Goal: Task Accomplishment & Management: Manage account settings

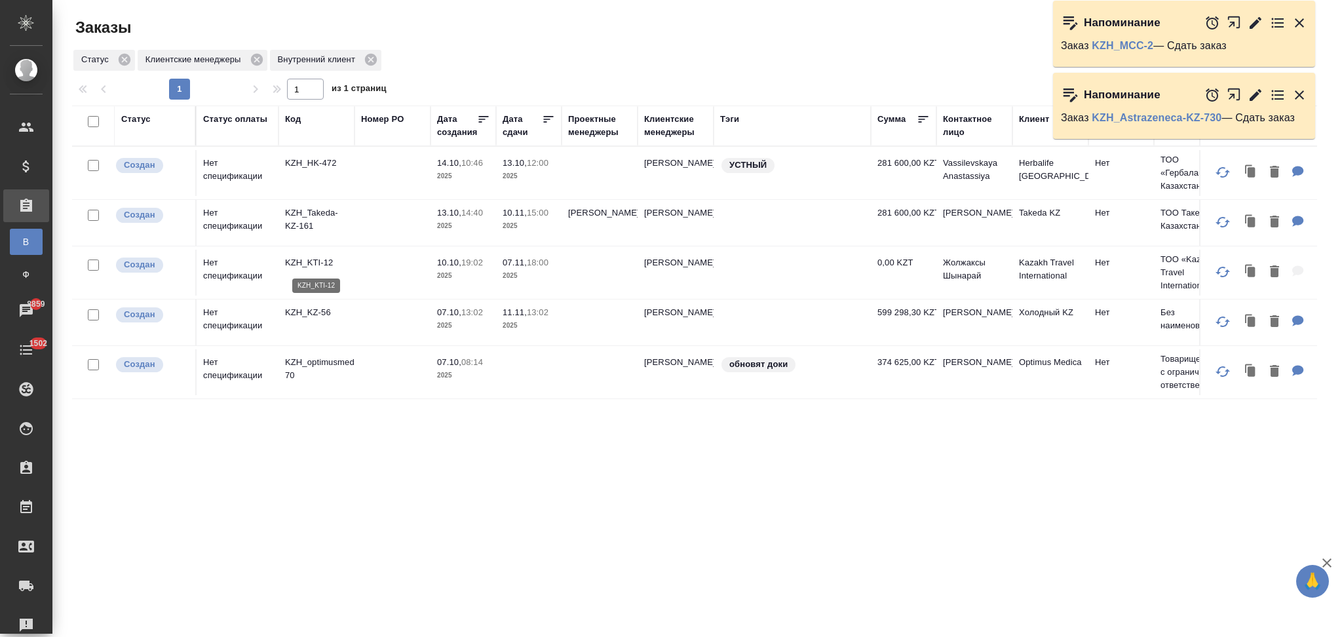
click at [311, 269] on p "KZH_KTI-12" at bounding box center [316, 262] width 63 height 13
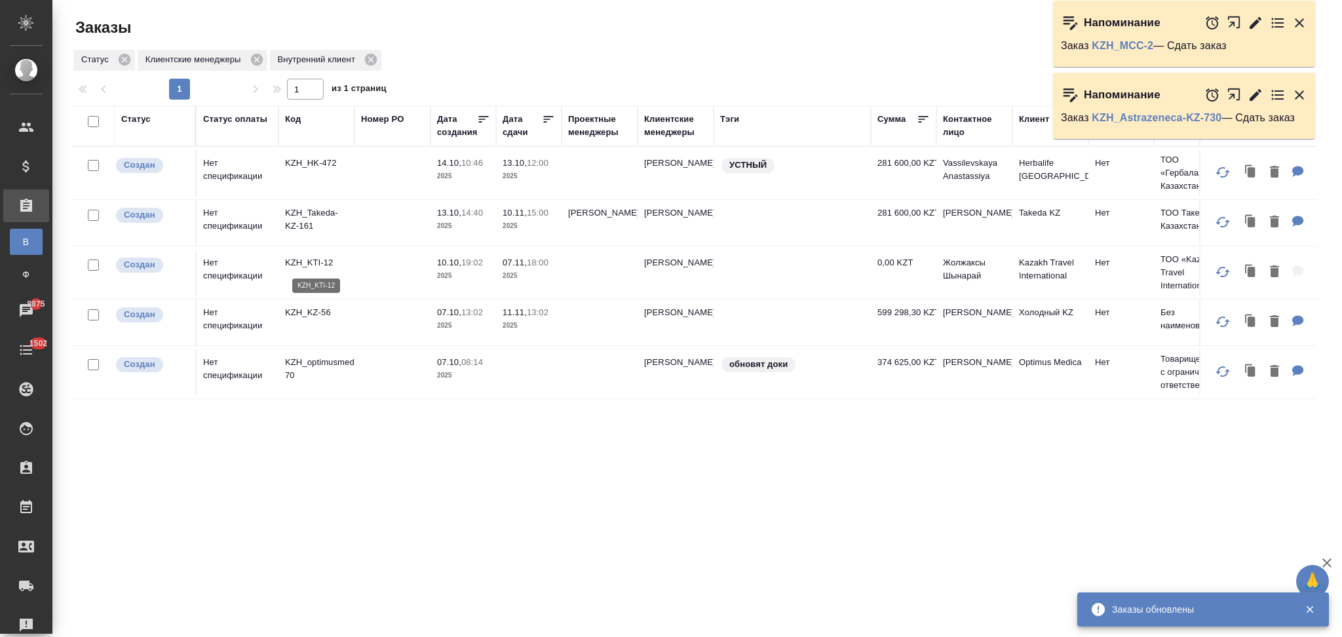
click at [318, 264] on p "KZH_KTI-12" at bounding box center [316, 262] width 63 height 13
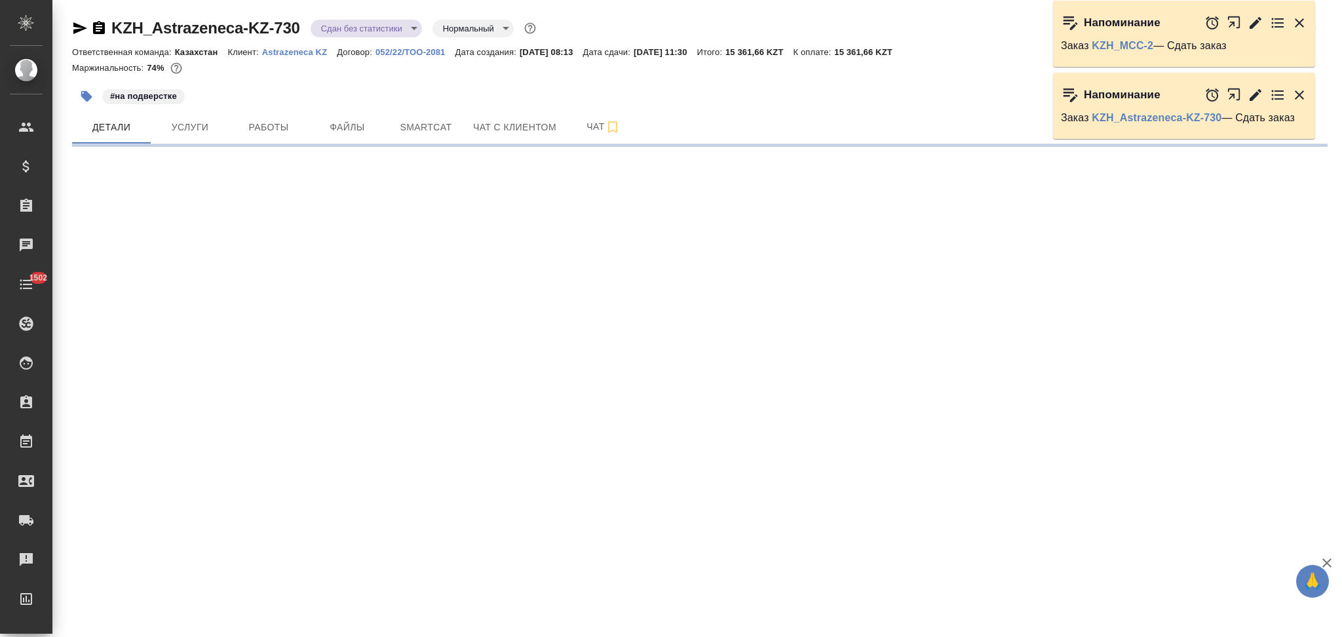
select select "RU"
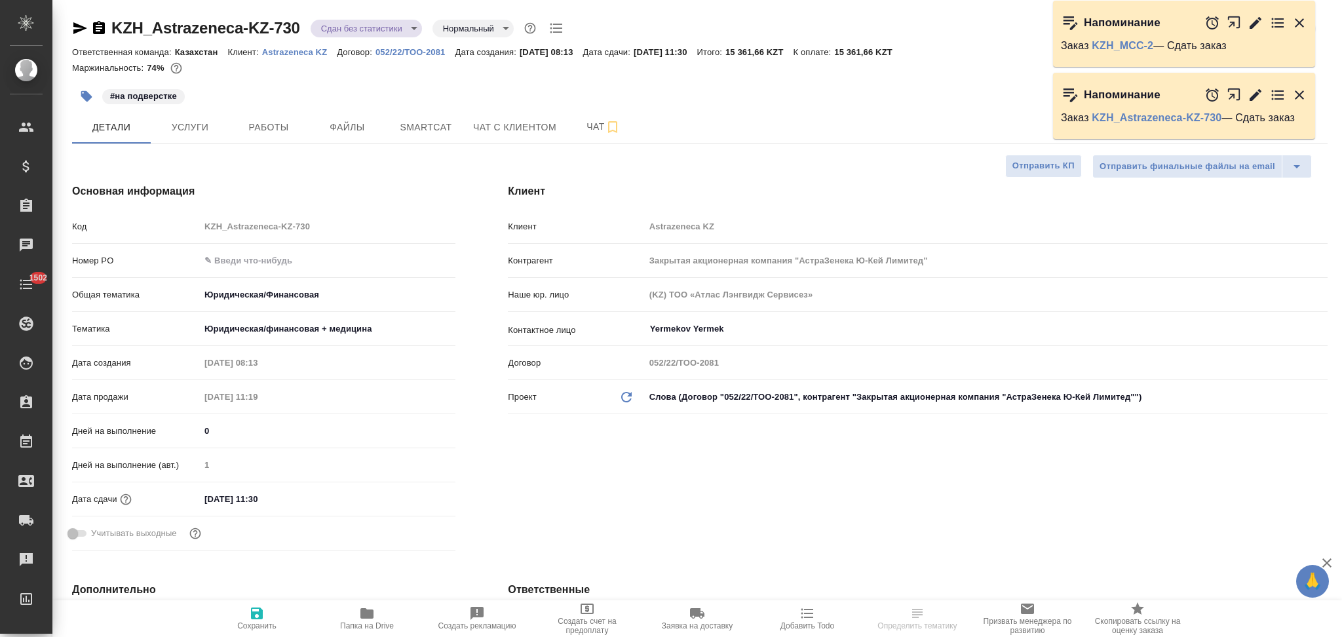
type textarea "x"
type input "Журавлев Денис"
type input "Matveeva Anastasia"
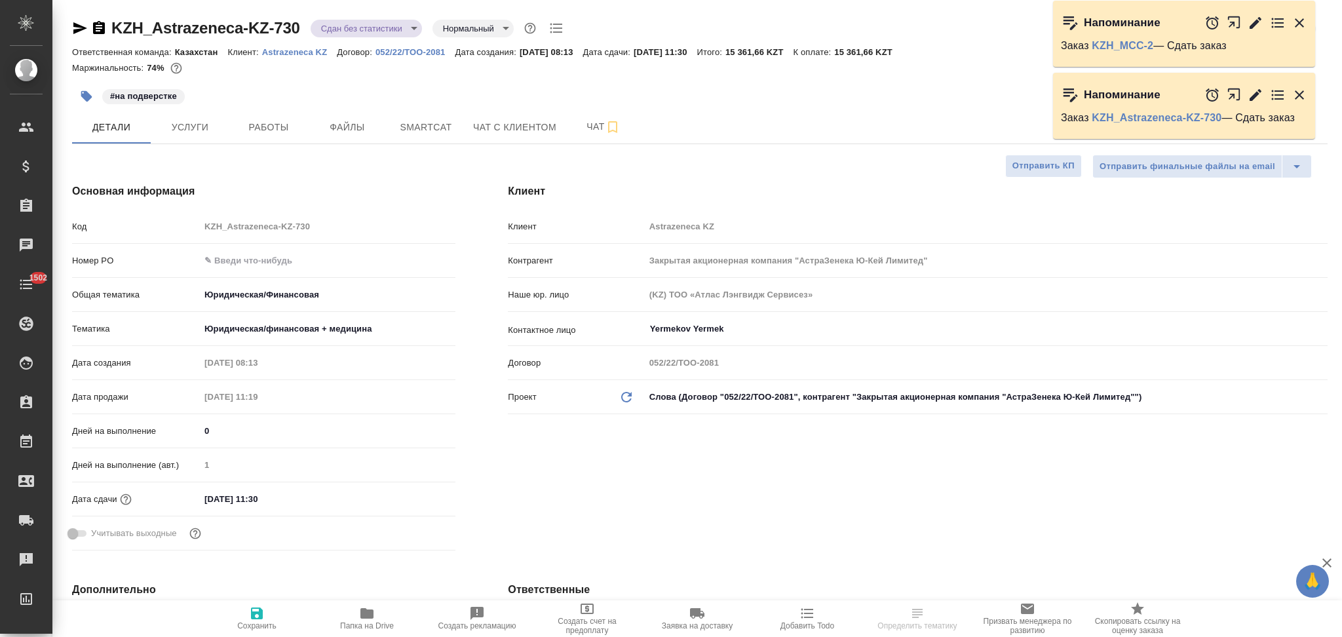
type input "Chernova Anna"
type textarea "x"
click at [257, 263] on input "text" at bounding box center [328, 260] width 254 height 19
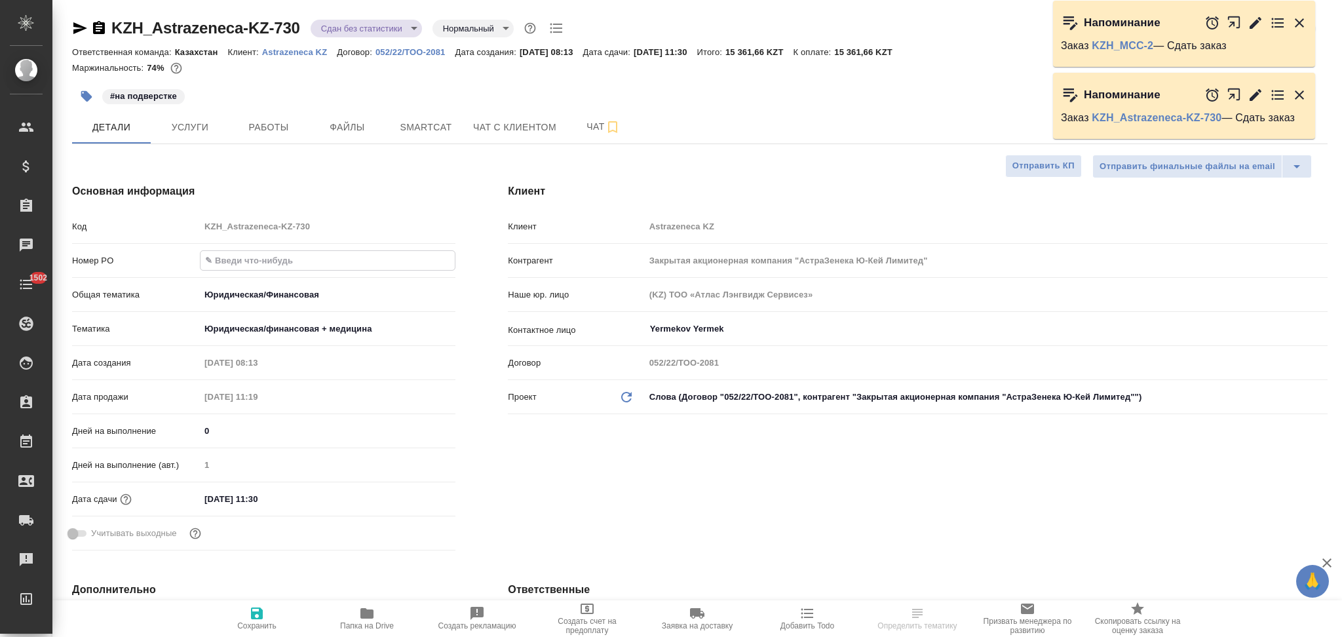
type textarea "x"
paste input "РО – 2605512991"
type input "РО – 2605512991"
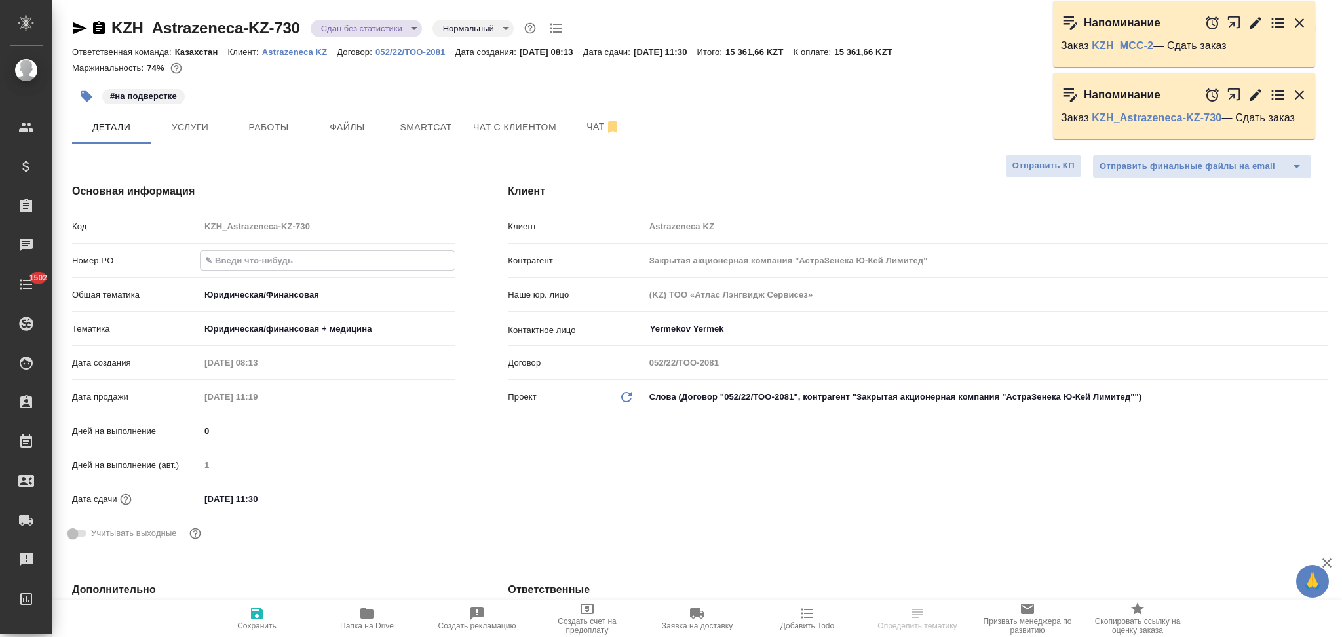
type textarea "x"
type input "РО – 2605512991"
click at [252, 618] on icon "button" at bounding box center [257, 613] width 12 height 12
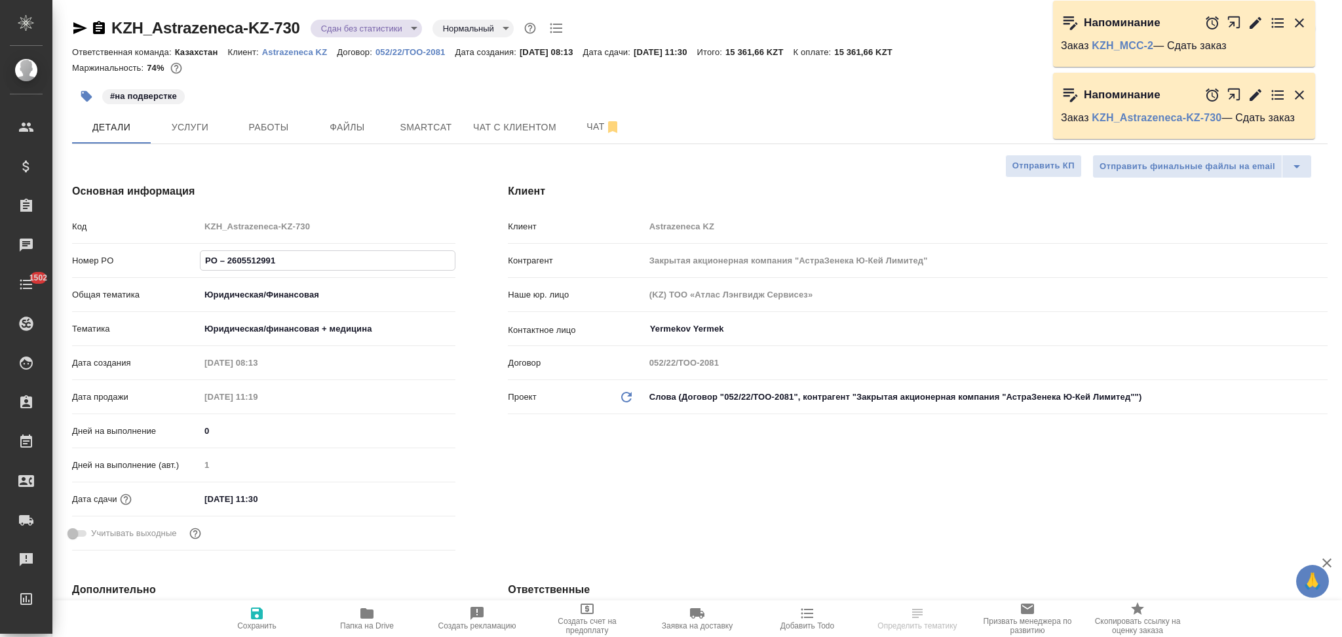
type textarea "x"
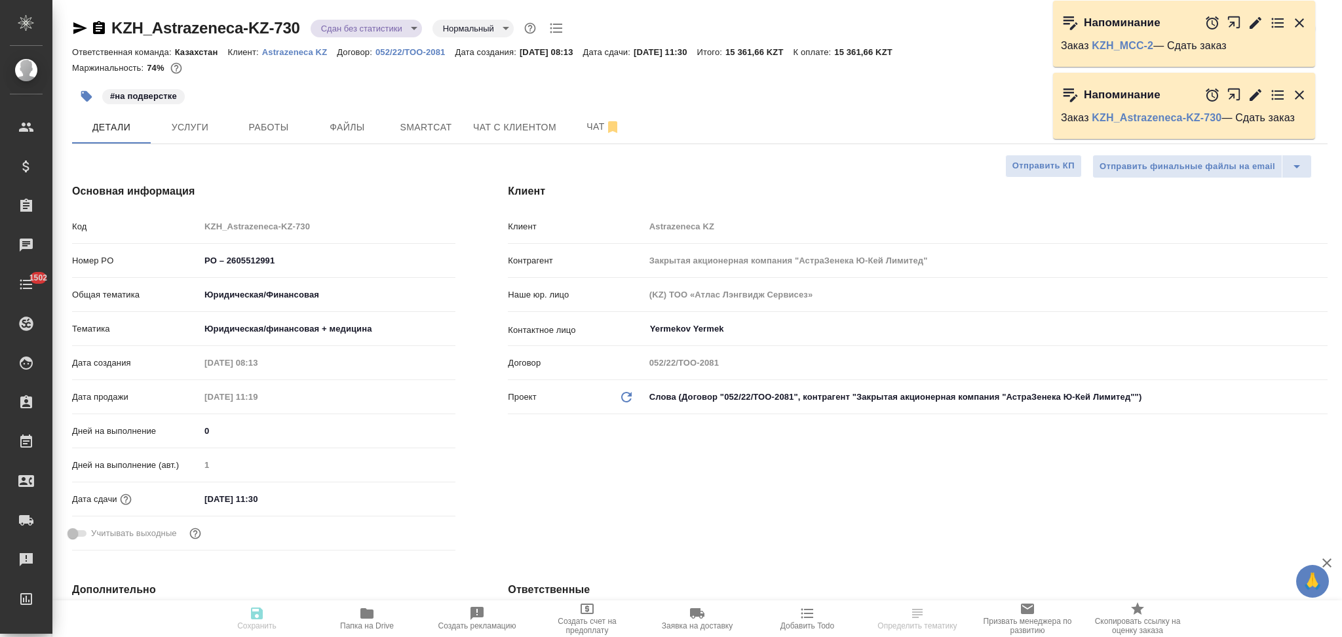
type textarea "x"
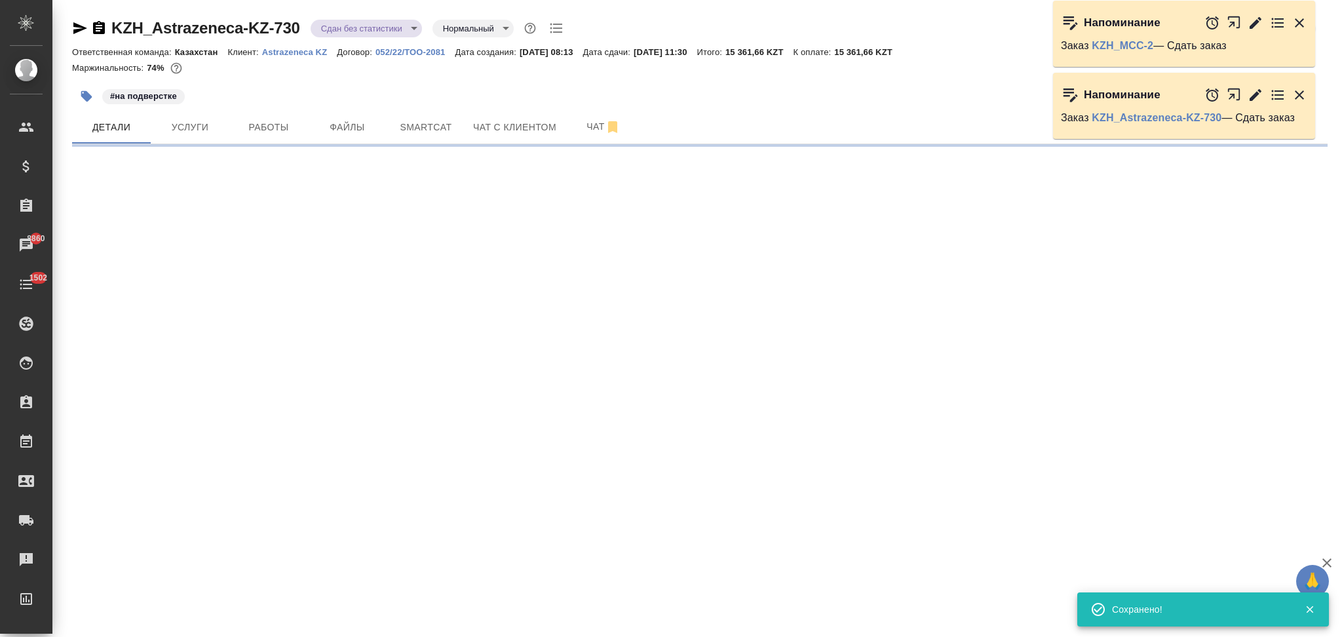
select select "RU"
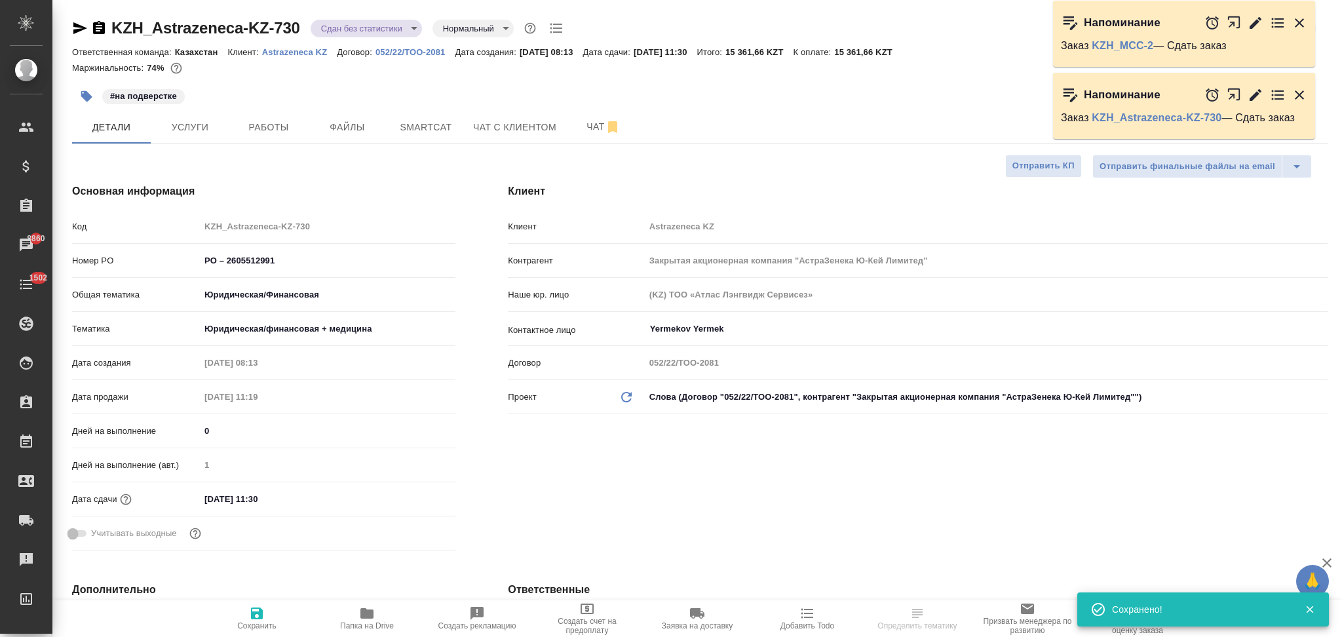
type textarea "x"
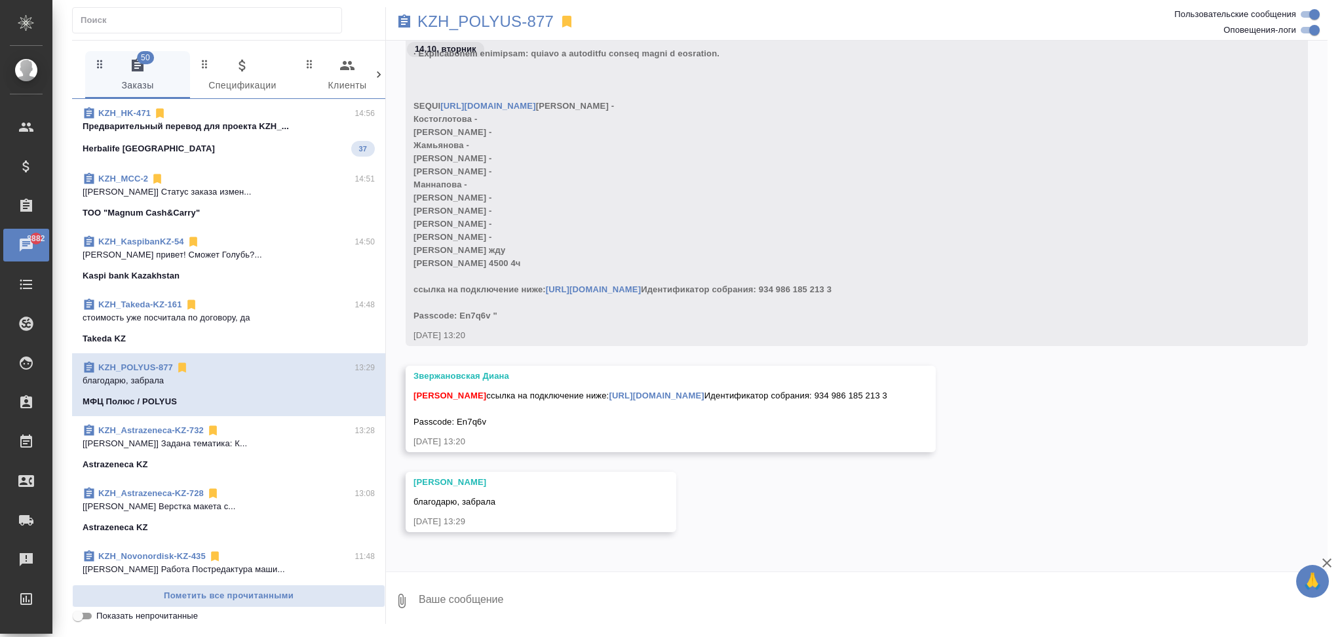
click at [238, 142] on div "Herbalife Kazakhstan 37" at bounding box center [229, 149] width 292 height 16
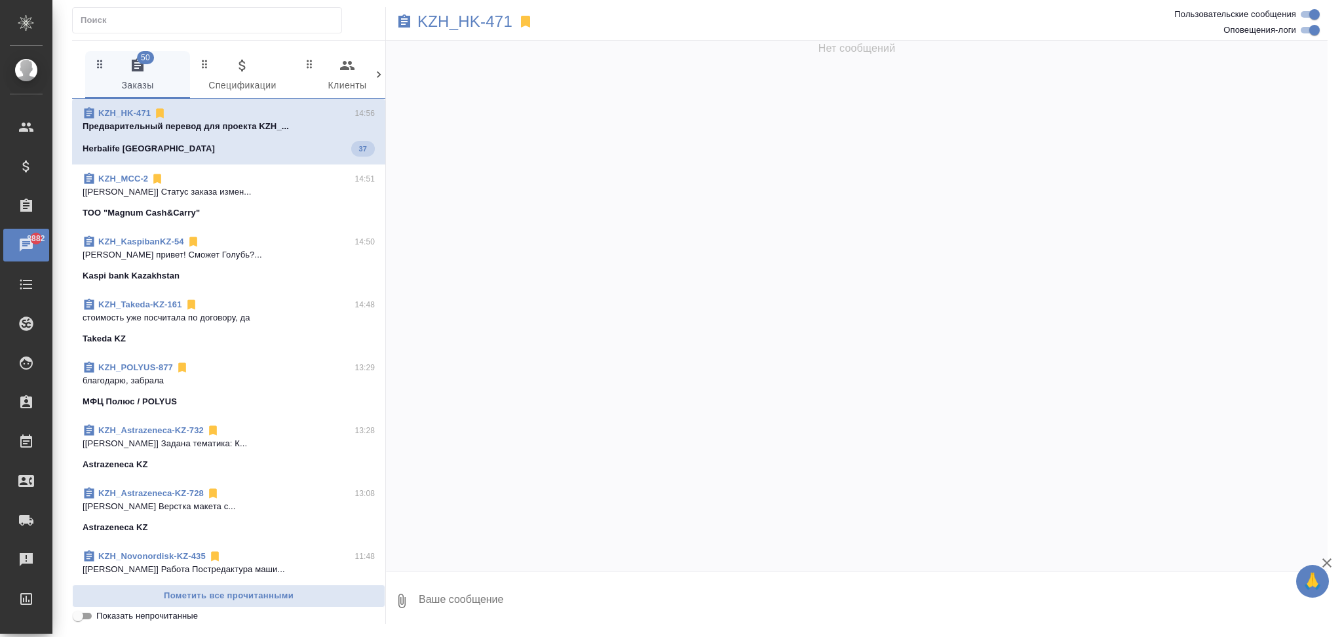
scroll to position [10691, 0]
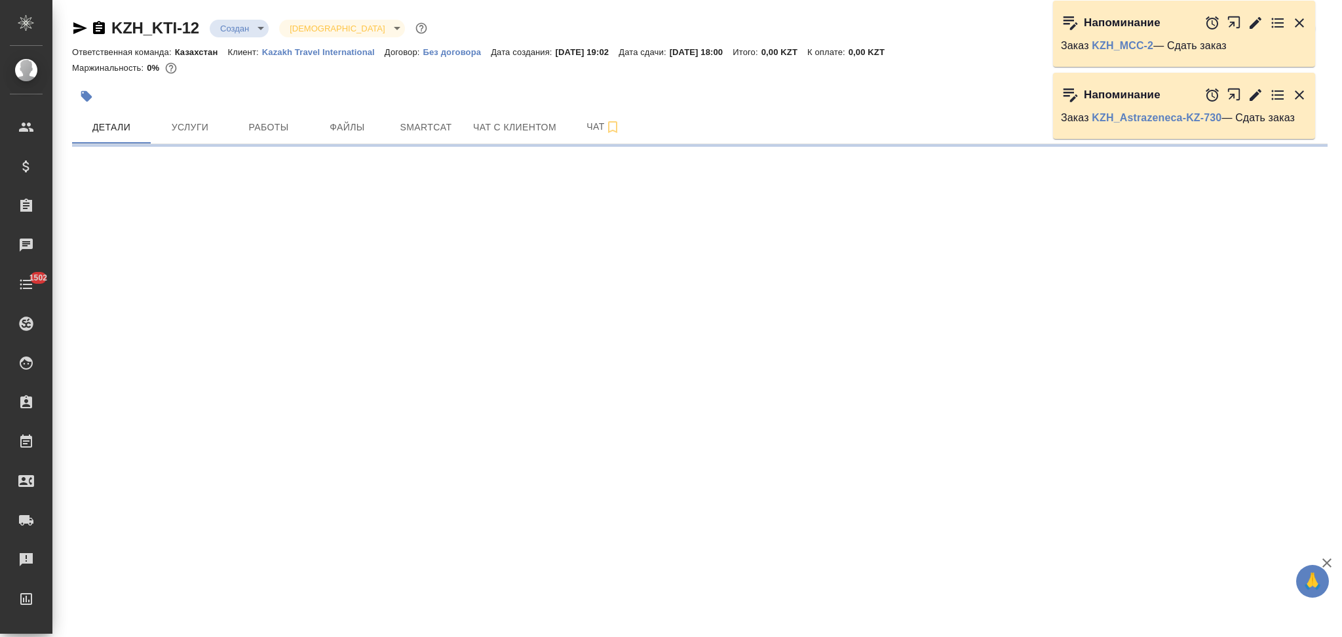
select select "RU"
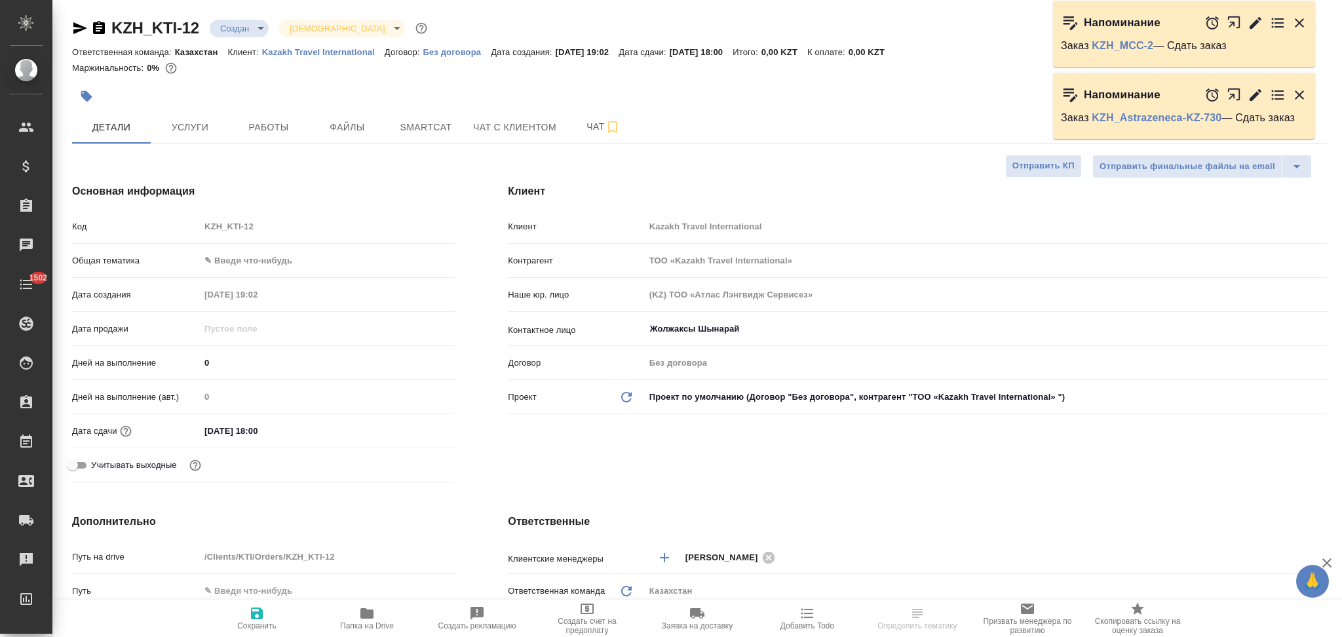
type textarea "x"
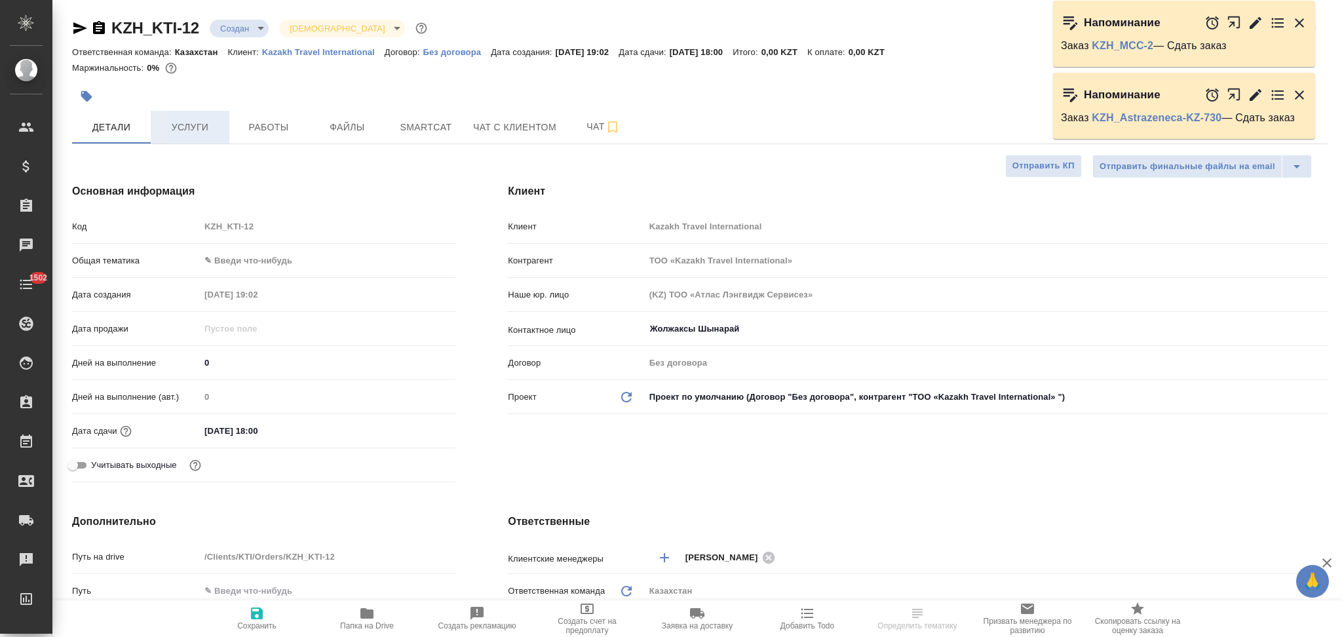
type textarea "x"
click at [180, 106] on div at bounding box center [490, 96] width 837 height 29
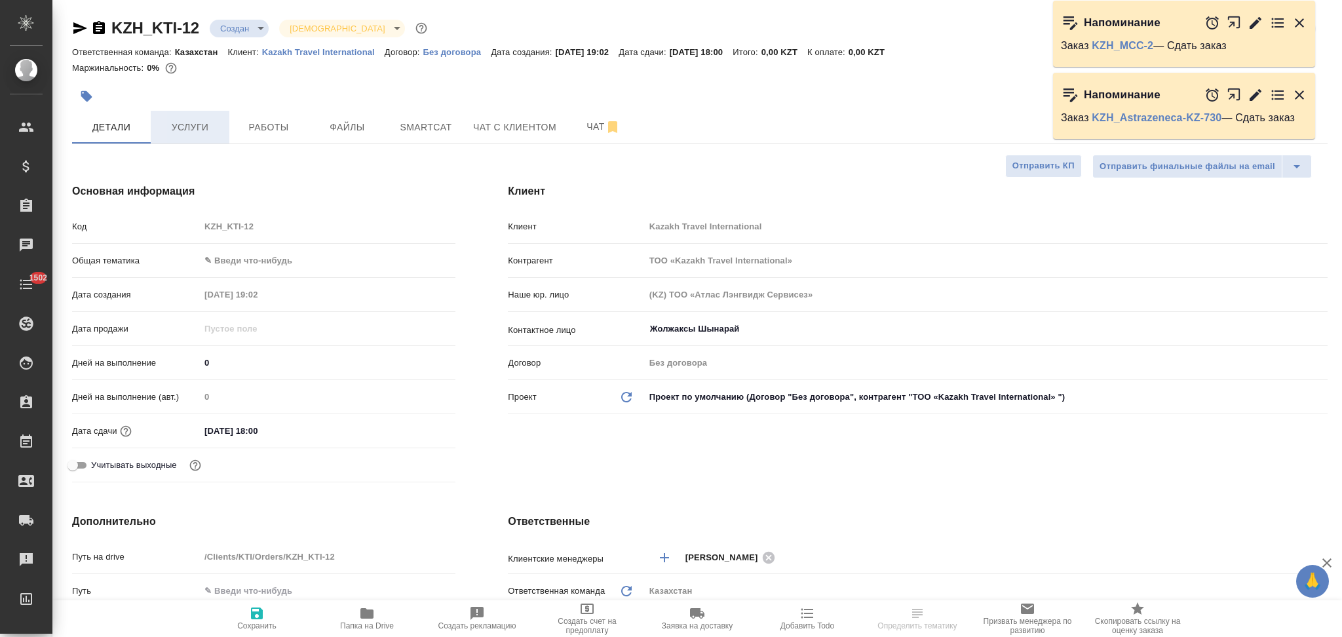
click at [180, 113] on button "Услуги" at bounding box center [190, 127] width 79 height 33
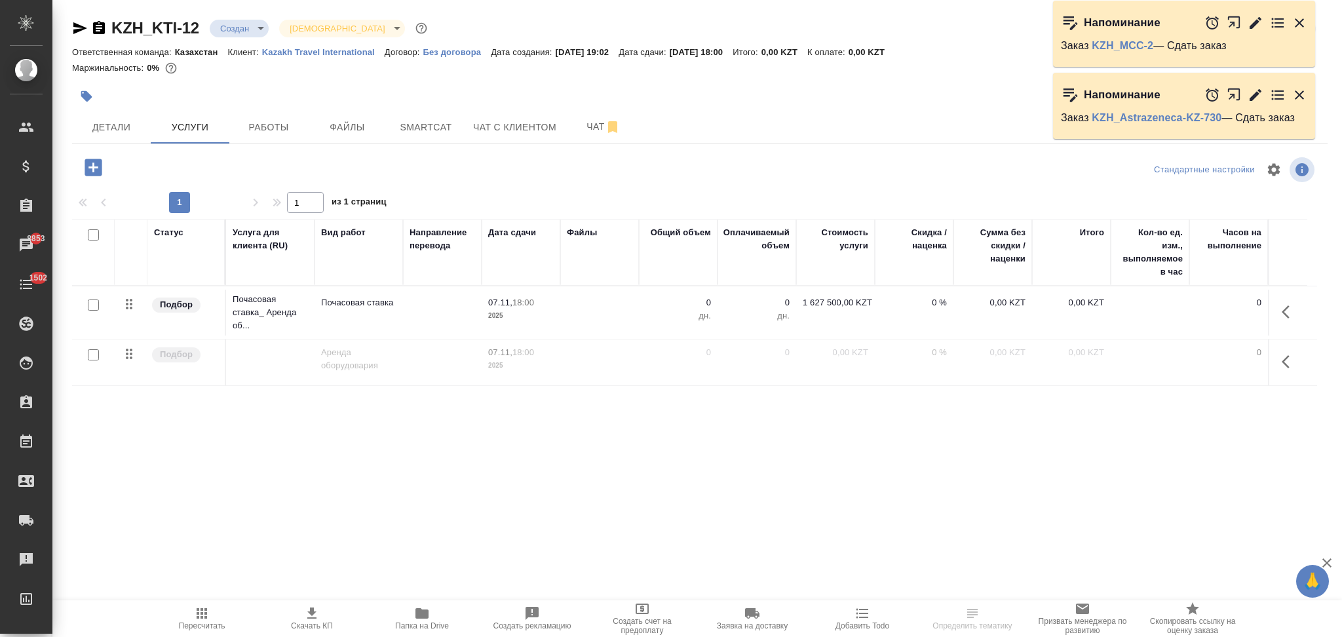
click at [585, 315] on td at bounding box center [599, 313] width 79 height 46
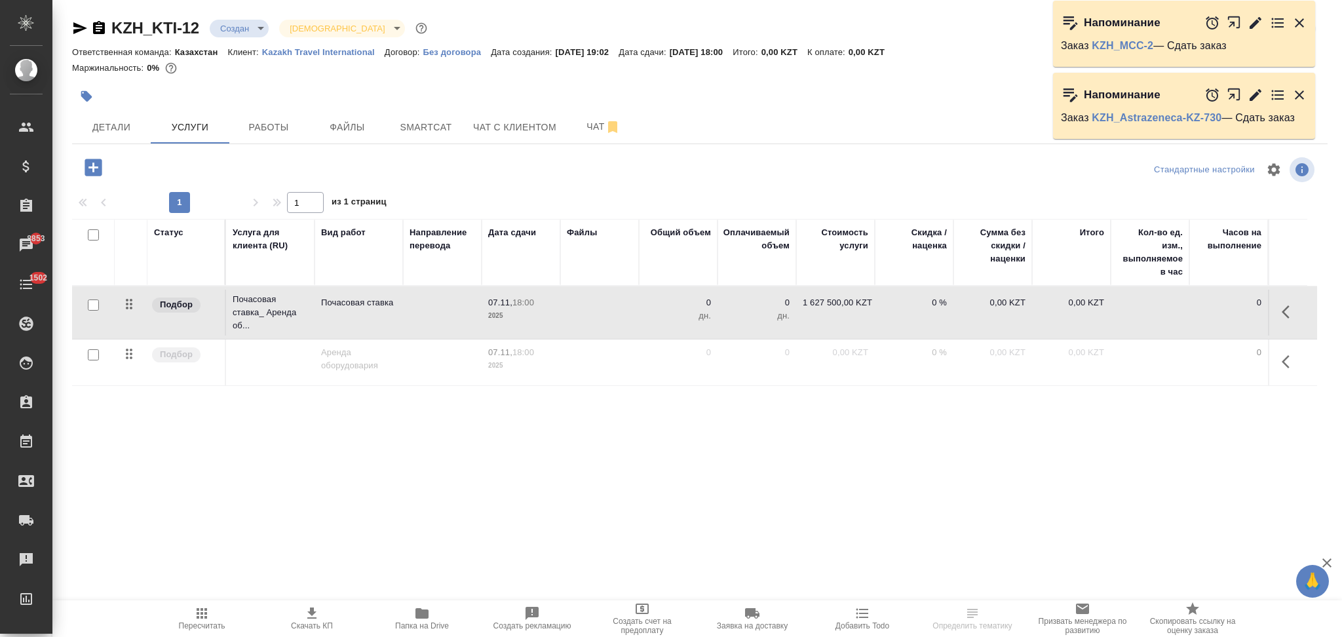
click at [585, 315] on td at bounding box center [599, 313] width 79 height 46
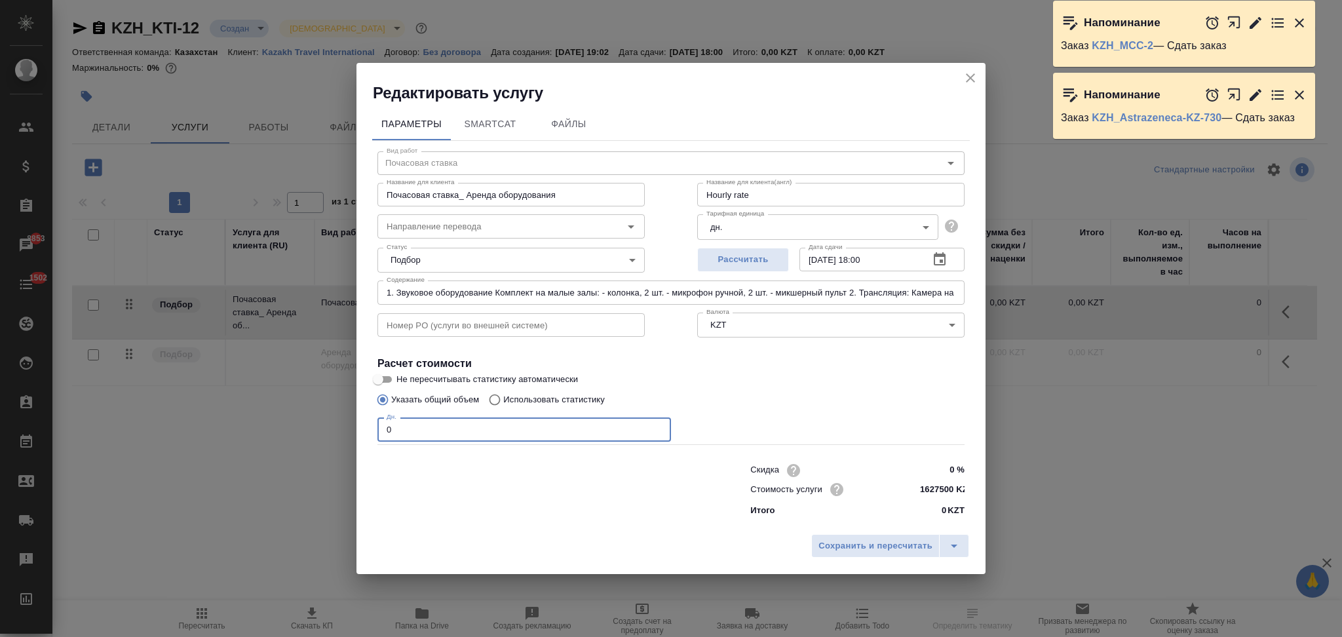
drag, startPoint x: 414, startPoint y: 435, endPoint x: 379, endPoint y: 433, distance: 34.1
click at [379, 433] on input "0" at bounding box center [524, 429] width 294 height 24
type input "1"
drag, startPoint x: 938, startPoint y: 488, endPoint x: 925, endPoint y: 489, distance: 13.8
click at [925, 489] on input "1627500 KZT" at bounding box center [940, 489] width 48 height 19
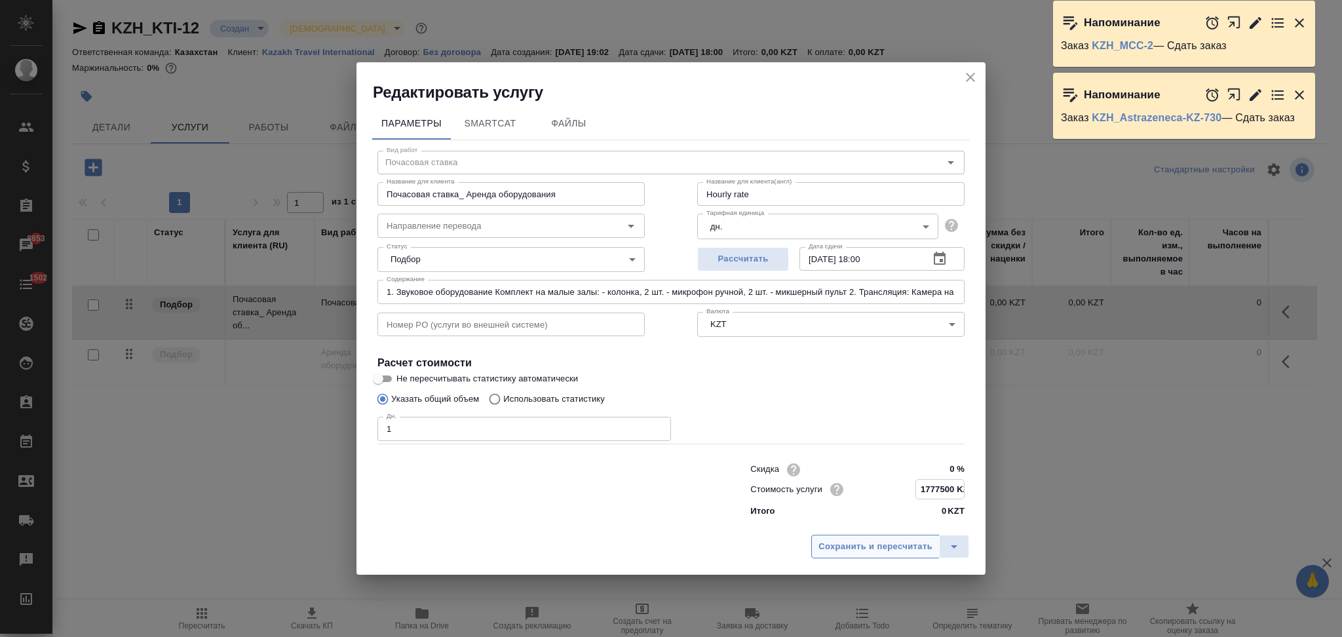
type input "1777500 KZT"
click at [861, 543] on span "Сохранить и пересчитать" at bounding box center [876, 546] width 114 height 15
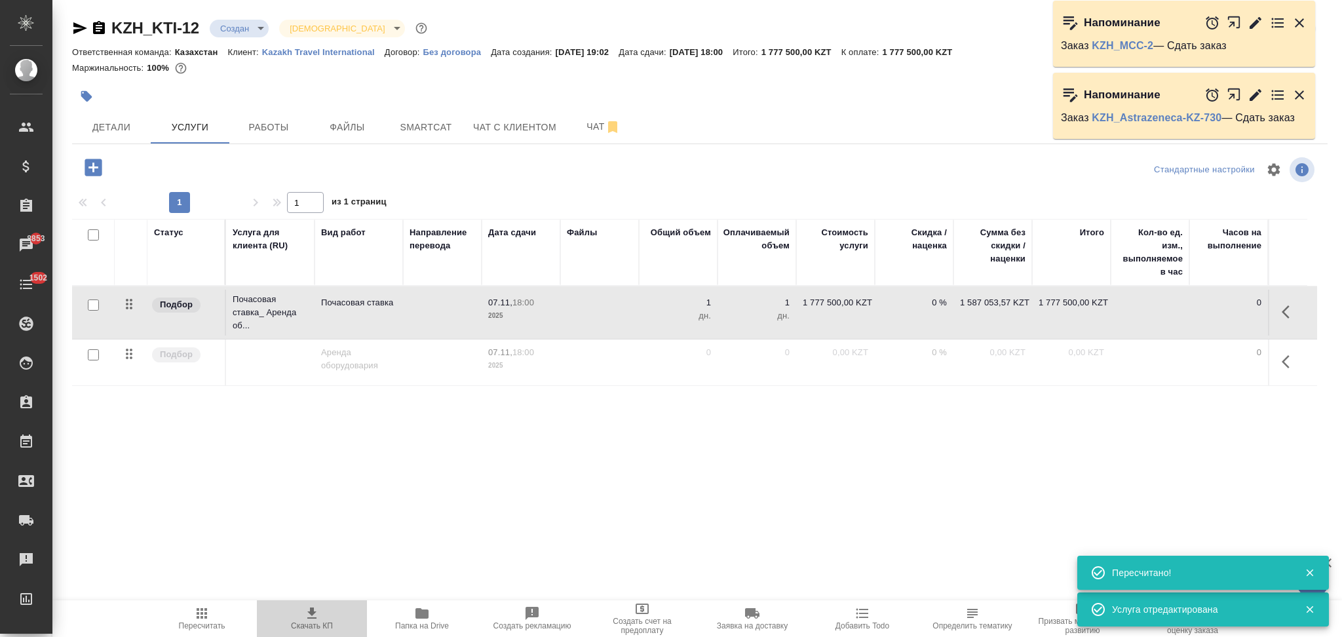
click at [312, 612] on icon "button" at bounding box center [311, 612] width 9 height 11
click at [617, 316] on td at bounding box center [599, 313] width 79 height 46
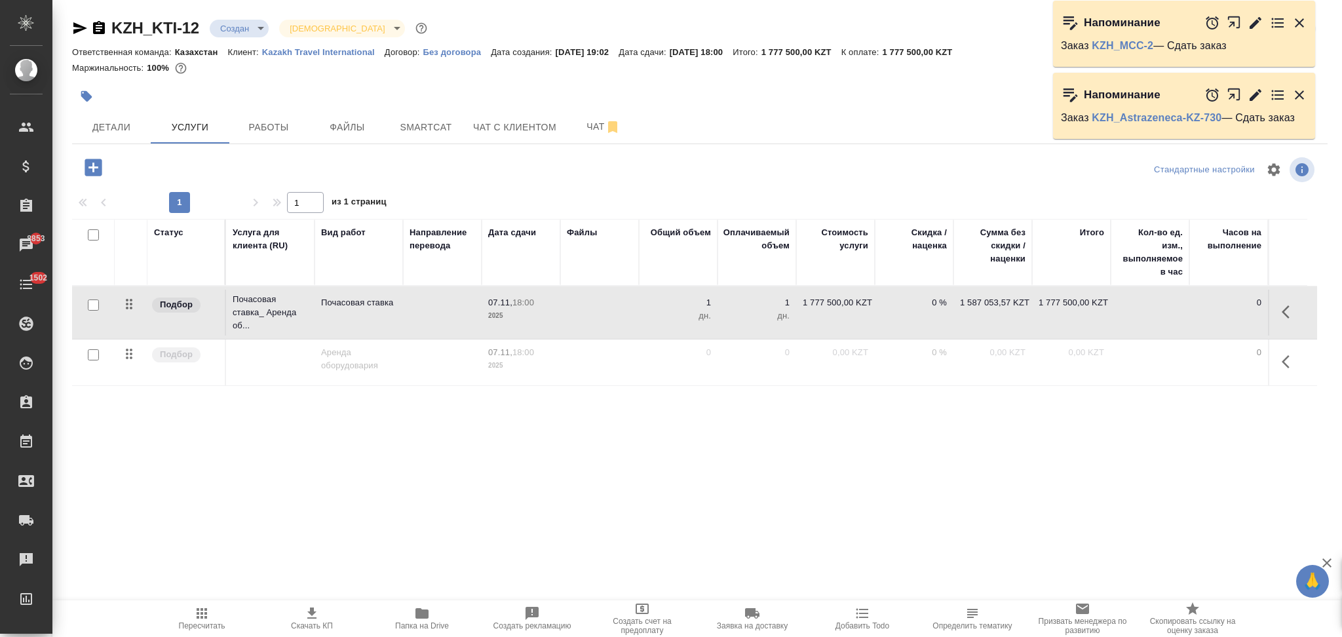
click at [617, 316] on td at bounding box center [599, 313] width 79 height 46
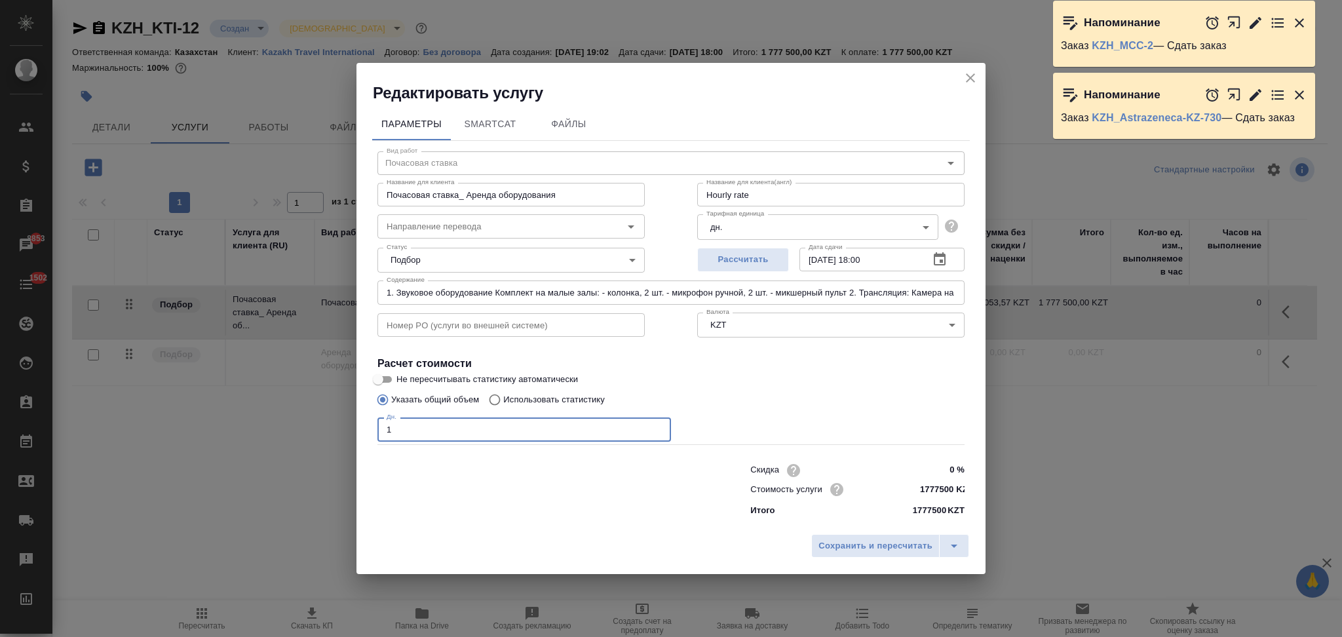
drag, startPoint x: 415, startPoint y: 429, endPoint x: 370, endPoint y: 425, distance: 45.4
click at [370, 425] on div "Параметры SmartCat Файлы Вид работ Почасовая ставка Вид работ Название для клие…" at bounding box center [670, 316] width 629 height 425
type input "0"
click at [829, 550] on span "Сохранить и пересчитать" at bounding box center [876, 546] width 114 height 15
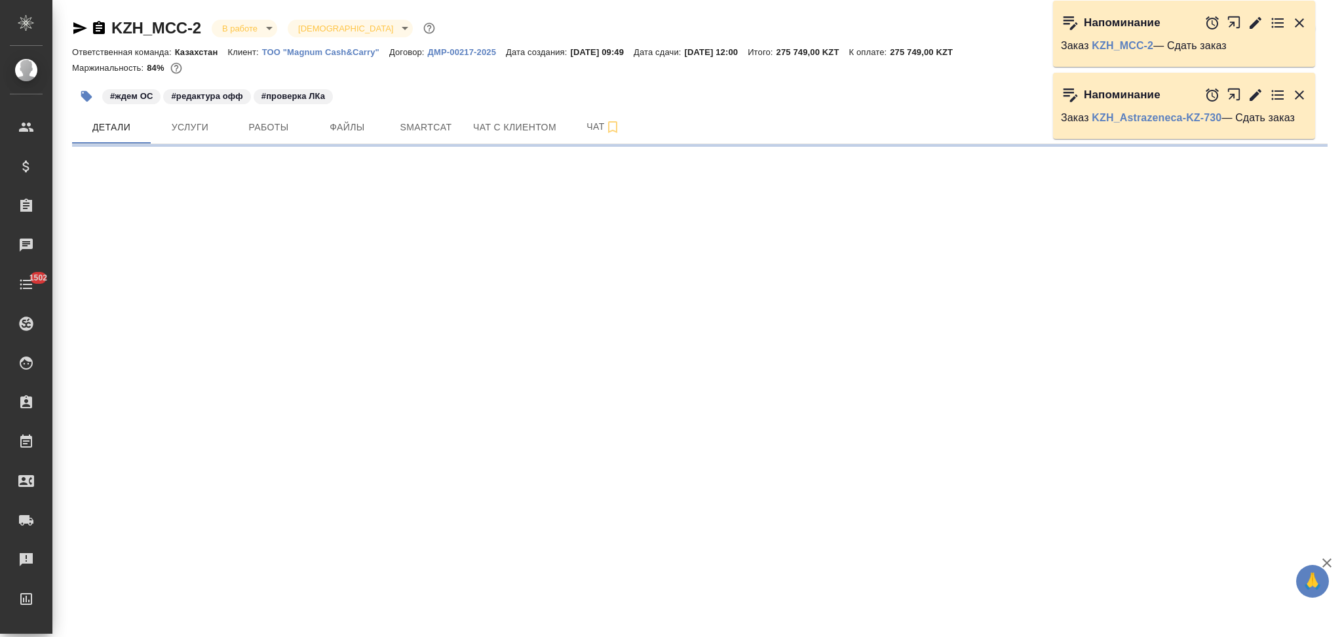
select select "RU"
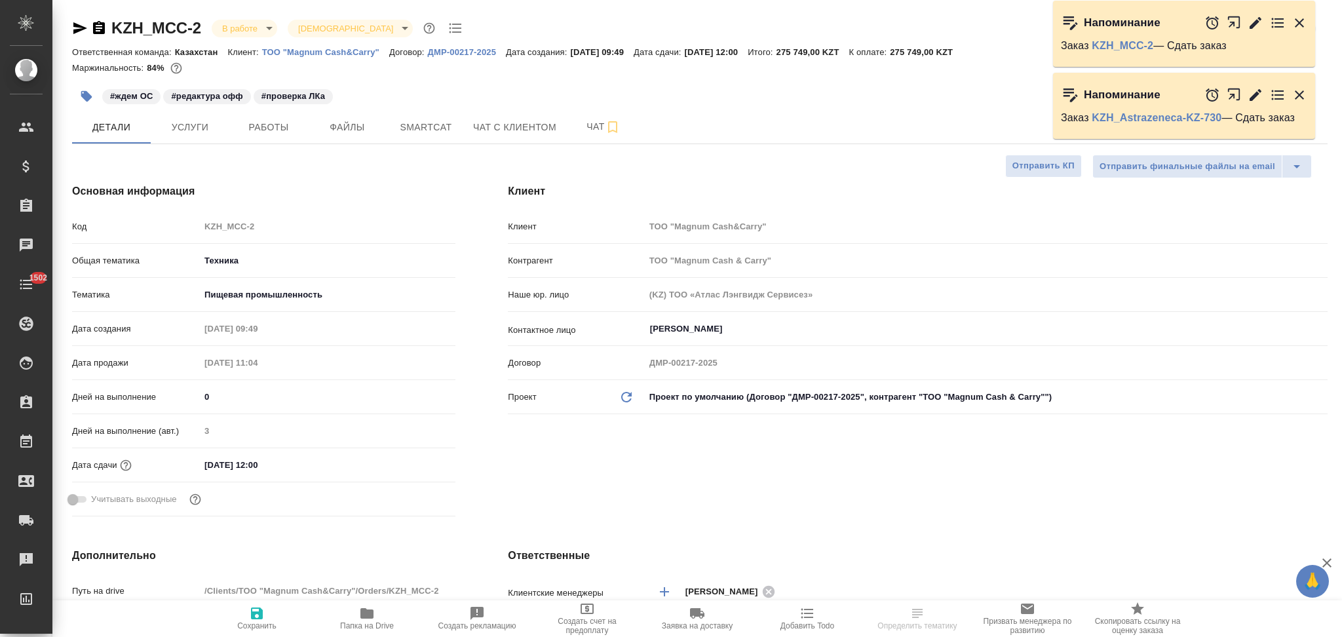
type textarea "x"
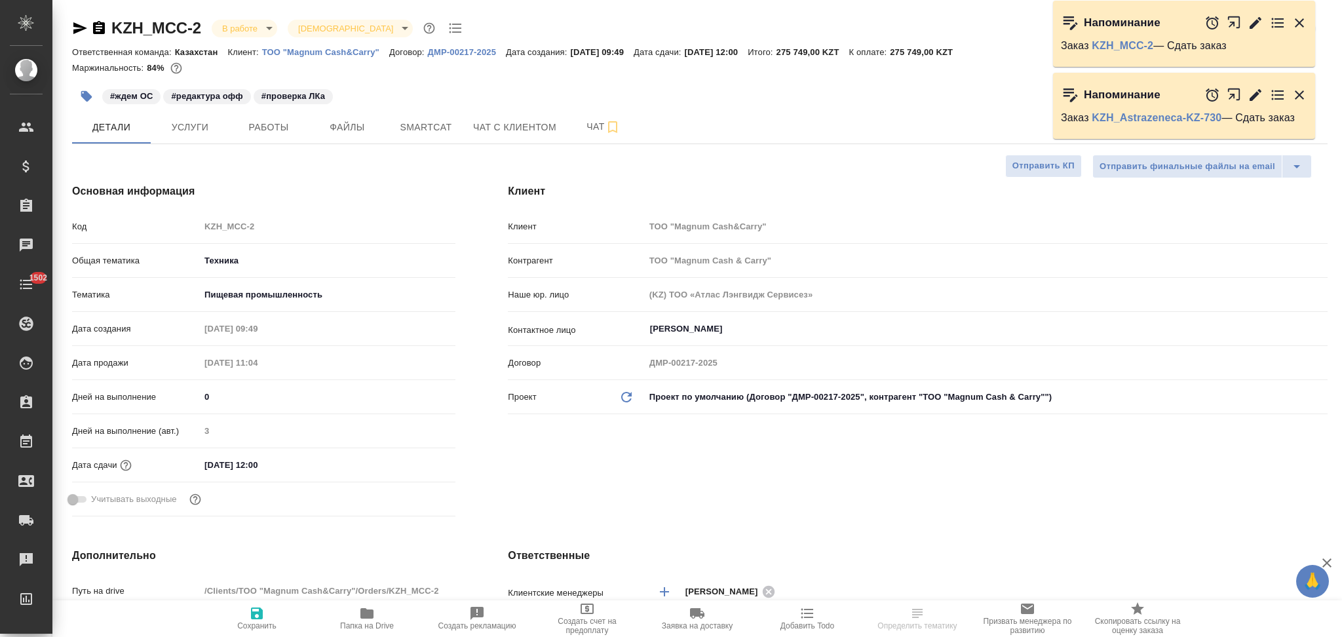
type textarea "x"
click at [366, 624] on span "Папка на Drive" at bounding box center [367, 625] width 54 height 9
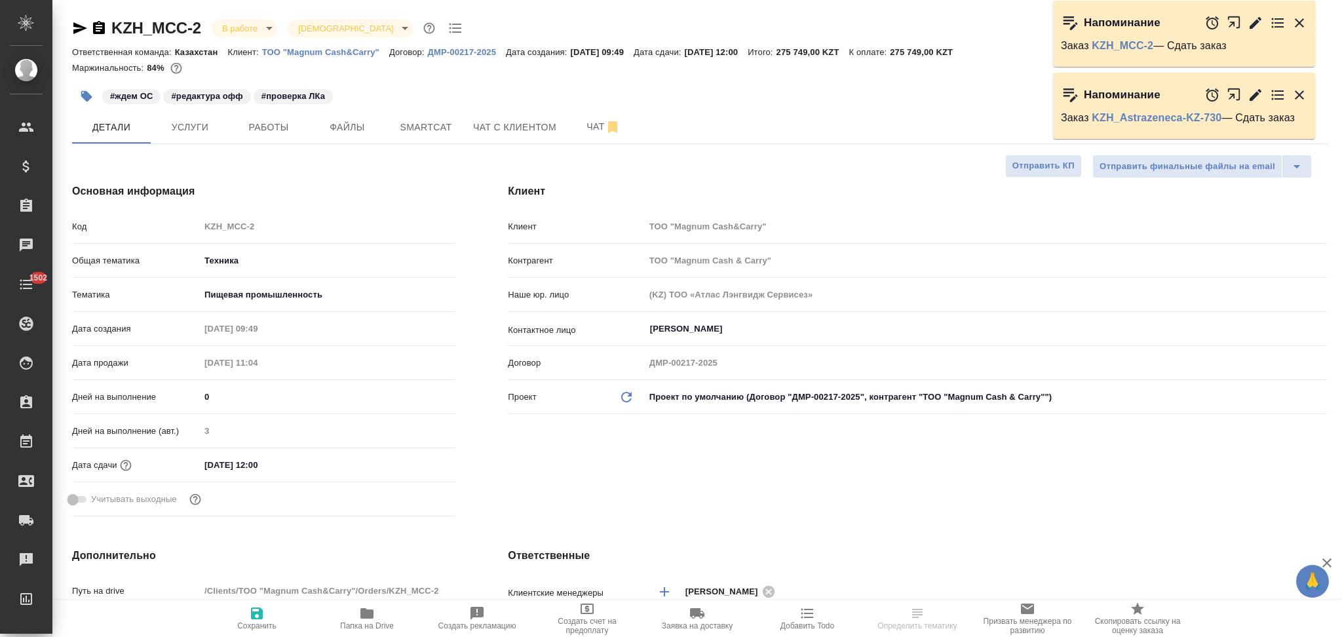
type textarea "x"
select select "RU"
type textarea "x"
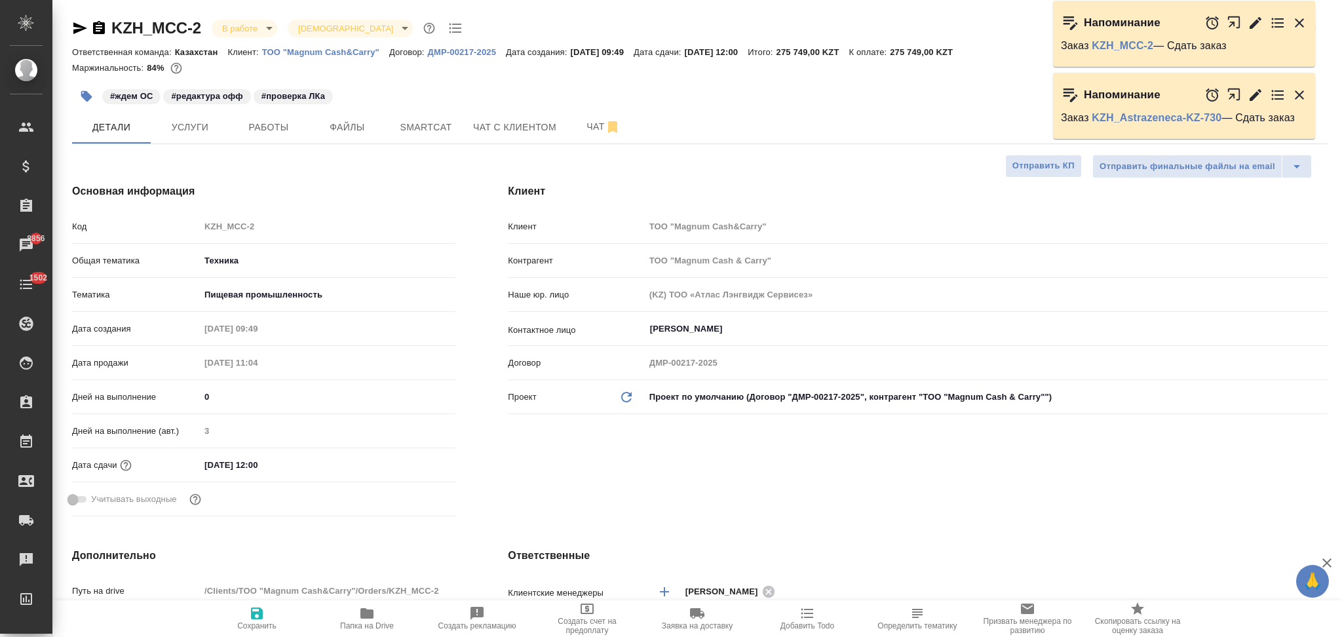
type textarea "x"
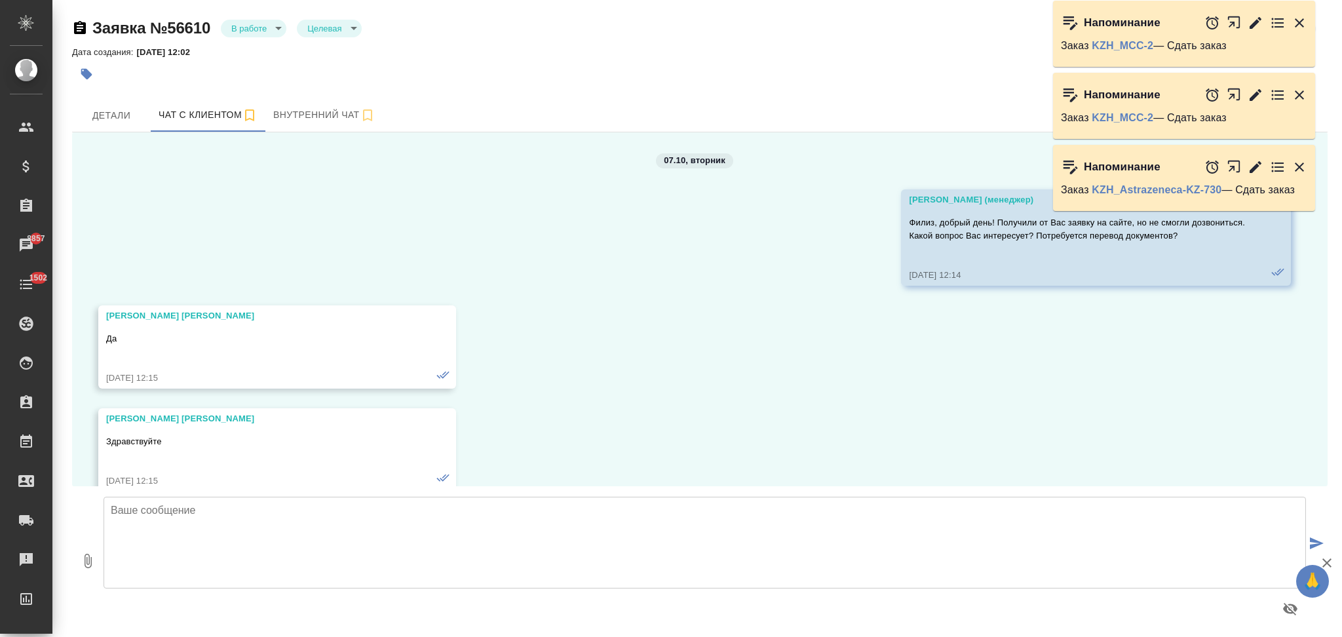
scroll to position [4677, 0]
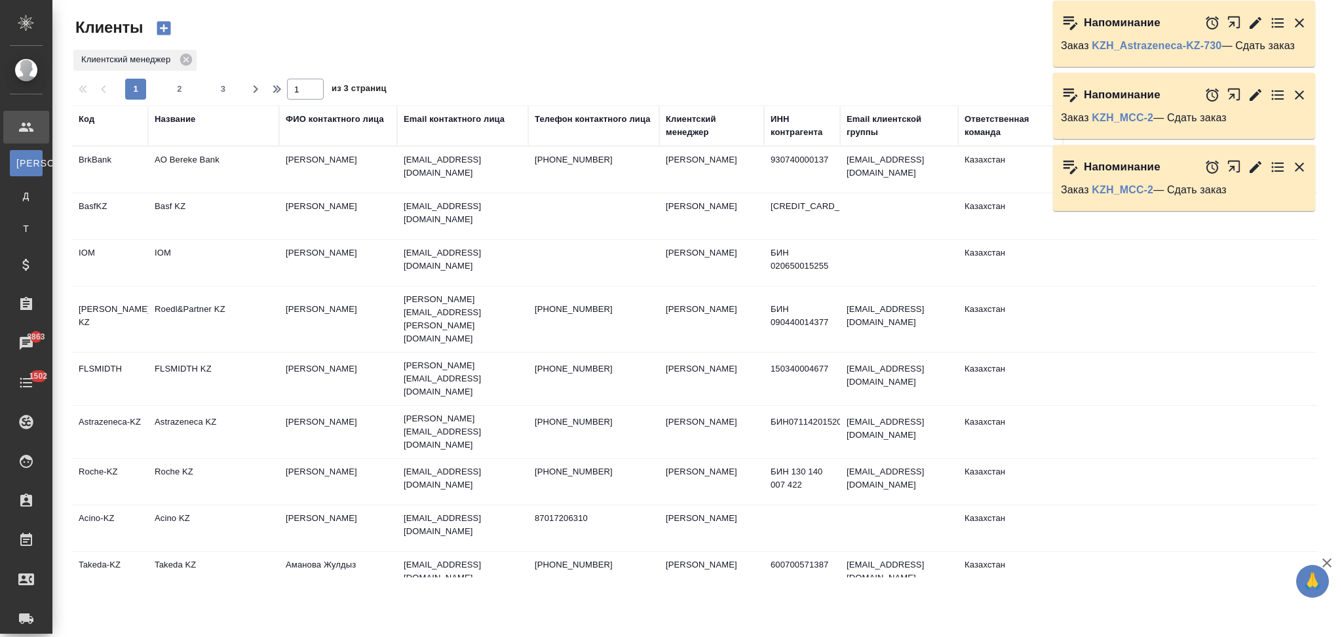
select select "RU"
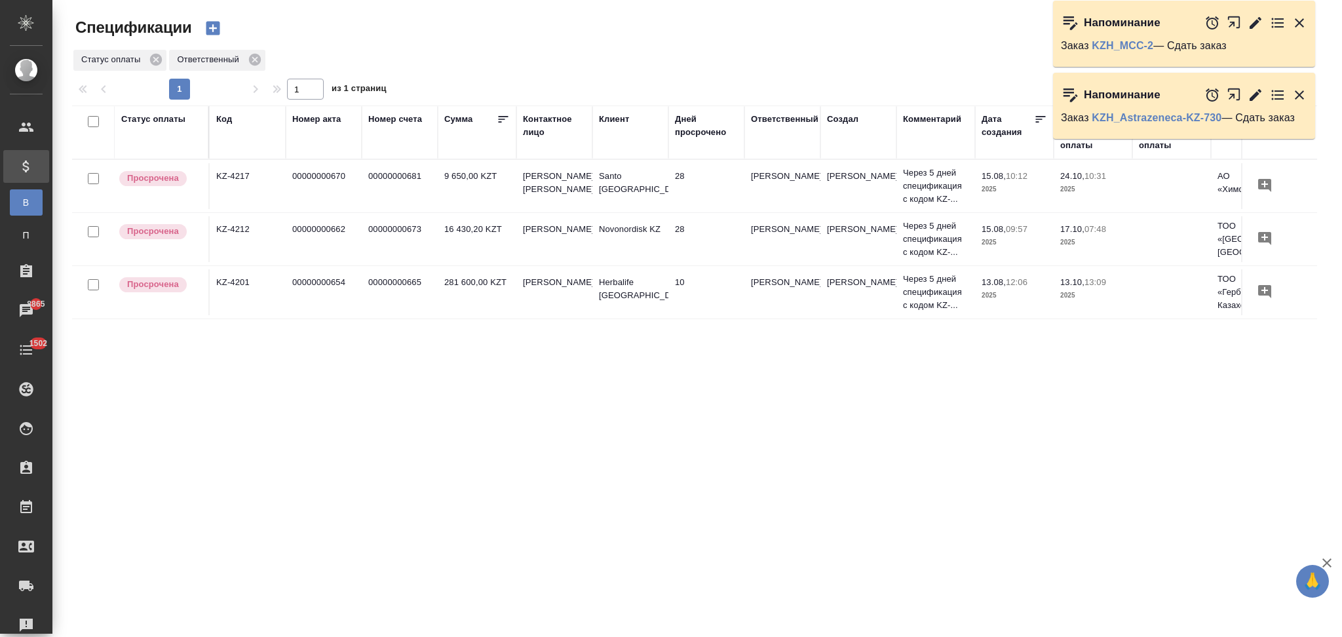
click at [416, 239] on td "00000000673" at bounding box center [400, 239] width 76 height 46
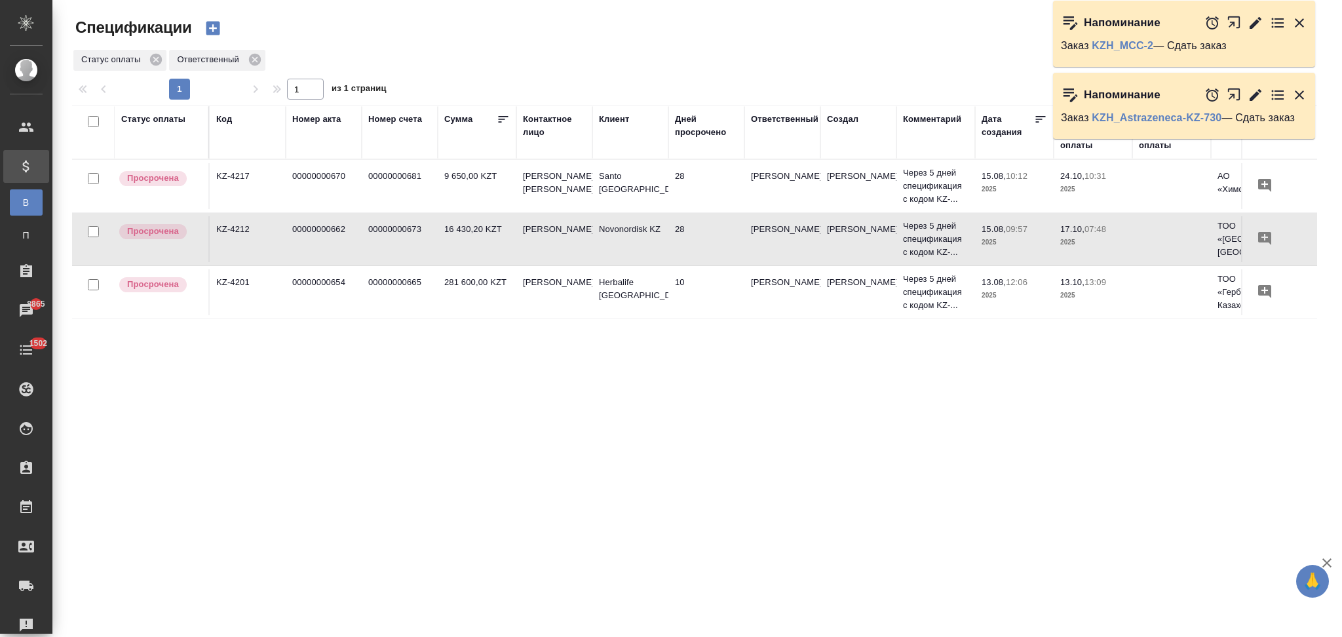
click at [416, 239] on td "00000000673" at bounding box center [400, 239] width 76 height 46
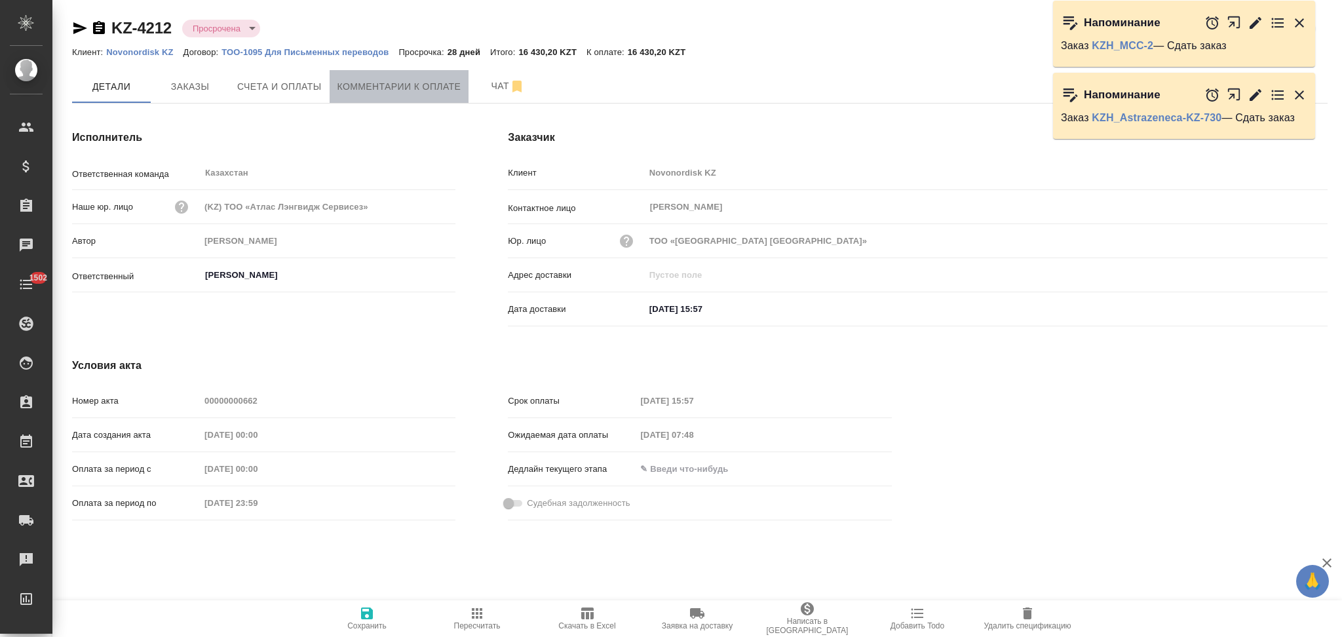
click at [370, 89] on span "Комментарии к оплате" at bounding box center [399, 87] width 124 height 16
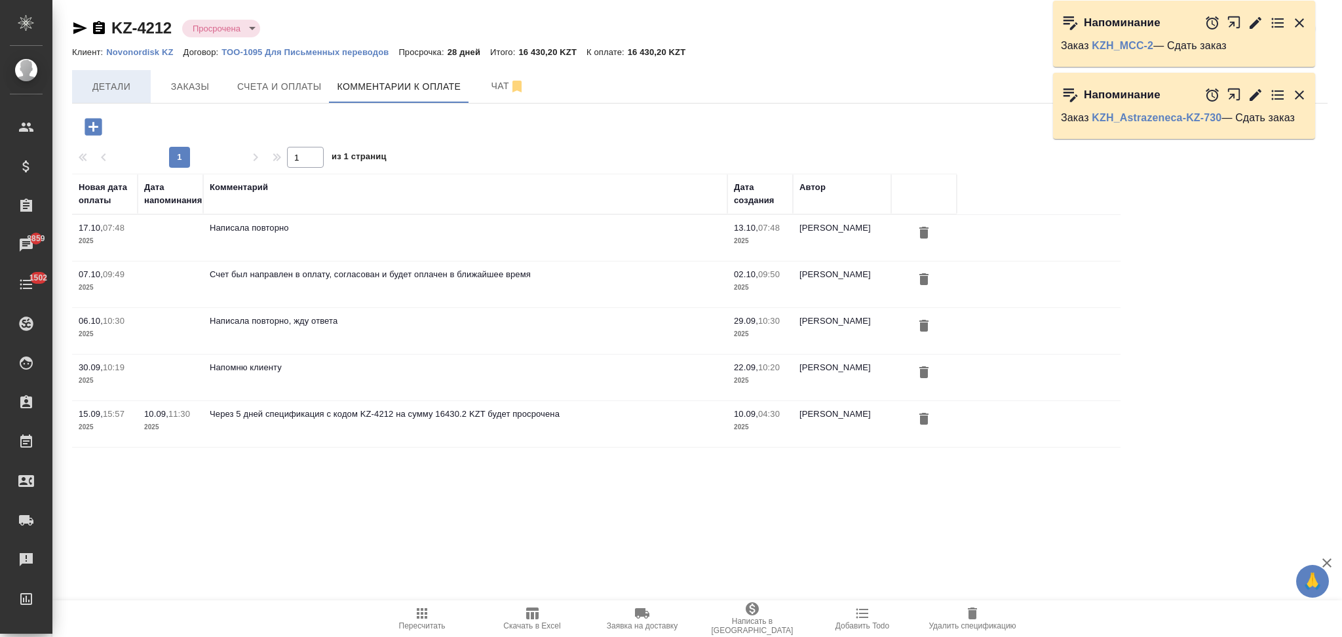
click at [113, 90] on span "Детали" at bounding box center [111, 87] width 63 height 16
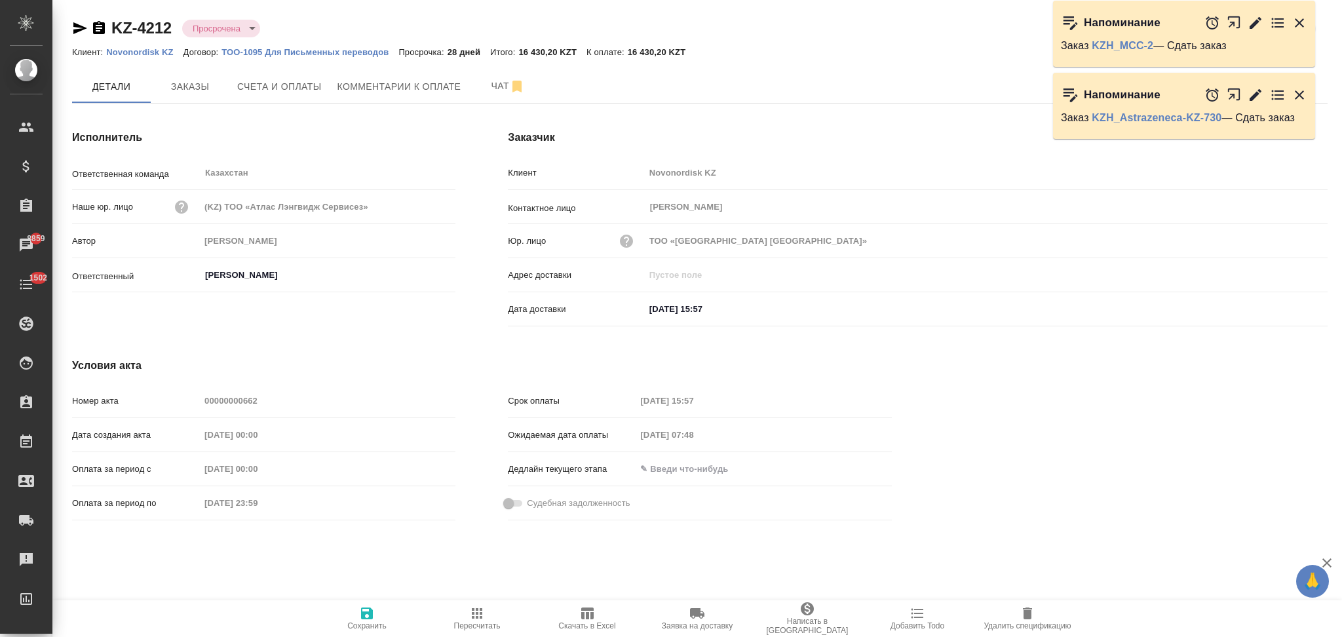
click at [197, 402] on div "Номер акта 00000000662" at bounding box center [263, 400] width 383 height 23
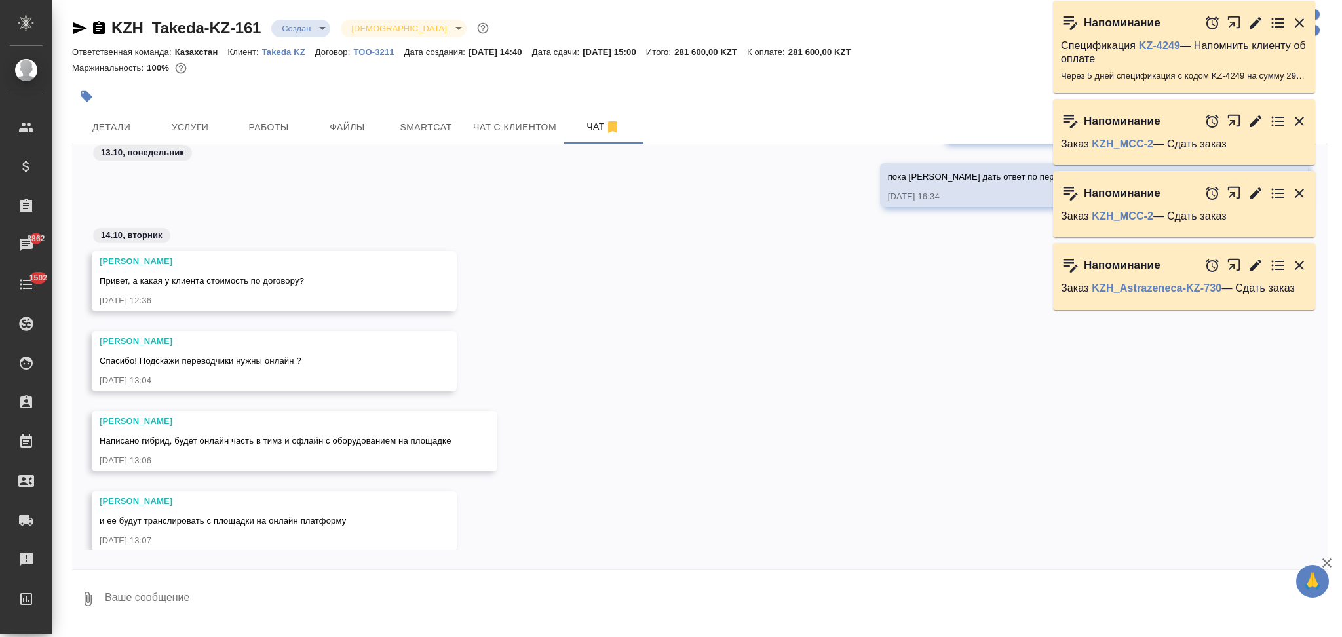
scroll to position [803, 0]
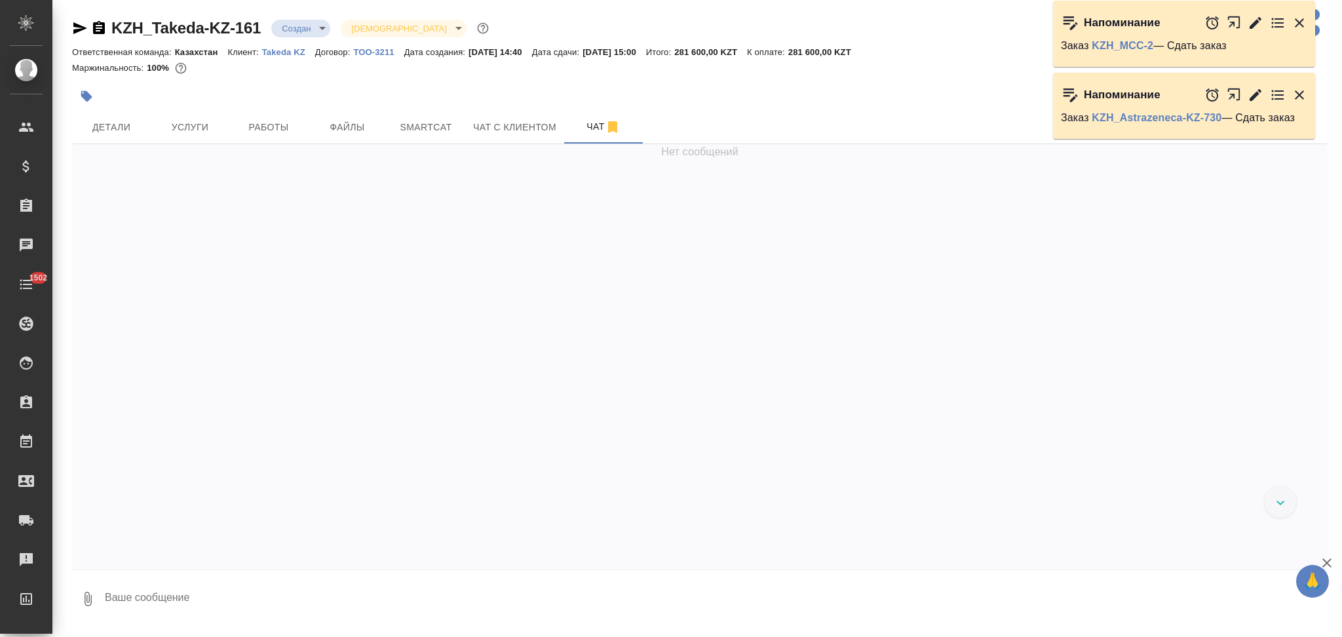
scroll to position [788, 0]
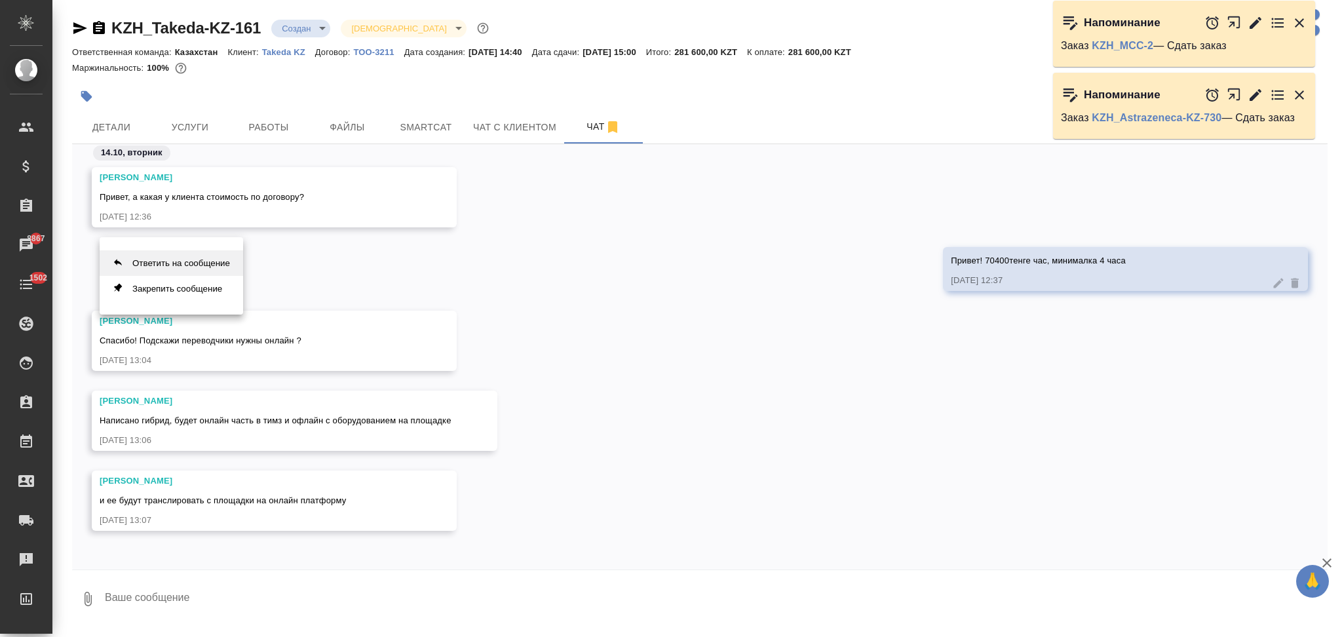
click at [222, 261] on button "Ответить на сообщение" at bounding box center [172, 263] width 144 height 26
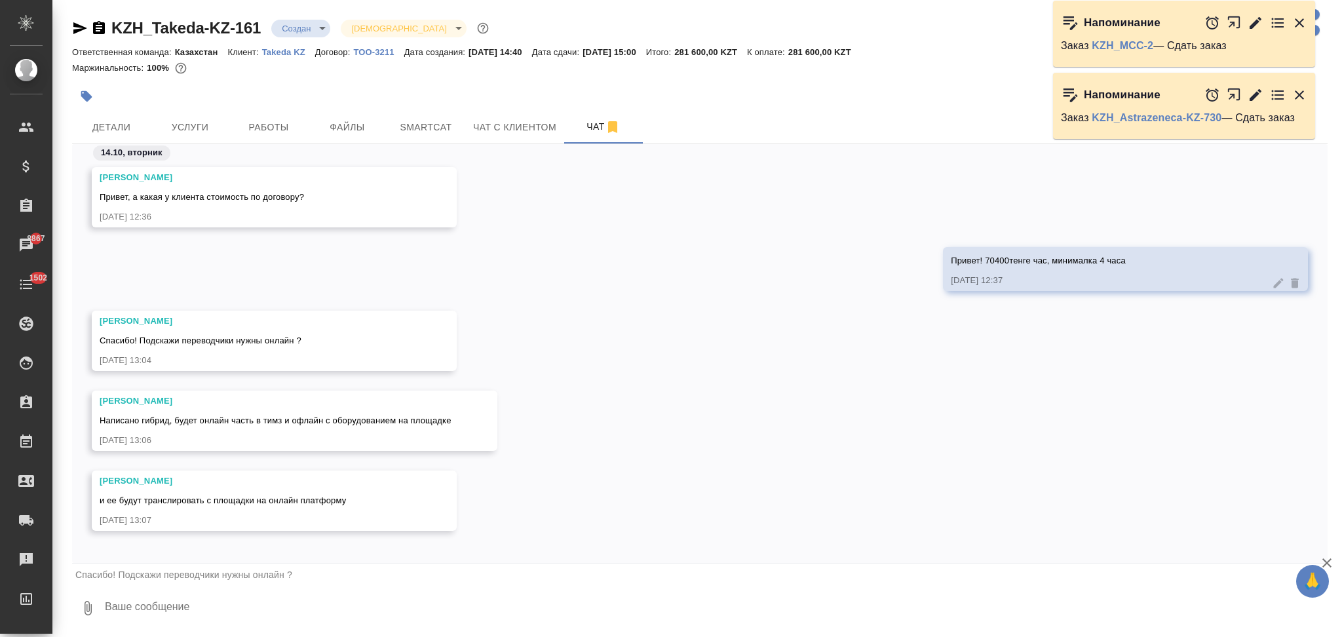
click at [204, 610] on textarea at bounding box center [716, 608] width 1224 height 45
drag, startPoint x: 203, startPoint y: 608, endPoint x: 180, endPoint y: 597, distance: 25.5
click at [180, 597] on textarea "перки подключаться онлайн" at bounding box center [705, 608] width 1203 height 45
click at [262, 609] on textarea "перки подключаются онлайн" at bounding box center [705, 608] width 1203 height 45
type textarea "перки подключаются онлайн"
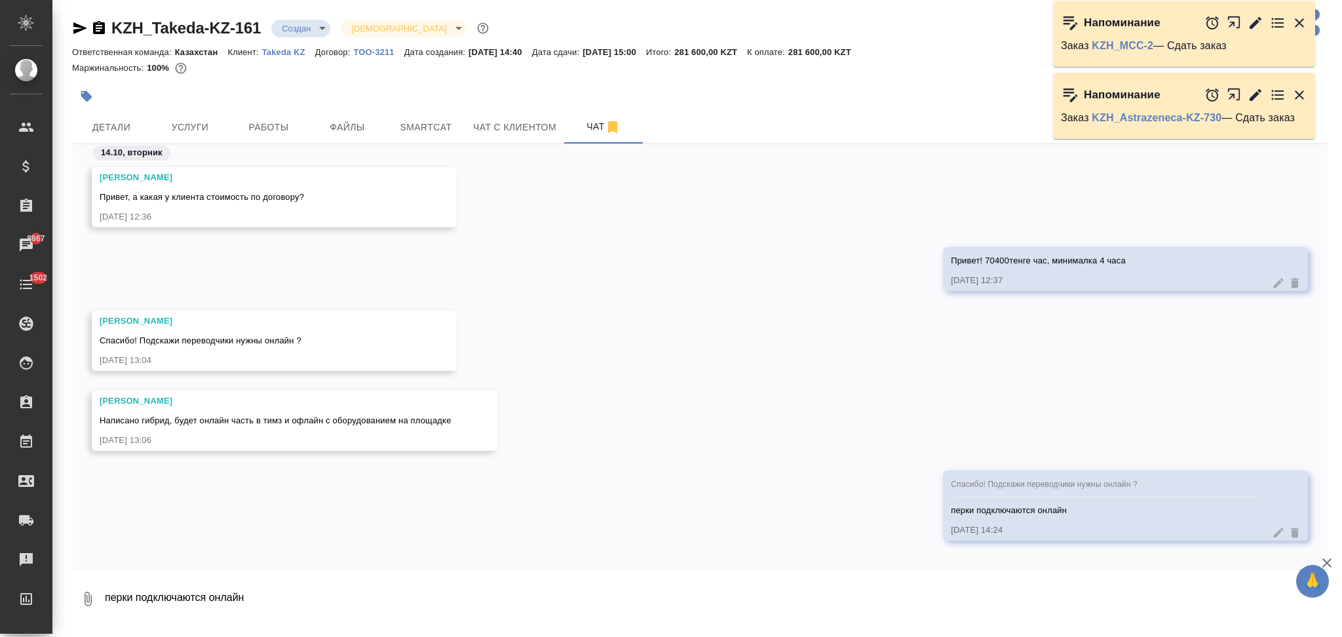
scroll to position [877, 0]
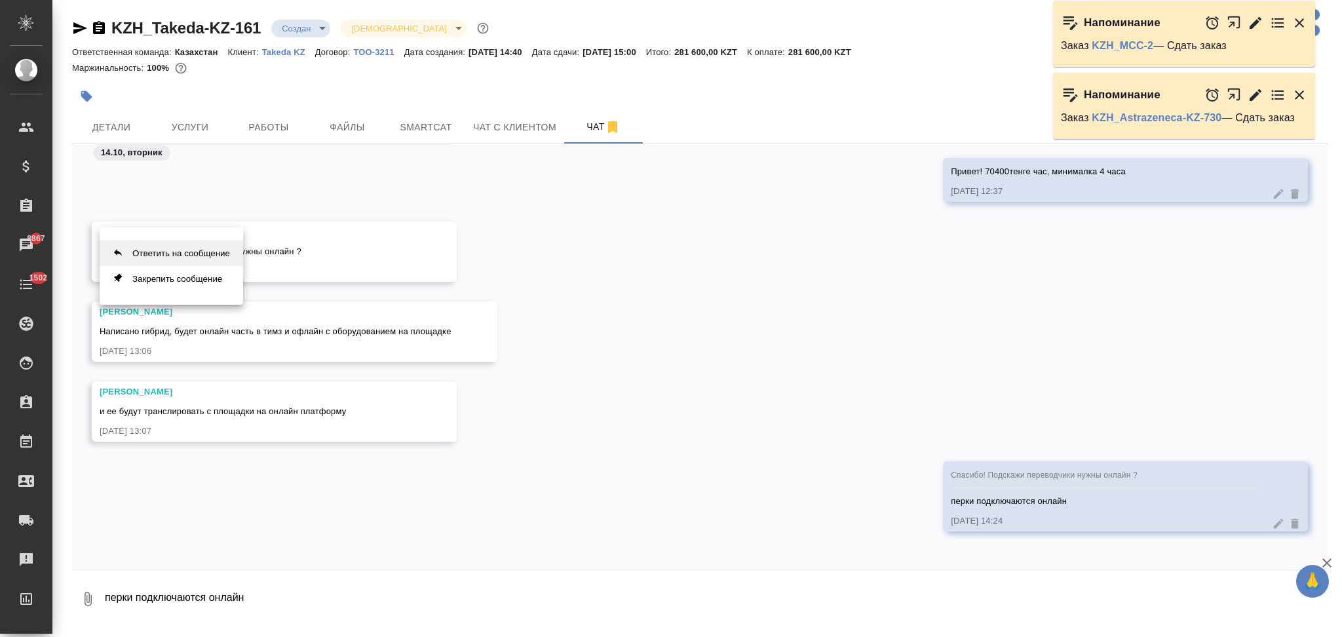
click at [215, 255] on button "Ответить на сообщение" at bounding box center [172, 254] width 144 height 26
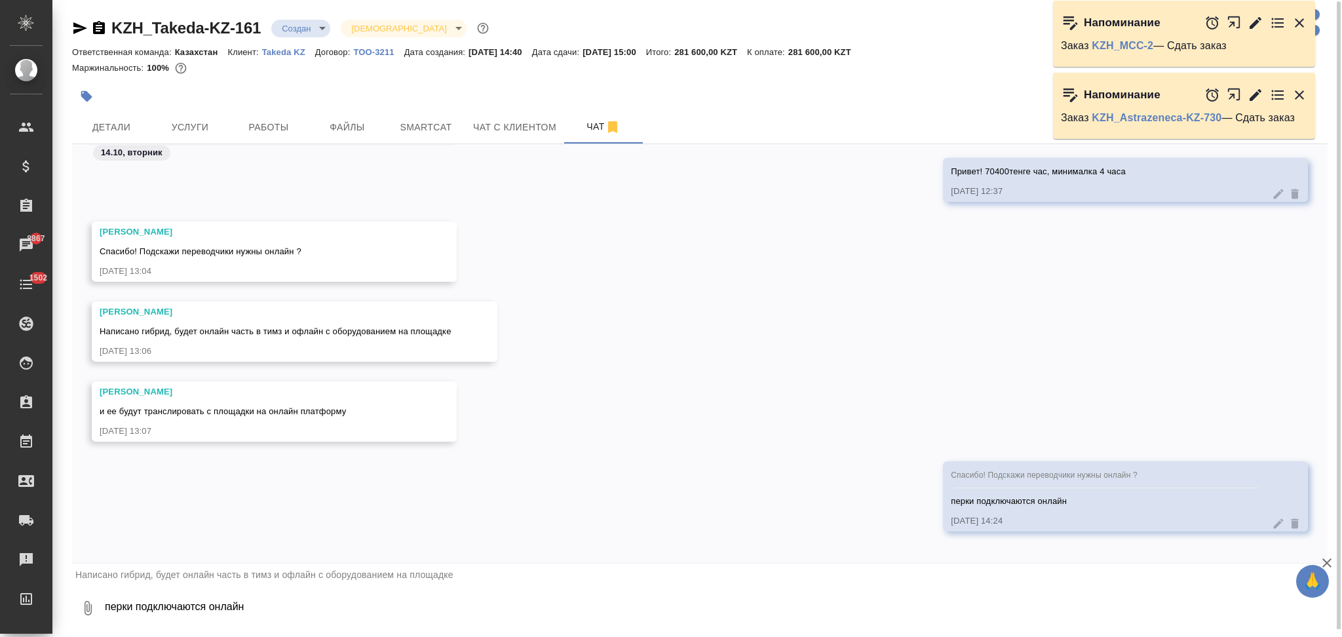
scroll to position [886, 0]
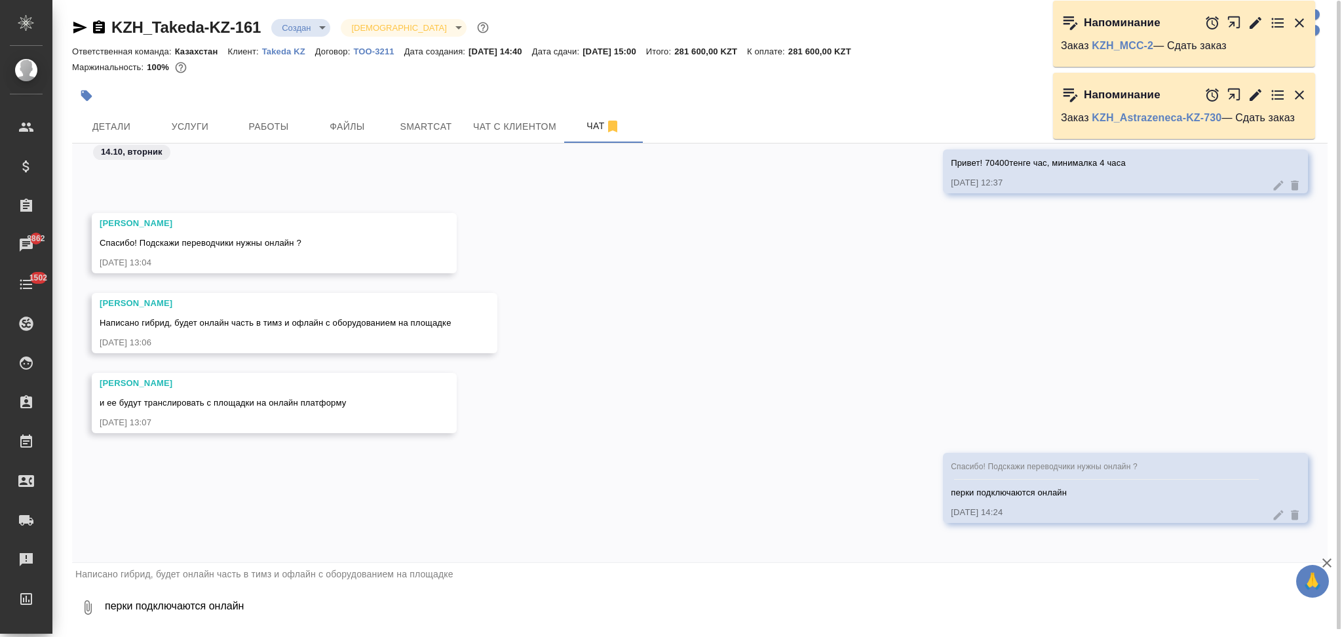
click at [223, 602] on textarea "перки подключаются онлайн" at bounding box center [716, 607] width 1224 height 45
type textarea "в тимзе разве можно проводить синхрон?"
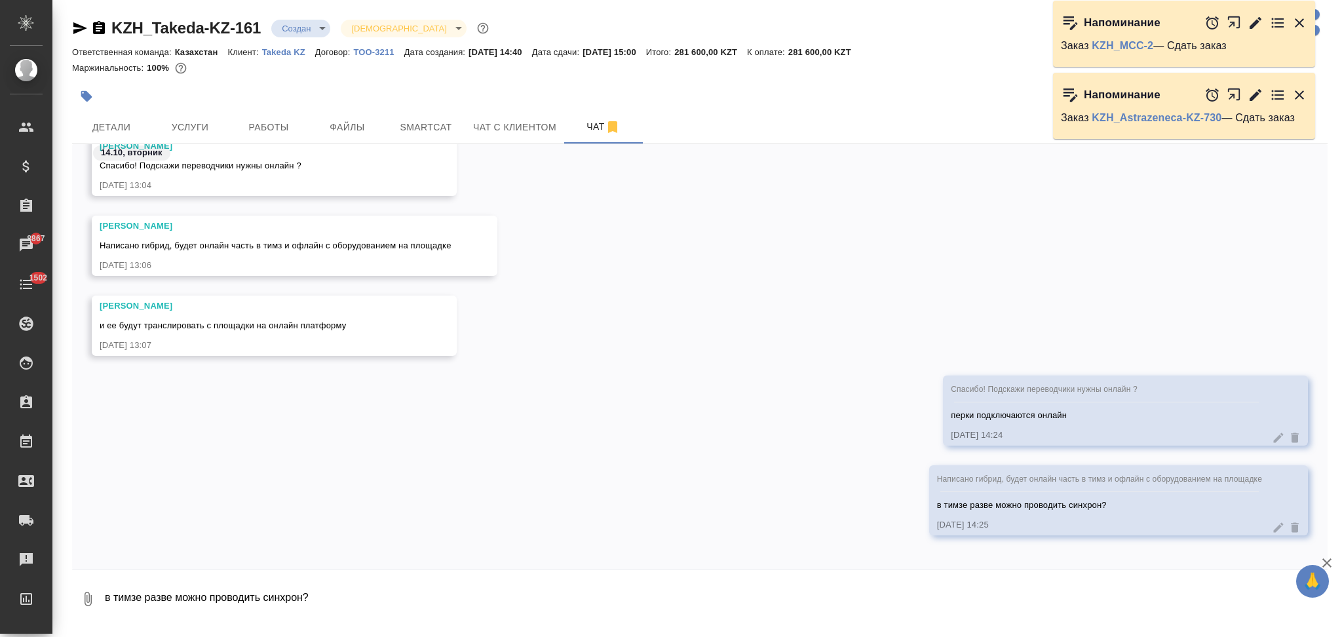
scroll to position [968, 0]
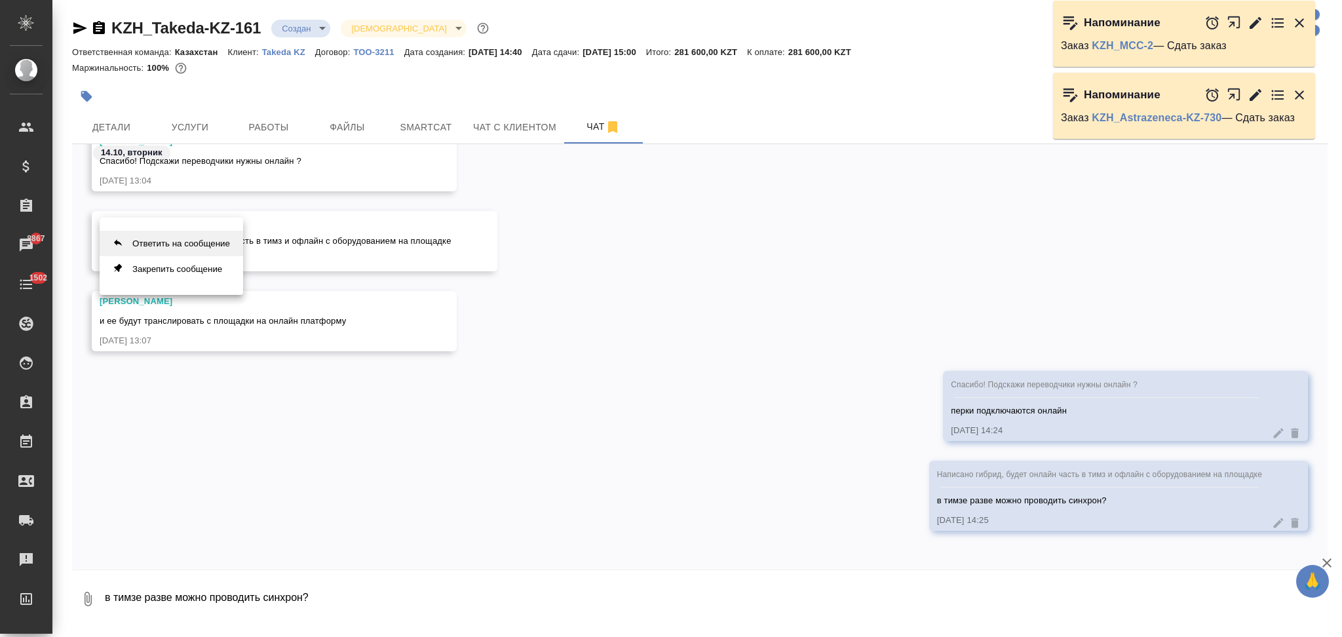
click at [215, 237] on button "Ответить на сообщение" at bounding box center [172, 244] width 144 height 26
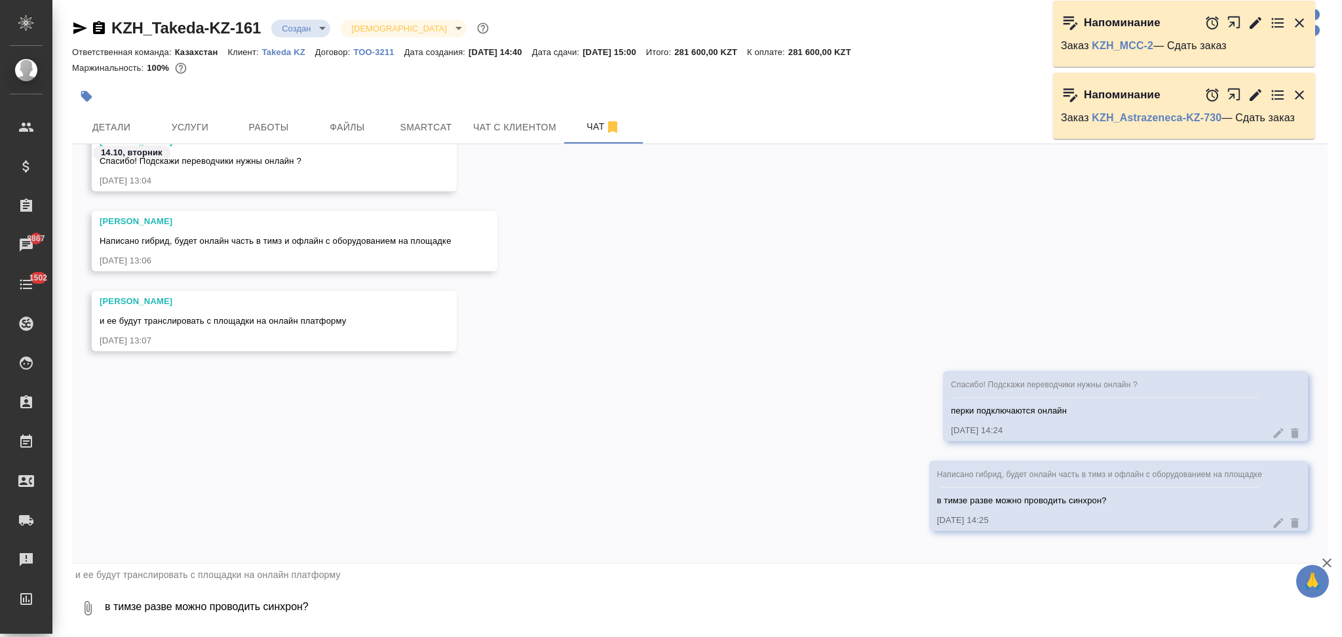
click at [201, 603] on textarea "в тимзе разве можно проводить синхрон?" at bounding box center [716, 608] width 1224 height 45
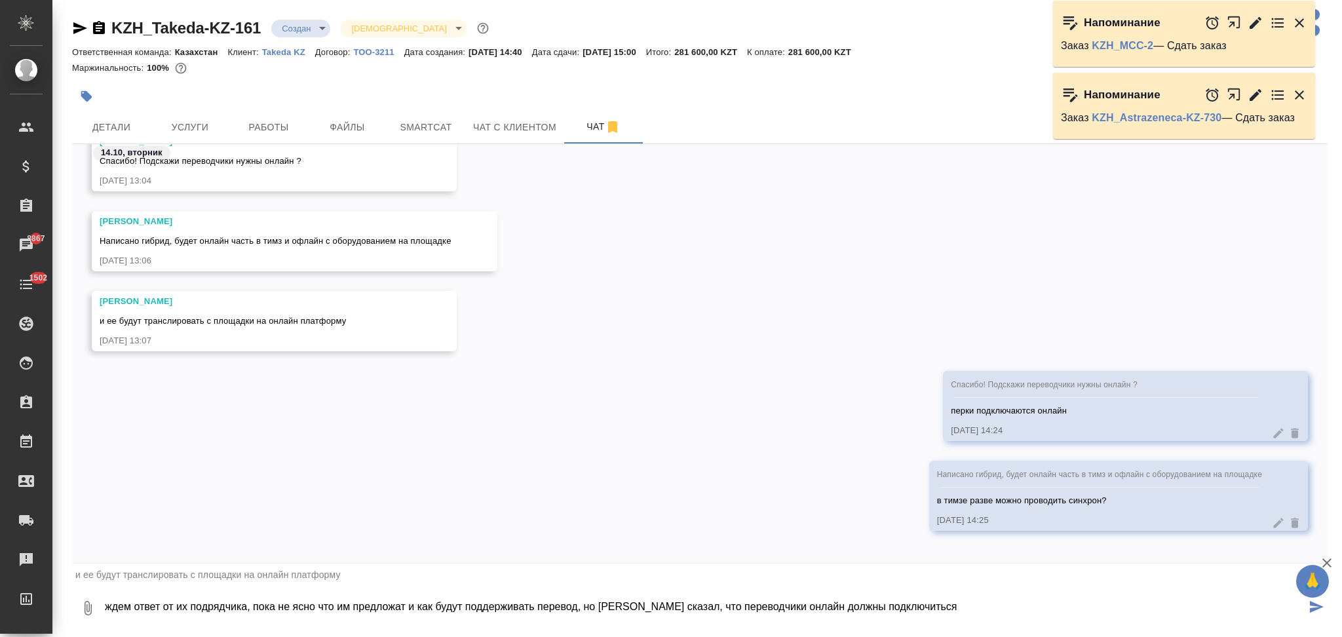
drag, startPoint x: 536, startPoint y: 609, endPoint x: 575, endPoint y: 604, distance: 39.1
click at [575, 604] on textarea "ждем ответ от их подрядчика, пока не ясно что им предложат и как будут поддержи…" at bounding box center [705, 608] width 1203 height 45
click at [950, 606] on textarea "ждем ответ от их подрядчика, пока не ясно что им предложат и как будут поддержи…" at bounding box center [705, 608] width 1203 height 45
type textarea "ждем ответ от их подрядчика, пока не ясно что им предложат и как будут поддержи…"
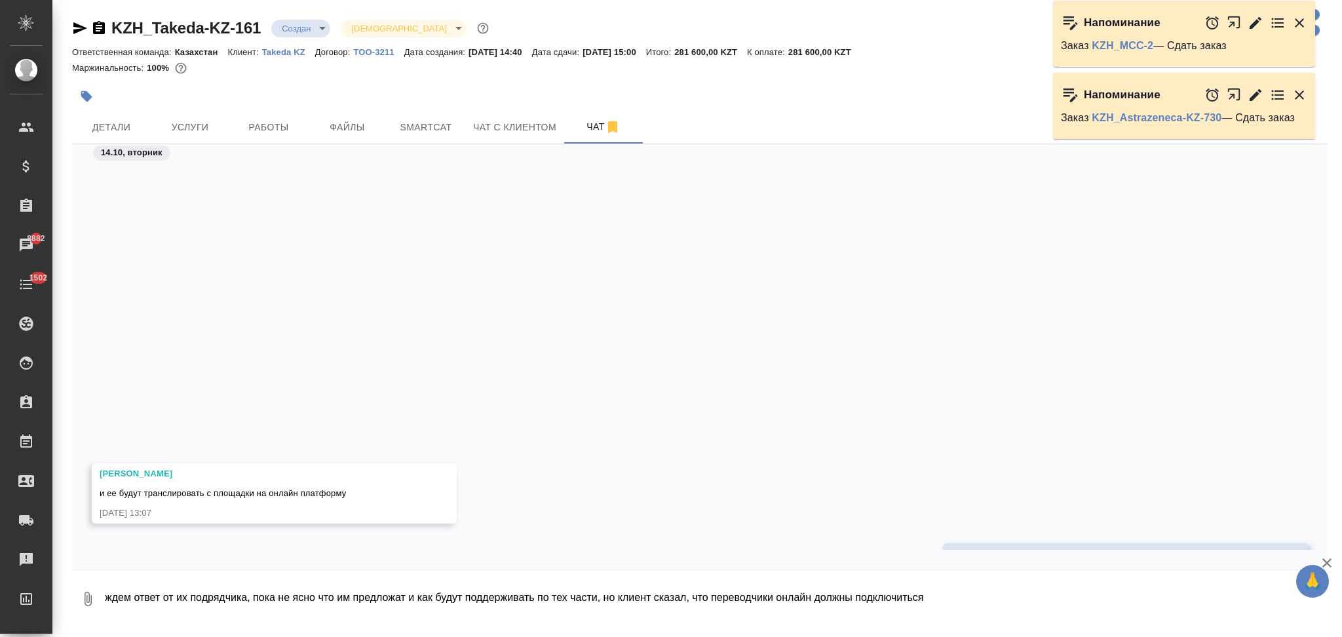
scroll to position [1180, 0]
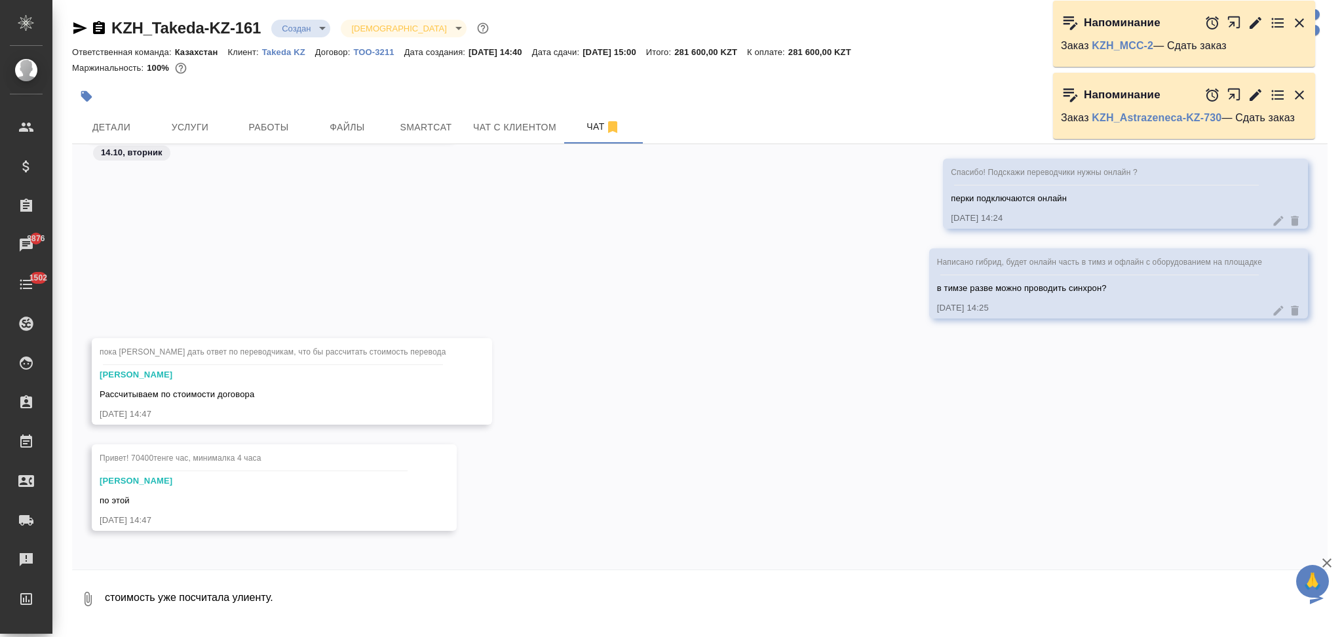
drag, startPoint x: 288, startPoint y: 600, endPoint x: 233, endPoint y: 602, distance: 55.1
click at [233, 602] on textarea "стоимость уже посчитала улиенту." at bounding box center [705, 599] width 1203 height 45
type textarea "стоимость уже посчитала по договору, да"
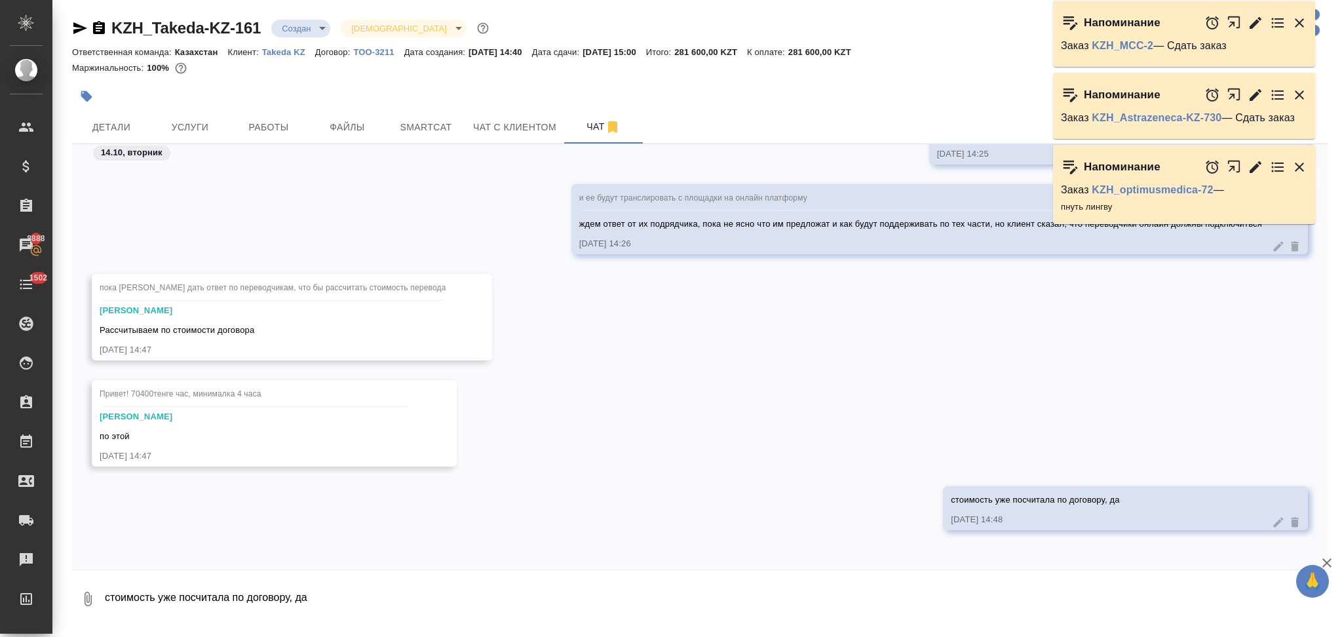
click at [206, 595] on textarea "стоимость уже посчитала по договору, да" at bounding box center [716, 599] width 1224 height 45
paste textarea "трансляцию через Zoom"
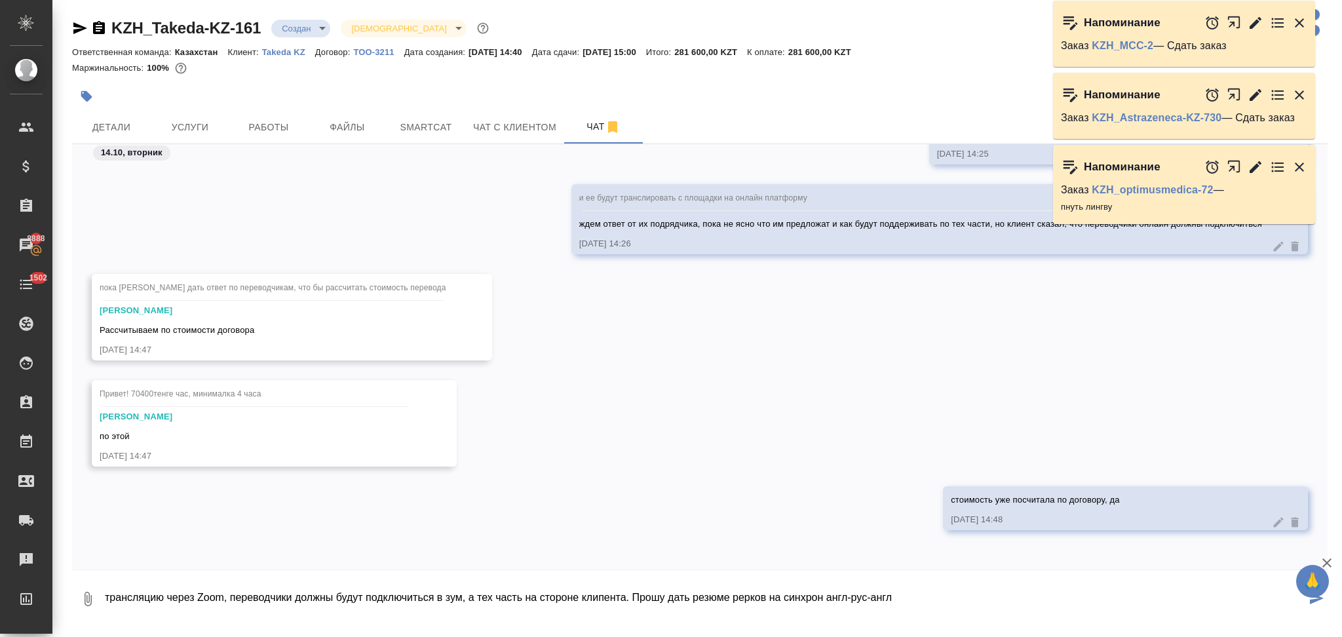
click at [735, 594] on textarea "трансляцию через Zoom, переводчики должны будут подключиться в зум, а тех часть…" at bounding box center [705, 599] width 1203 height 45
drag, startPoint x: 628, startPoint y: 592, endPoint x: 897, endPoint y: 602, distance: 269.5
click at [897, 602] on textarea "трансляцию через Zoom, переводчики должны будут подключиться в зум, а тех часть…" at bounding box center [705, 599] width 1203 height 45
type textarea "трансляцию через Zoom, переводчики должны будут подключиться в зум, а тех часть…"
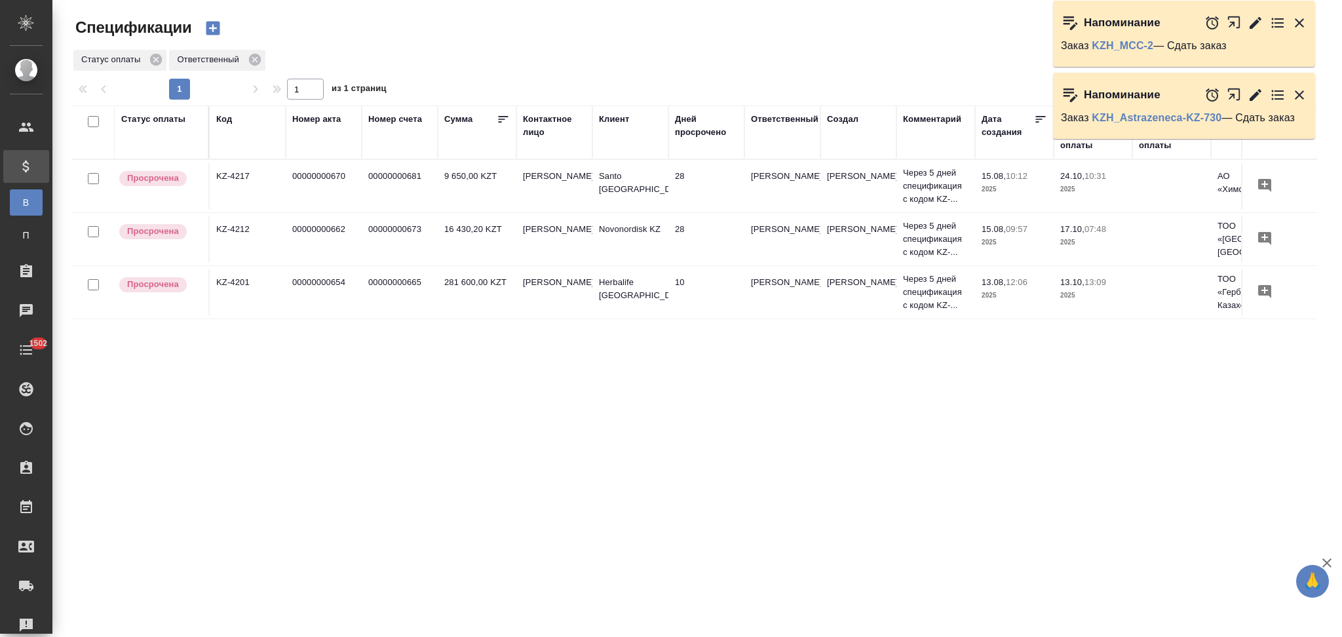
click at [353, 301] on td "00000000654" at bounding box center [324, 292] width 76 height 46
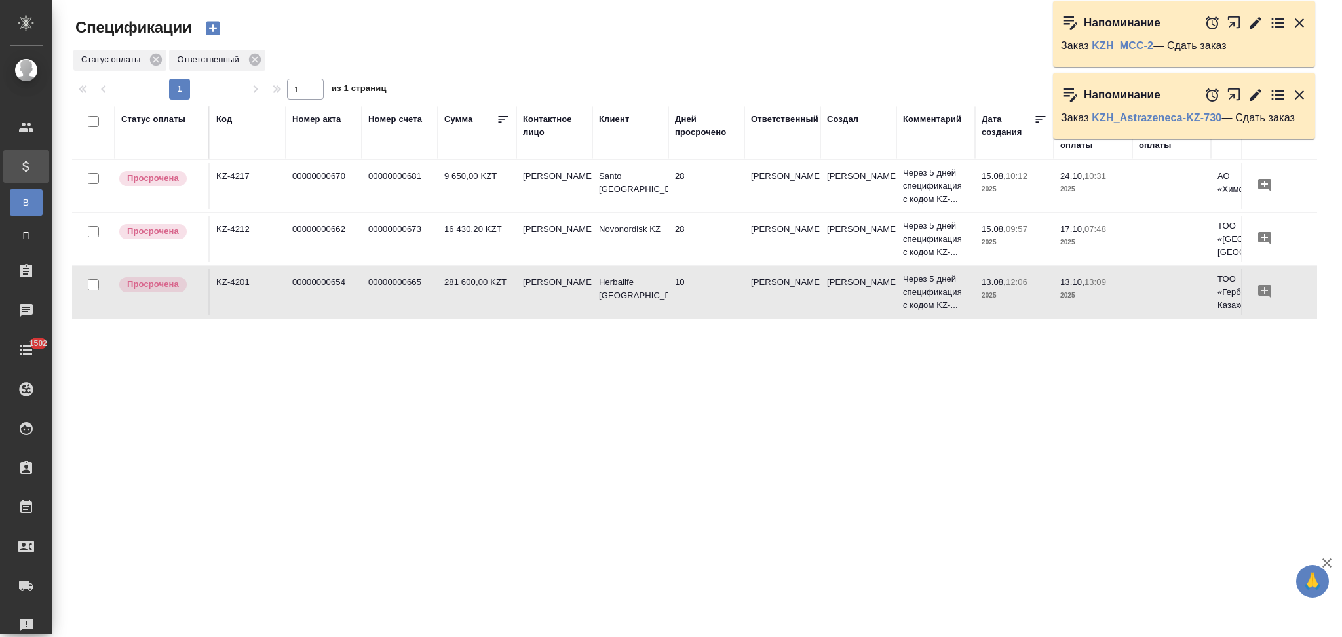
click at [353, 301] on td "00000000654" at bounding box center [324, 292] width 76 height 46
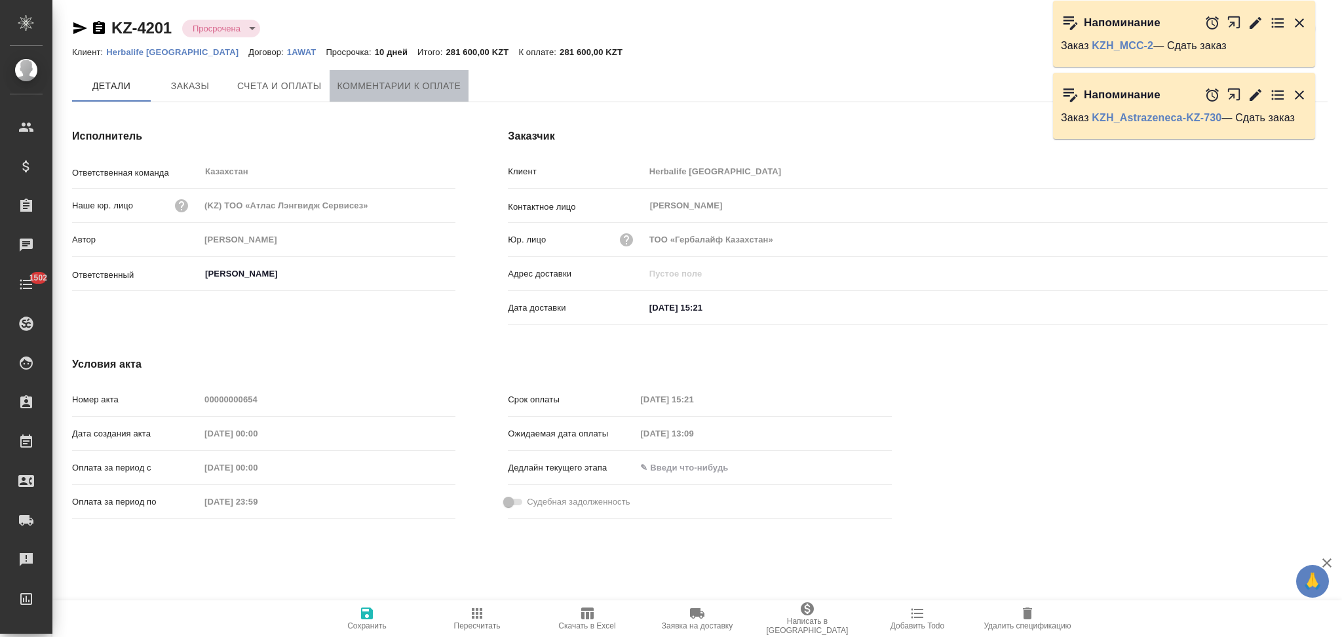
click at [404, 87] on span "Комментарии к оплате" at bounding box center [399, 86] width 124 height 16
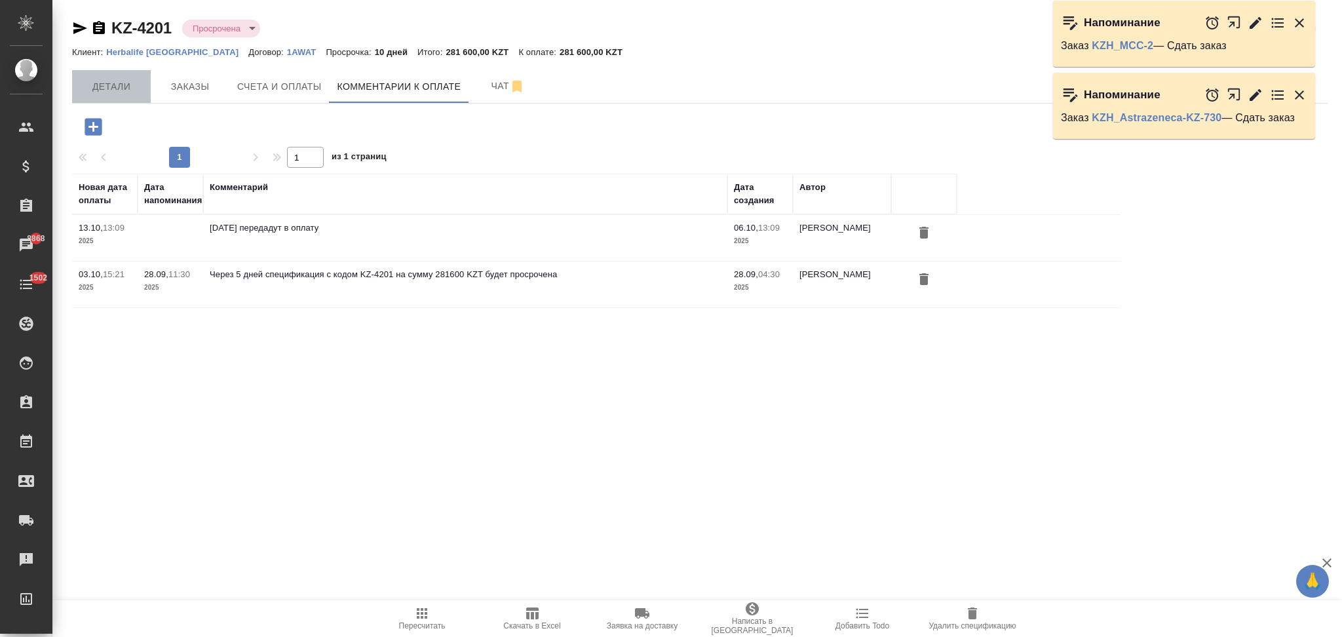
click at [123, 75] on button "Детали" at bounding box center [111, 86] width 79 height 33
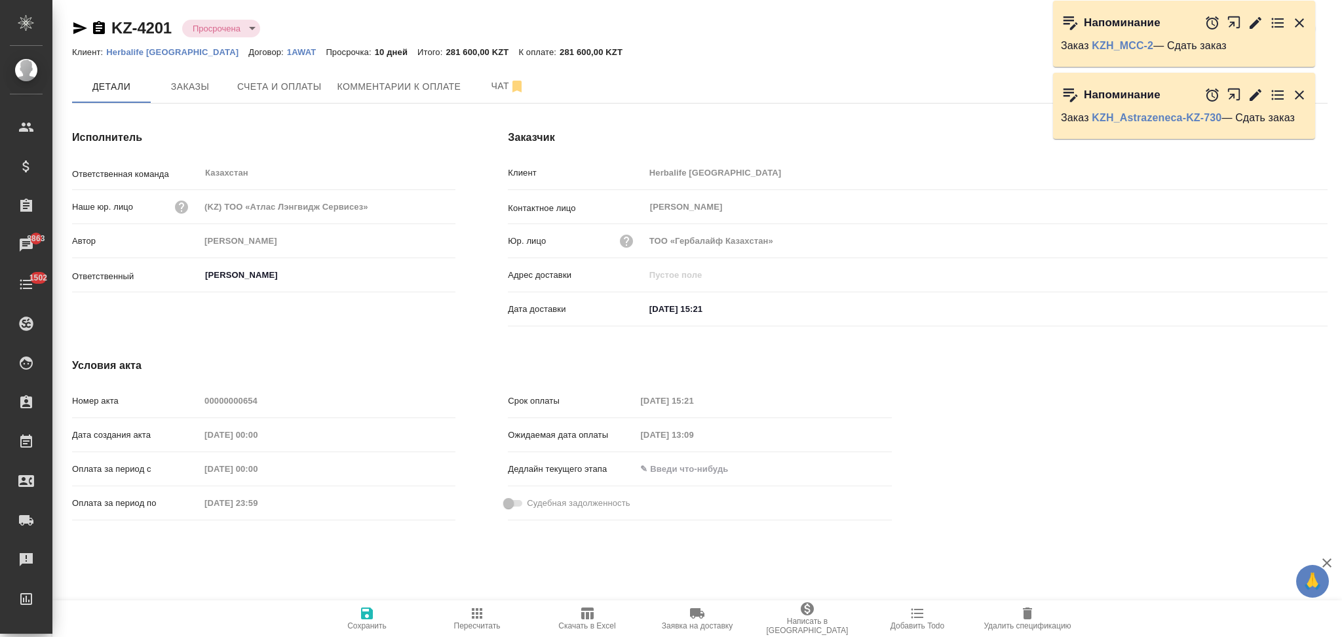
click at [147, 393] on div "Номер акта 00000000654" at bounding box center [263, 400] width 383 height 23
click at [382, 90] on span "Комментарии к оплате" at bounding box center [399, 87] width 124 height 16
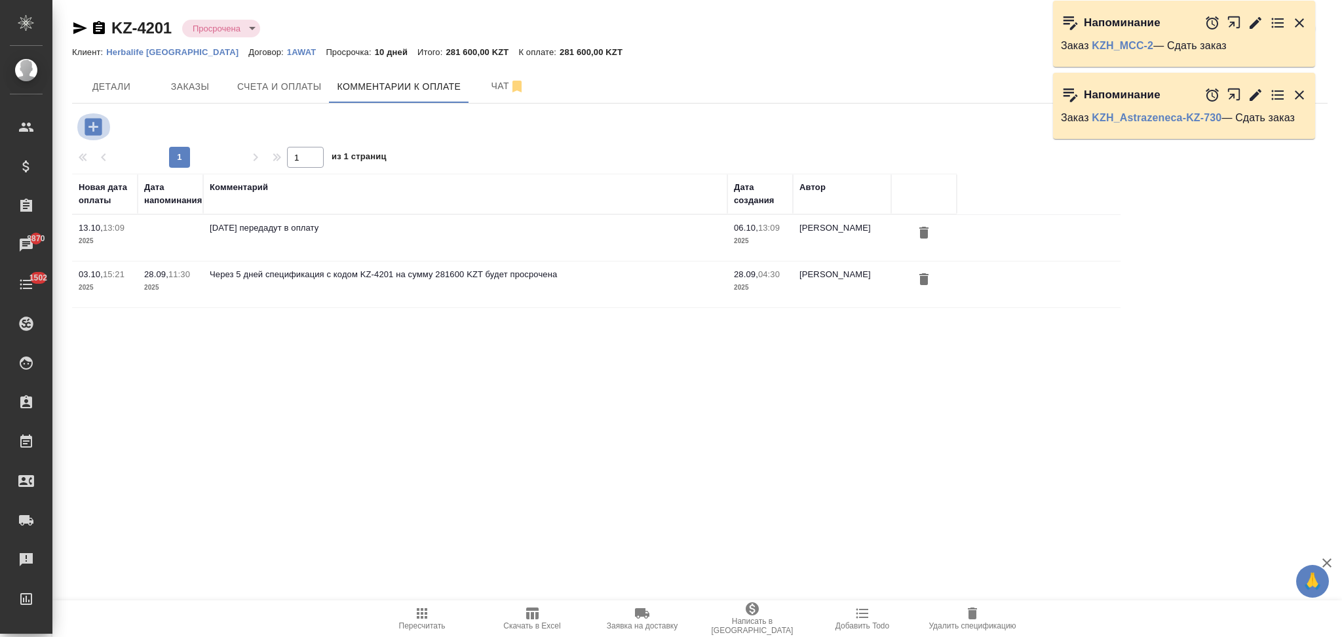
click at [89, 127] on icon "button" at bounding box center [93, 126] width 23 height 23
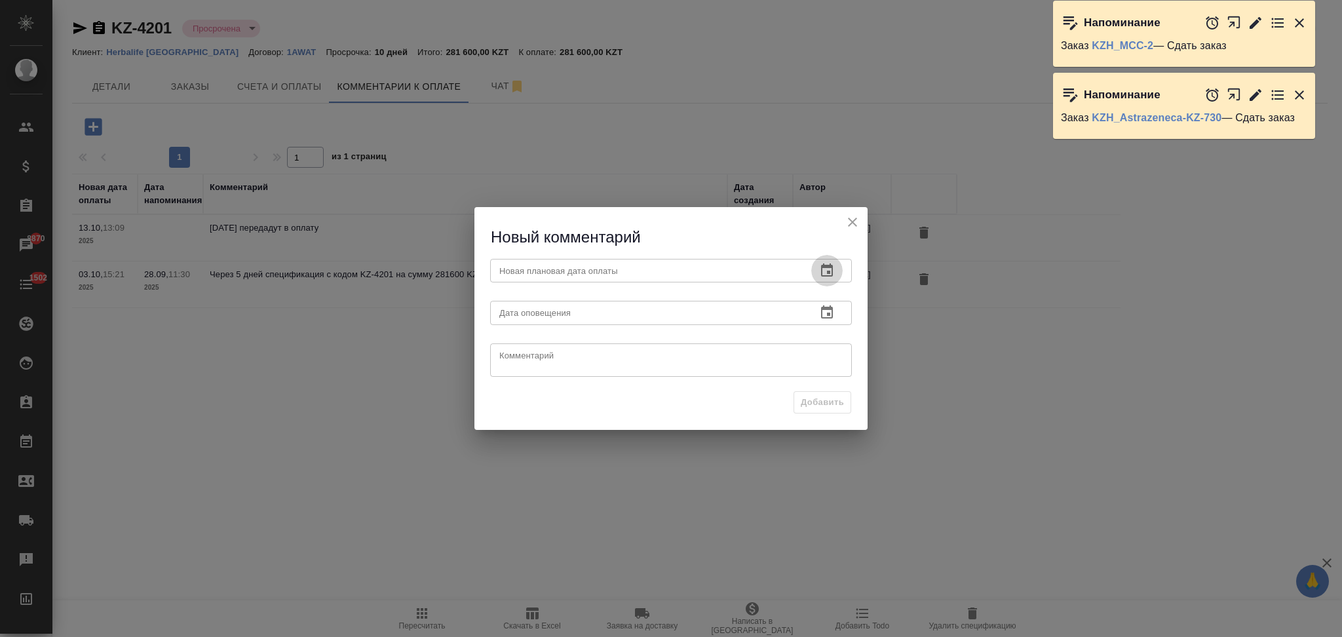
click at [834, 267] on icon "button" at bounding box center [827, 271] width 16 height 16
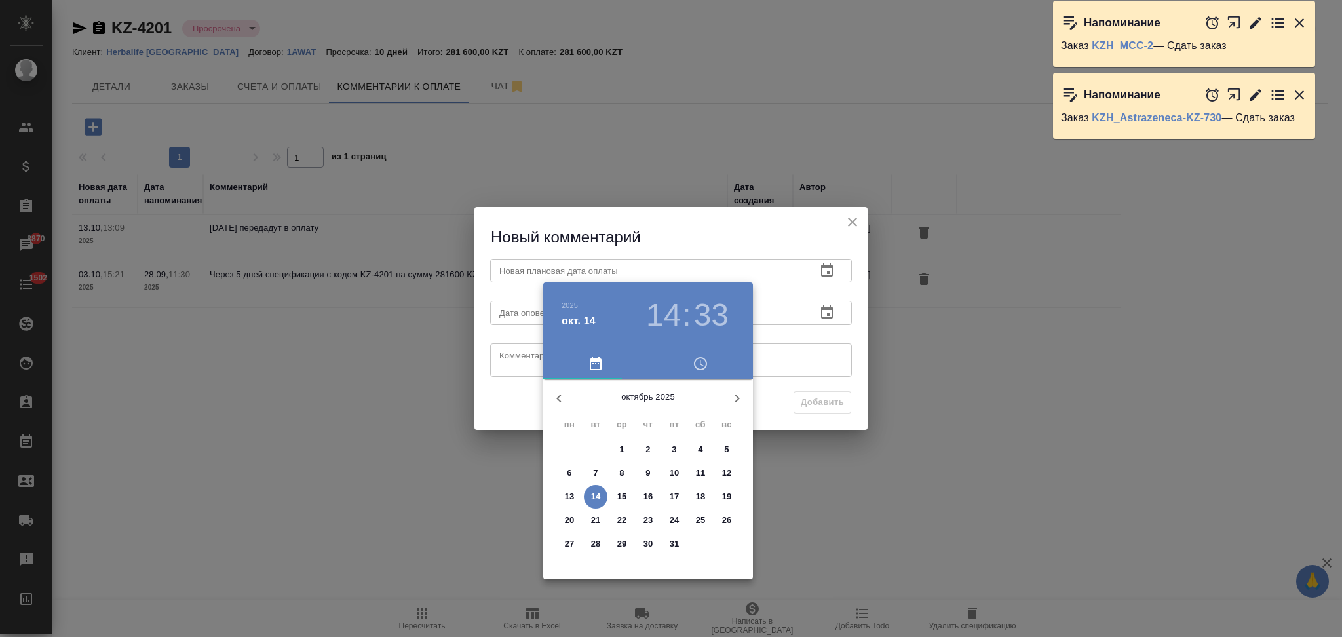
click at [674, 495] on p "17" at bounding box center [675, 496] width 10 height 13
type input "17.10.2025 14:33"
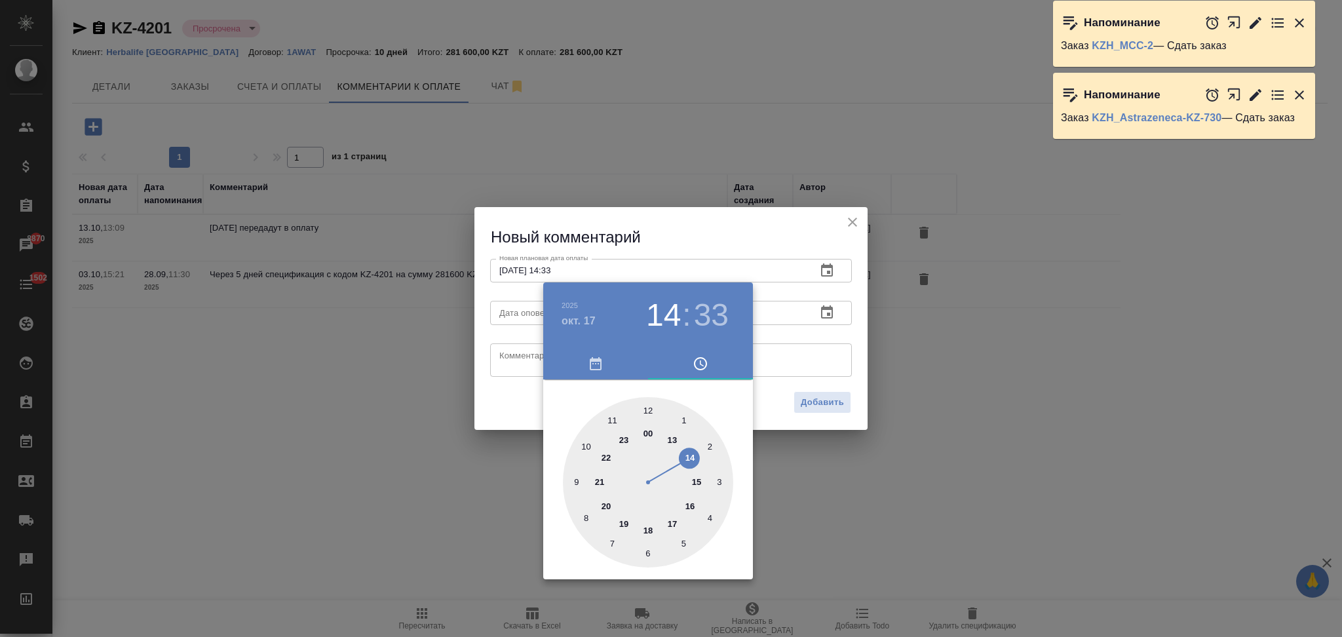
click at [514, 411] on div at bounding box center [671, 318] width 1342 height 637
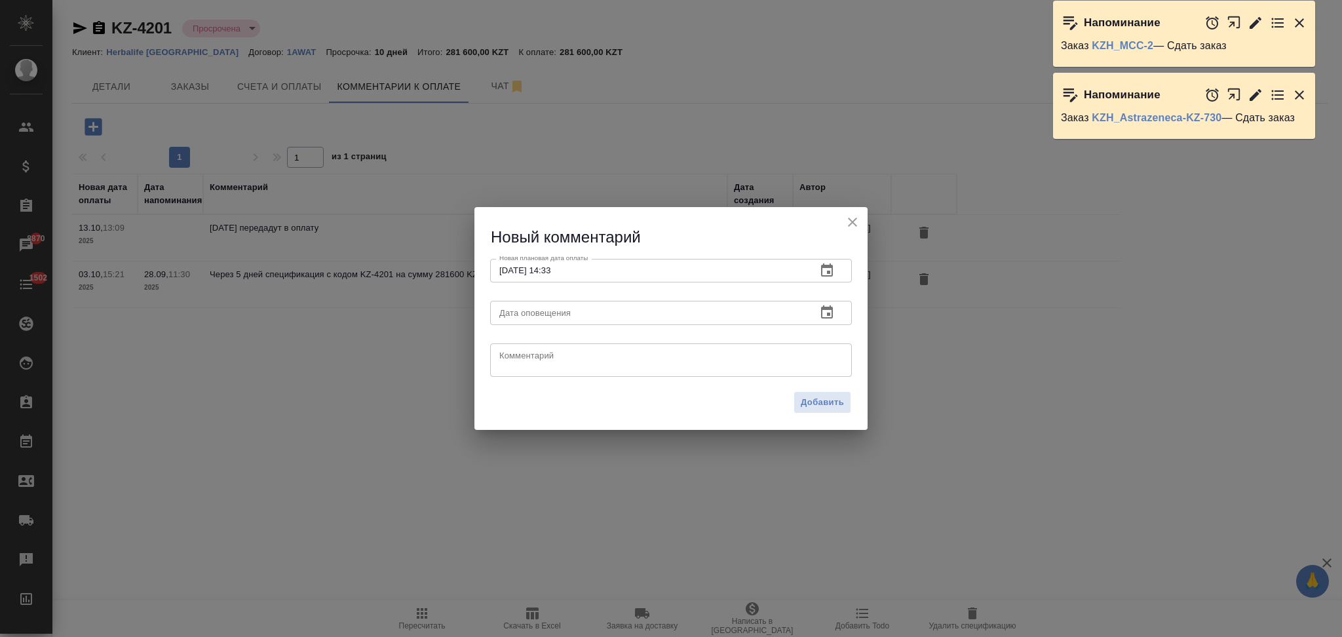
click at [546, 361] on textarea at bounding box center [670, 360] width 343 height 20
type textarea "Попросила уточнить сроки оплаты"
click at [809, 403] on span "Добавить" at bounding box center [822, 402] width 43 height 15
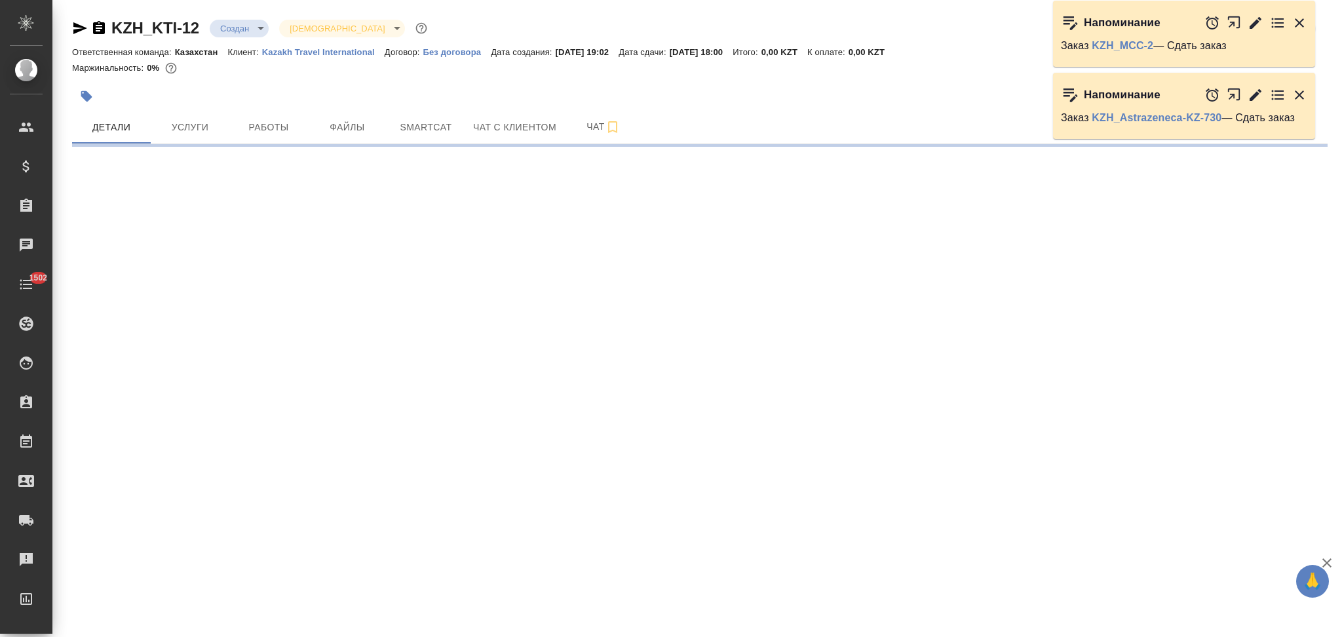
select select "RU"
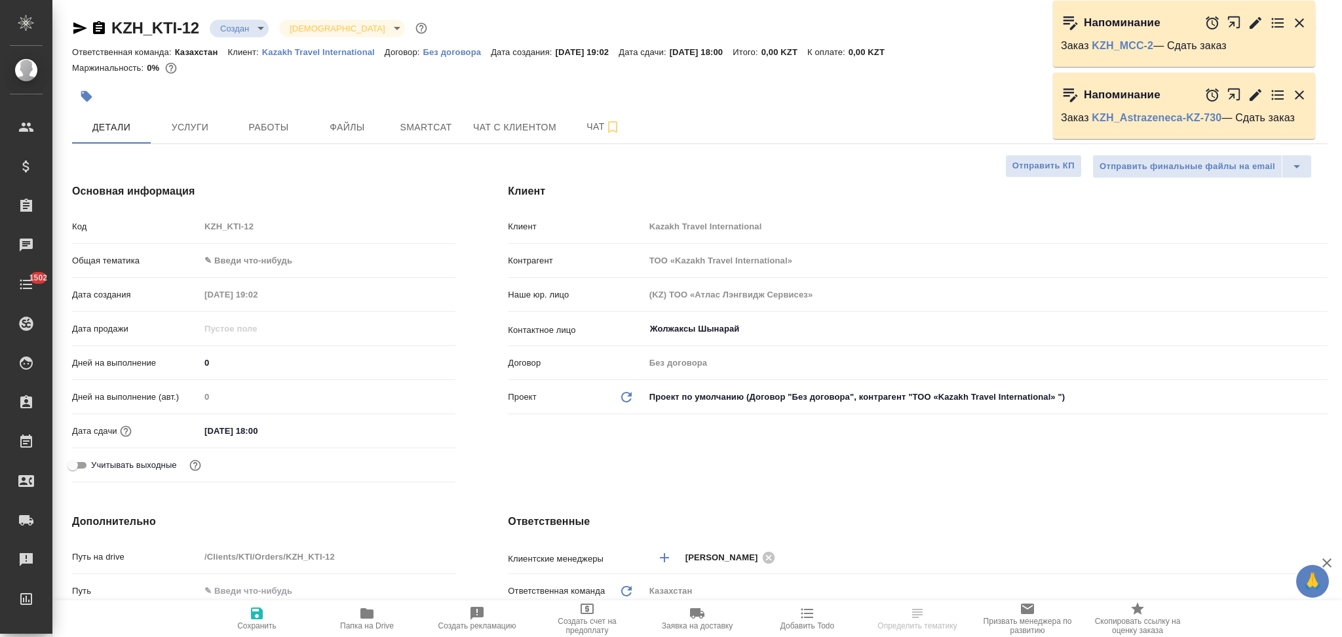
type textarea "x"
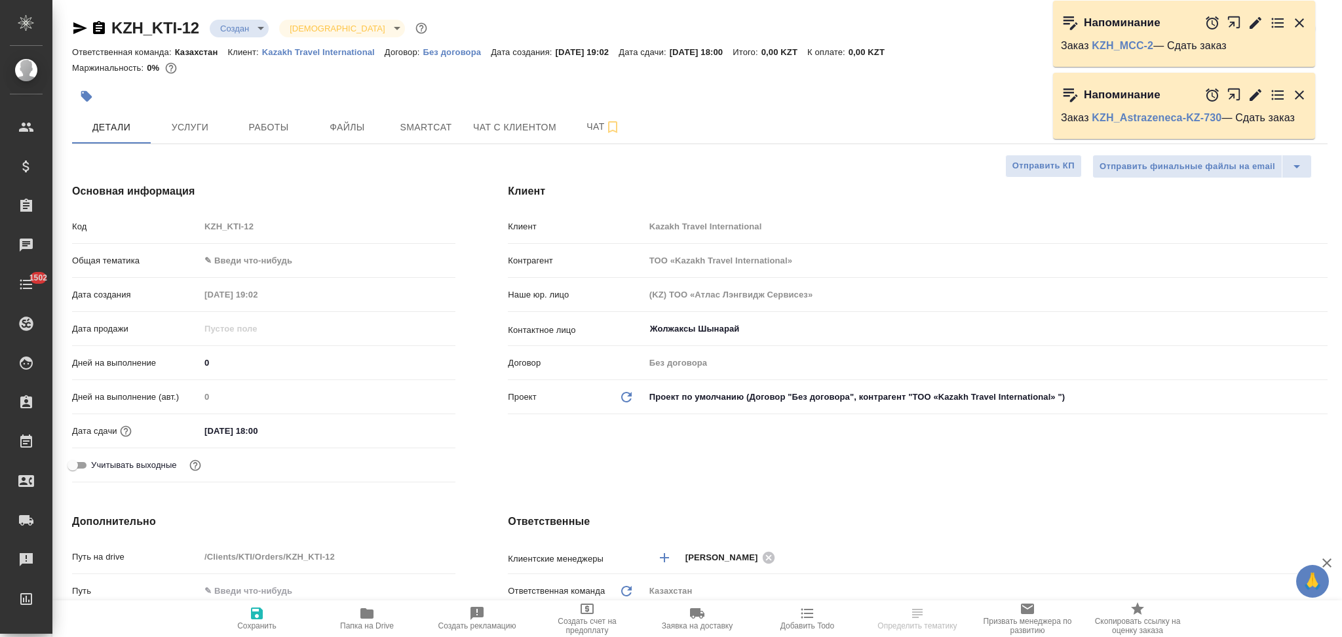
type textarea "x"
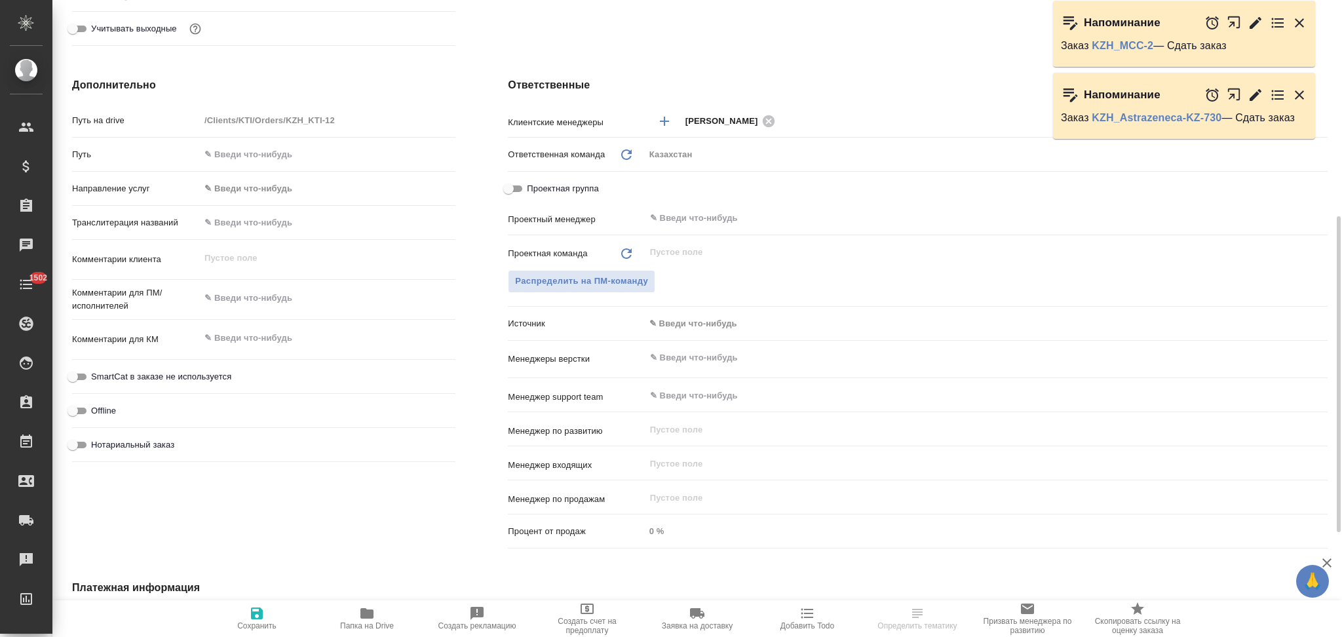
scroll to position [648, 0]
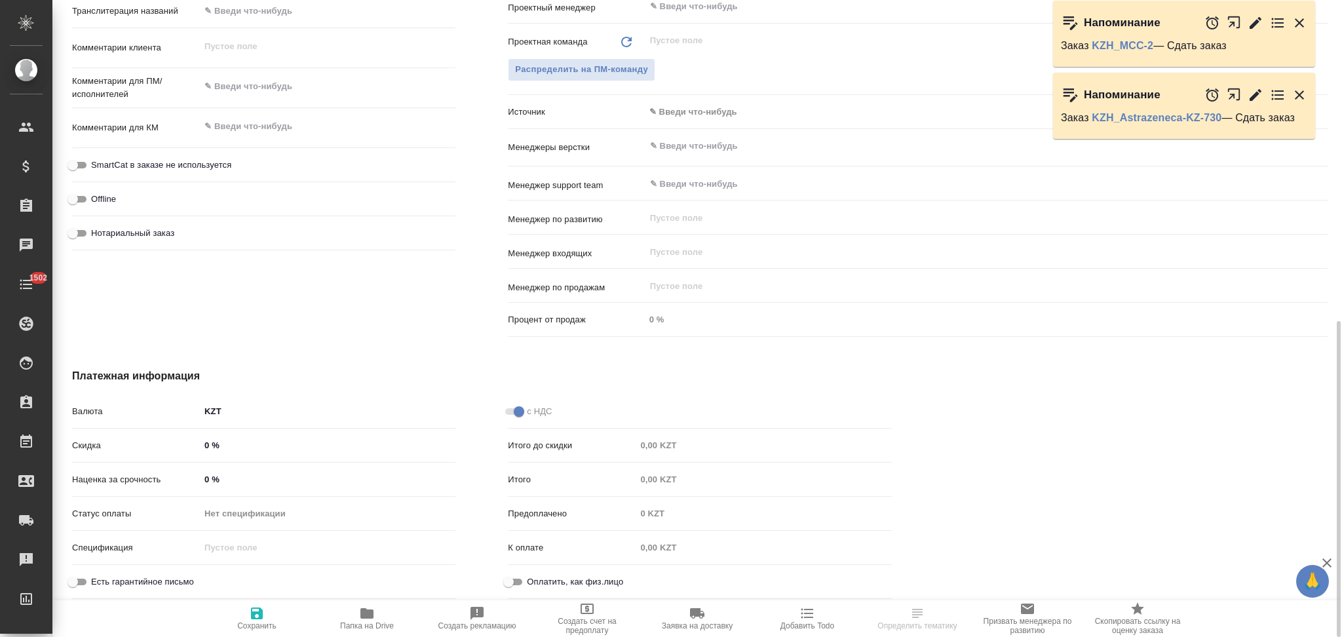
type textarea "x"
select select "RU"
type textarea "x"
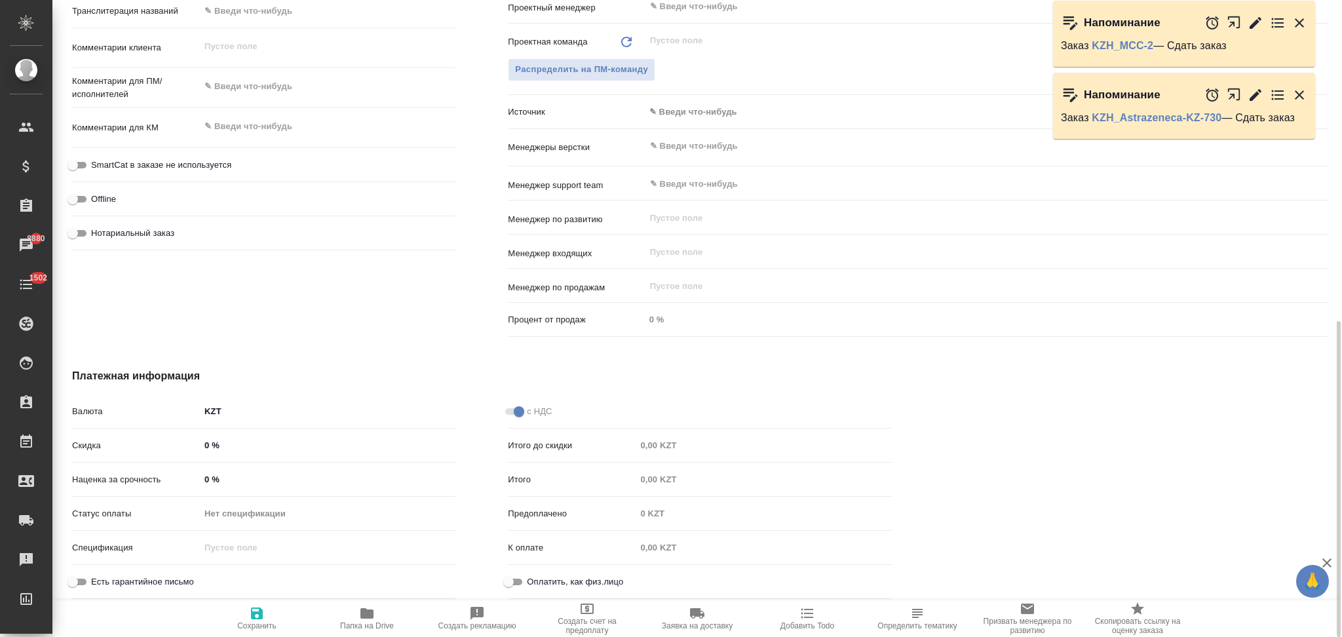
type textarea "x"
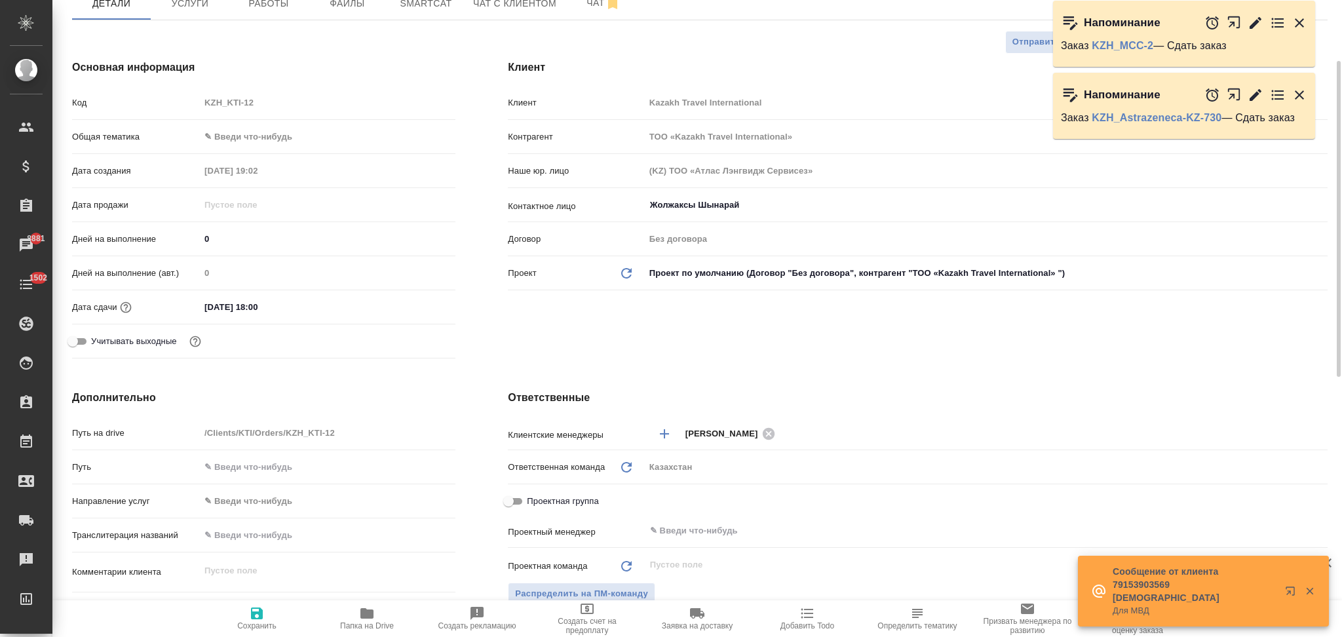
scroll to position [0, 0]
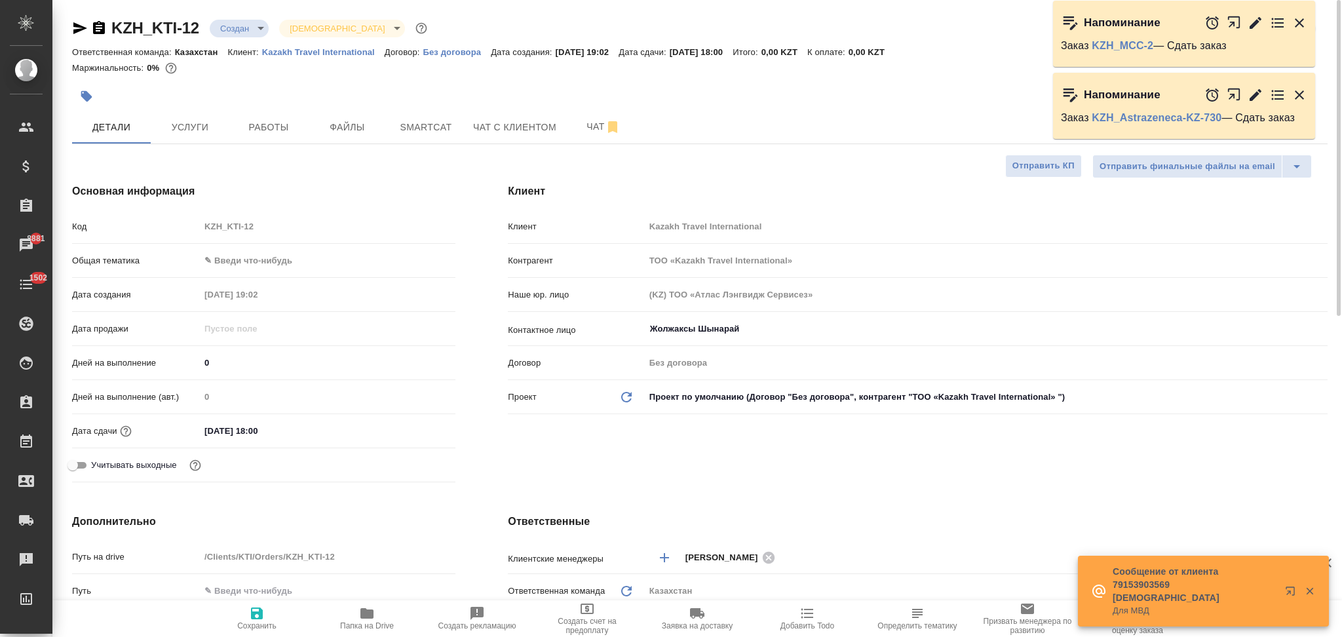
type textarea "x"
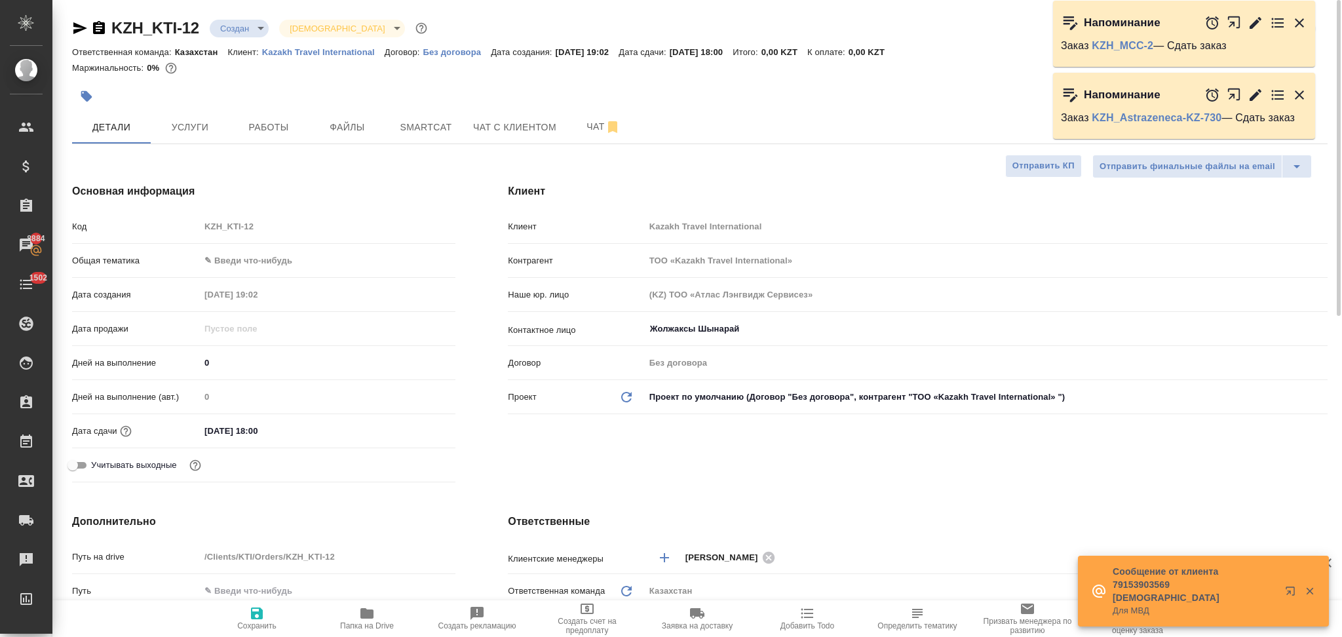
type textarea "x"
click at [195, 128] on span "Услуги" at bounding box center [190, 127] width 63 height 16
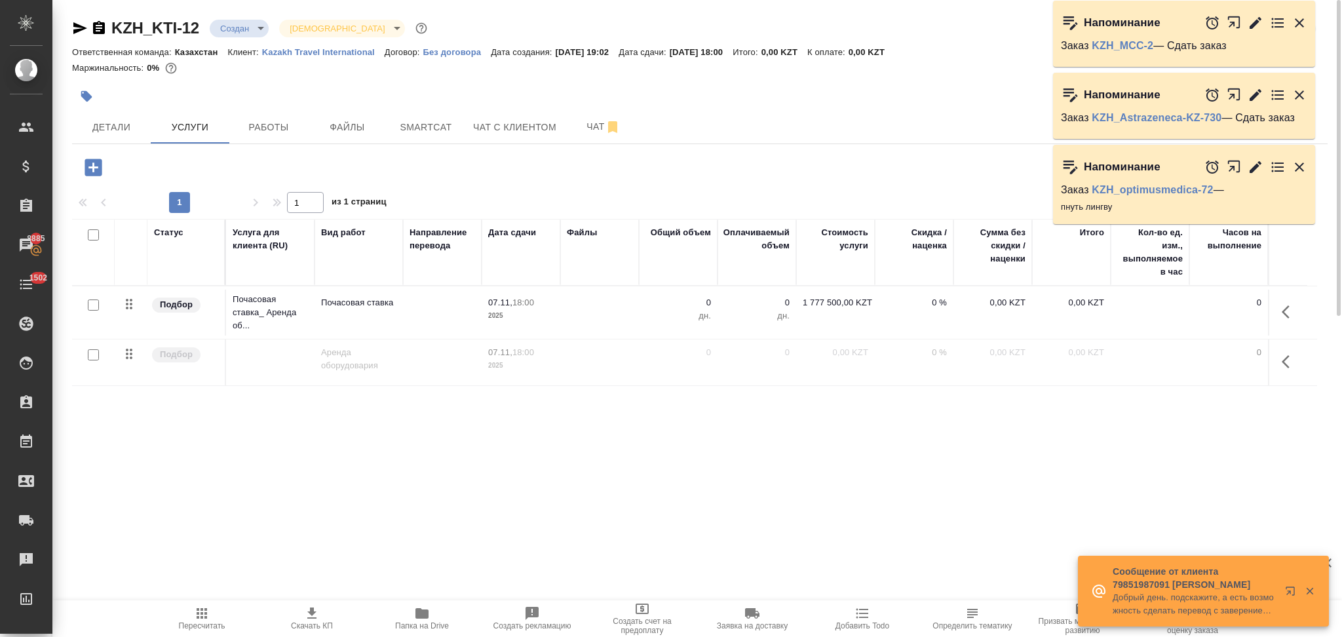
click at [604, 319] on td at bounding box center [599, 313] width 79 height 46
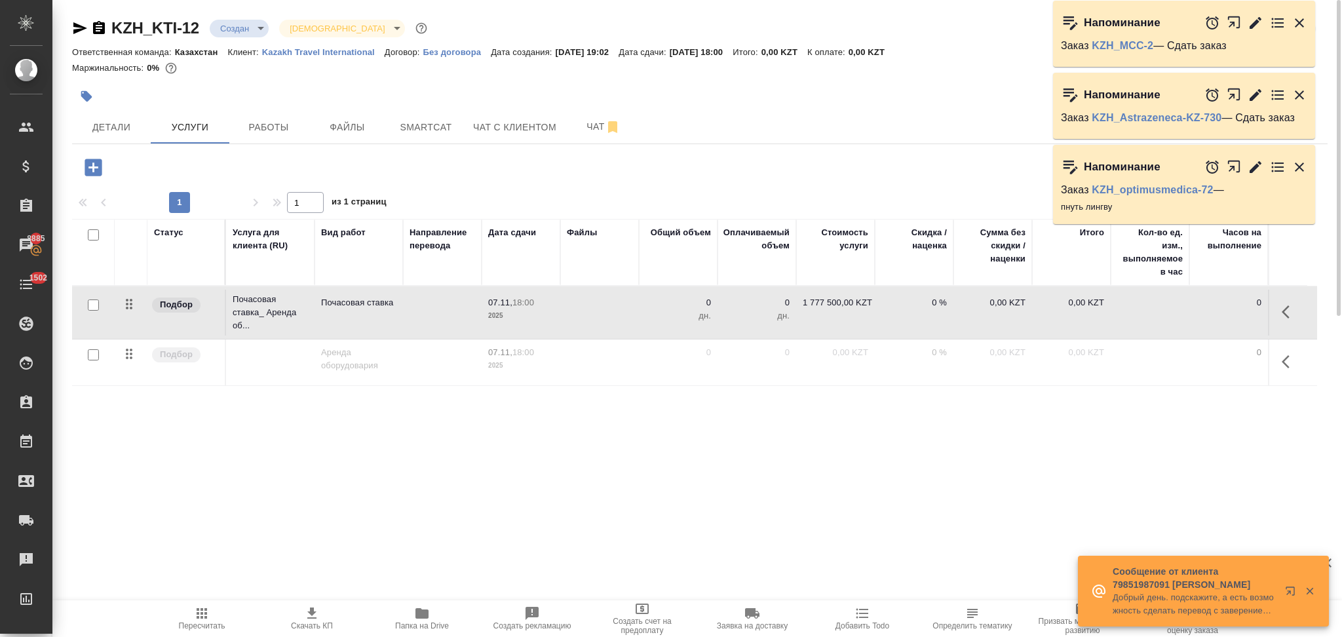
click at [604, 319] on td at bounding box center [599, 313] width 79 height 46
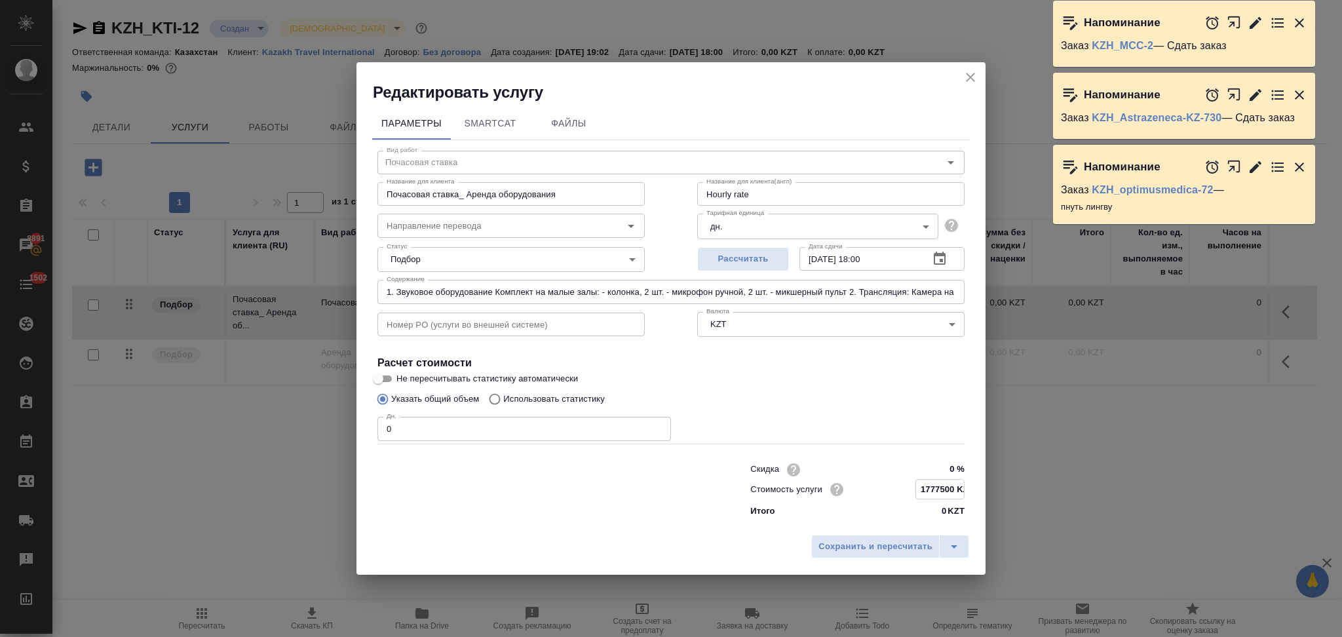
drag, startPoint x: 934, startPoint y: 488, endPoint x: 927, endPoint y: 486, distance: 6.8
click at [927, 486] on input "1777500 KZT" at bounding box center [940, 489] width 48 height 19
type input "1657500 KZT"
drag, startPoint x: 407, startPoint y: 429, endPoint x: 385, endPoint y: 434, distance: 23.0
click at [385, 434] on input "0" at bounding box center [524, 429] width 294 height 24
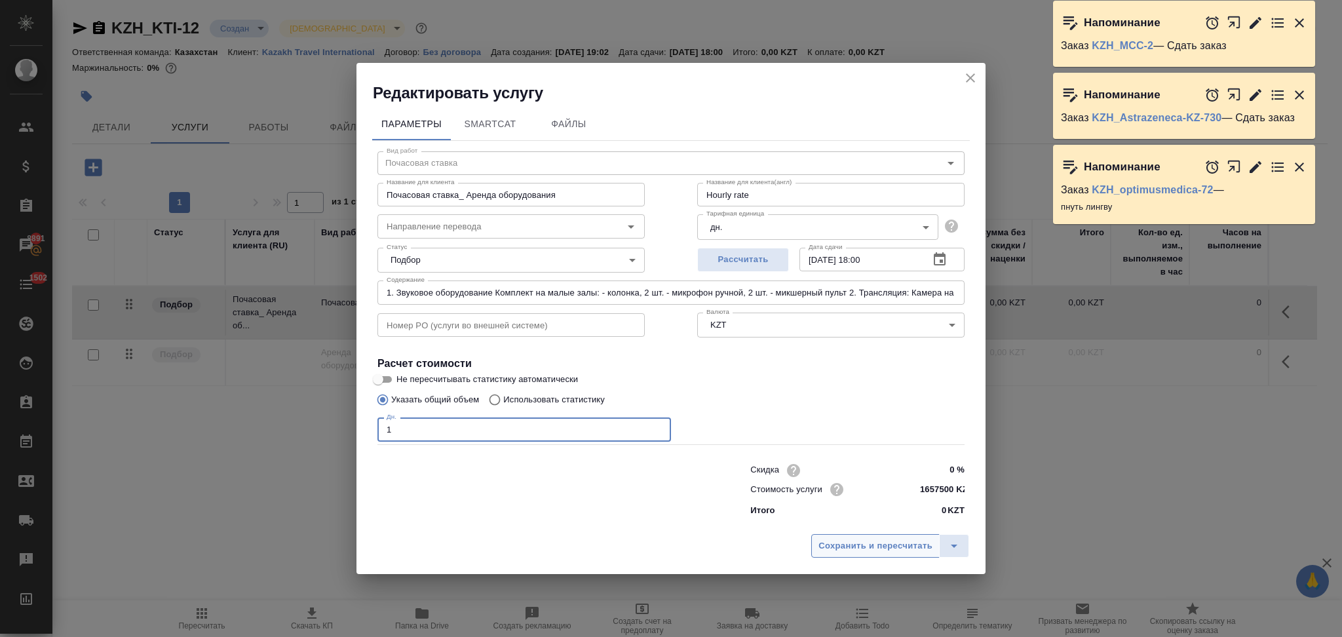
type input "1"
click at [857, 544] on span "Сохранить и пересчитать" at bounding box center [876, 546] width 114 height 15
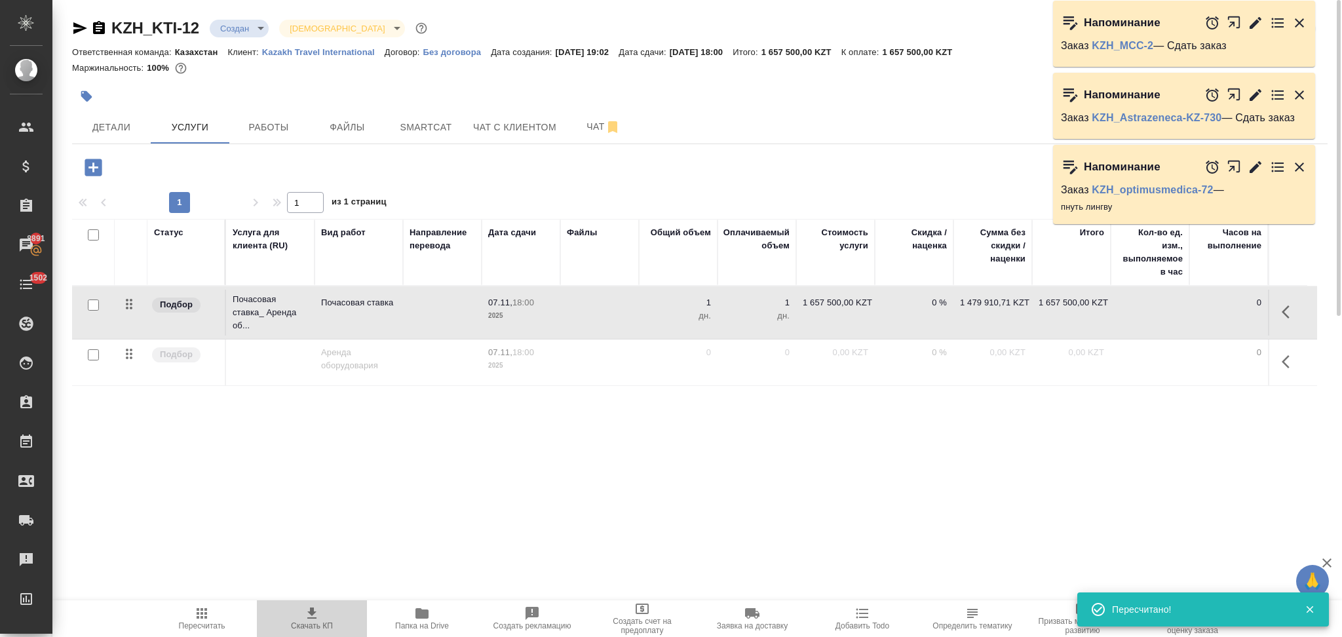
click at [311, 607] on icon "button" at bounding box center [312, 614] width 16 height 16
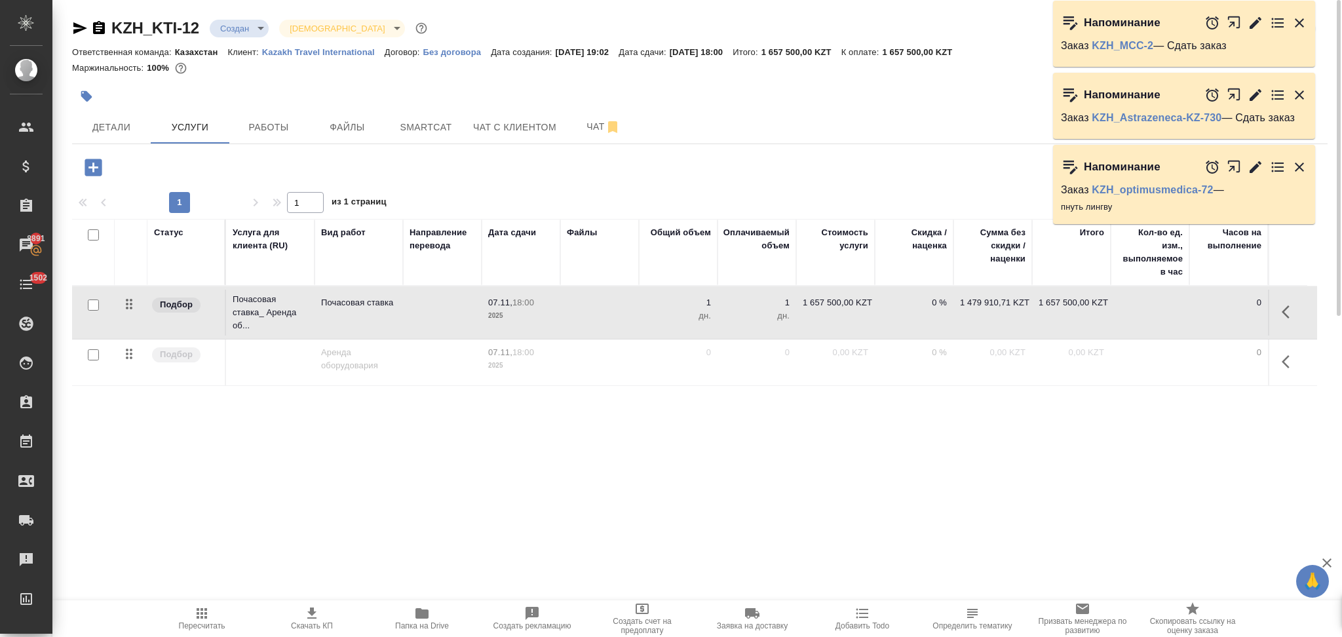
click at [634, 324] on td at bounding box center [599, 313] width 79 height 46
click at [634, 322] on td at bounding box center [599, 313] width 79 height 46
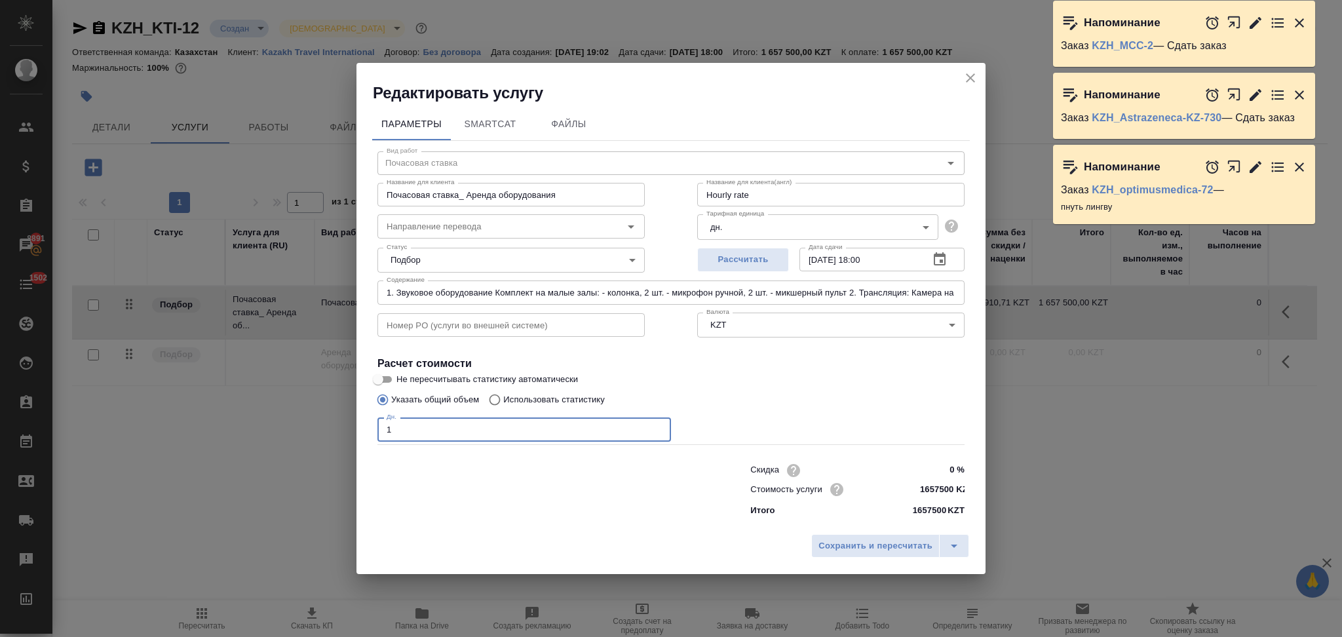
drag, startPoint x: 488, startPoint y: 434, endPoint x: 270, endPoint y: 426, distance: 218.4
click at [270, 426] on div "Редактировать услугу Параметры SmartCat Файлы Вид работ Почасовая ставка Вид ра…" at bounding box center [671, 318] width 1342 height 637
type input "0"
click at [826, 545] on span "Сохранить и пересчитать" at bounding box center [876, 546] width 114 height 15
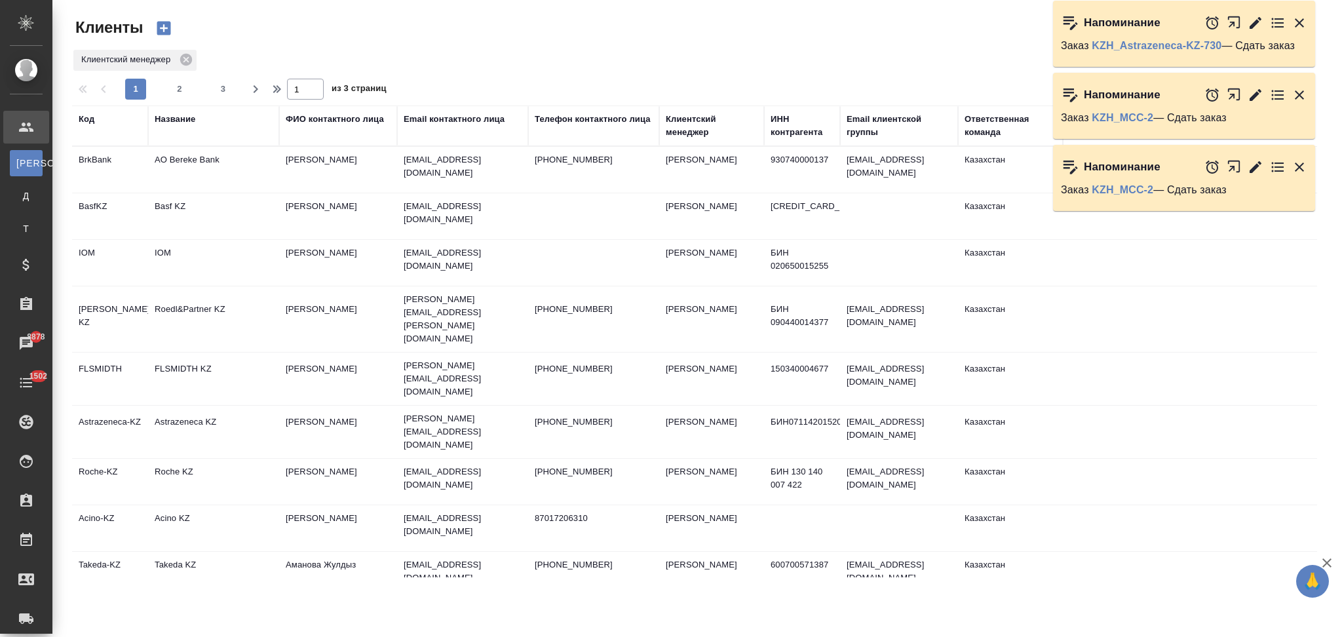
select select "RU"
click at [174, 121] on div "Название" at bounding box center [175, 119] width 41 height 13
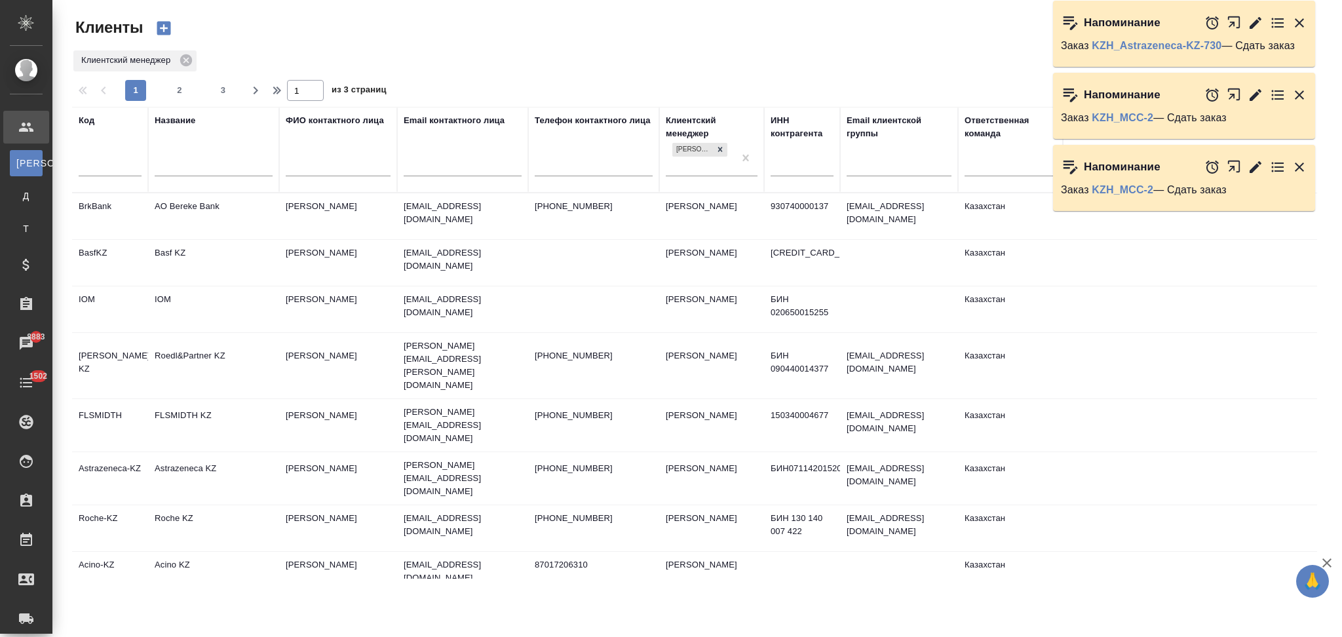
click at [193, 158] on div at bounding box center [214, 169] width 118 height 32
click at [197, 167] on input "text" at bounding box center [214, 167] width 118 height 16
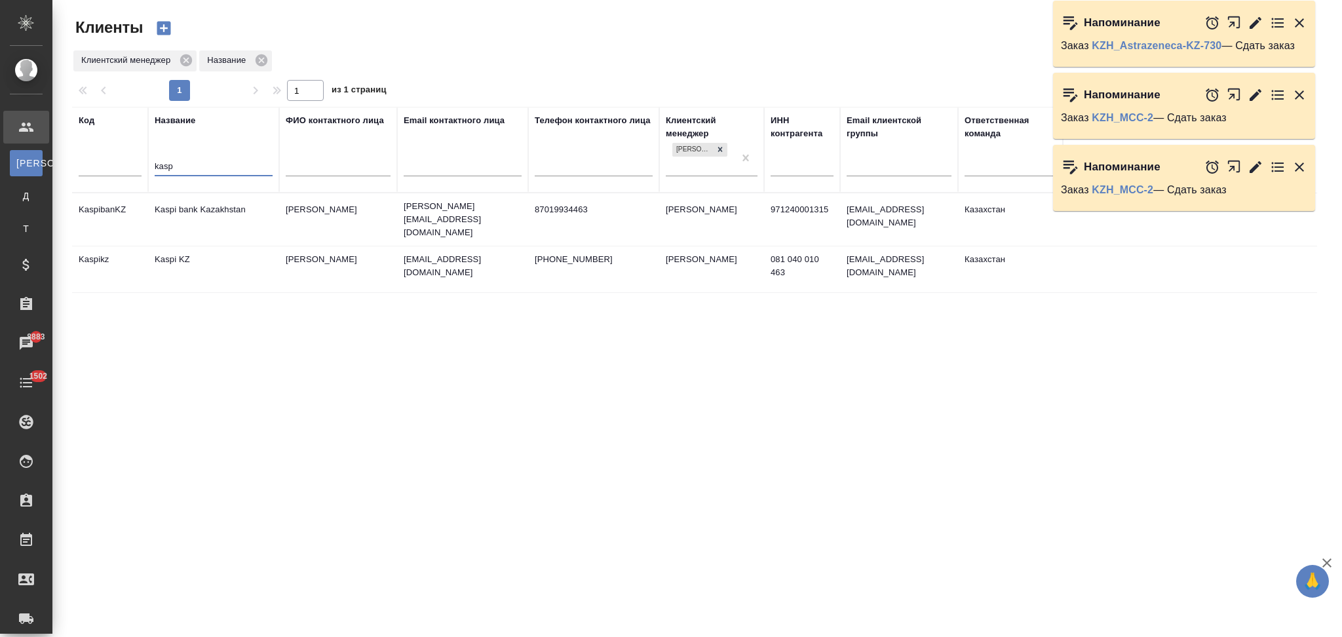
type input "kasp"
click at [252, 226] on td "Kaspi bank Kazakhstan" at bounding box center [213, 220] width 131 height 46
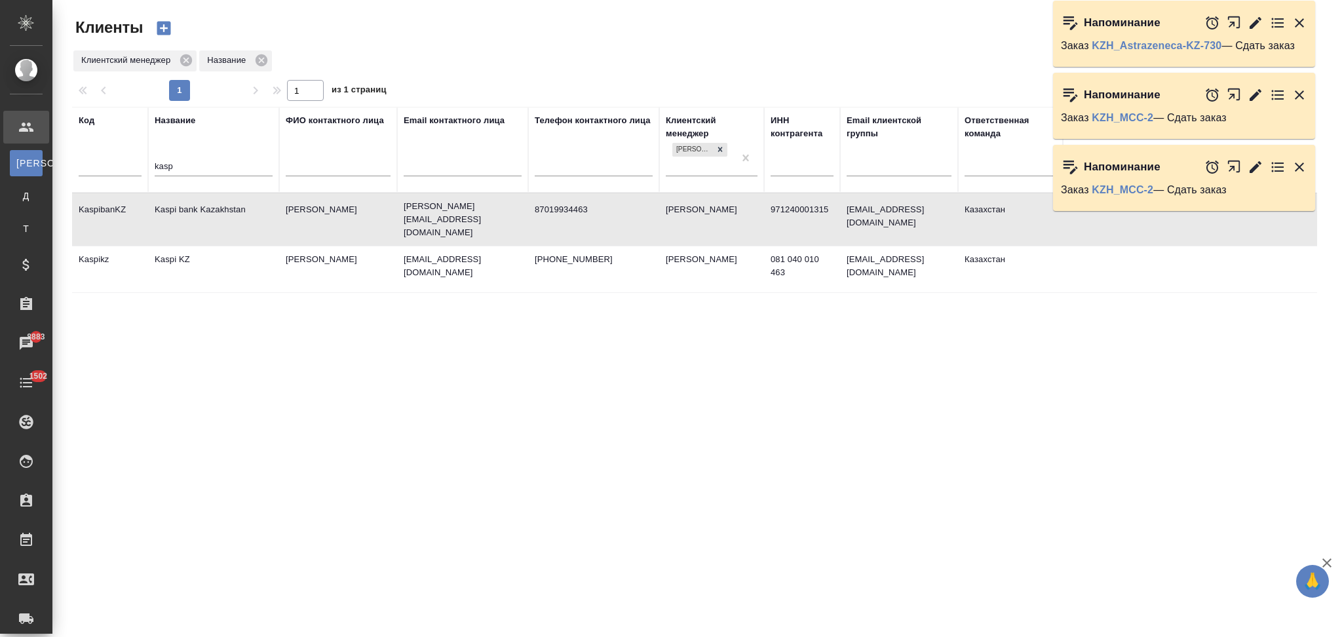
click at [252, 226] on td "Kaspi bank Kazakhstan" at bounding box center [213, 220] width 131 height 46
click at [235, 266] on td "Kaspi KZ" at bounding box center [213, 269] width 131 height 46
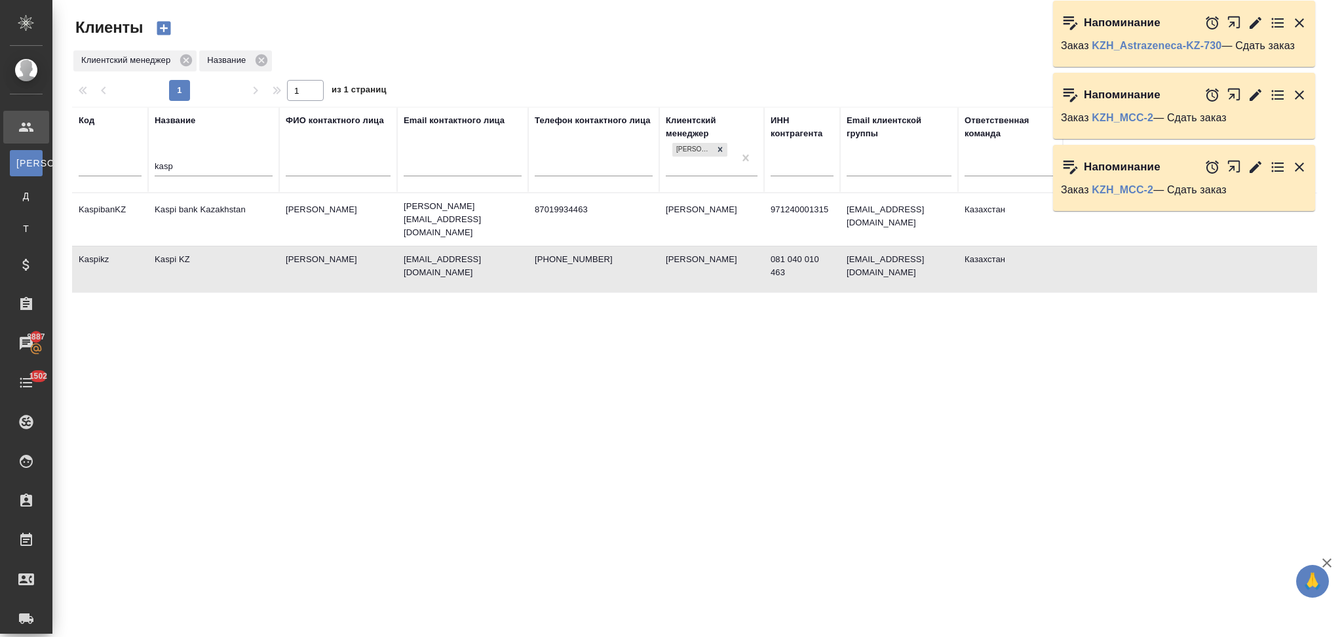
click at [235, 266] on td "Kaspi KZ" at bounding box center [213, 269] width 131 height 46
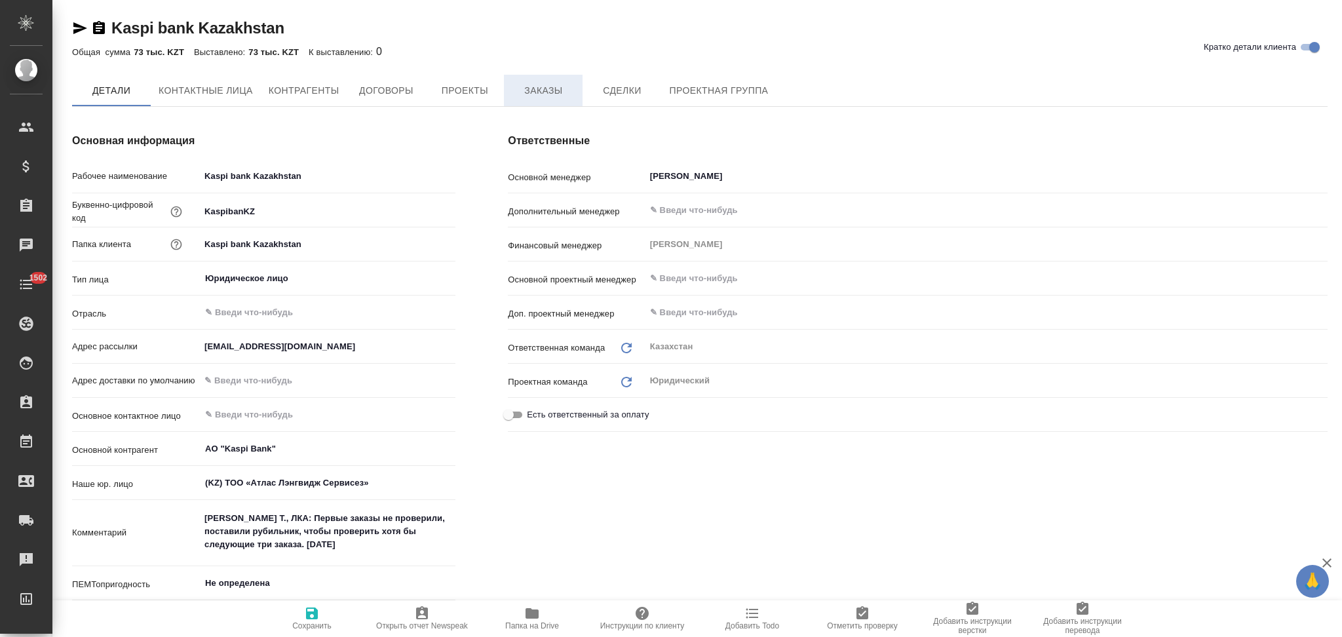
click at [537, 96] on span "Заказы" at bounding box center [543, 91] width 63 height 16
type input "АО "Kaspi Bank""
type textarea "x"
type input "АО "Kaspi Bank""
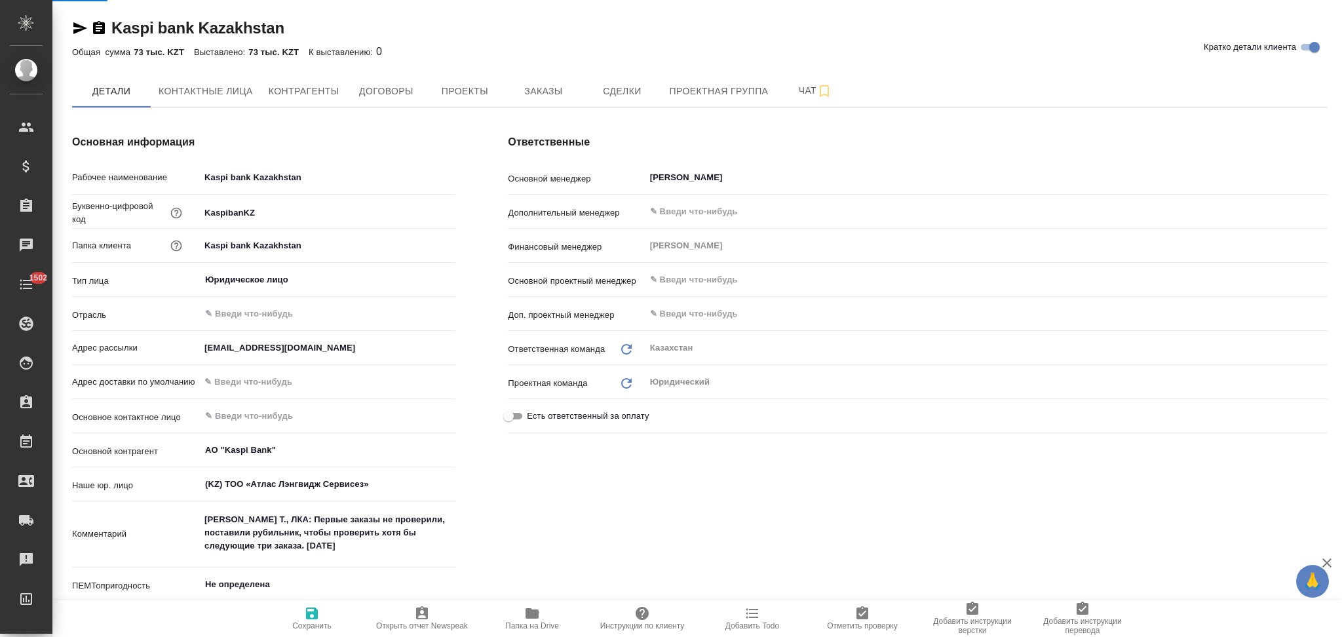
type textarea "x"
type input "АО "Kaspi Bank""
type textarea "x"
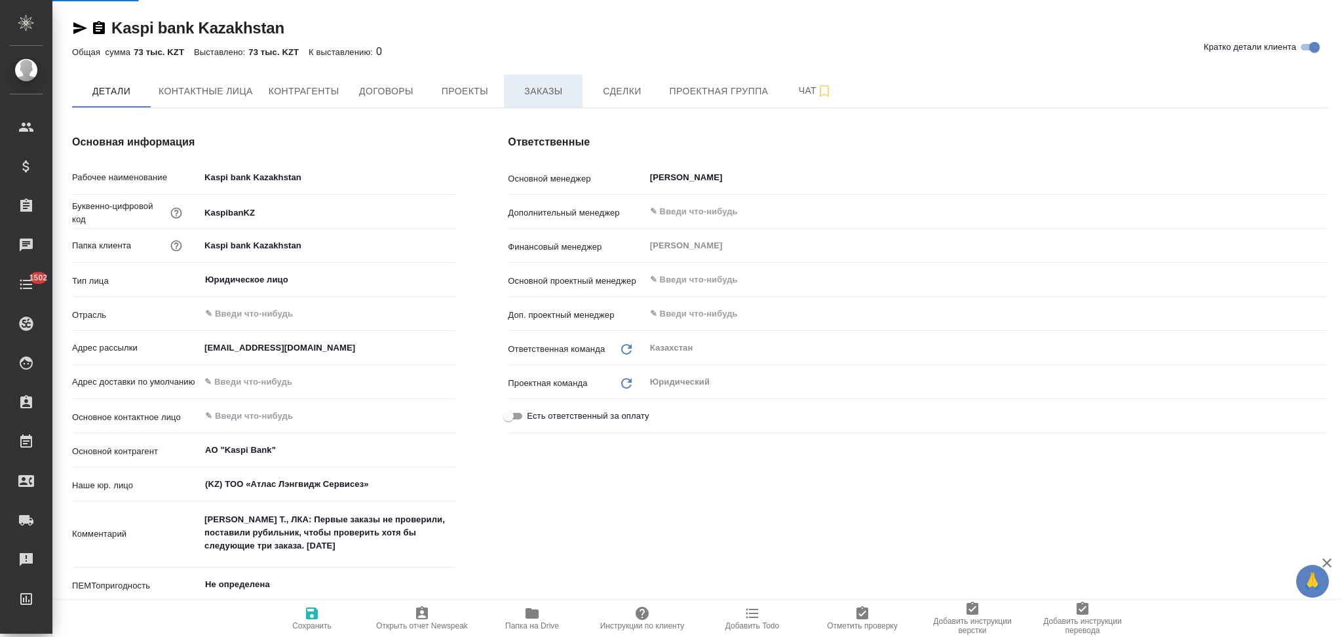
type input "АО "Kaspi Bank""
type textarea "x"
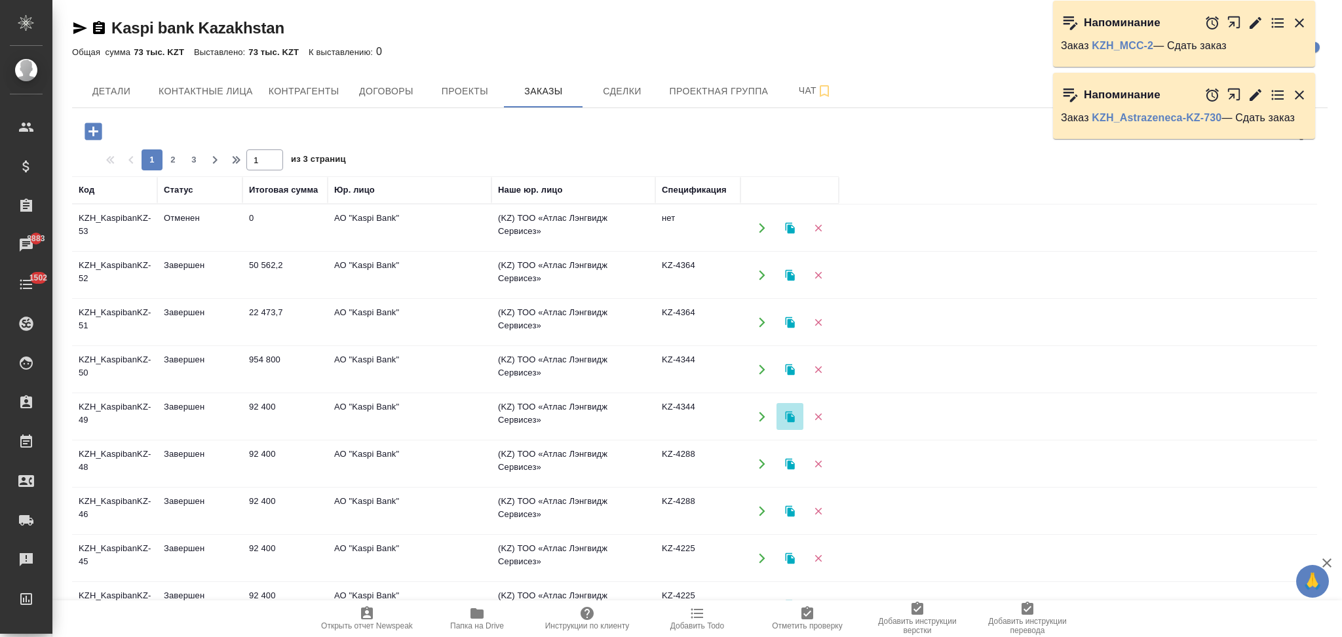
click at [790, 415] on icon "button" at bounding box center [789, 416] width 9 height 11
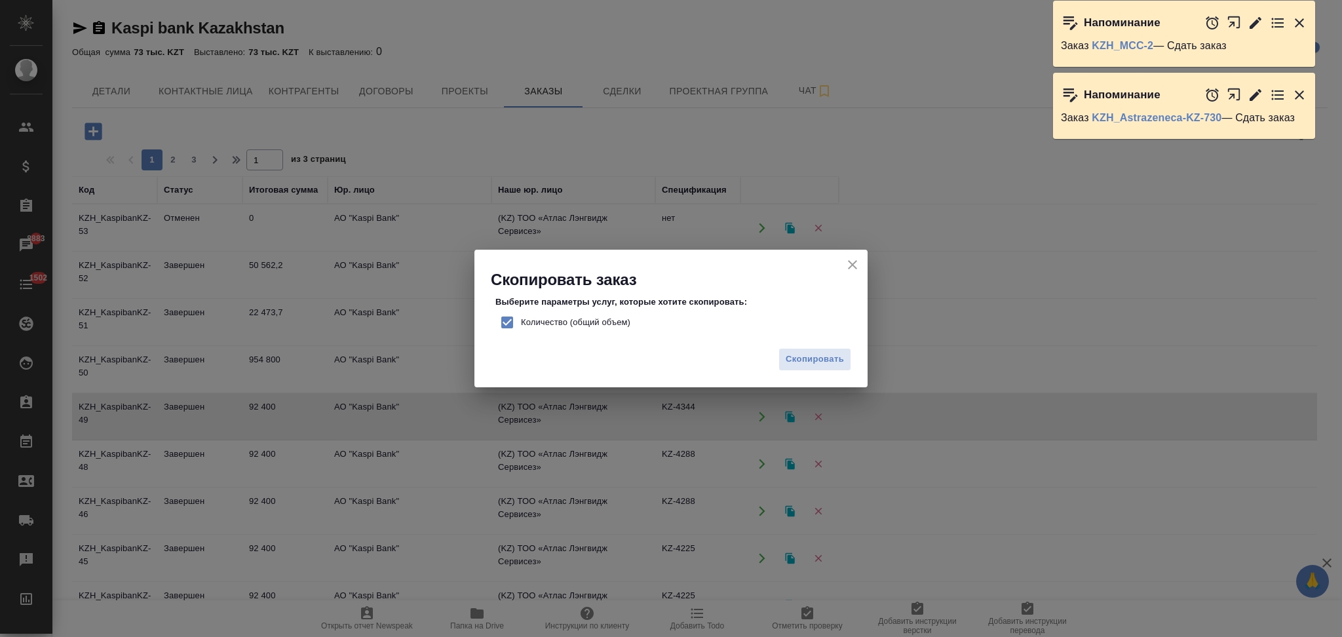
click at [507, 324] on input "Количество (общий объем)" at bounding box center [507, 323] width 28 height 28
checkbox input "false"
click at [802, 362] on span "Скопировать" at bounding box center [815, 359] width 58 height 15
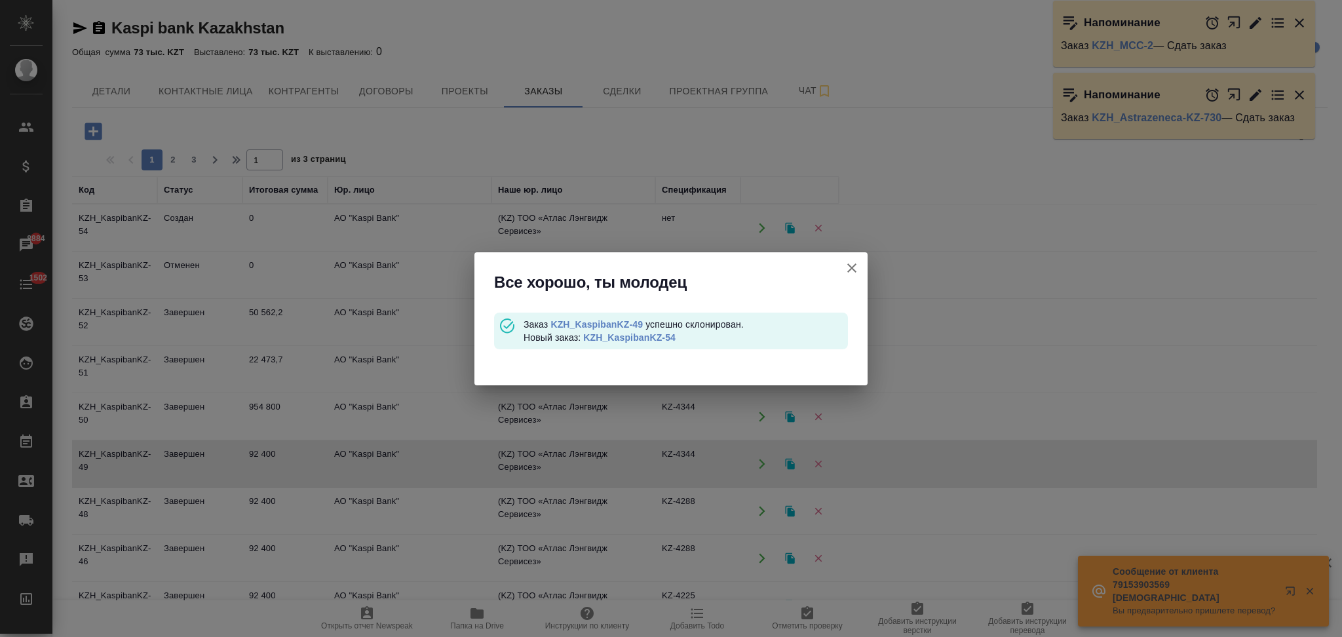
click at [615, 335] on link "KZH_KaspibanKZ-54" at bounding box center [629, 337] width 92 height 10
click at [849, 268] on icon "button" at bounding box center [852, 268] width 16 height 16
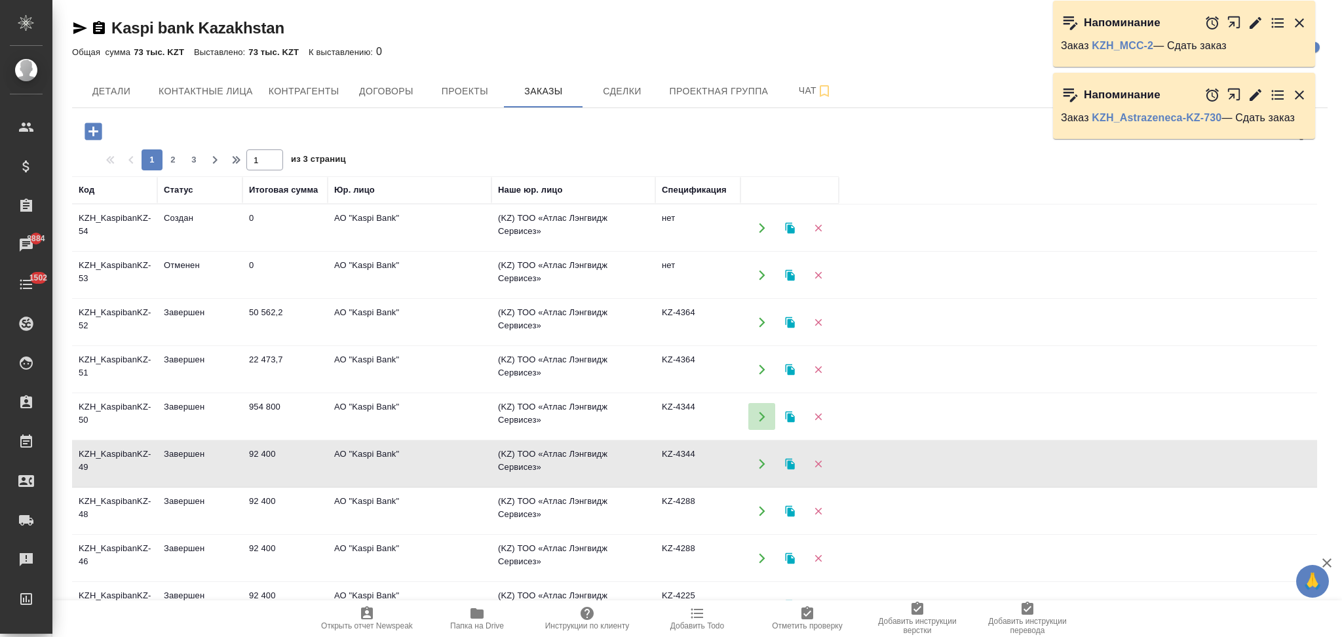
click at [759, 414] on icon "button" at bounding box center [762, 417] width 12 height 12
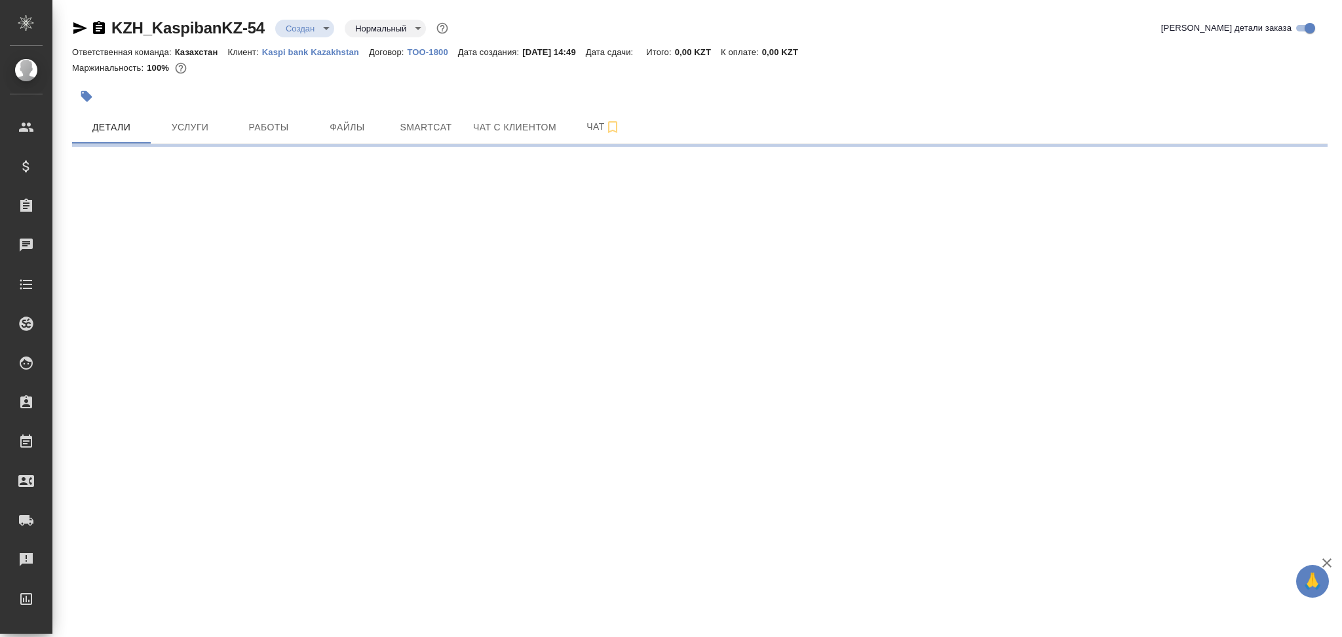
select select "RU"
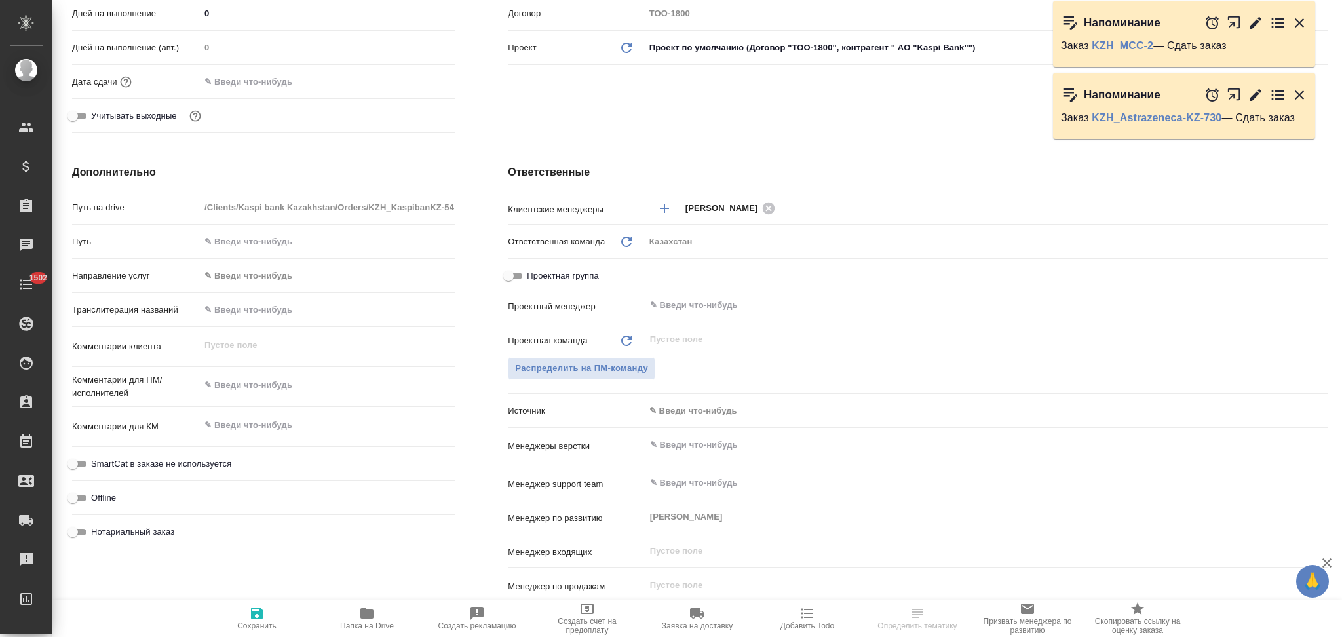
type textarea "x"
type input "АО "Kaspi Bank""
type textarea "x"
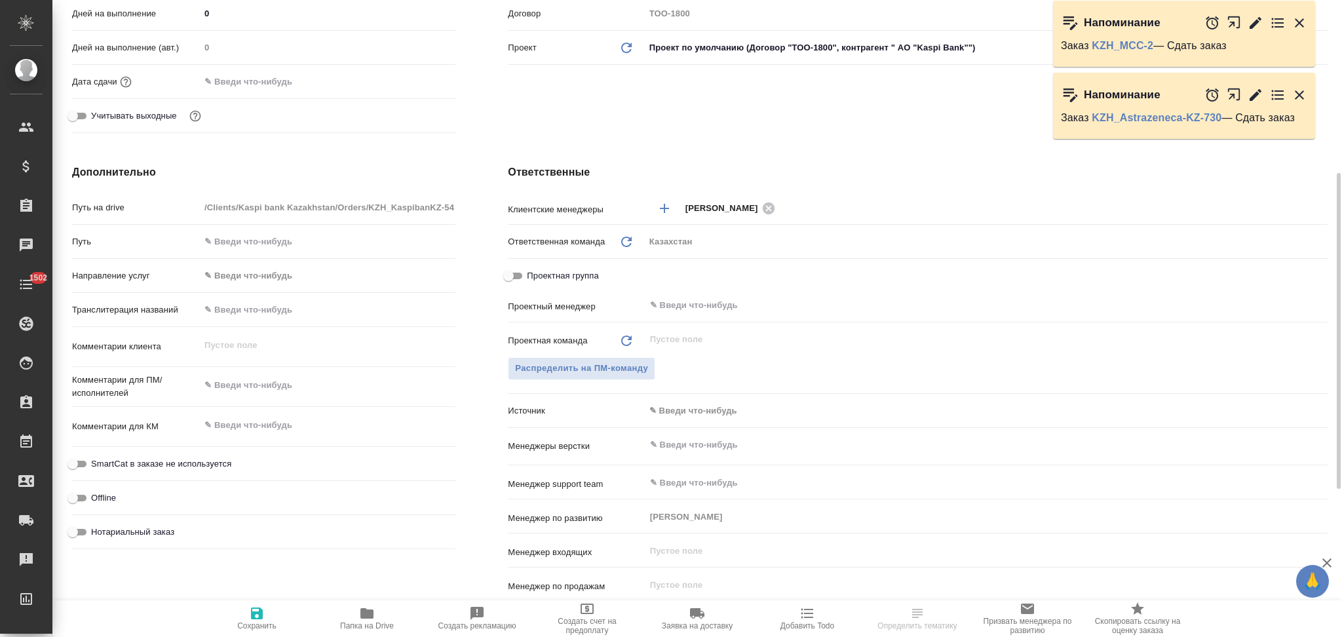
type textarea "x"
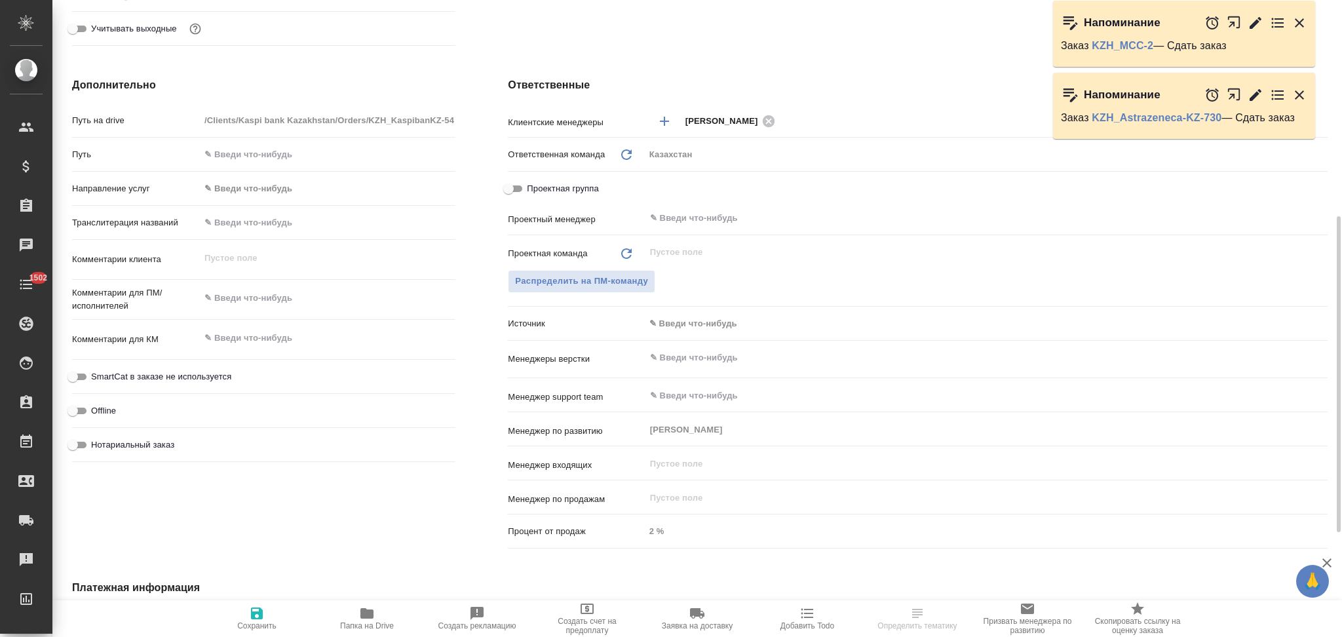
type input "АО "Kaspi Bank""
type textarea "x"
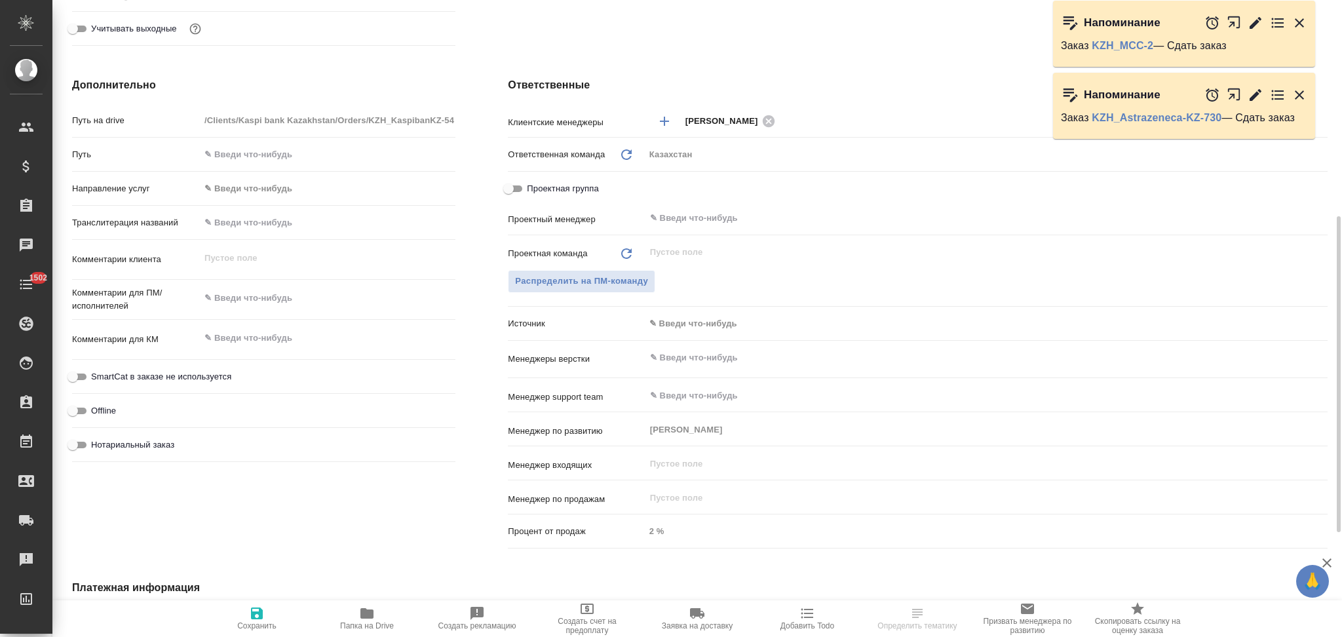
click at [254, 293] on textarea at bounding box center [328, 298] width 256 height 22
paste textarea "На завтра нужен переводчик оффлайн, офис по ул.Наурызбай батыра 154а. Англ-рус.…"
type input "АО "Kaspi Bank""
type textarea "x"
type textarea "На завтра нужен переводчик оффлайн, офис по ул.Наурызбай батыра 154а. Англ-рус.…"
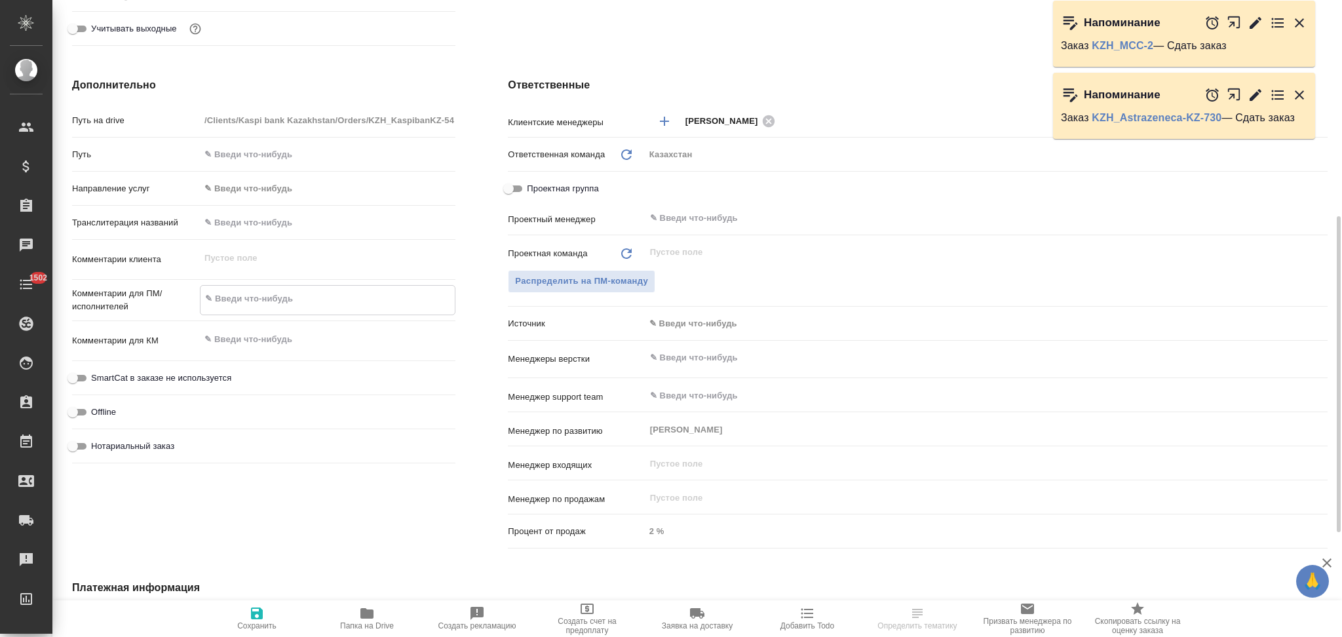
type textarea "x"
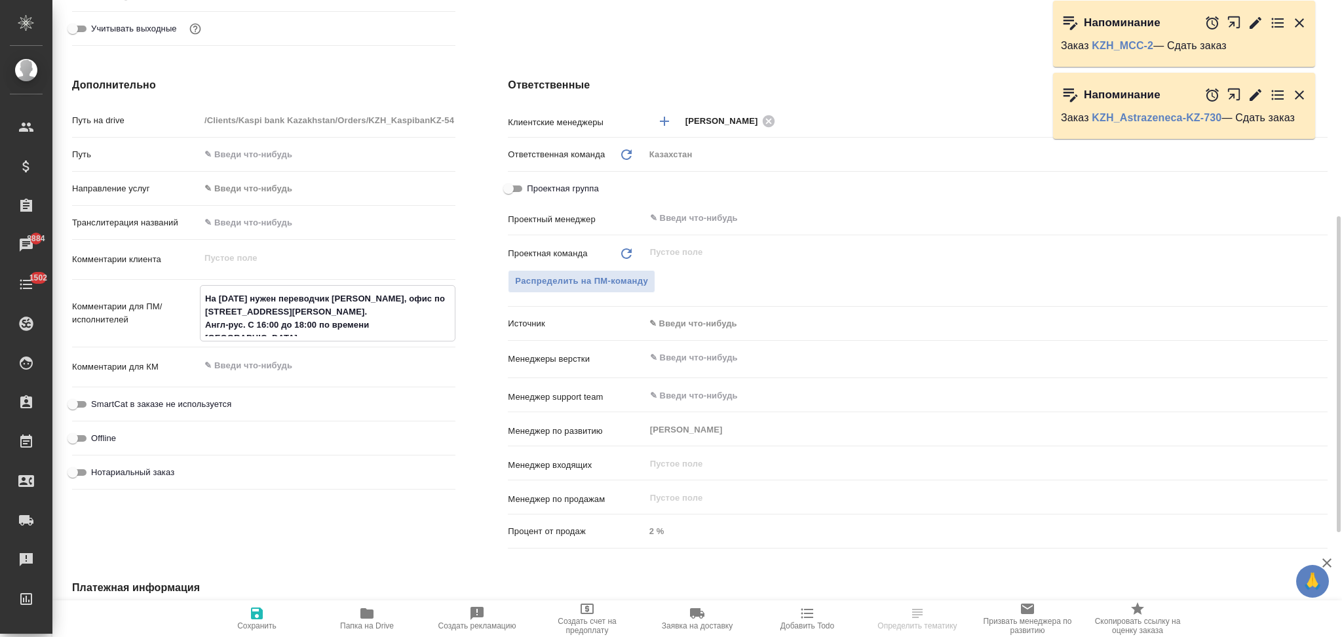
click at [250, 303] on textarea "На завтра нужен переводчик оффлайн, офис по ул.Наурызбай батыра 154а. Англ-рус.…" at bounding box center [328, 312] width 254 height 48
type input "АО "Kaspi Bank""
type textarea "x"
type textarea "На завтра нужен переводчик оффлайн, офис по ул.Наурызбай батыра 154а. Англ-рус.…"
type textarea "x"
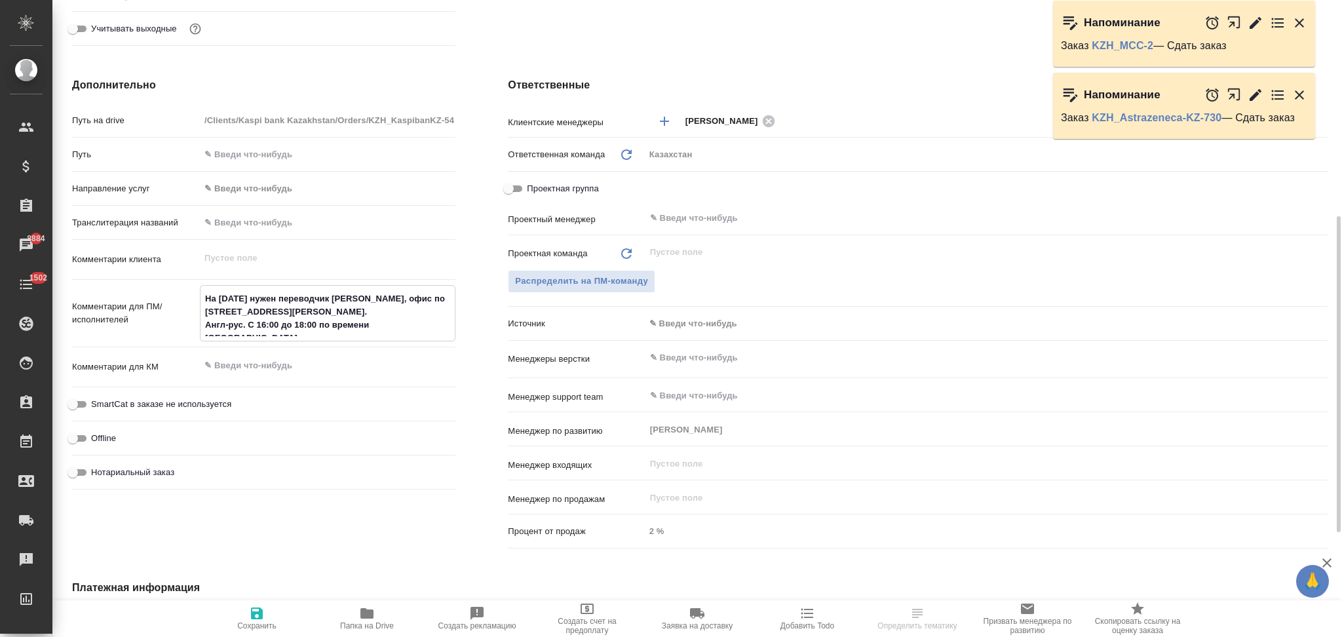
type textarea "x"
type input "АО "Kaspi Bank""
type textarea "x"
type textarea "На завтра 1нужен переводчик оффлайн, офис по ул.Наурызбай батыра 154а. Англ-рус…"
type textarea "x"
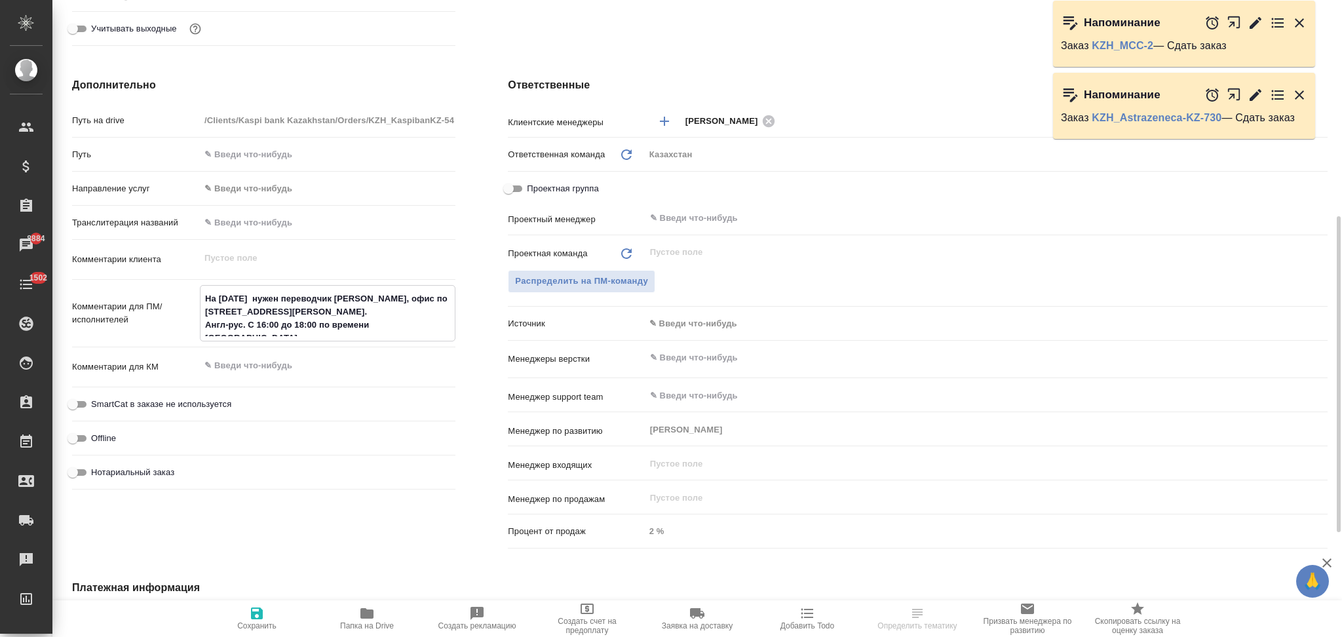
type textarea "x"
type input "АО "Kaspi Bank""
type textarea "x"
type textarea "На завтра 15нужен переводчик оффлайн, офис по ул.Наурызбай батыра 154а. Англ-ру…"
type textarea "x"
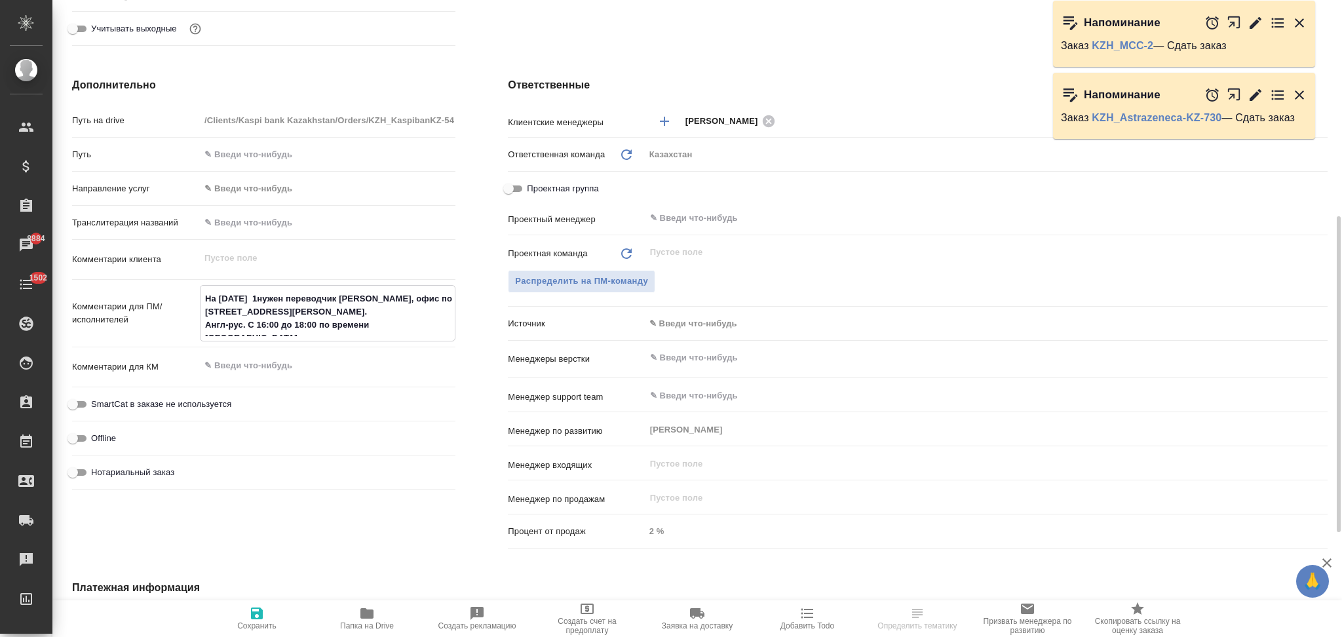
type textarea "x"
type input "АО "Kaspi Bank""
type textarea "x"
type textarea "На завтра 15/нужен переводчик оффлайн, офис по ул.Наурызбай батыра 154а. Англ-р…"
type textarea "x"
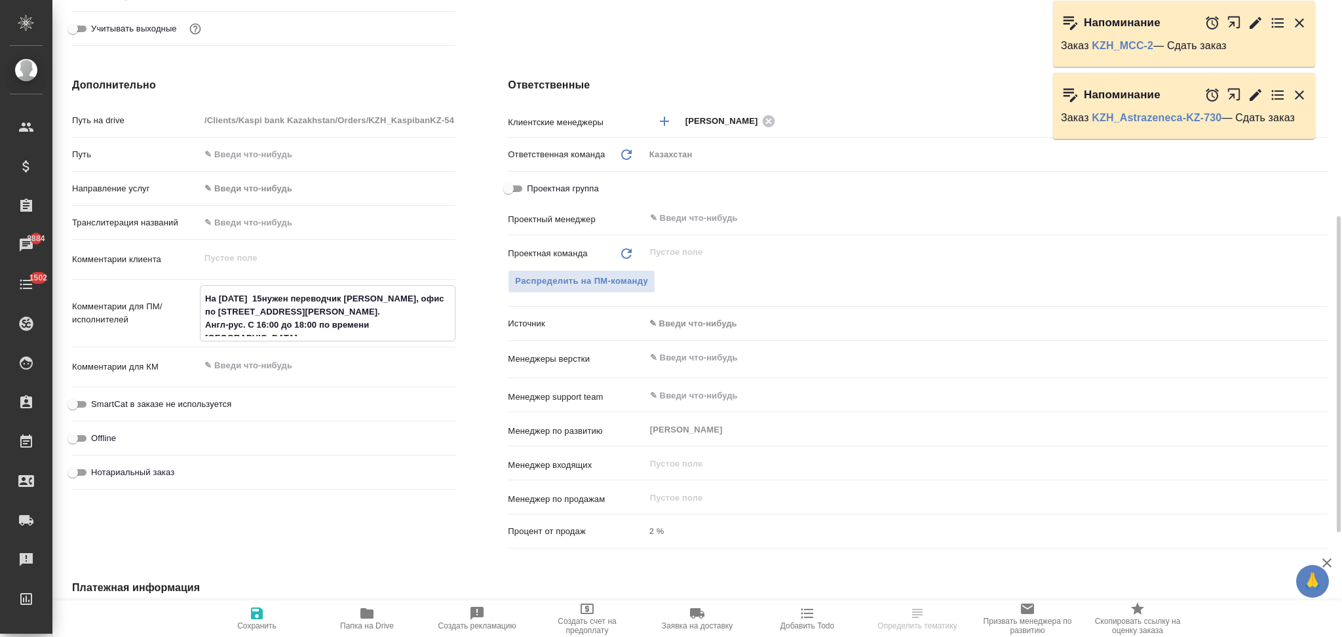
type textarea "x"
type input "АО "Kaspi Bank""
type textarea "x"
type textarea "На завтра 15/1нужен переводчик оффлайн, офис по ул.Наурызбай батыра 154а. Англ-…"
type textarea "x"
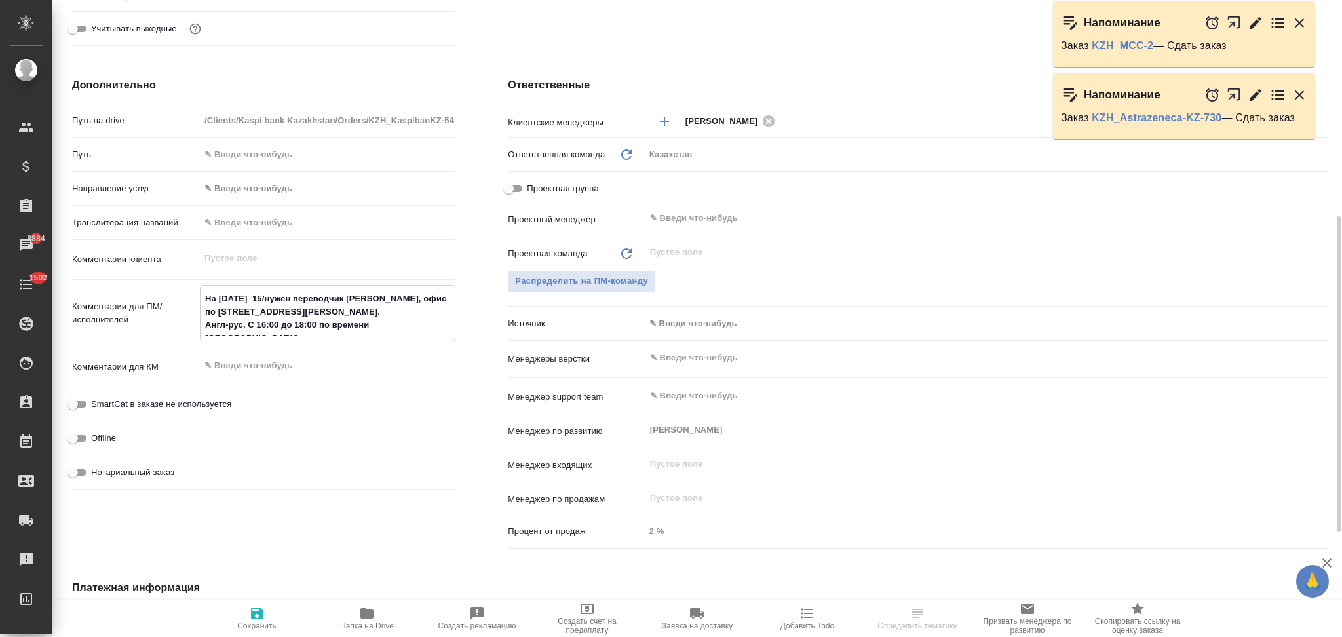
type textarea "x"
type input "АО "Kaspi Bank""
type textarea "x"
type textarea "На завтра 15/10нужен переводчик оффлайн, офис по ул.Наурызбай батыра 154а. Англ…"
type textarea "x"
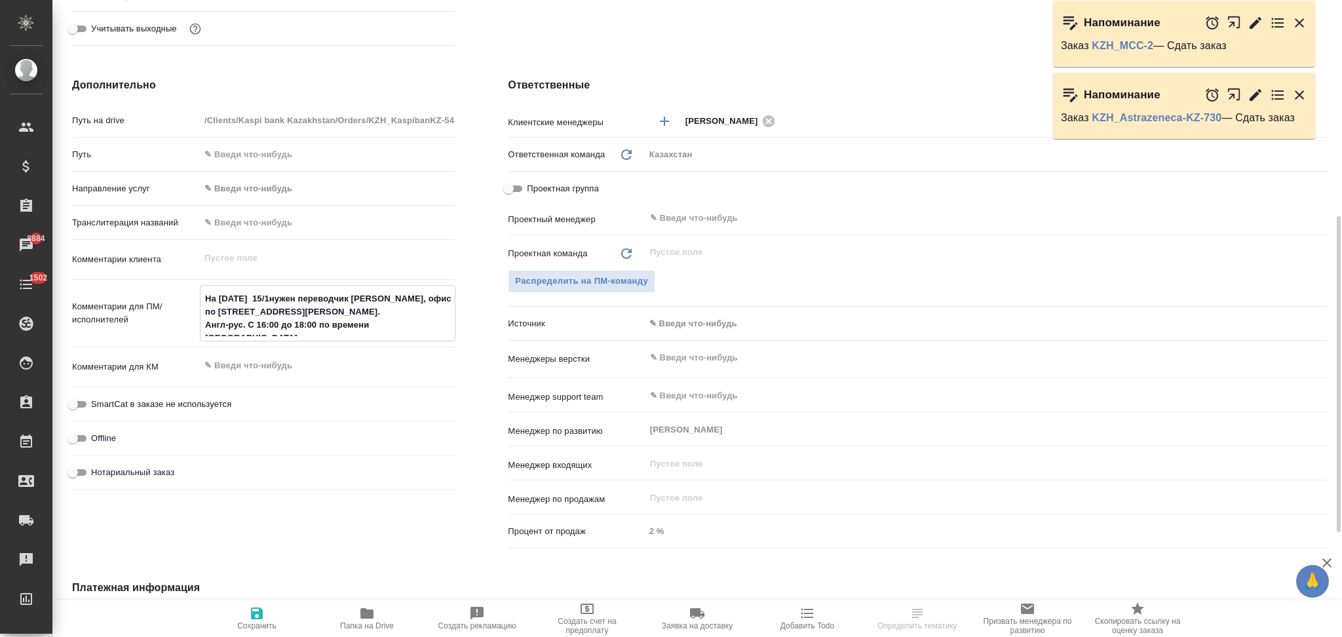
type textarea "x"
type input "АО "Kaspi Bank""
type textarea "x"
type textarea "На завтра 15/10 нужен переводчик оффлайн, офис по ул.Наурызбай батыра 154а. Анг…"
type textarea "x"
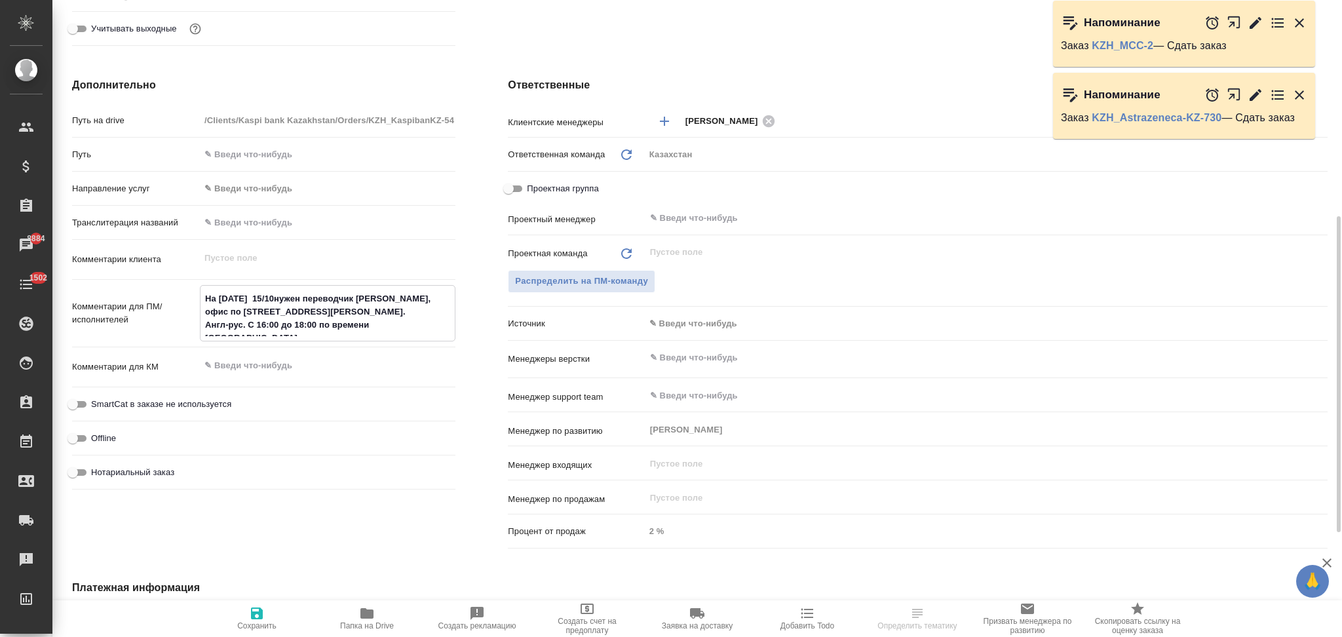
type textarea "x"
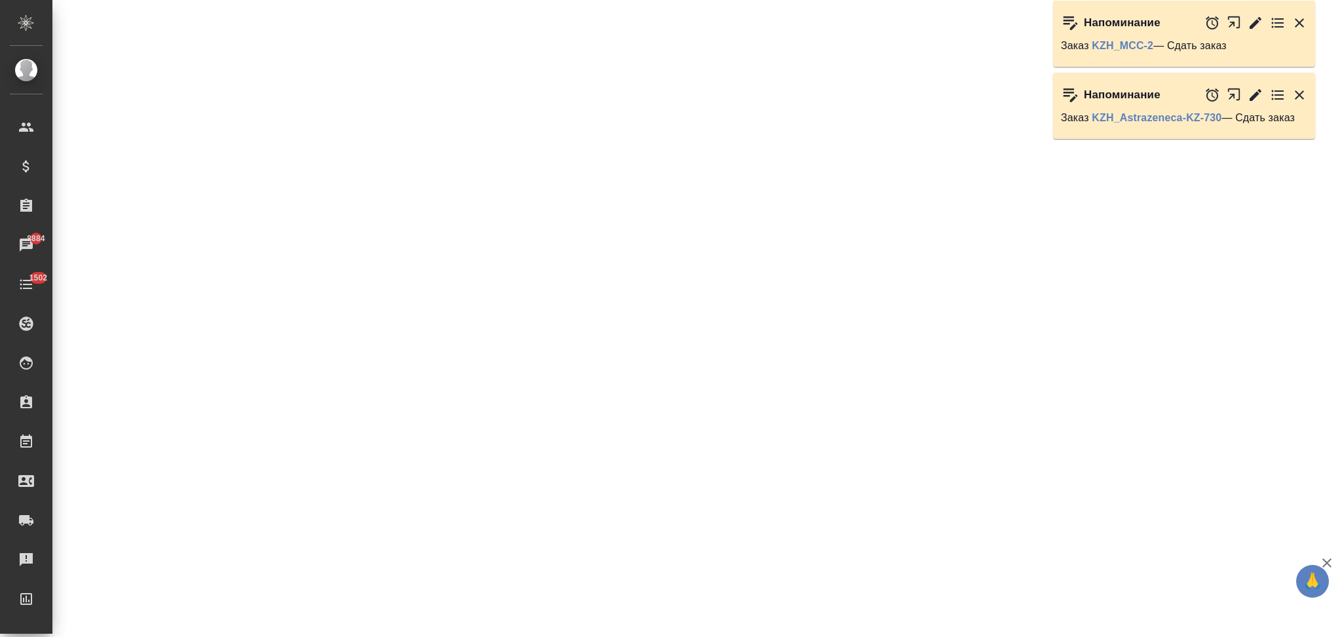
select select "RU"
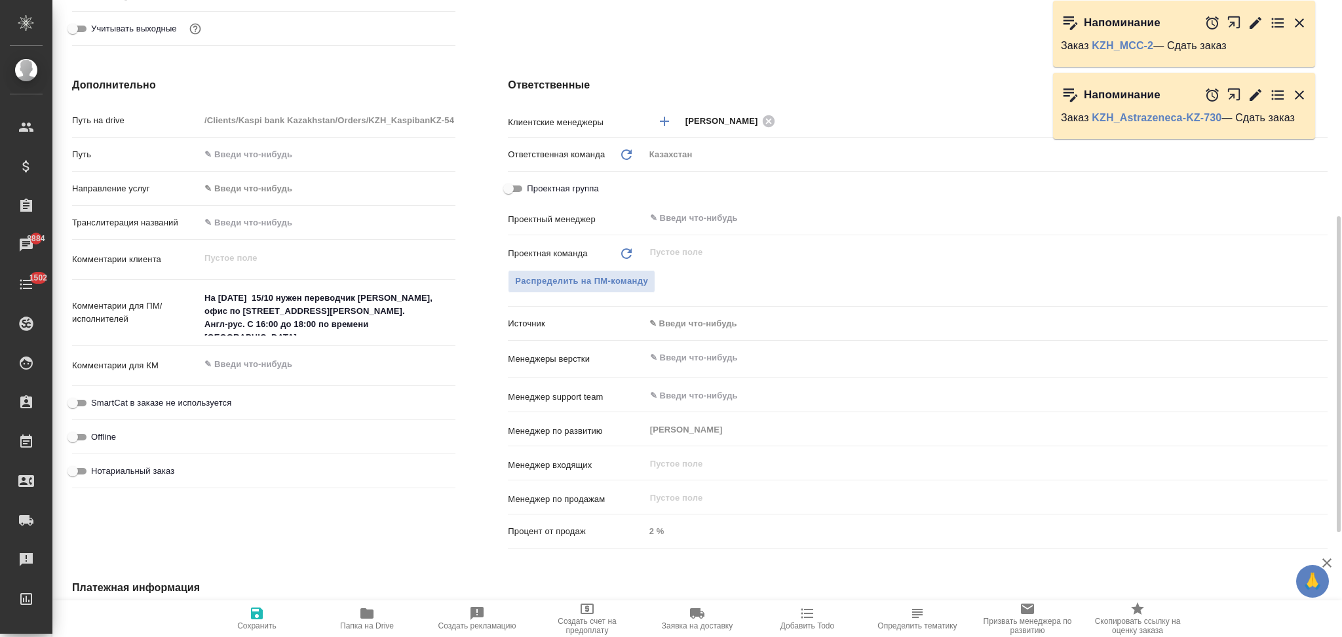
type textarea "x"
click at [252, 617] on icon "button" at bounding box center [257, 613] width 12 height 12
type input "АО "Kaspi Bank""
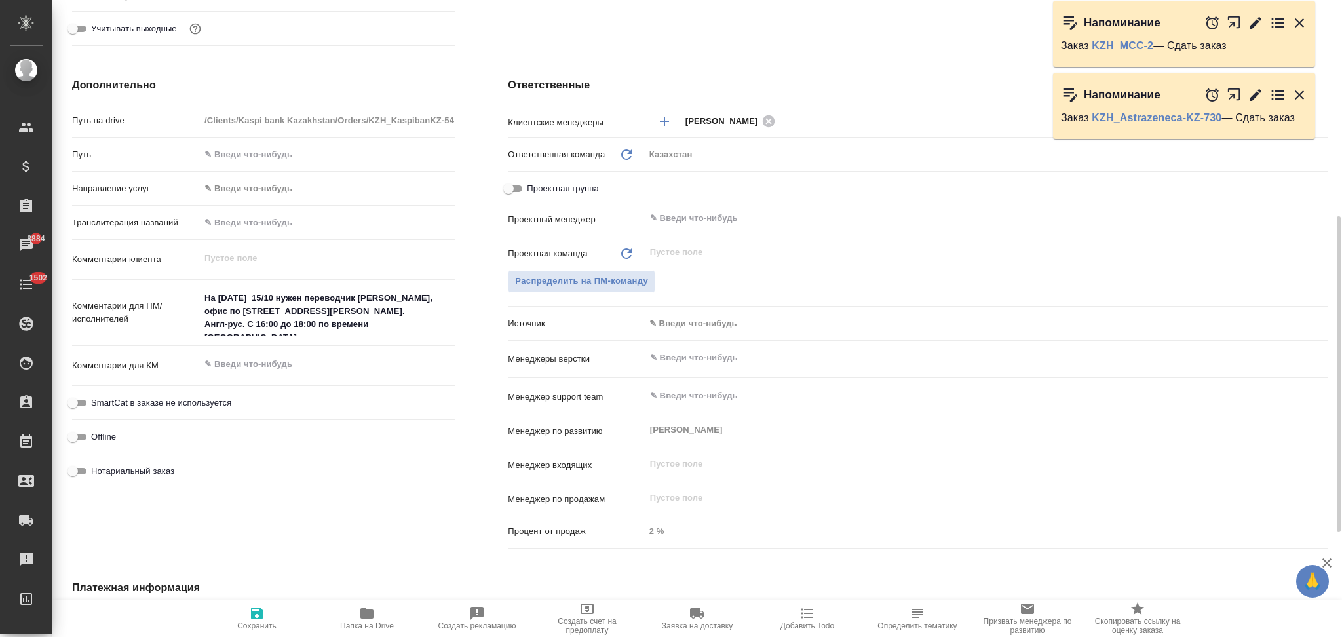
type textarea "x"
type input "АО "Kaspi Bank""
type textarea "x"
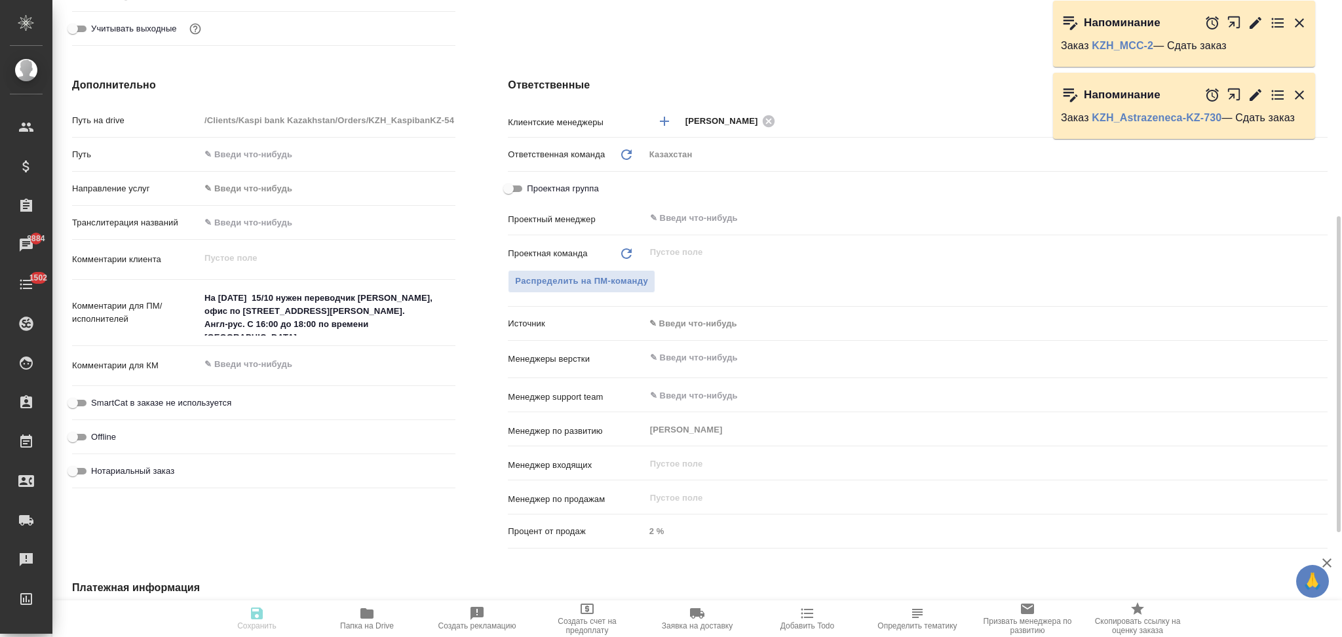
type textarea "x"
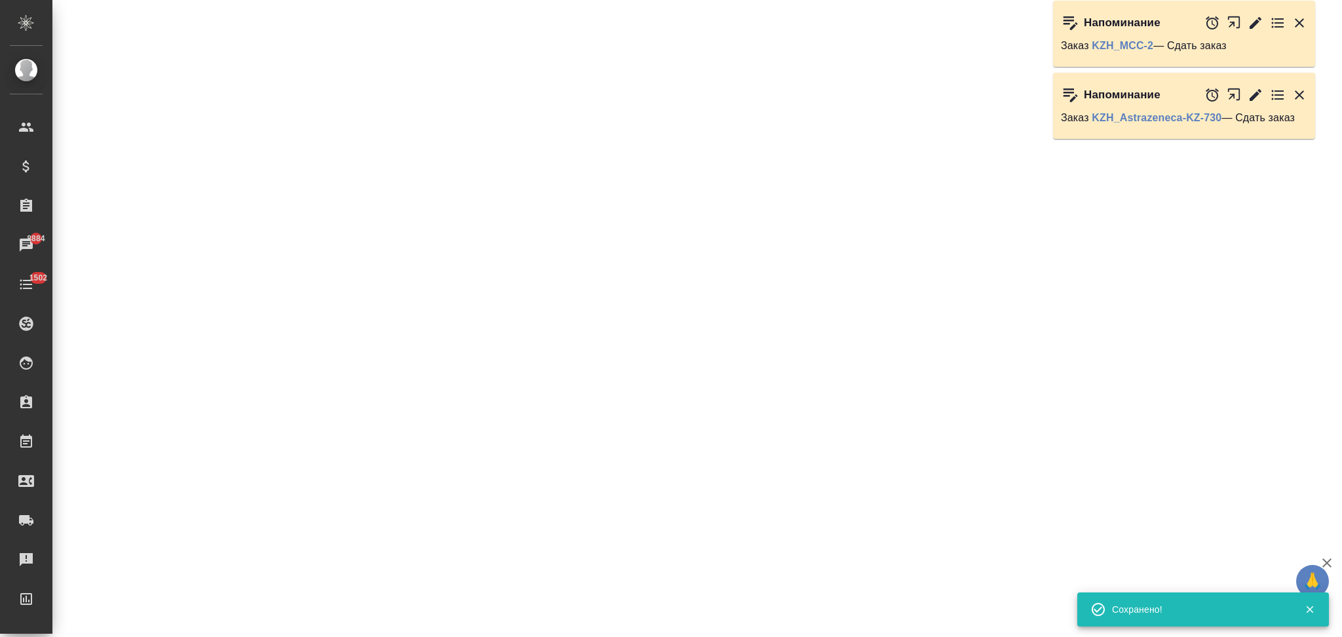
select select "RU"
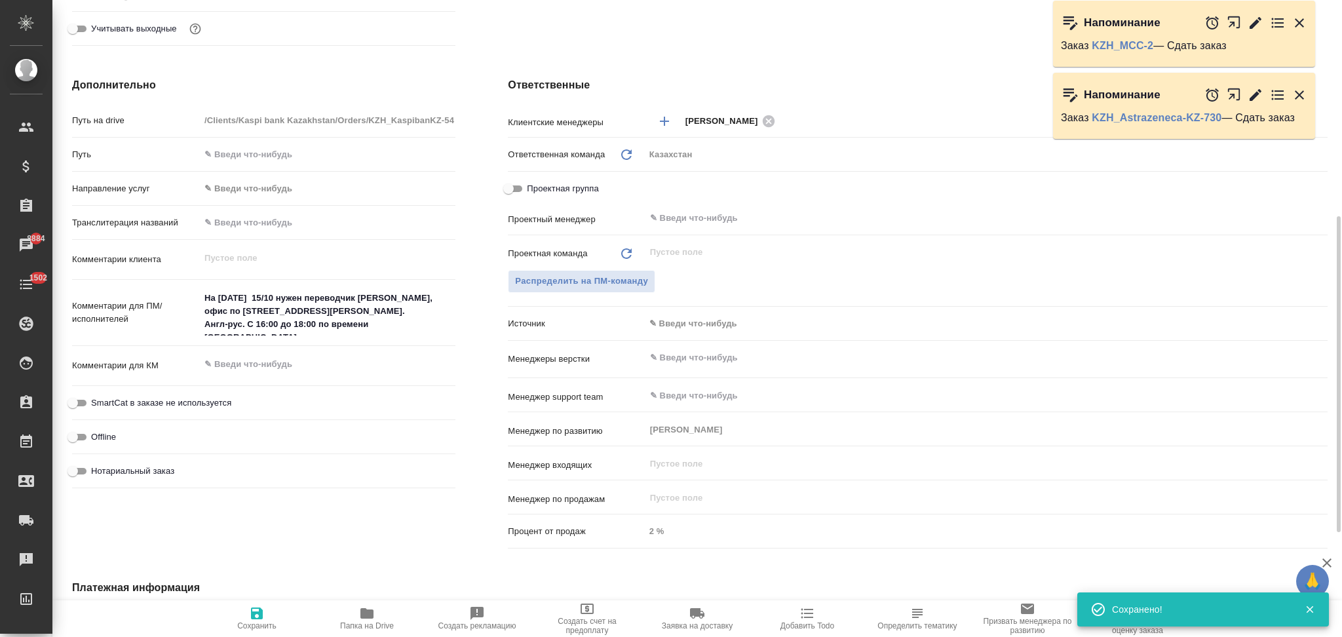
type textarea "x"
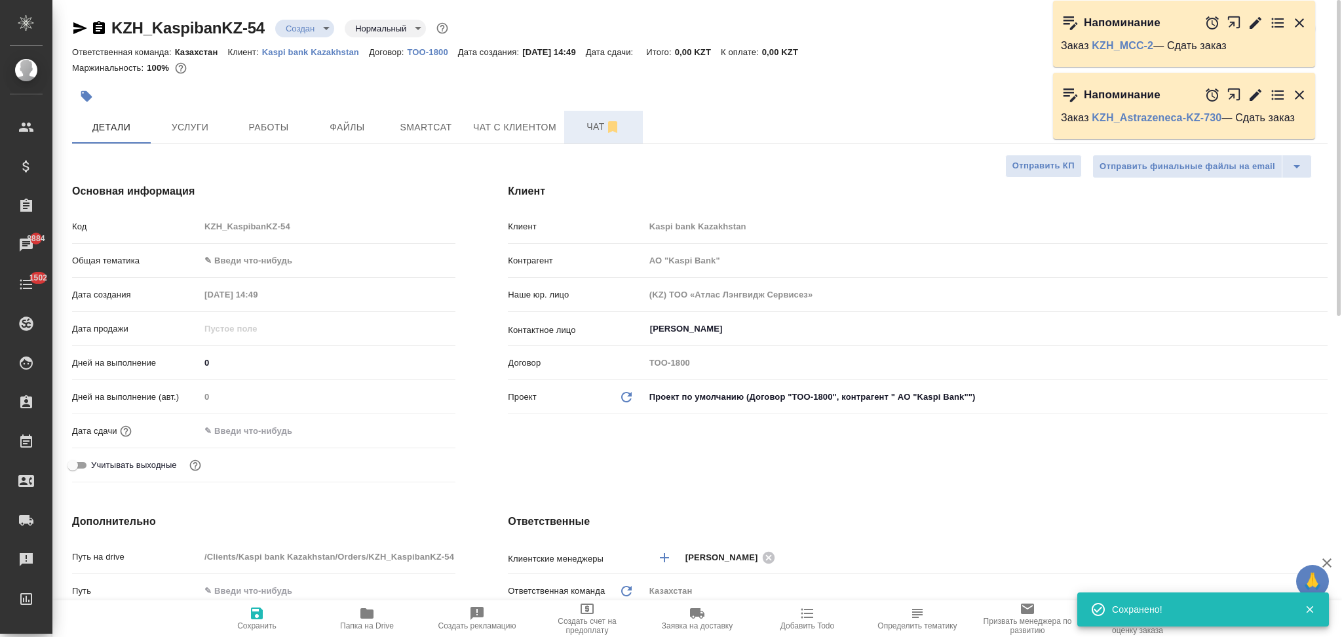
click at [587, 126] on span "Чат" at bounding box center [603, 127] width 63 height 16
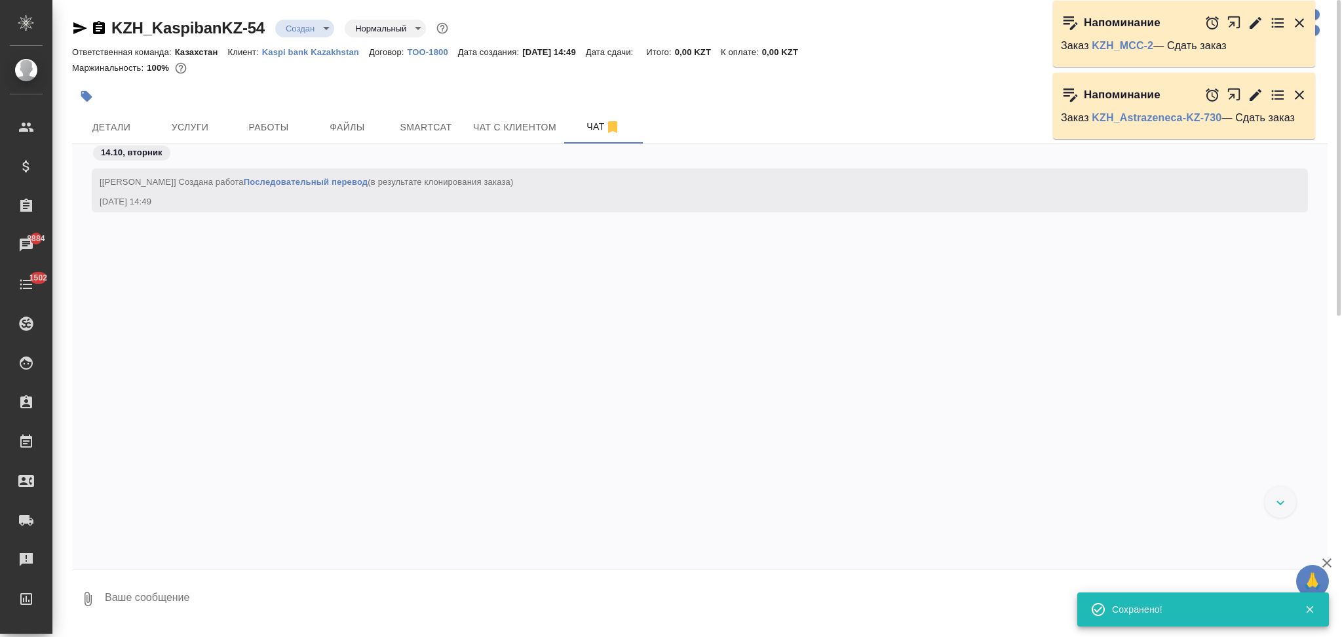
click at [206, 600] on textarea at bounding box center [716, 599] width 1224 height 45
type textarea """
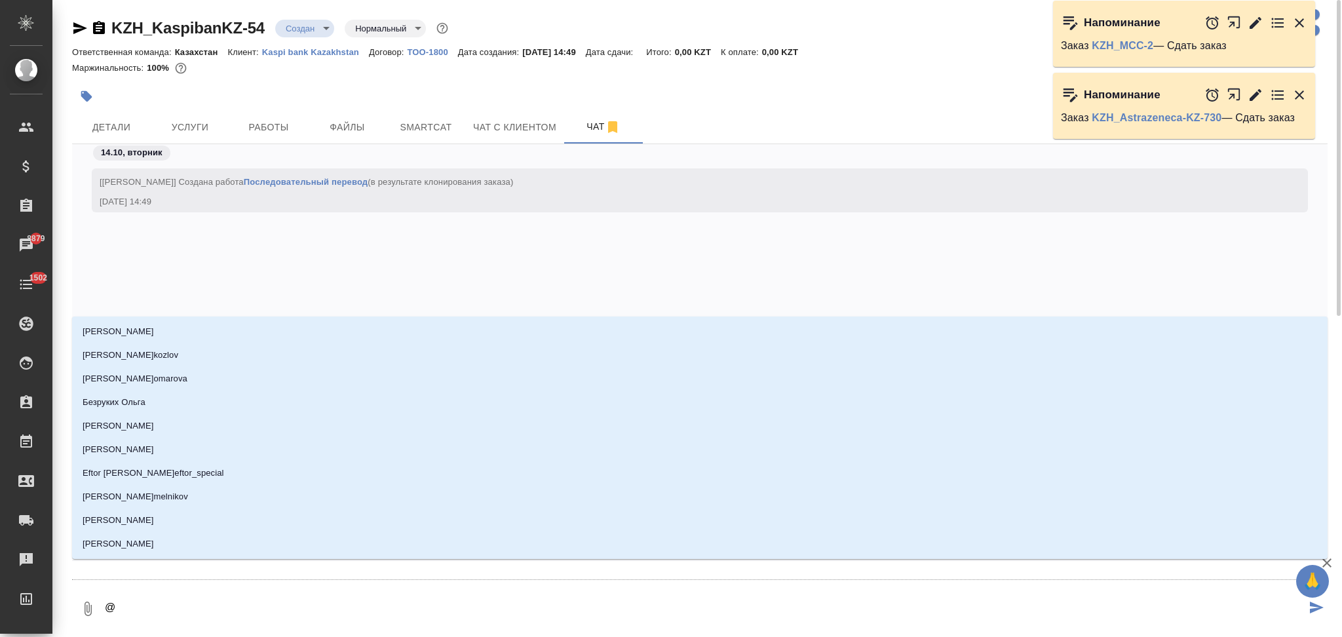
type textarea "@ф"
type input "ф"
type textarea "@фе"
type input "фе"
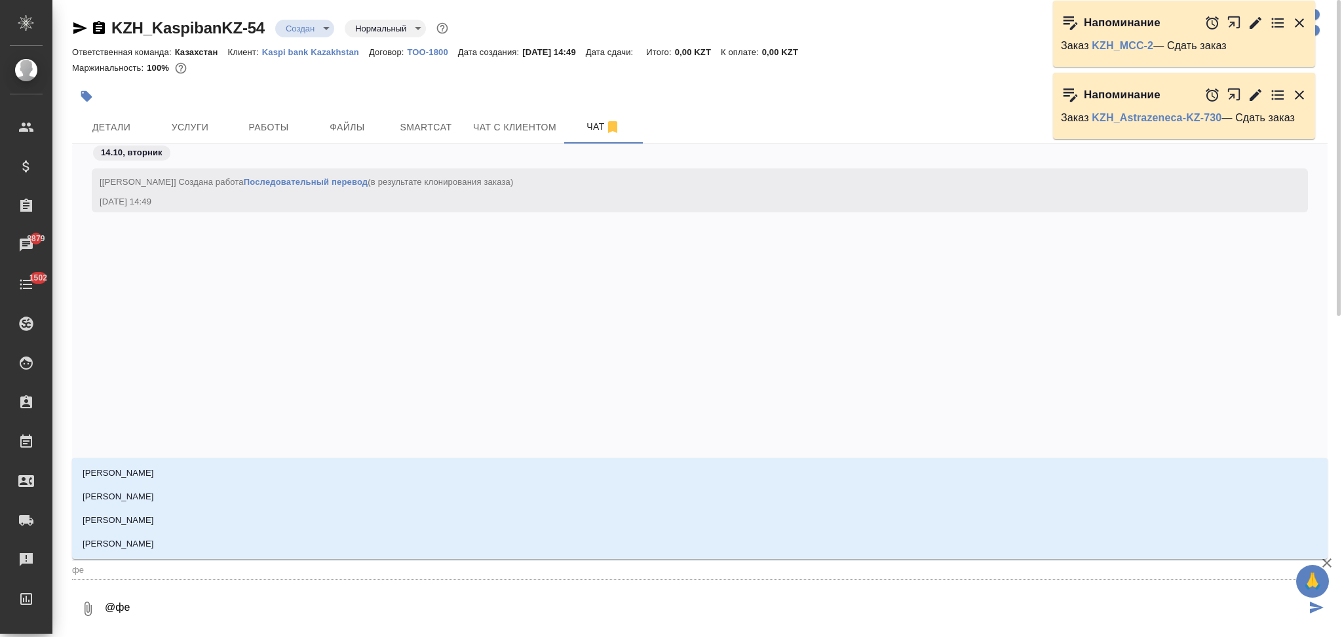
type textarea "@фед"
type input "фед"
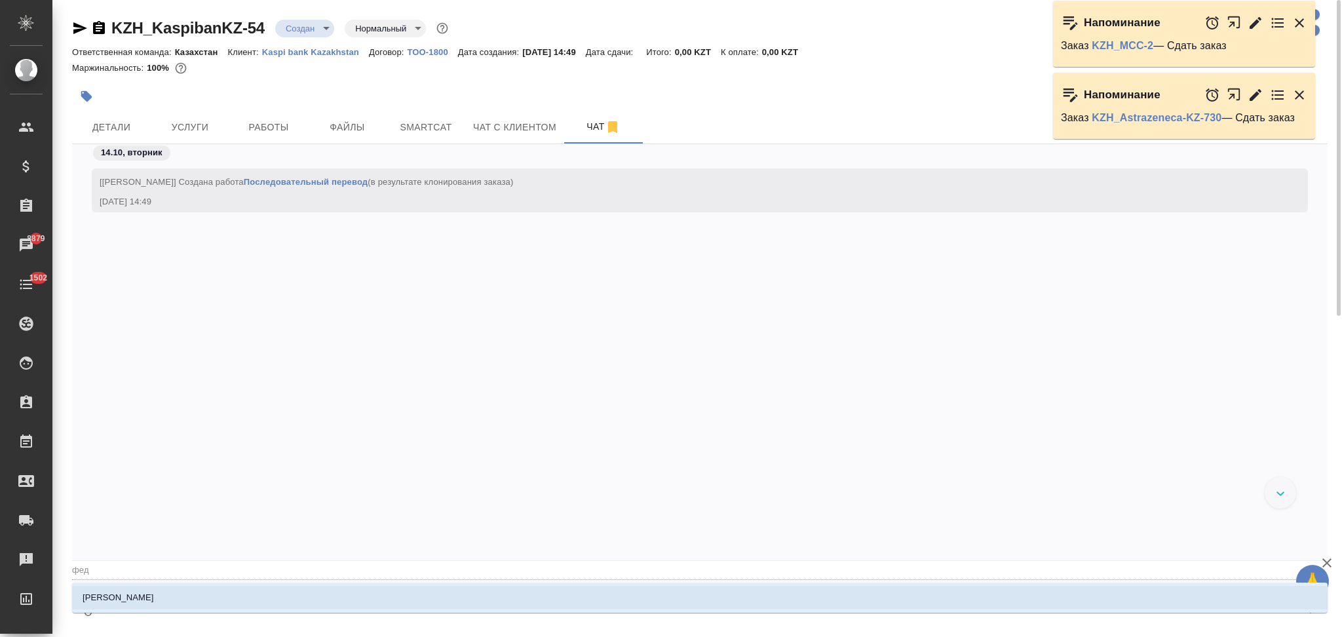
click at [206, 600] on li "Федотова Ирина" at bounding box center [700, 598] width 1256 height 24
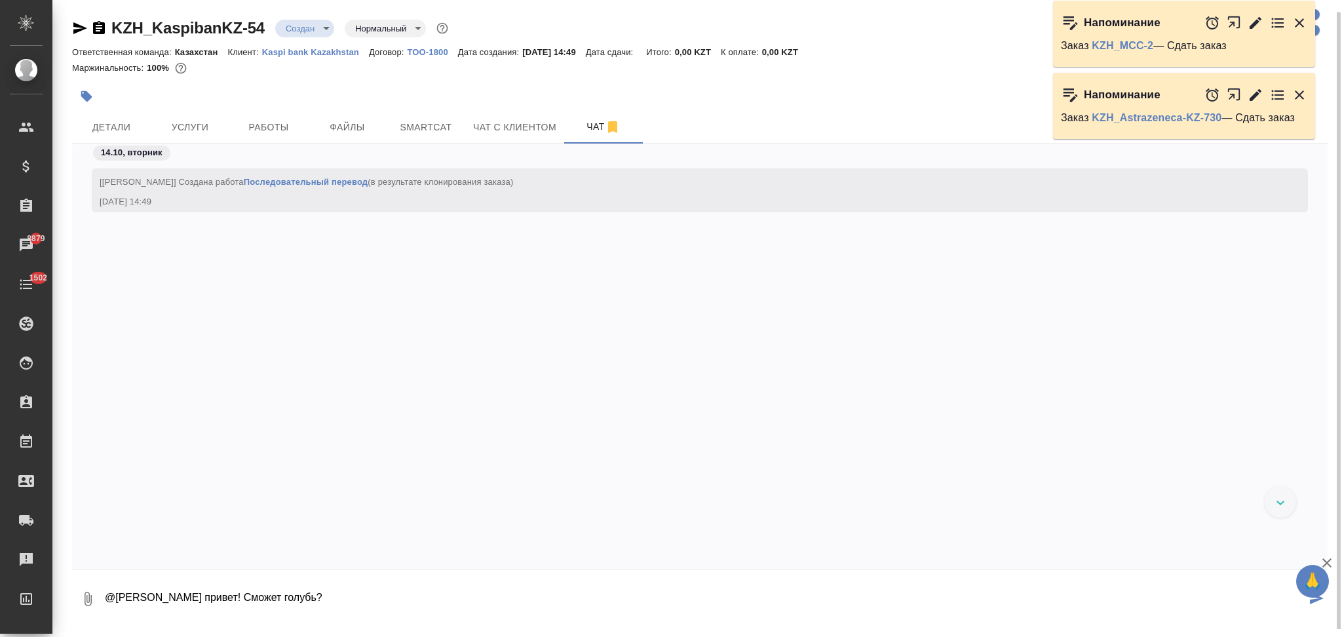
scroll to position [5, 0]
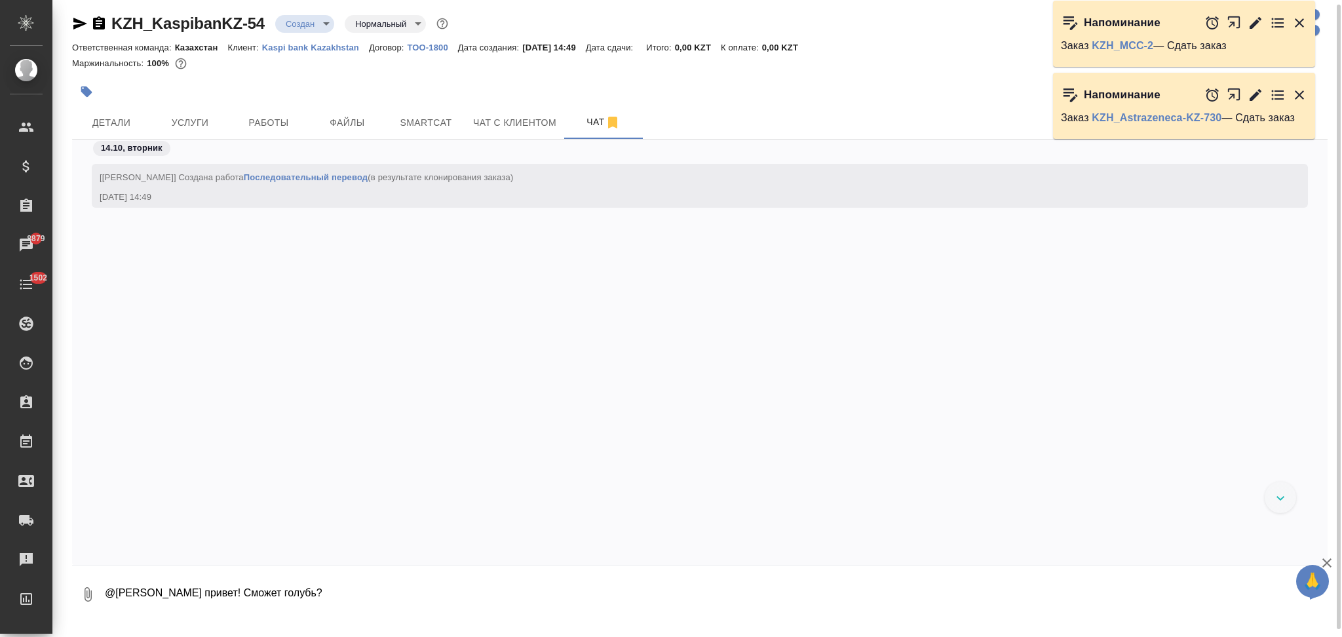
click at [282, 590] on textarea "@Федотова Ирина привет! Сможет голубь?" at bounding box center [705, 594] width 1203 height 45
click at [336, 596] on textarea "@Федотова Ирина привет! Сможет Голубь?" at bounding box center [705, 594] width 1203 height 45
type textarea "@Федотова Ирина привет! Сможет Голубь?"
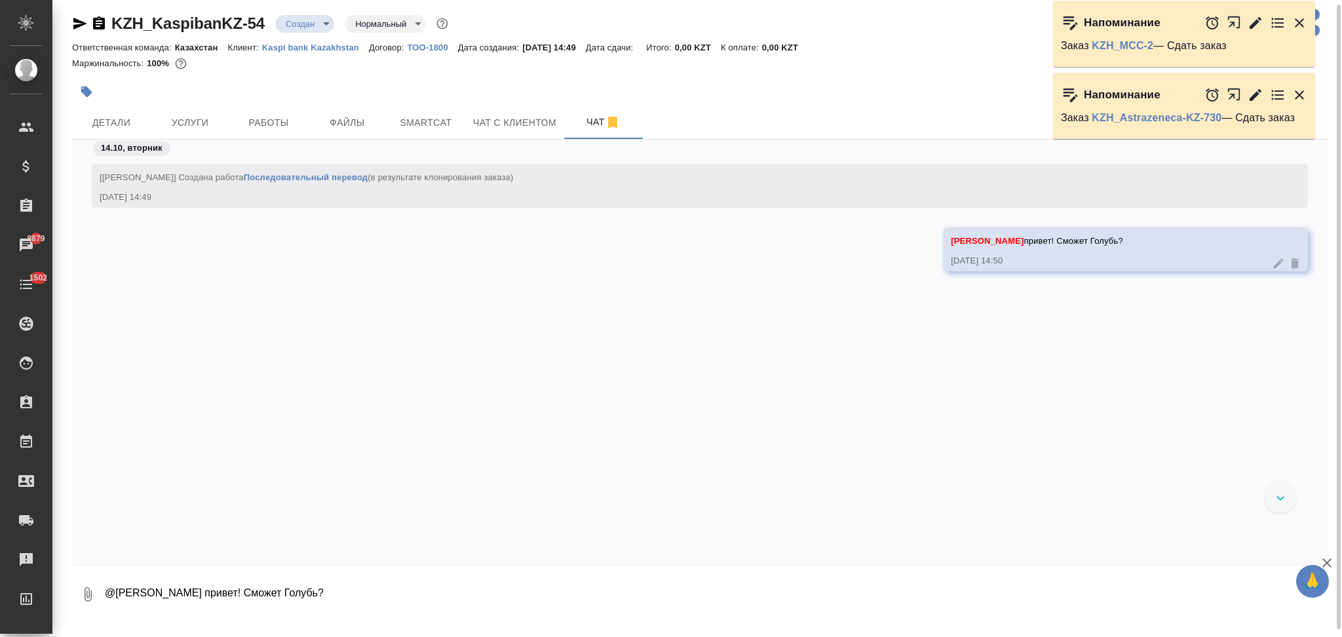
click at [75, 20] on icon "button" at bounding box center [80, 24] width 14 height 12
click at [204, 122] on span "Услуги" at bounding box center [190, 123] width 63 height 16
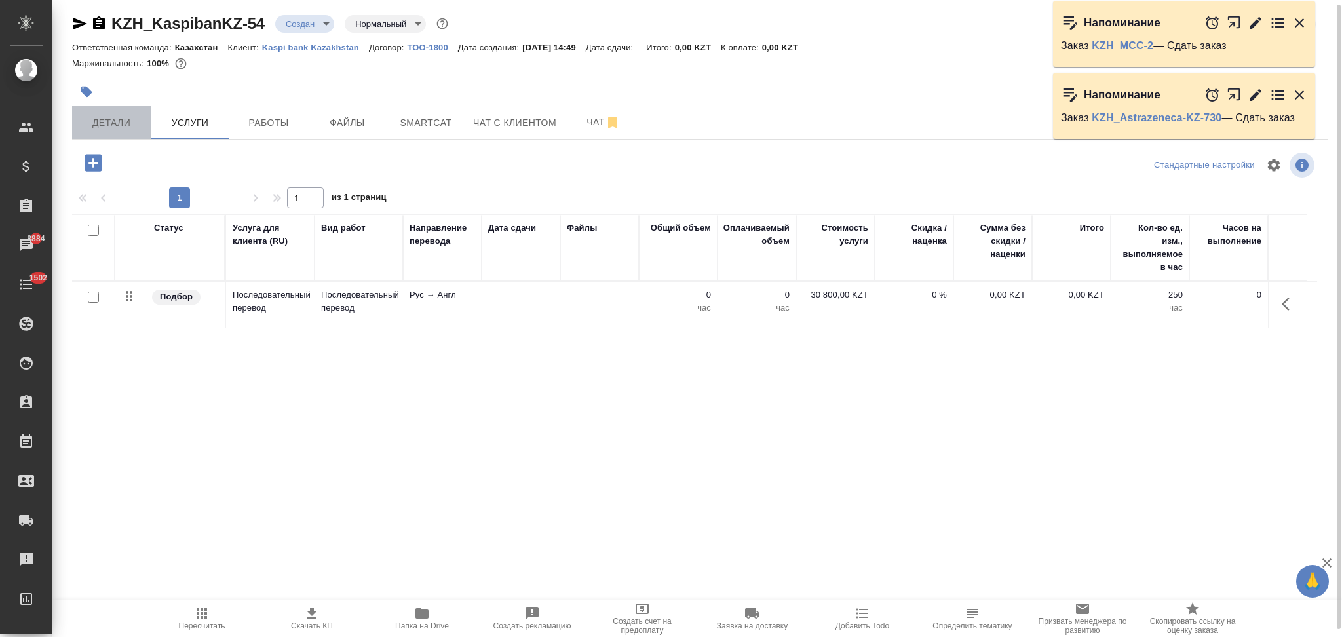
click at [107, 123] on span "Детали" at bounding box center [111, 123] width 63 height 16
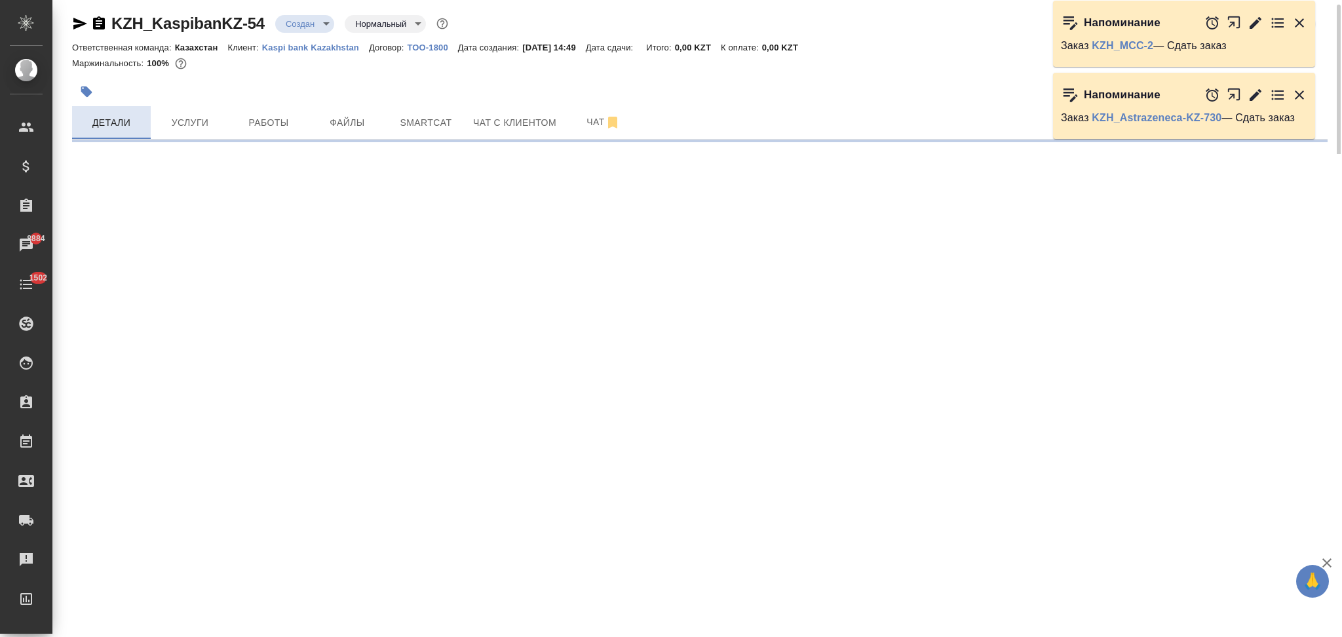
select select "RU"
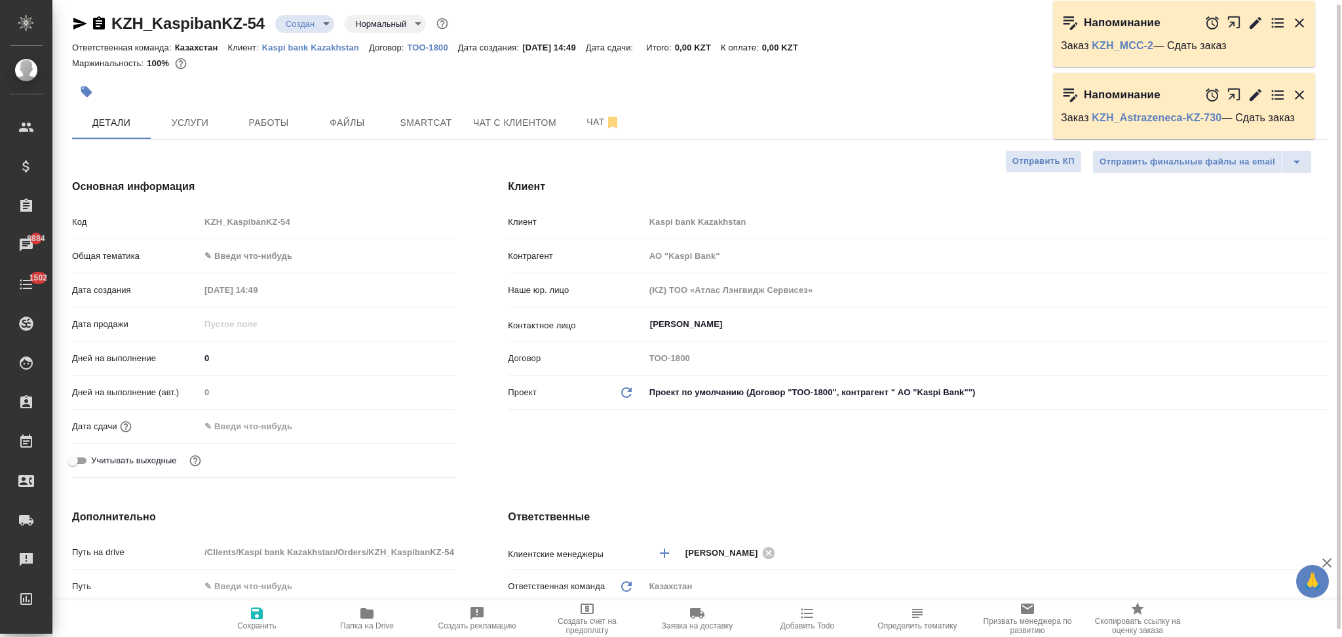
type textarea "x"
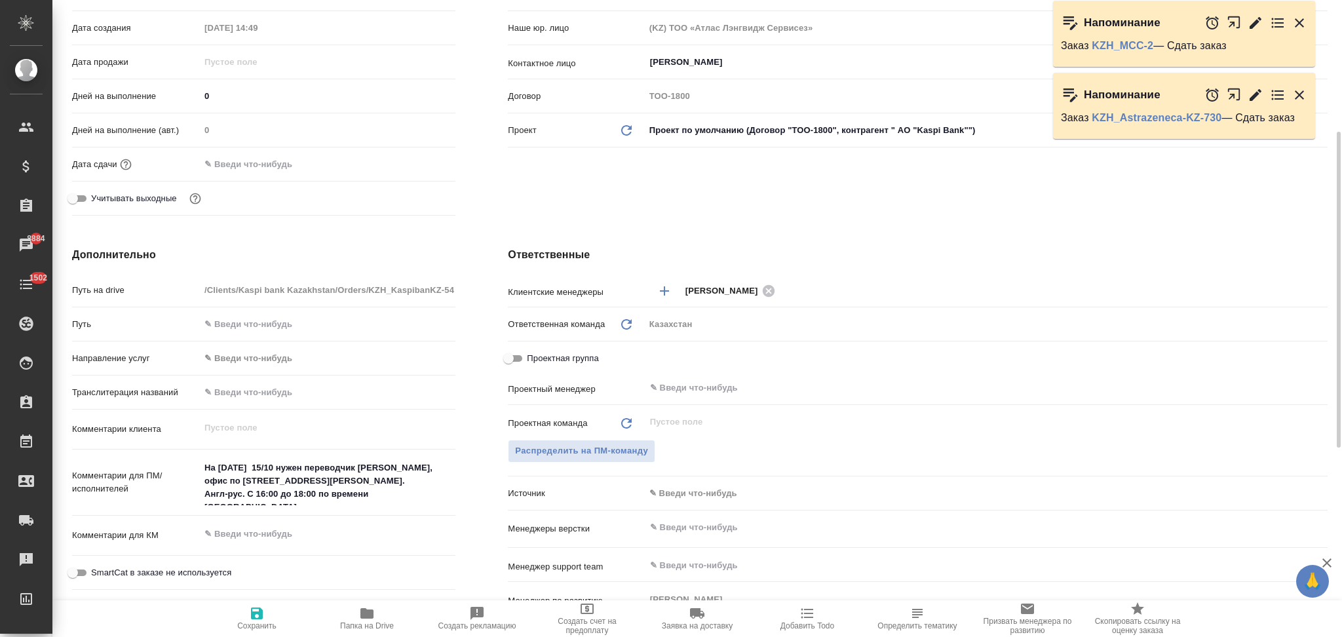
type input "АО "Kaspi Bank""
type textarea "x"
type input "АО "Kaspi Bank""
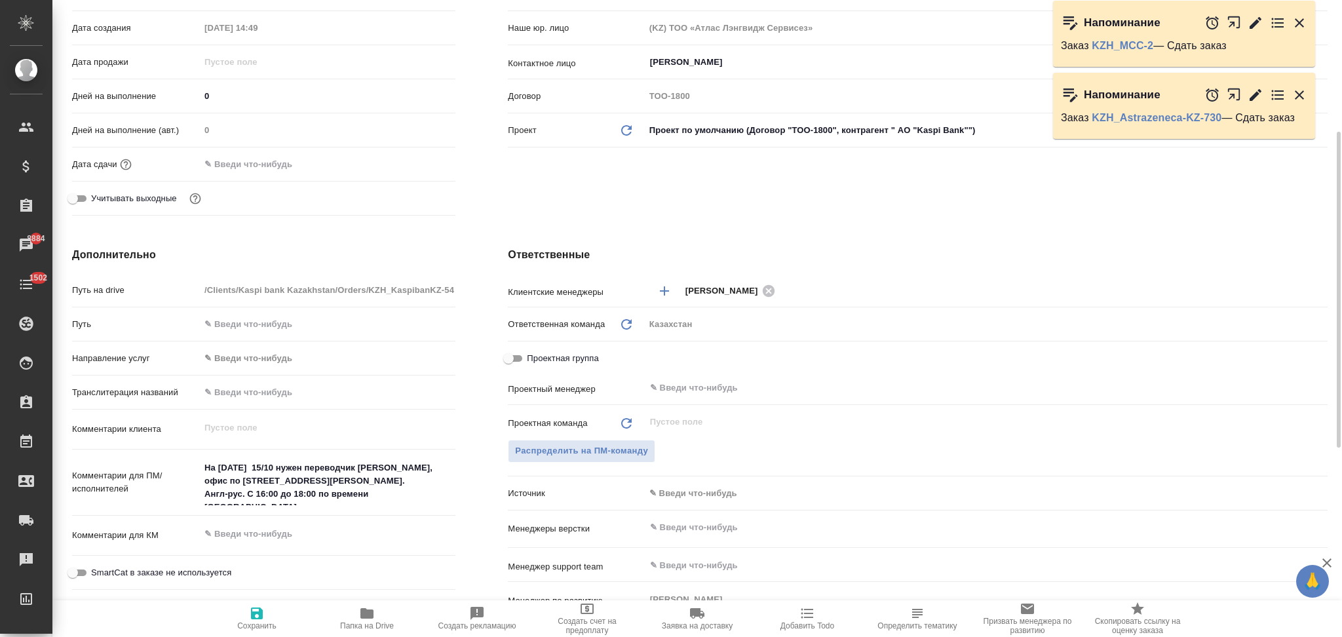
type textarea "x"
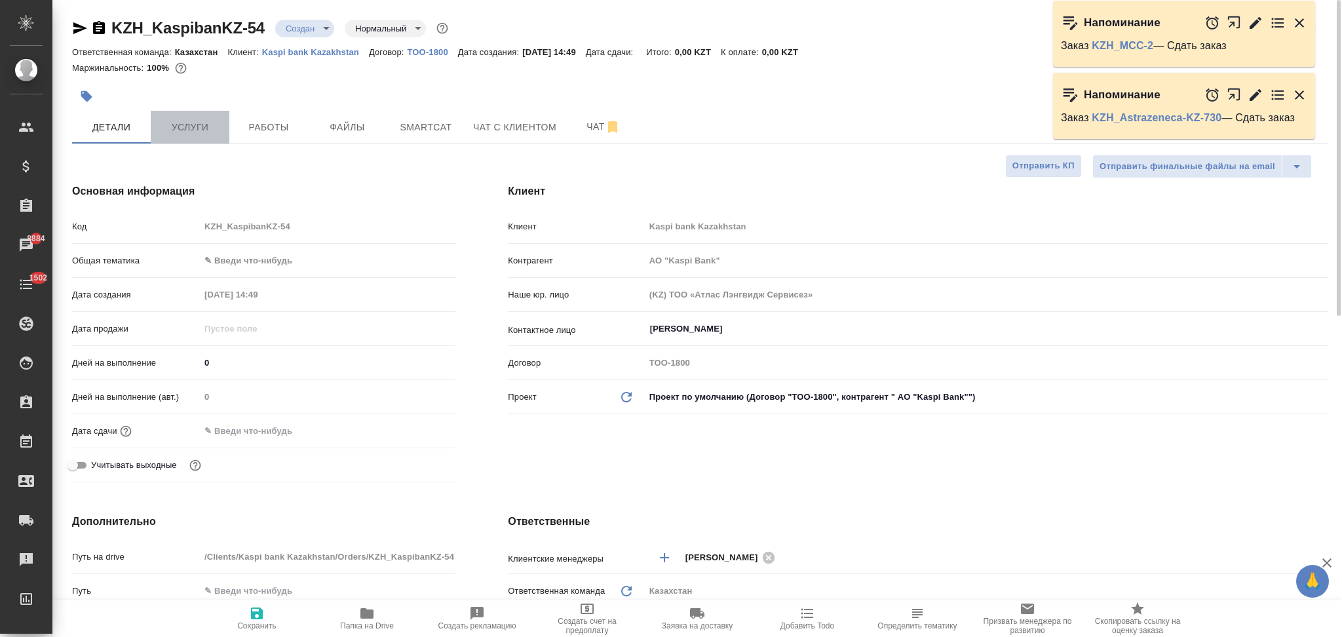
click at [198, 136] on button "Услуги" at bounding box center [190, 127] width 79 height 33
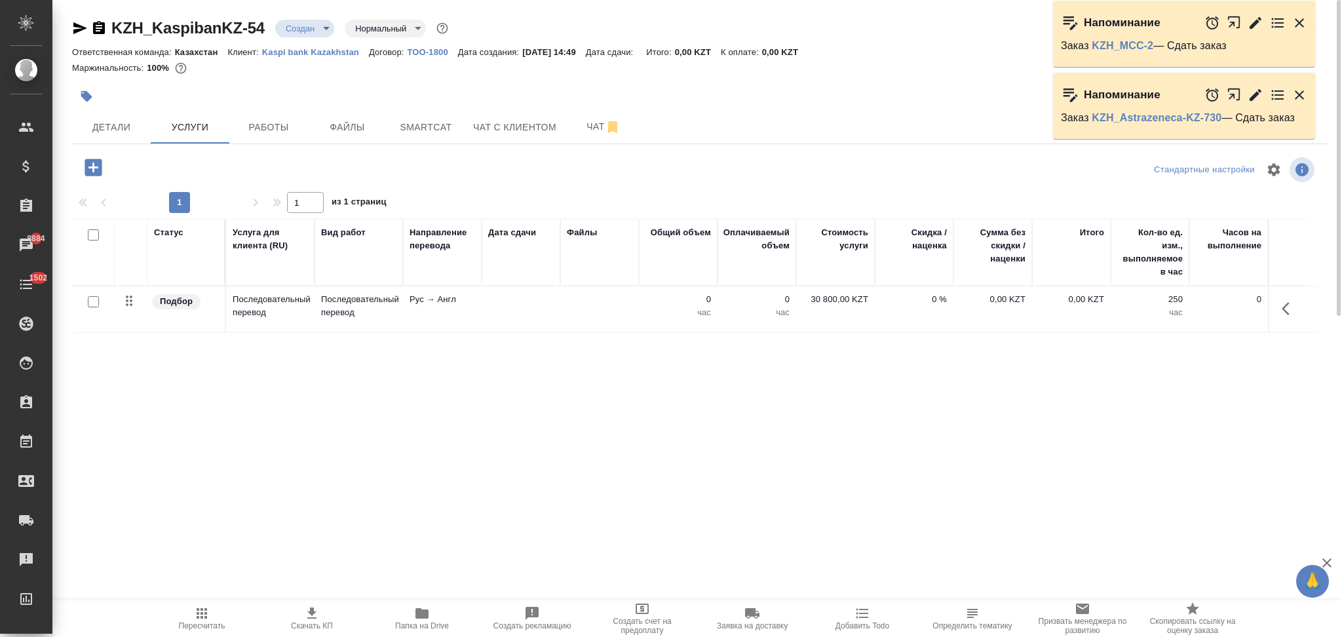
click at [537, 317] on td at bounding box center [521, 309] width 79 height 46
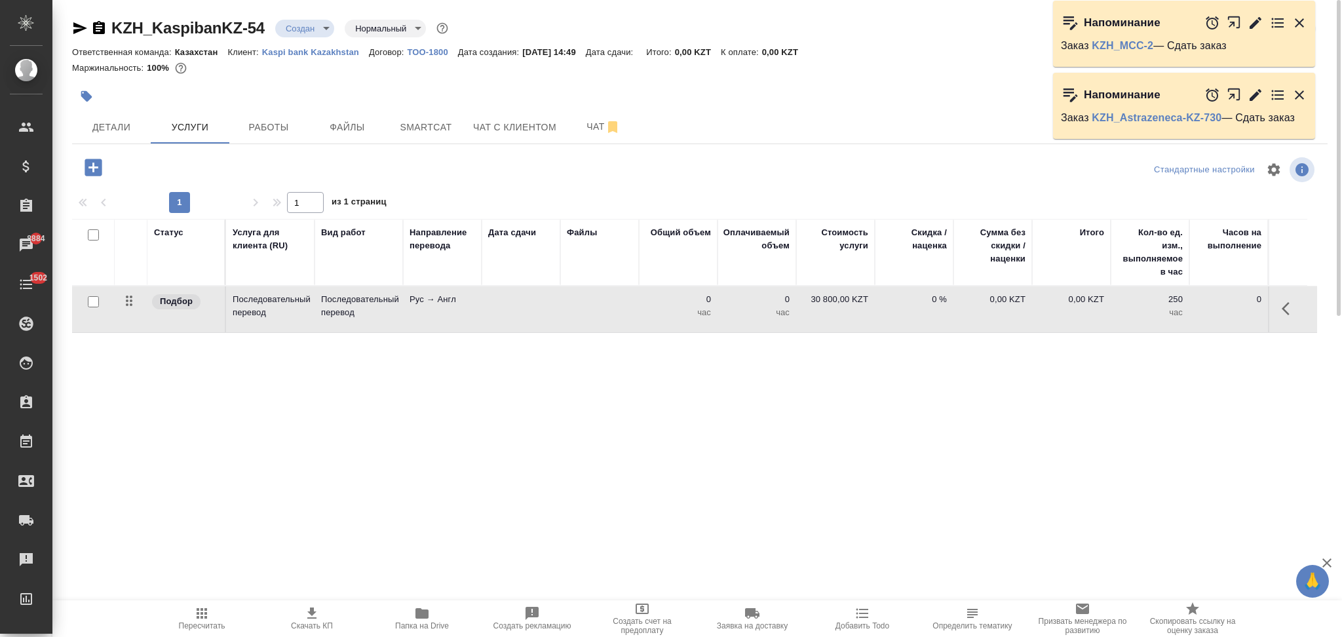
click at [537, 317] on td at bounding box center [521, 309] width 79 height 46
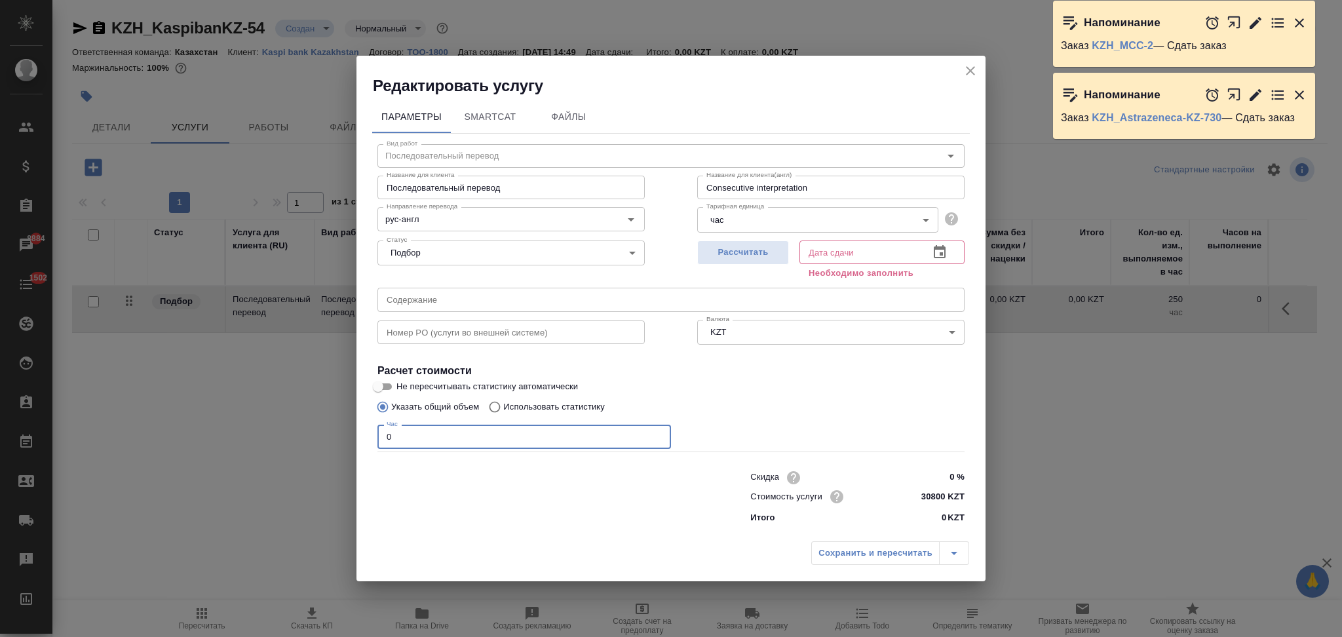
click at [370, 444] on div "Параметры SmartCat Файлы Вид работ Последовательный перевод Вид работ Название …" at bounding box center [670, 315] width 629 height 439
type input "3"
click at [767, 256] on span "Рассчитать" at bounding box center [742, 252] width 77 height 15
type input "14.10.2025 14:52"
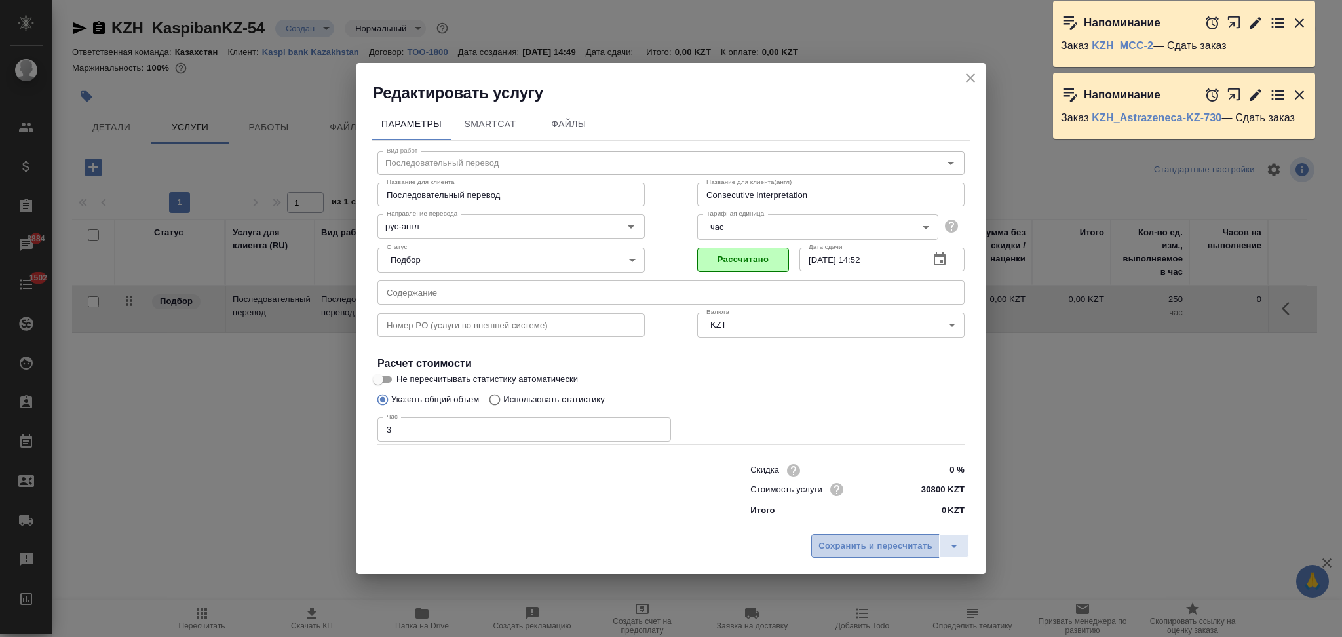
click at [876, 549] on span "Сохранить и пересчитать" at bounding box center [876, 546] width 114 height 15
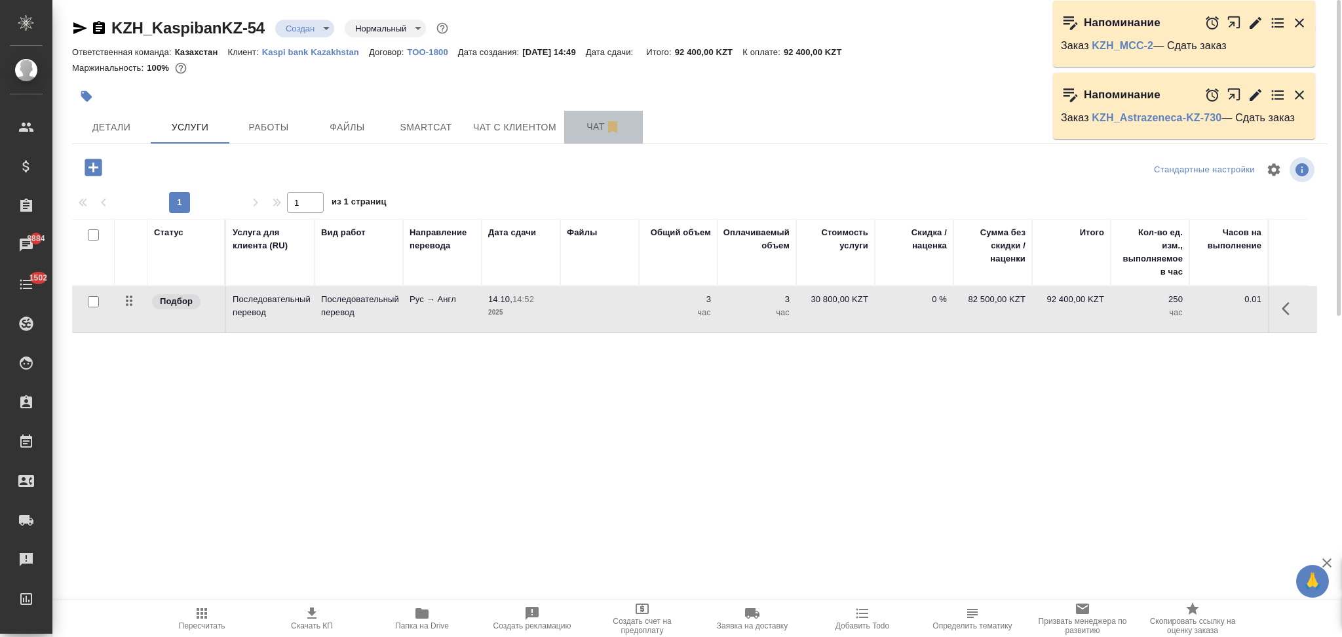
click at [575, 127] on span "Чат" at bounding box center [603, 127] width 63 height 16
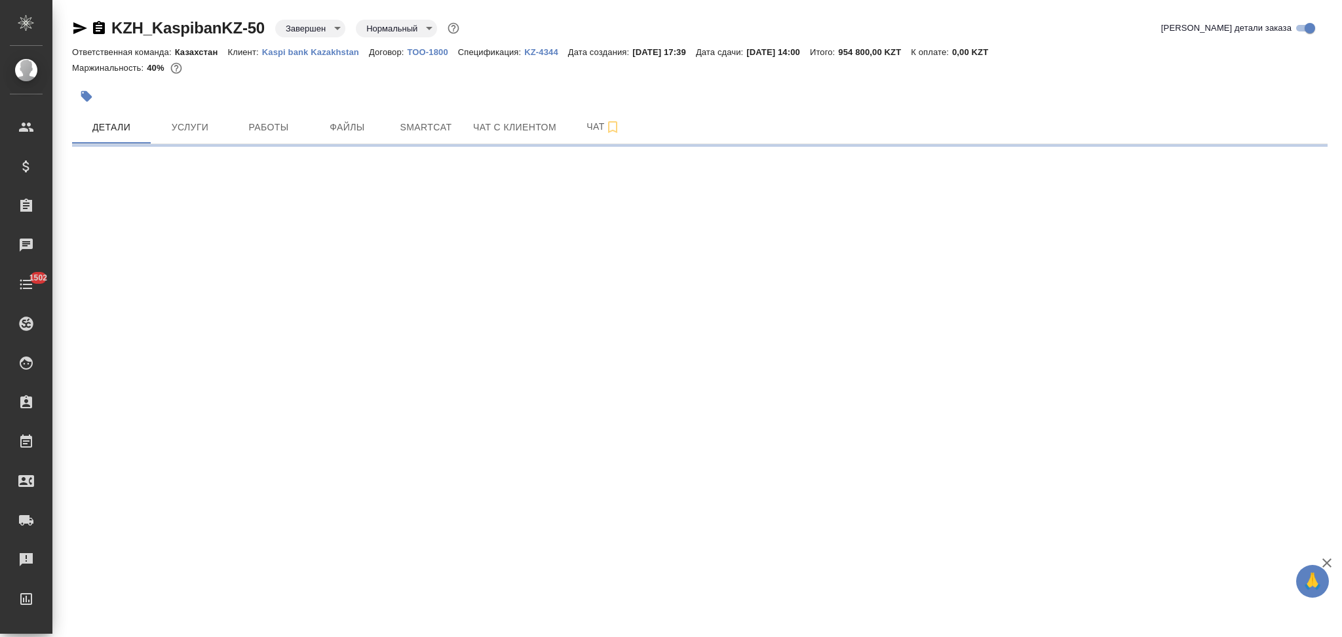
select select "RU"
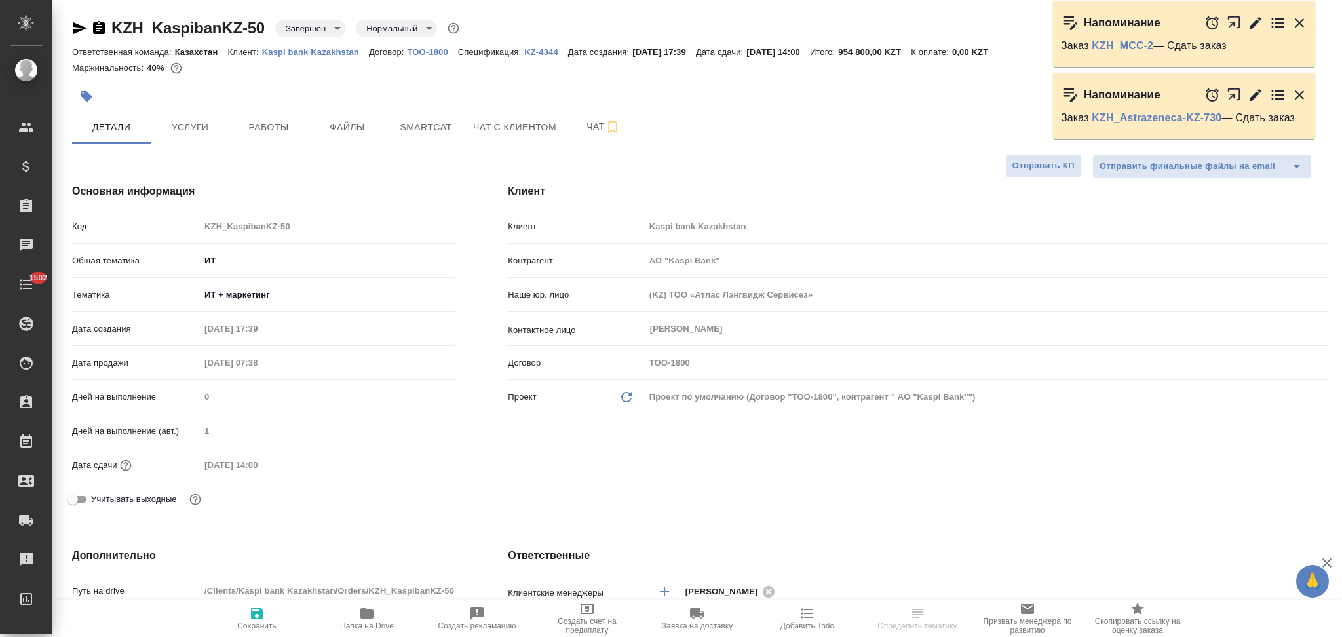
type textarea "x"
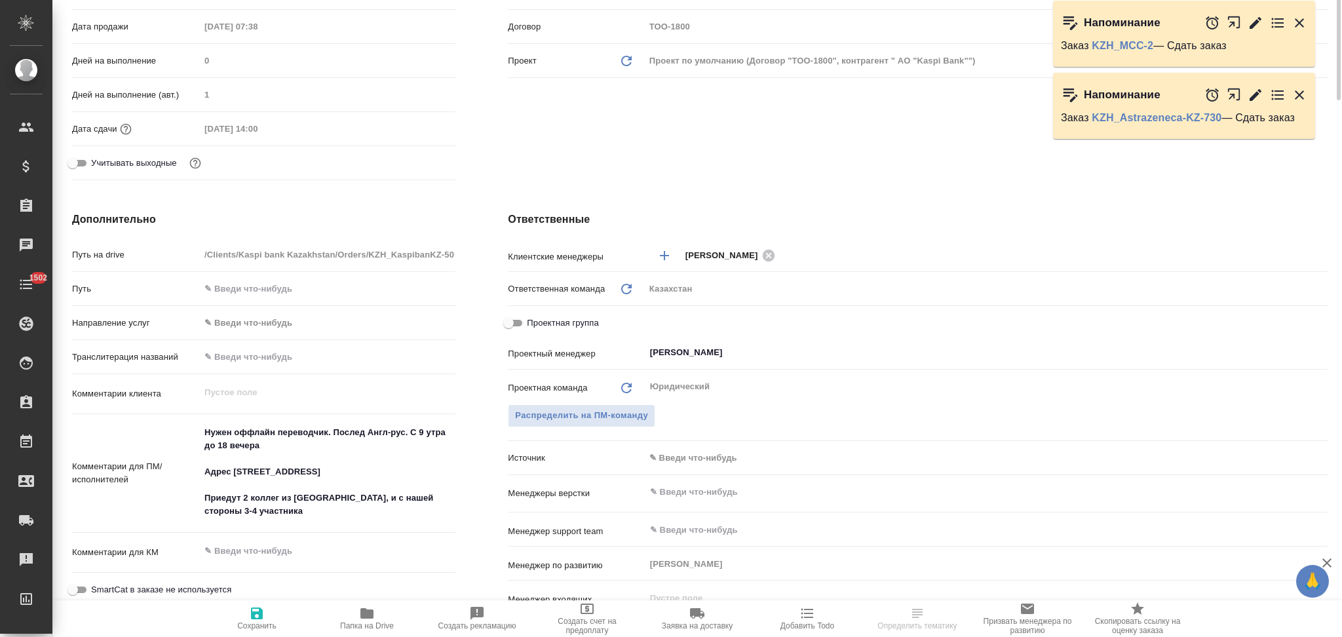
type input "АО "Kaspi Bank""
type textarea "x"
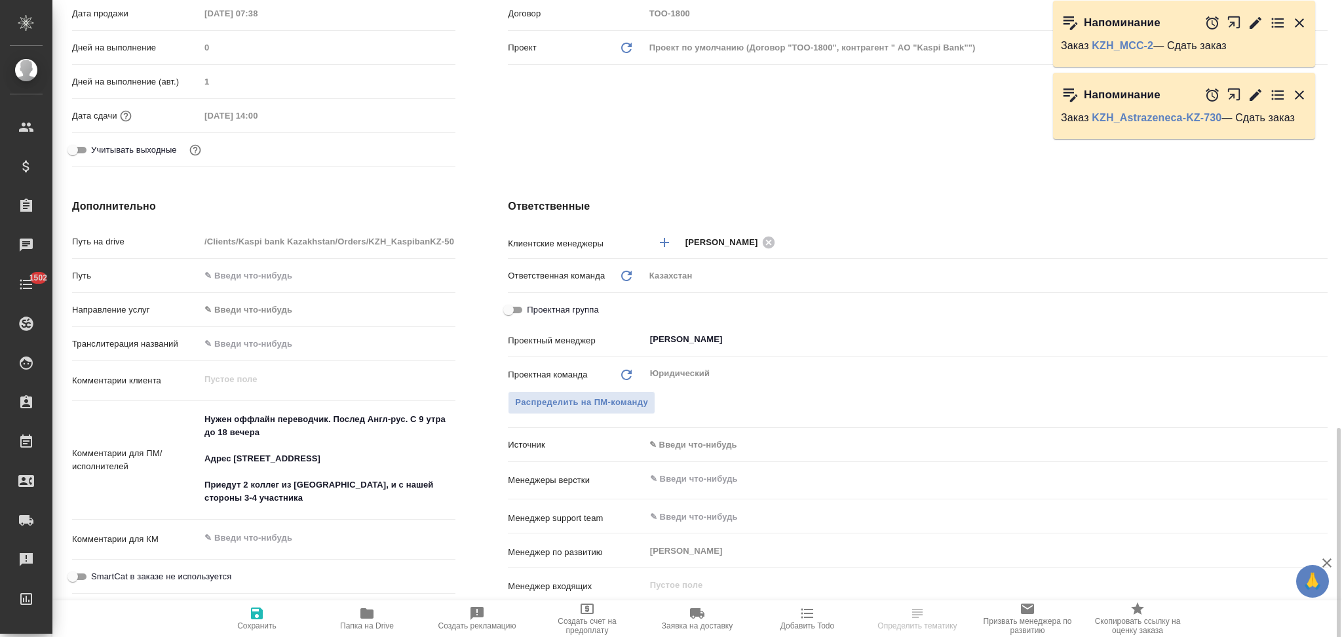
scroll to position [524, 0]
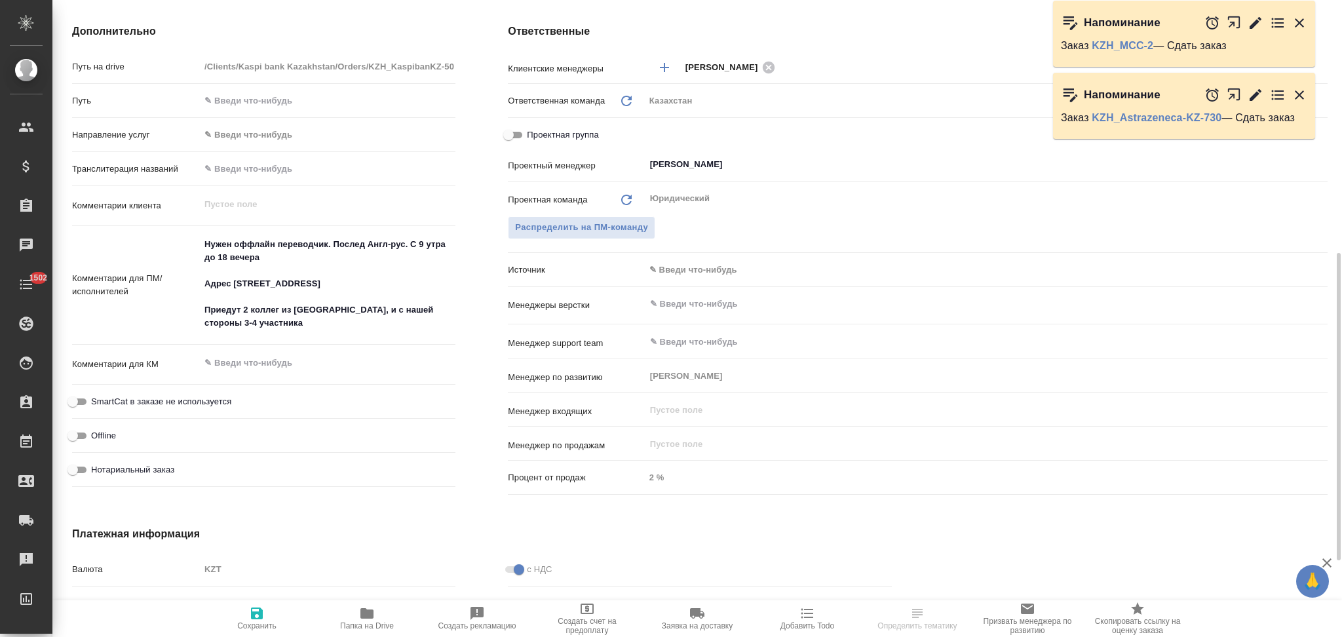
type input "АО "Kaspi Bank""
type textarea "x"
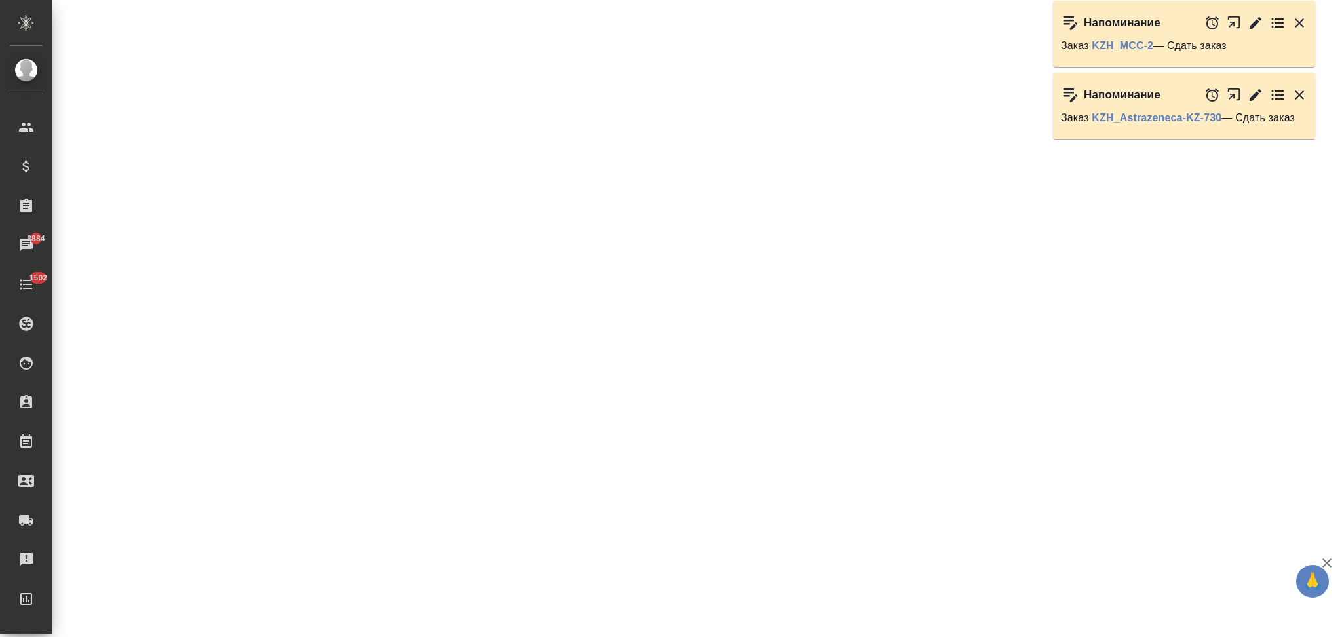
select select "RU"
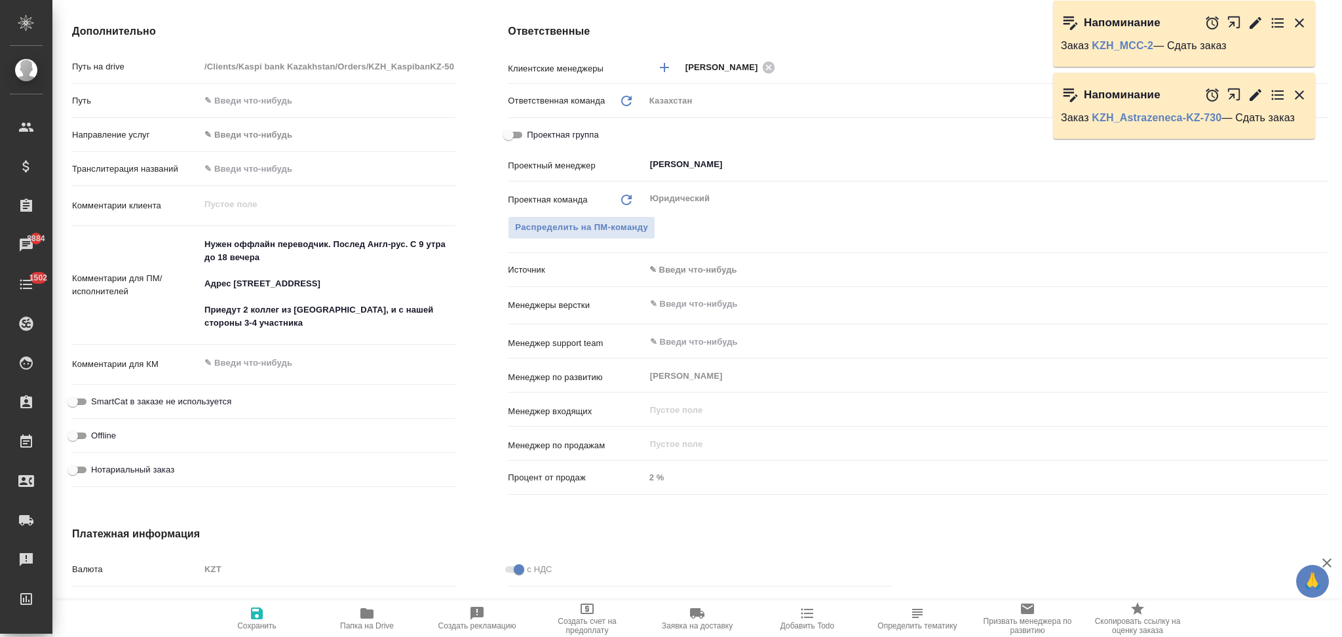
type textarea "x"
type input "АО "Kaspi Bank""
type textarea "x"
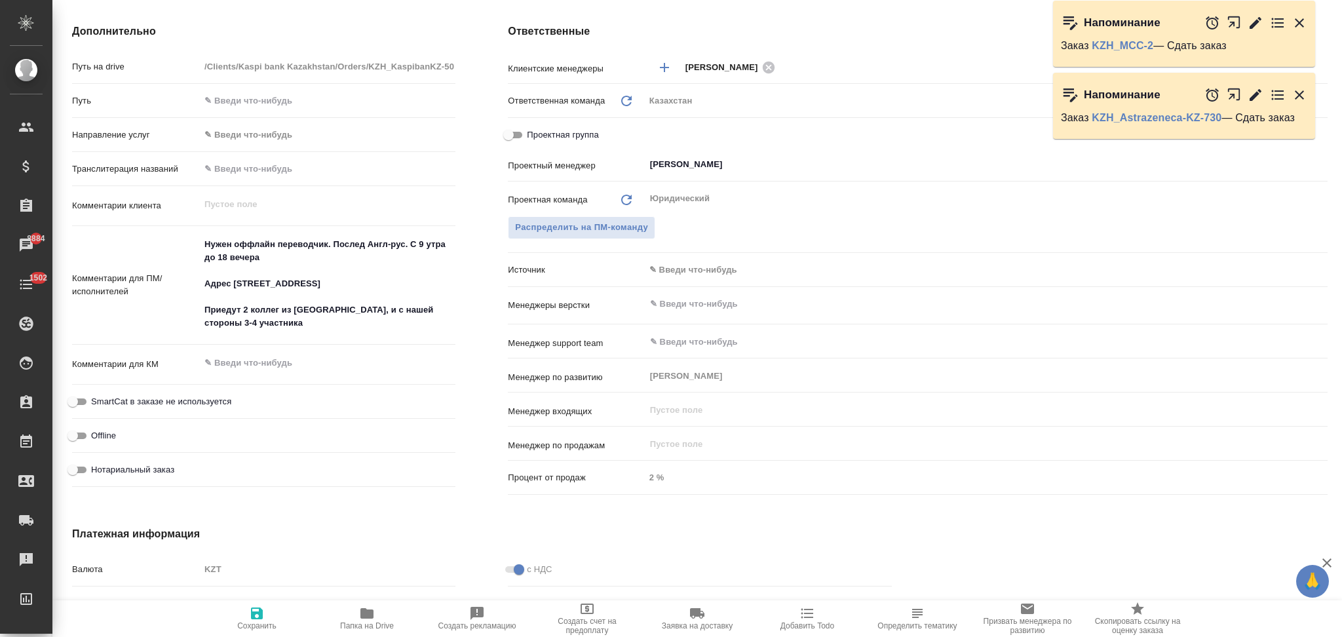
type textarea "x"
type input "АО "Kaspi Bank""
type textarea "x"
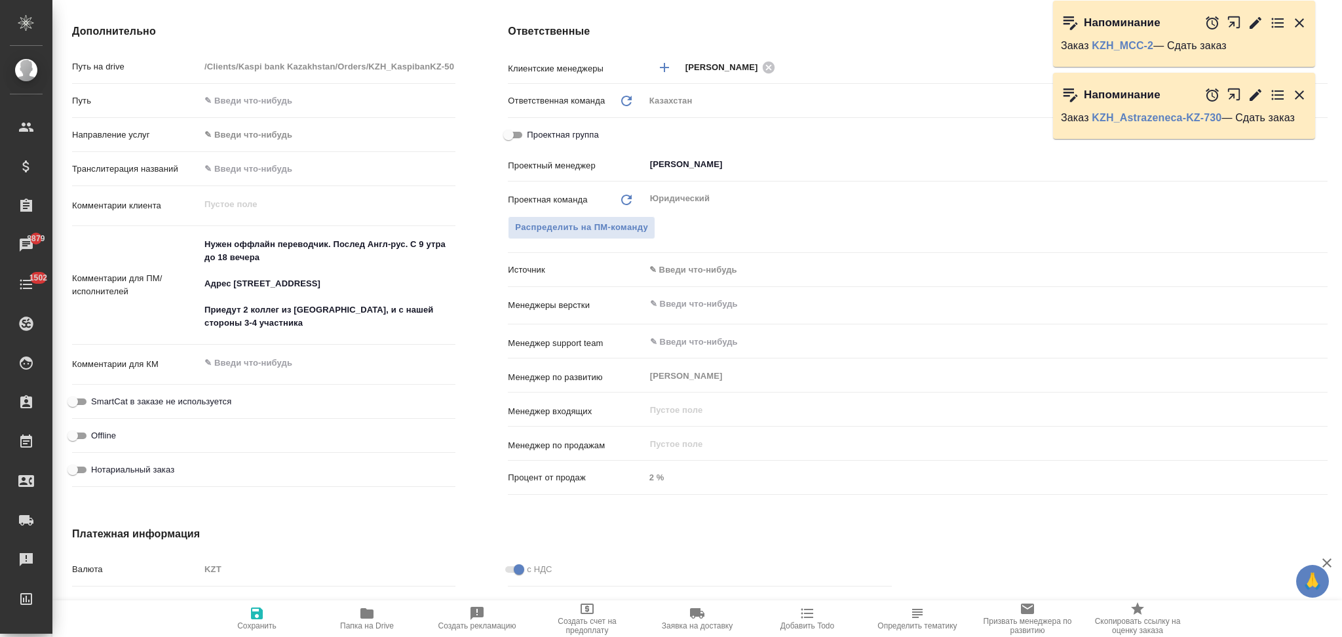
type textarea "x"
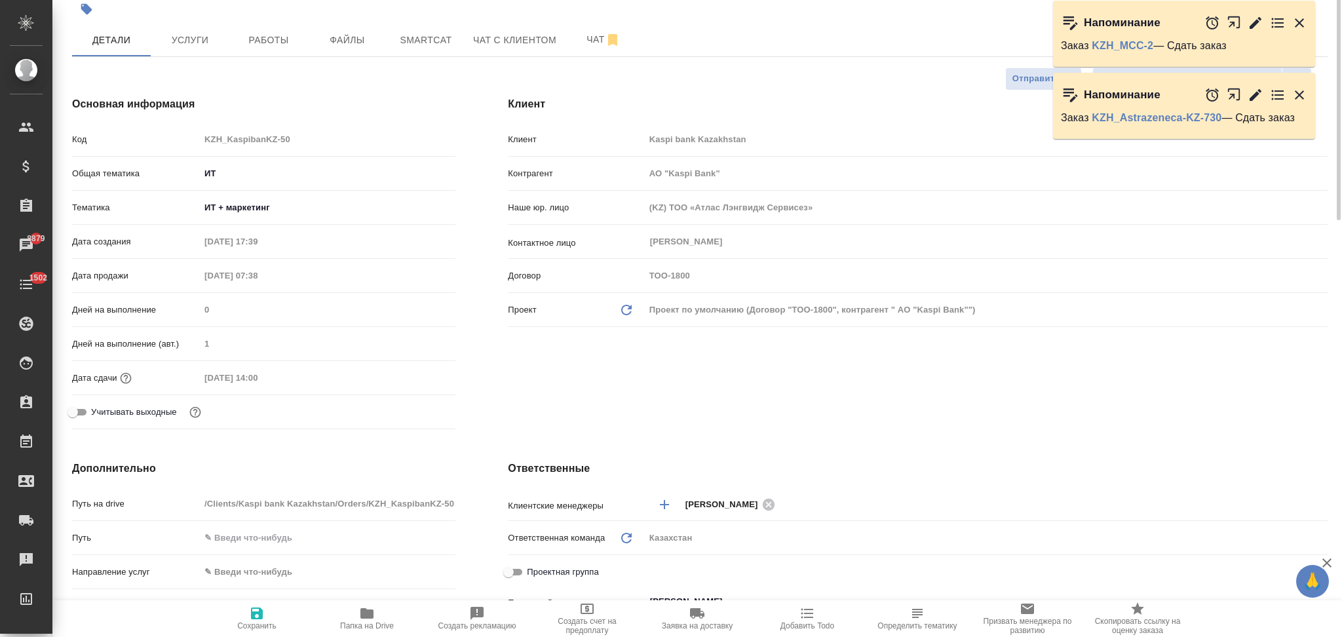
scroll to position [0, 0]
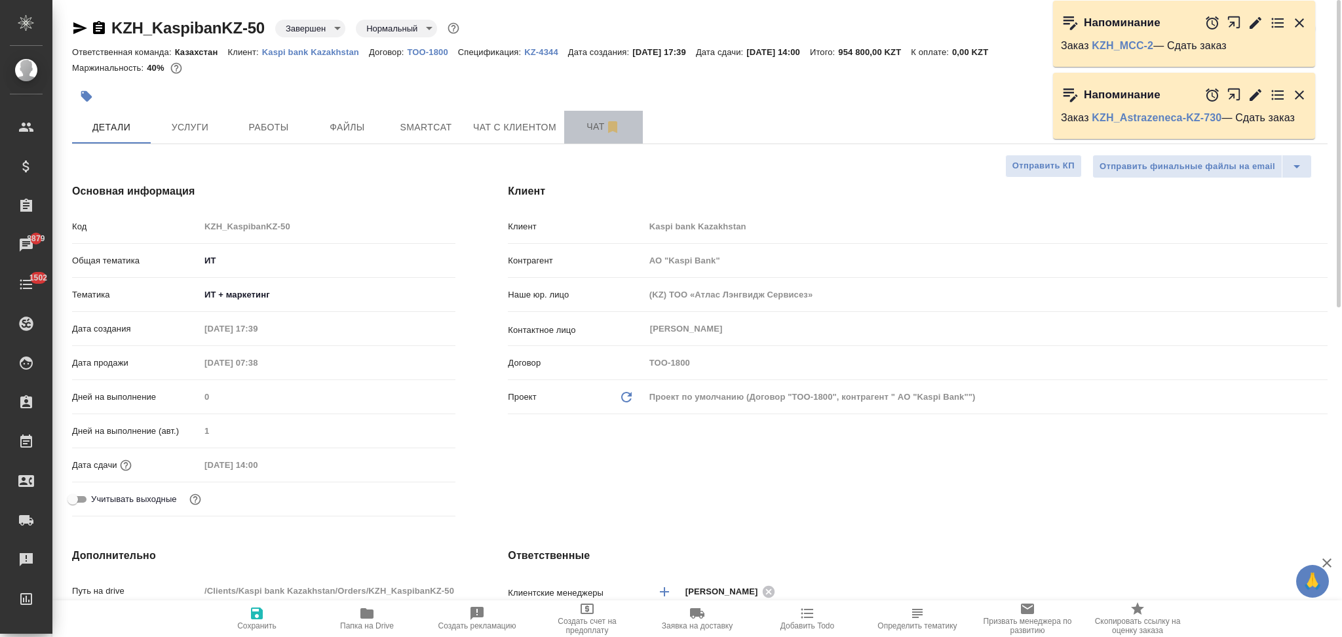
click at [581, 127] on span "Чат" at bounding box center [603, 127] width 63 height 16
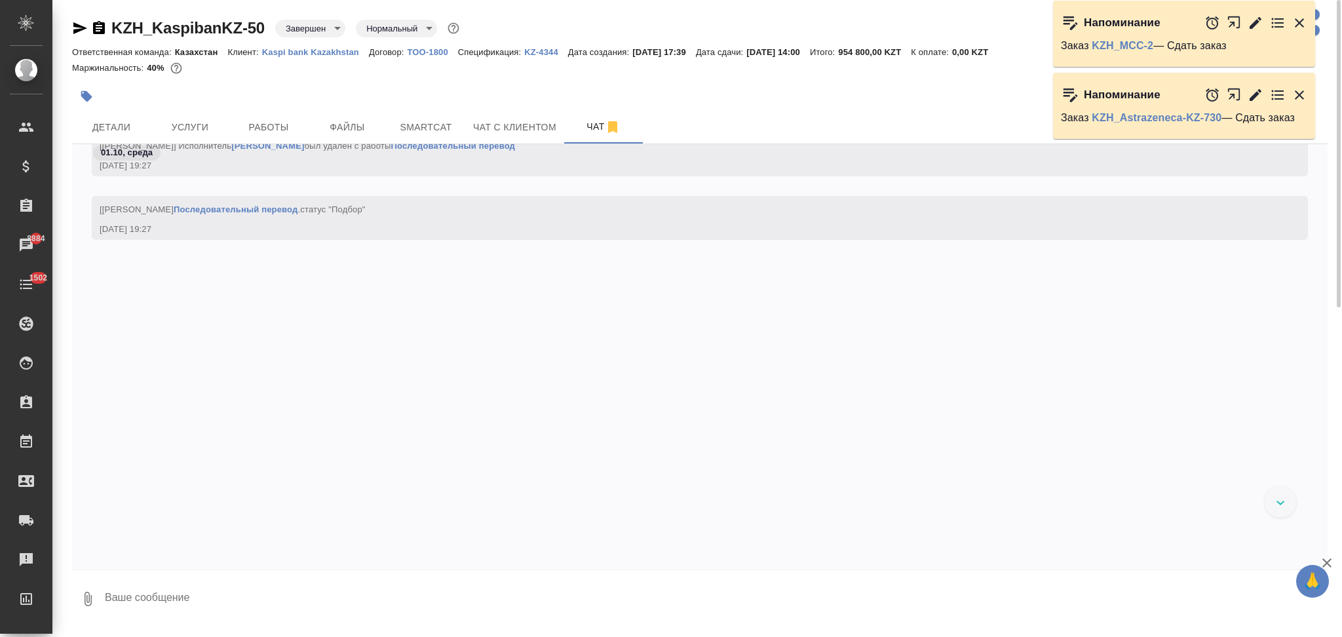
scroll to position [1522, 0]
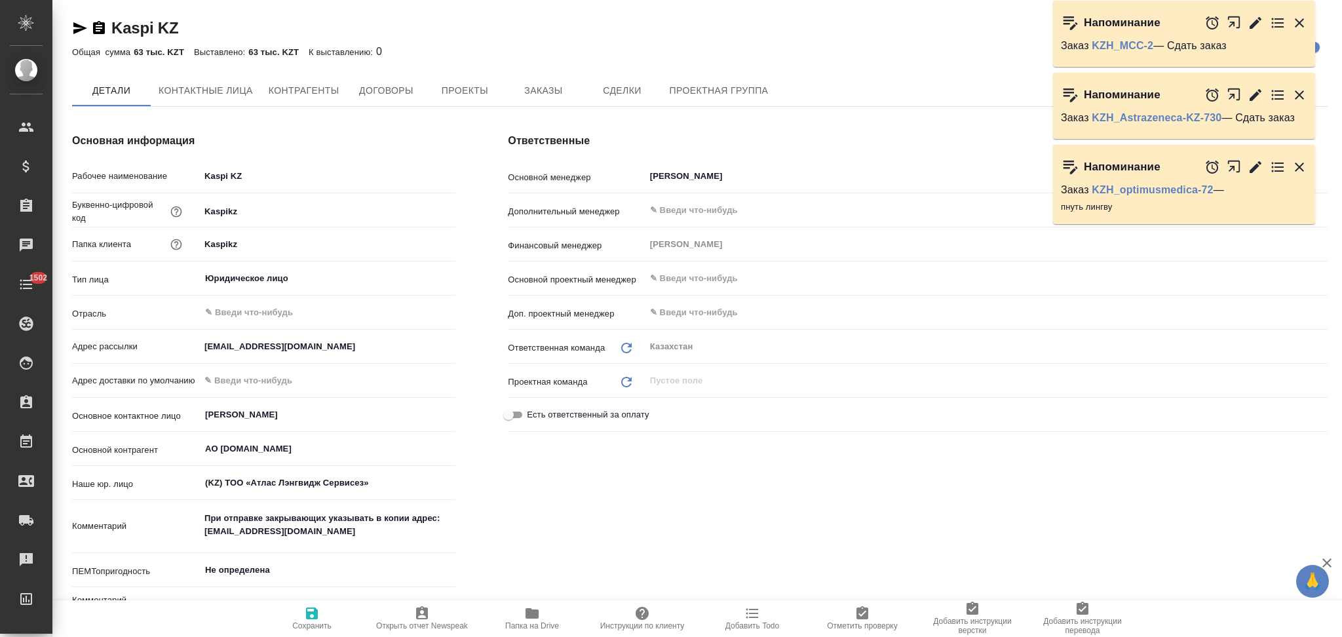
type textarea "x"
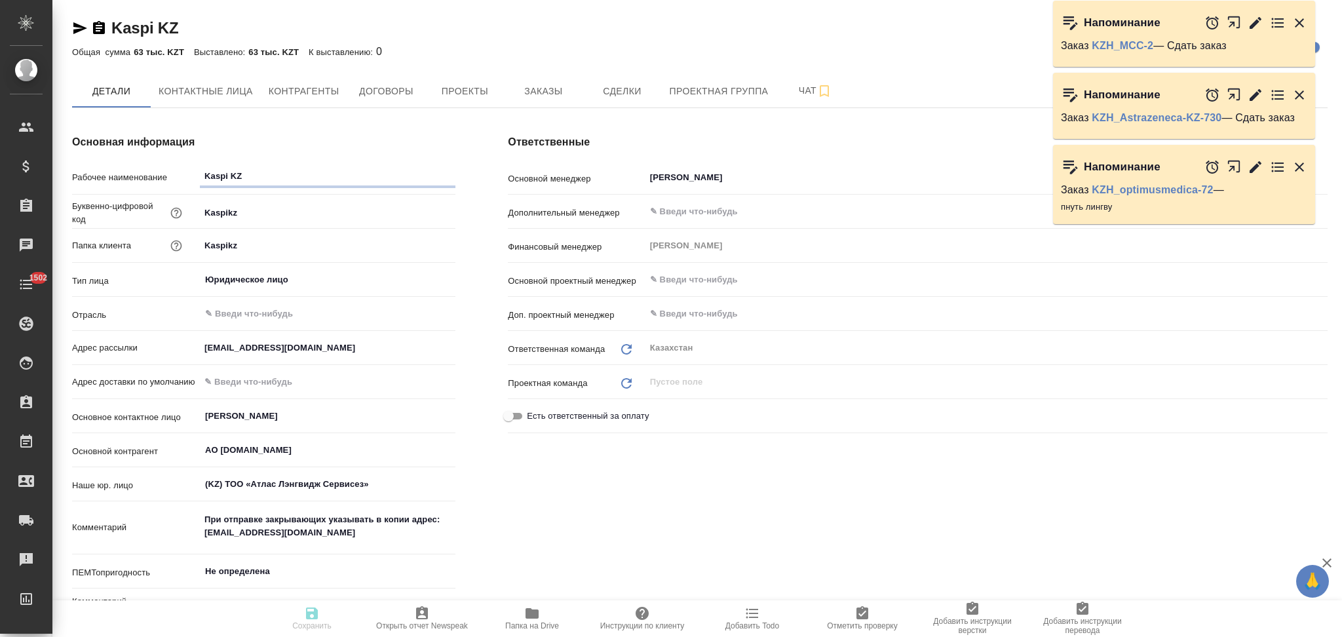
type textarea "x"
click at [533, 618] on icon "button" at bounding box center [532, 613] width 13 height 10
type textarea "x"
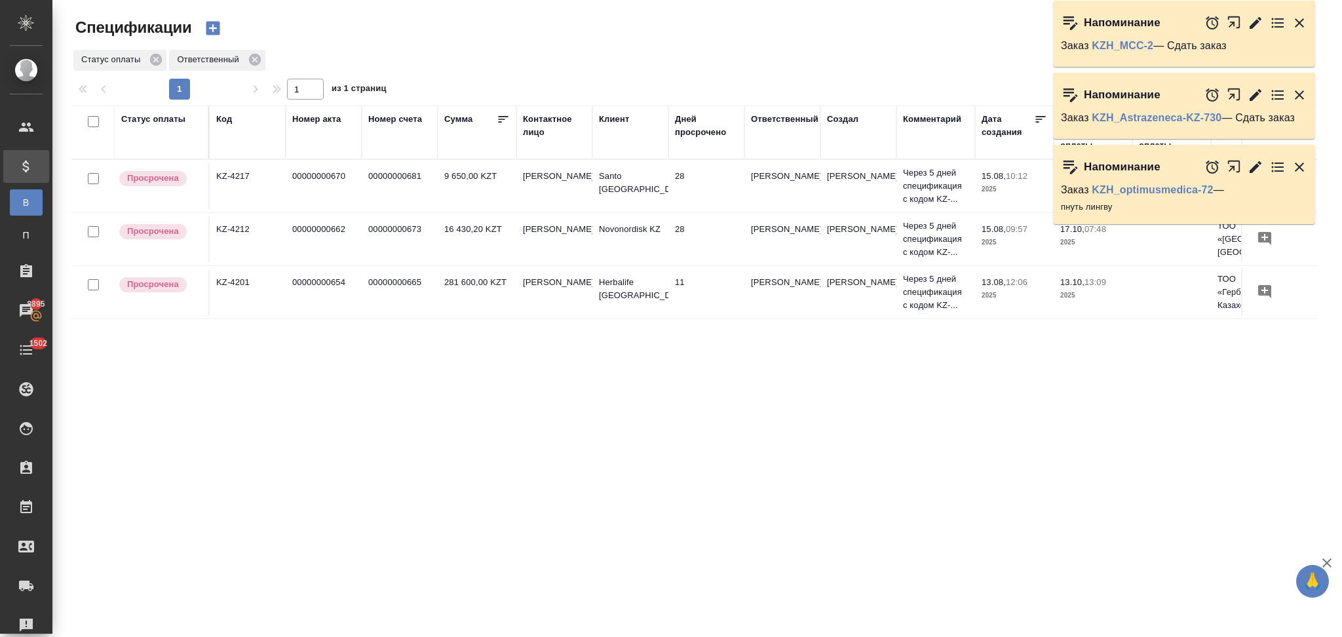
click at [581, 251] on td "[PERSON_NAME]" at bounding box center [554, 239] width 76 height 46
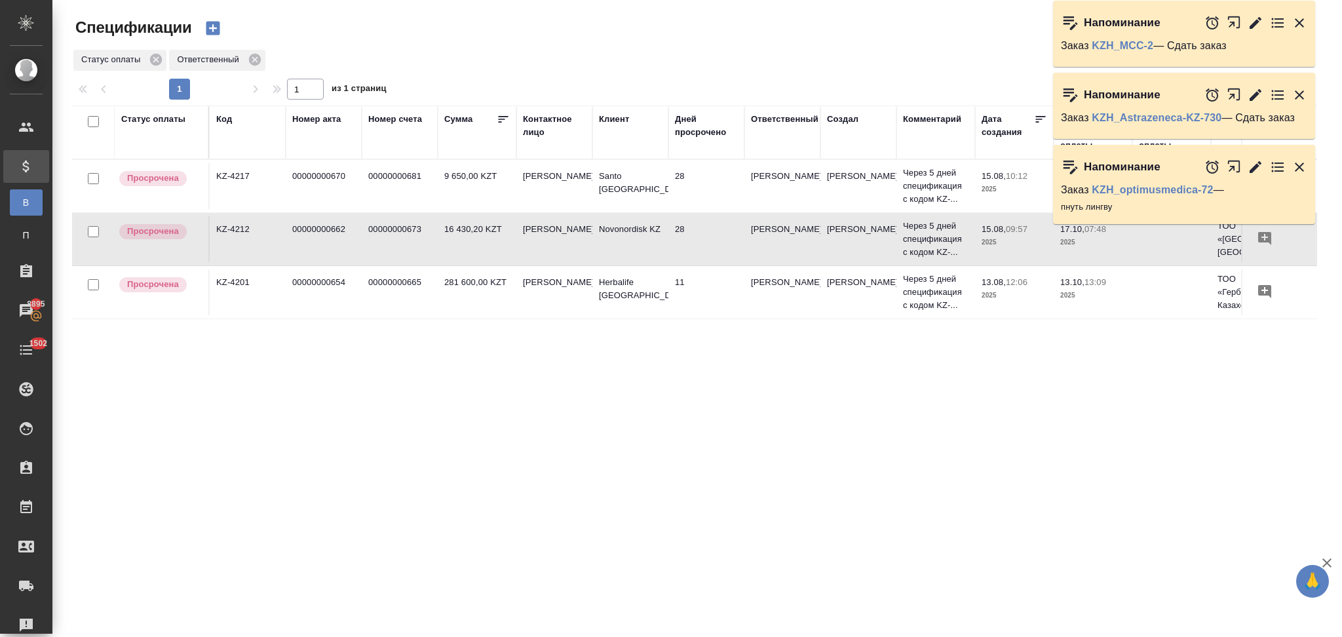
click at [581, 251] on td "[PERSON_NAME]" at bounding box center [554, 239] width 76 height 46
click at [403, 250] on td "00000000673" at bounding box center [400, 239] width 76 height 46
click at [509, 422] on div "Статус оплаты Код Номер акта Номер счета Сумма Контактное лицо Клиент Дней прос…" at bounding box center [694, 342] width 1245 height 472
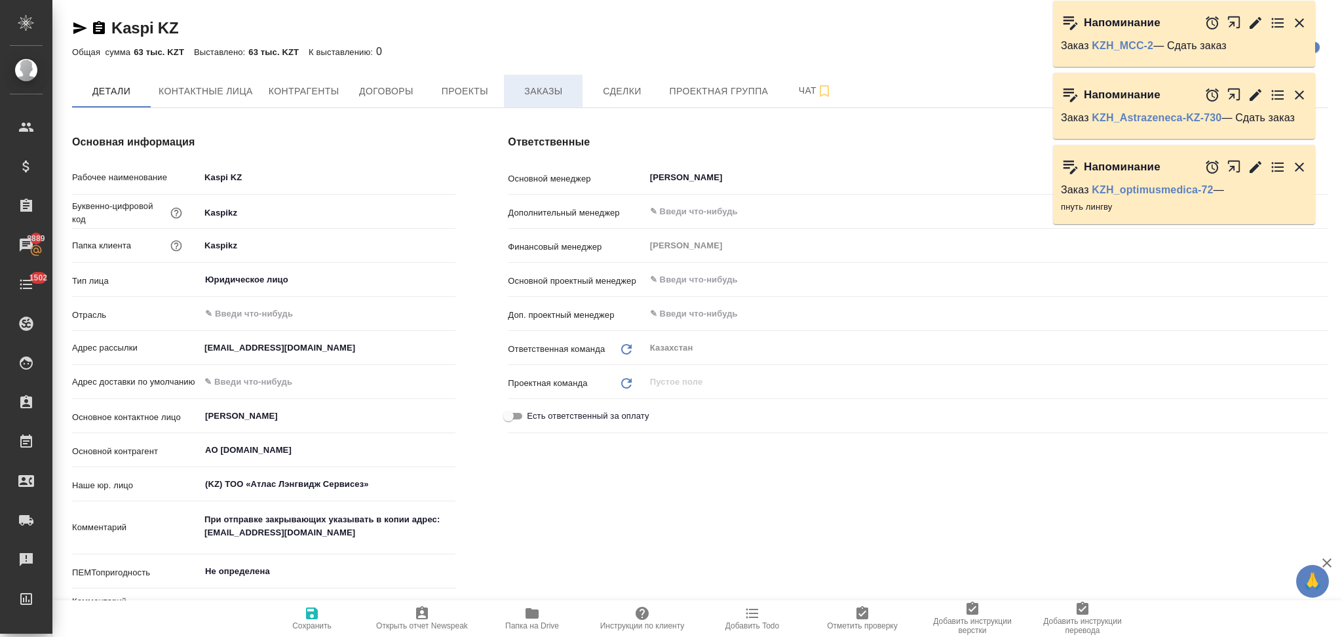
click at [558, 96] on span "Заказы" at bounding box center [543, 91] width 63 height 16
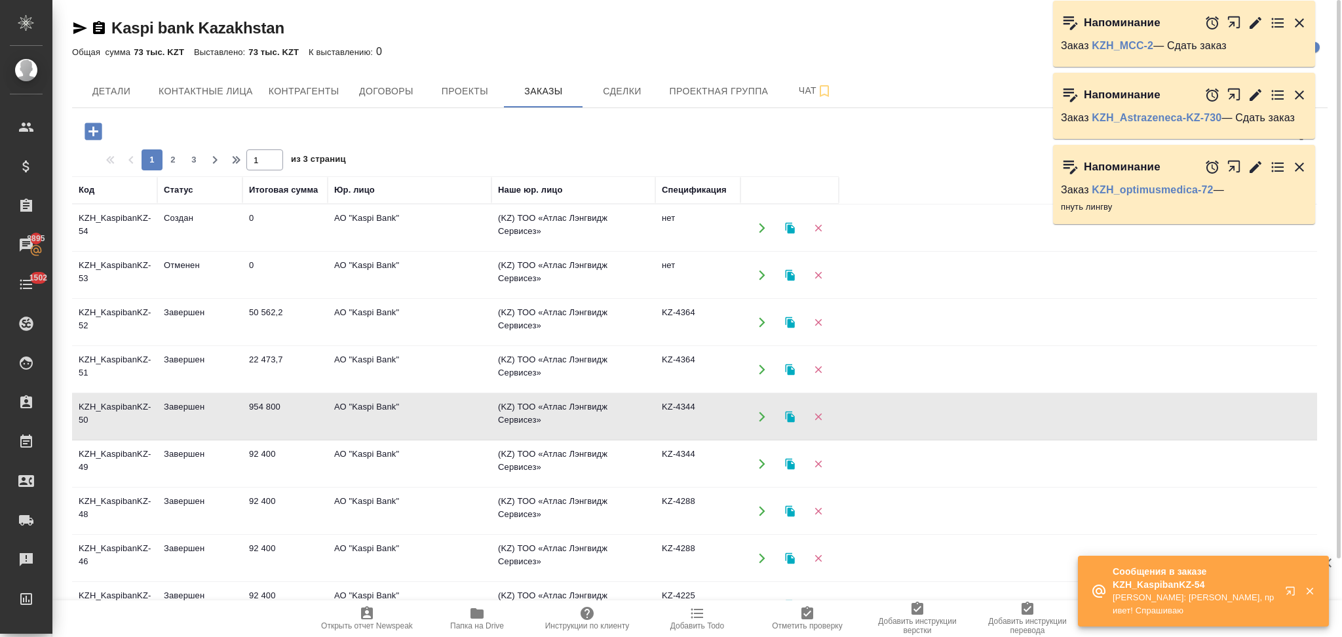
click at [786, 459] on icon "button" at bounding box center [789, 463] width 9 height 11
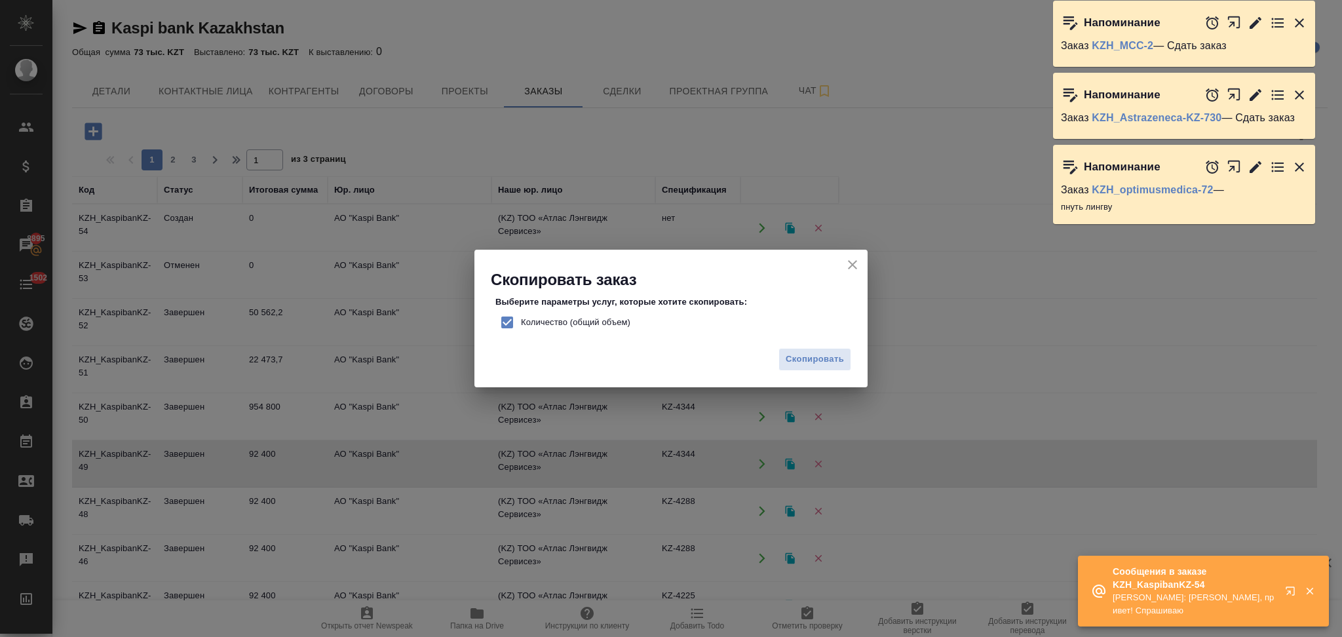
click at [504, 320] on input "Количество (общий объем)" at bounding box center [507, 323] width 28 height 28
checkbox input "false"
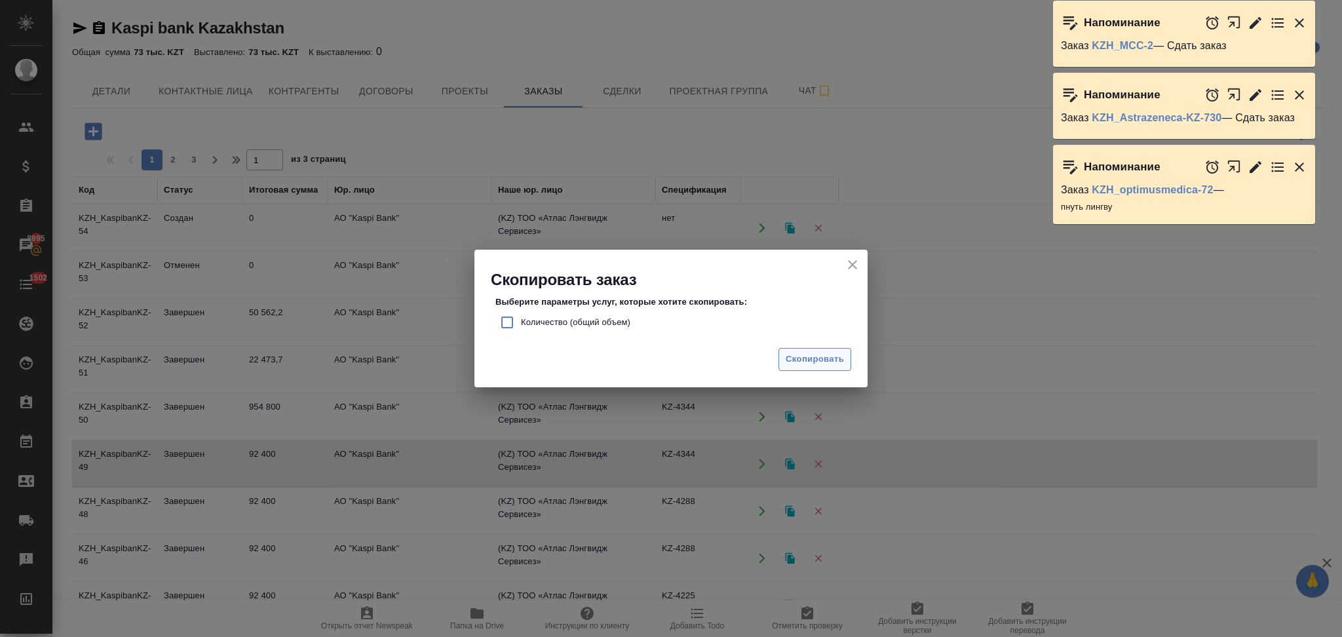
click at [791, 358] on span "Скопировать" at bounding box center [815, 359] width 58 height 15
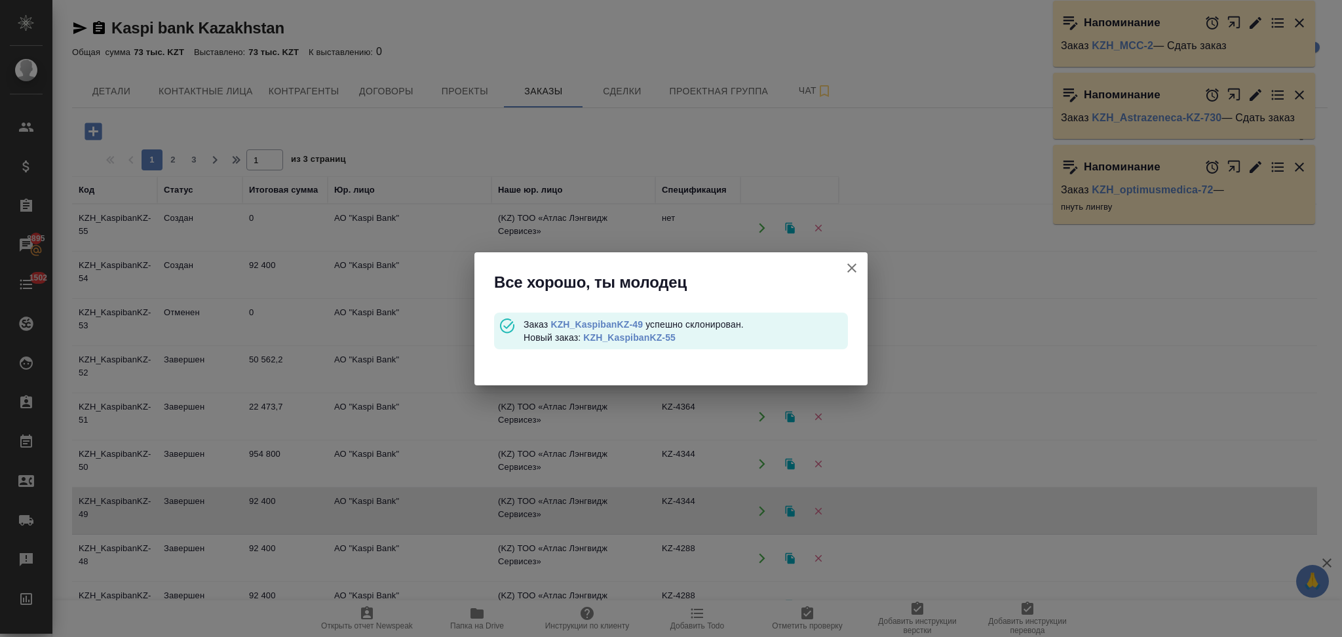
click at [630, 340] on link "KZH_KaspibanKZ-55" at bounding box center [629, 337] width 92 height 10
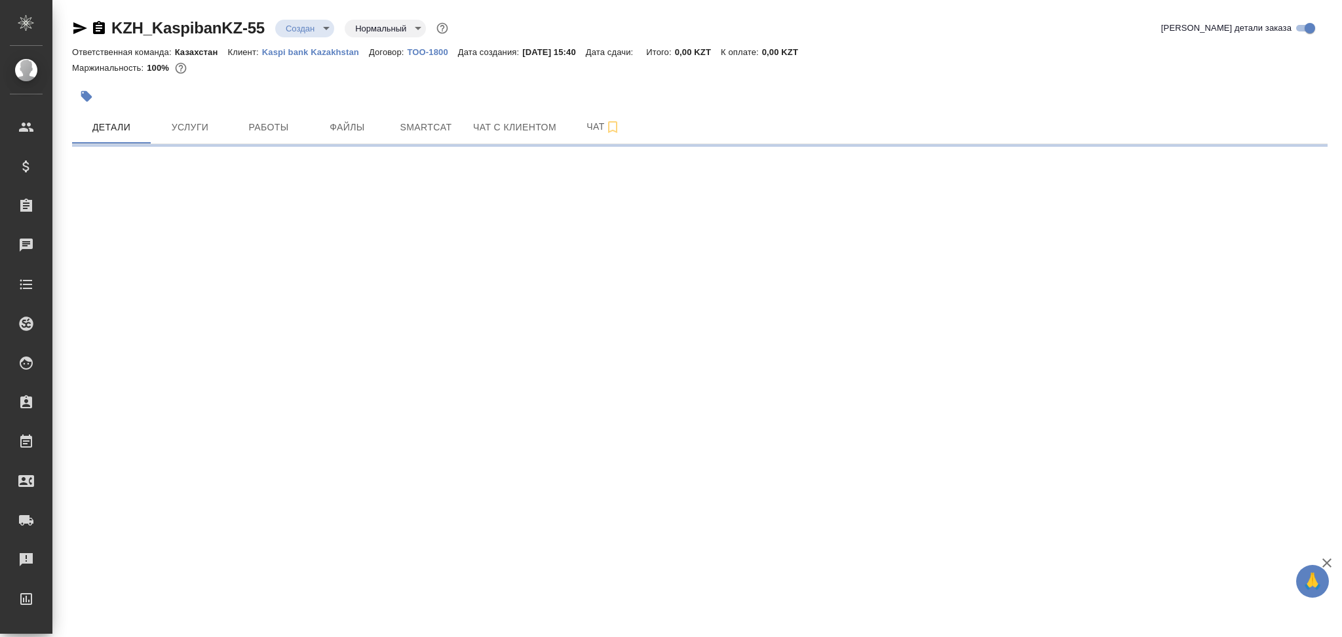
select select "RU"
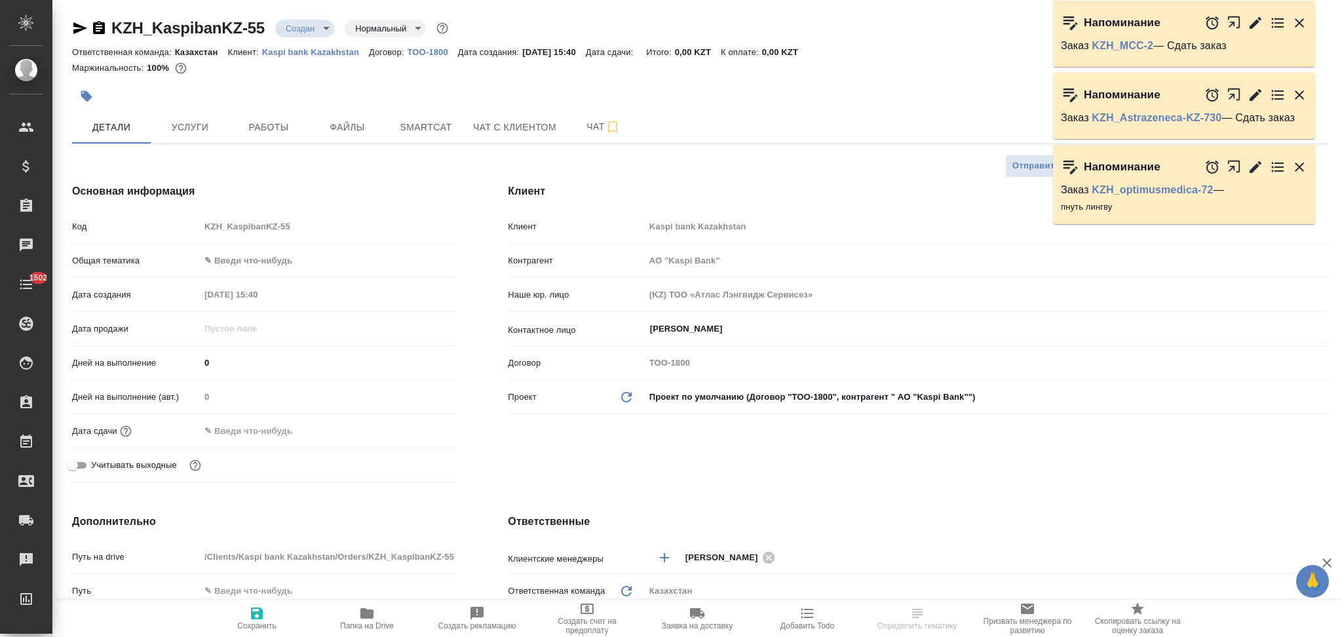
type textarea "x"
type input "АО "Kaspi Bank""
type textarea "x"
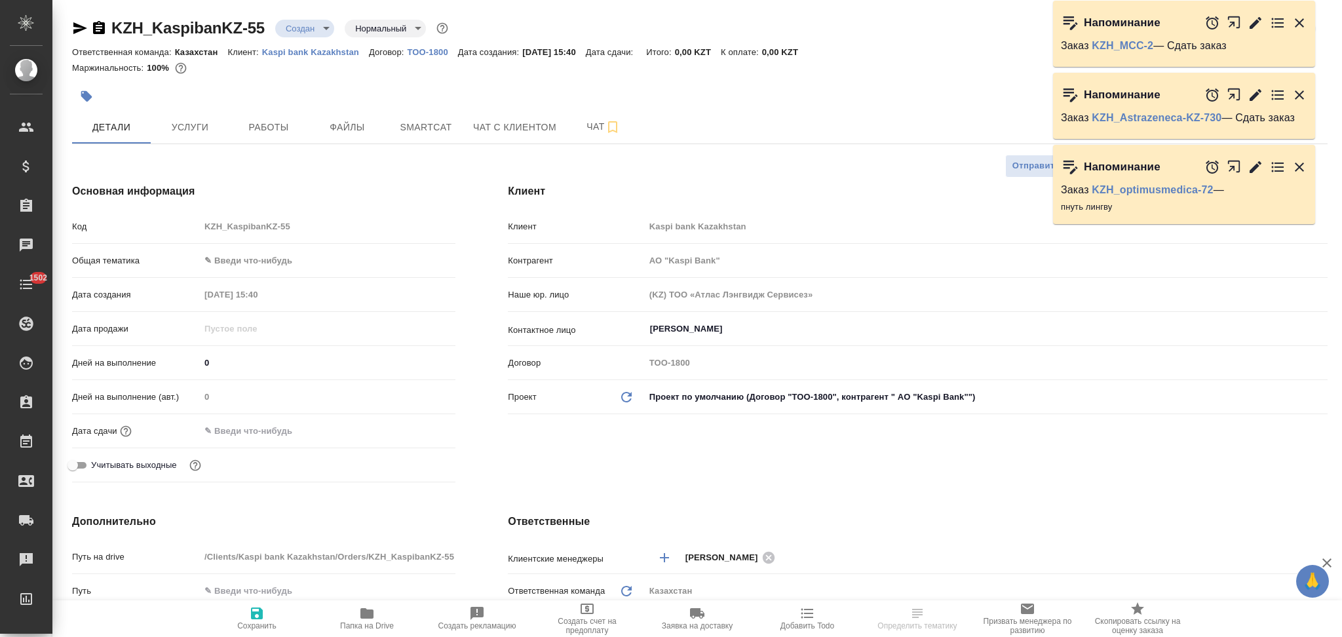
type textarea "x"
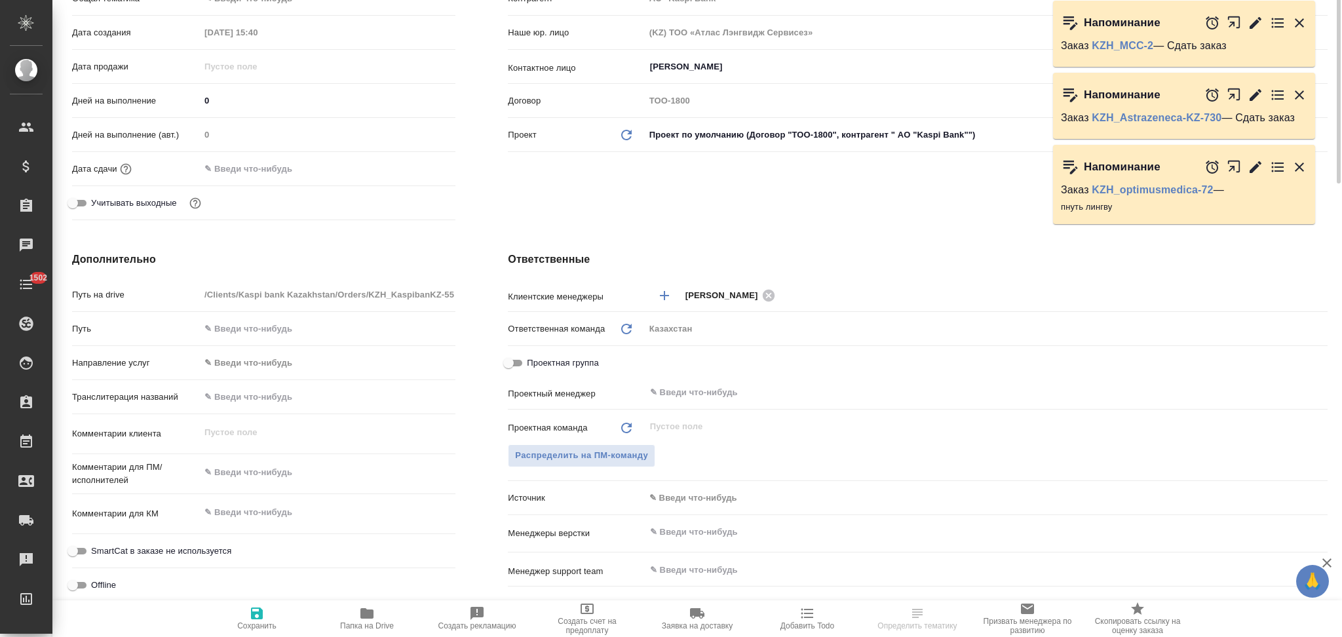
type input "АО "Kaspi Bank""
type textarea "x"
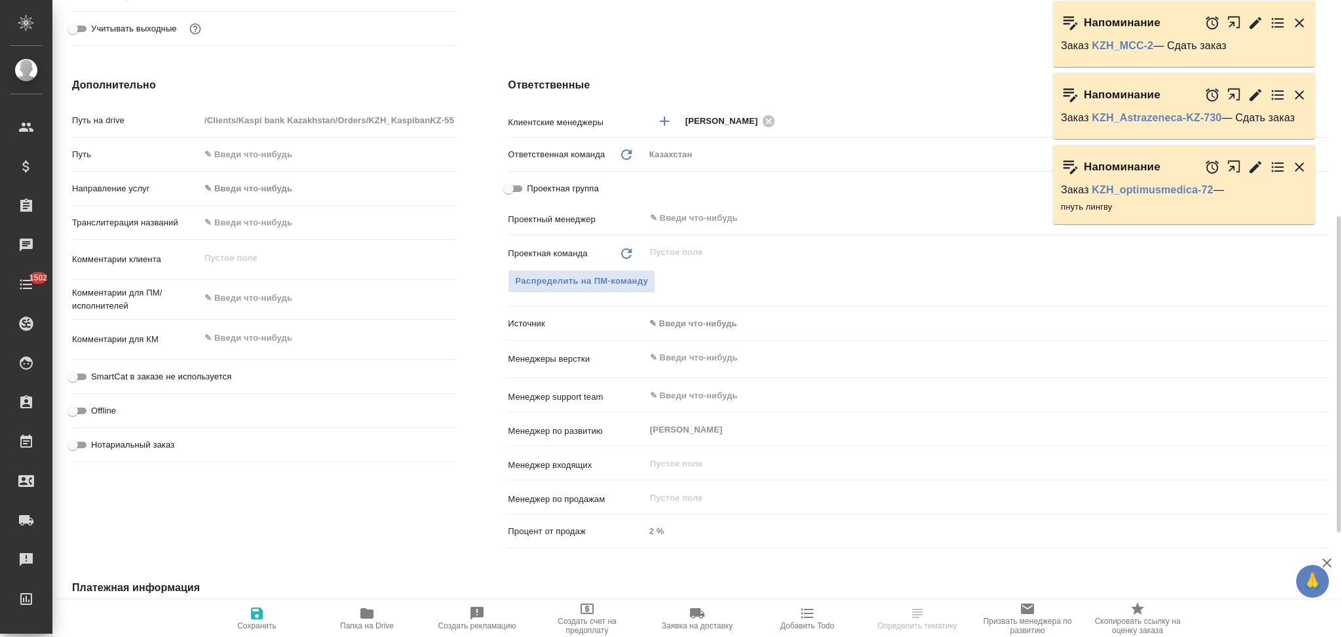
type textarea "x"
click at [254, 301] on textarea at bounding box center [328, 299] width 254 height 22
paste textarea "на завтра нужен переводчик англ-рус онлайн, с 11:00 до 12:00 по времени алматы"
type input "АО "Kaspi Bank""
type textarea "x"
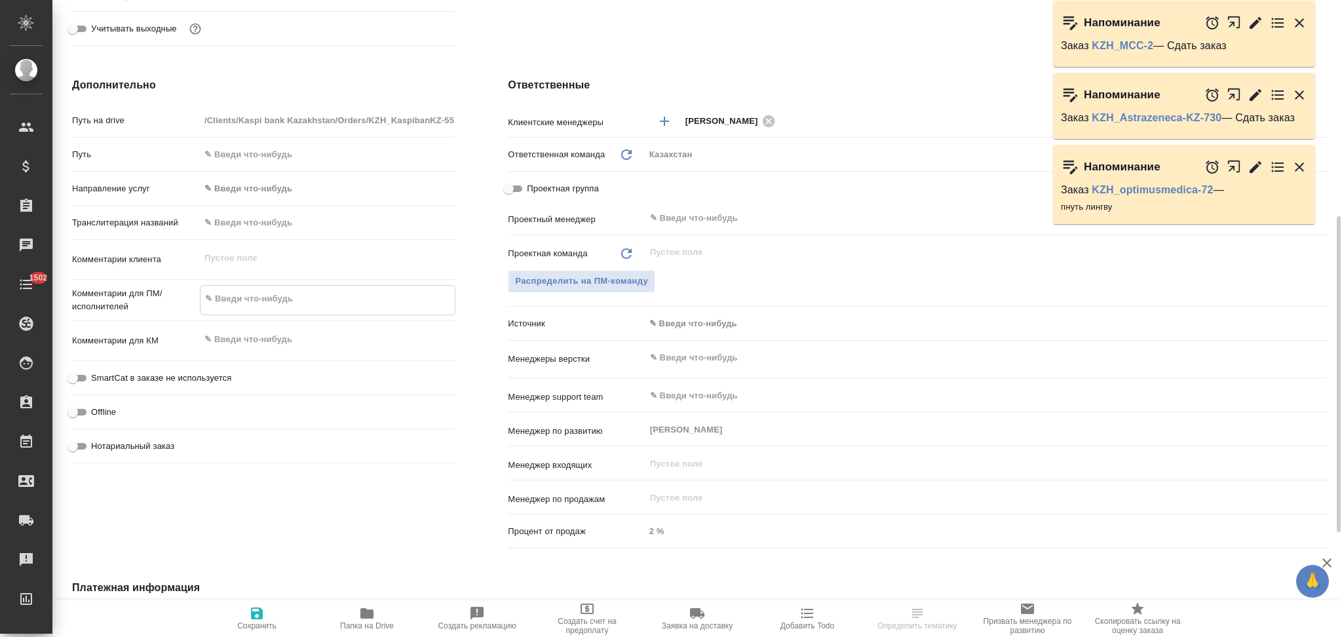
type textarea "на завтра нужен переводчик англ-рус онлайн, с 11:00 до 12:00 по времени алматы"
type textarea "x"
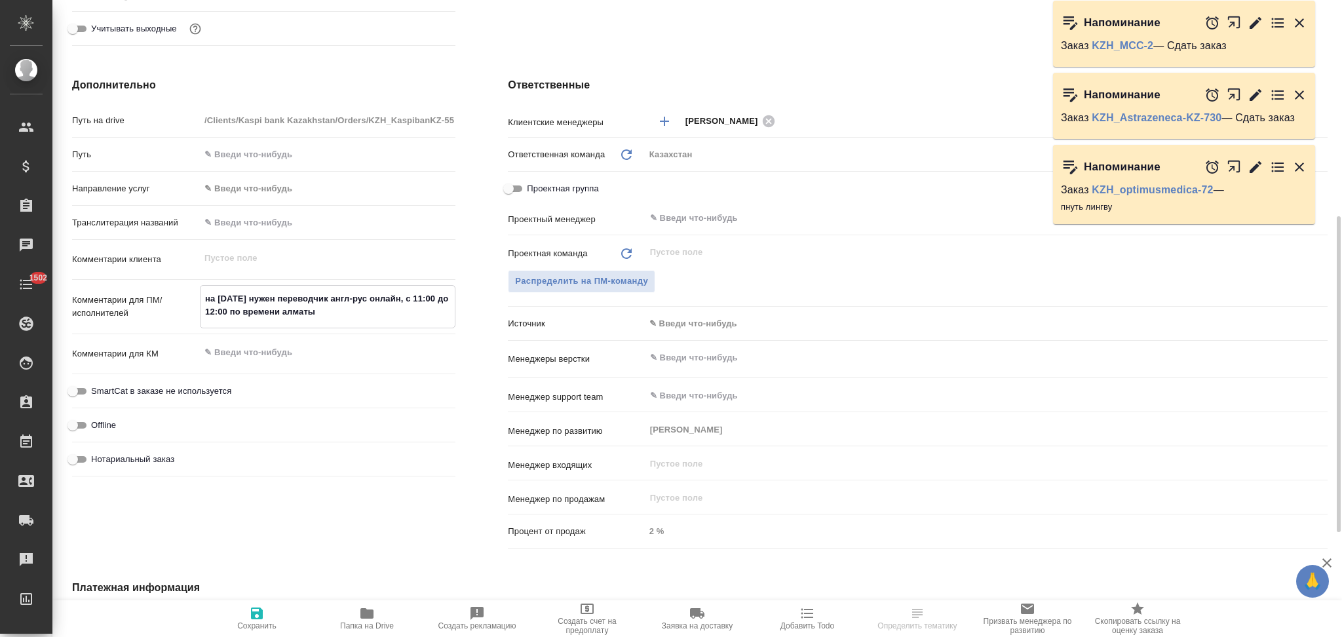
click at [248, 298] on textarea "на завтра нужен переводчик англ-рус онлайн, с 11:00 до 12:00 по времени алматы" at bounding box center [328, 305] width 254 height 35
type input "АО "Kaspi Bank""
type textarea "x"
type textarea "на завтра 1нужен переводчик англ-рус онлайн, с 11:00 до 12:00 по времени алматы"
type textarea "x"
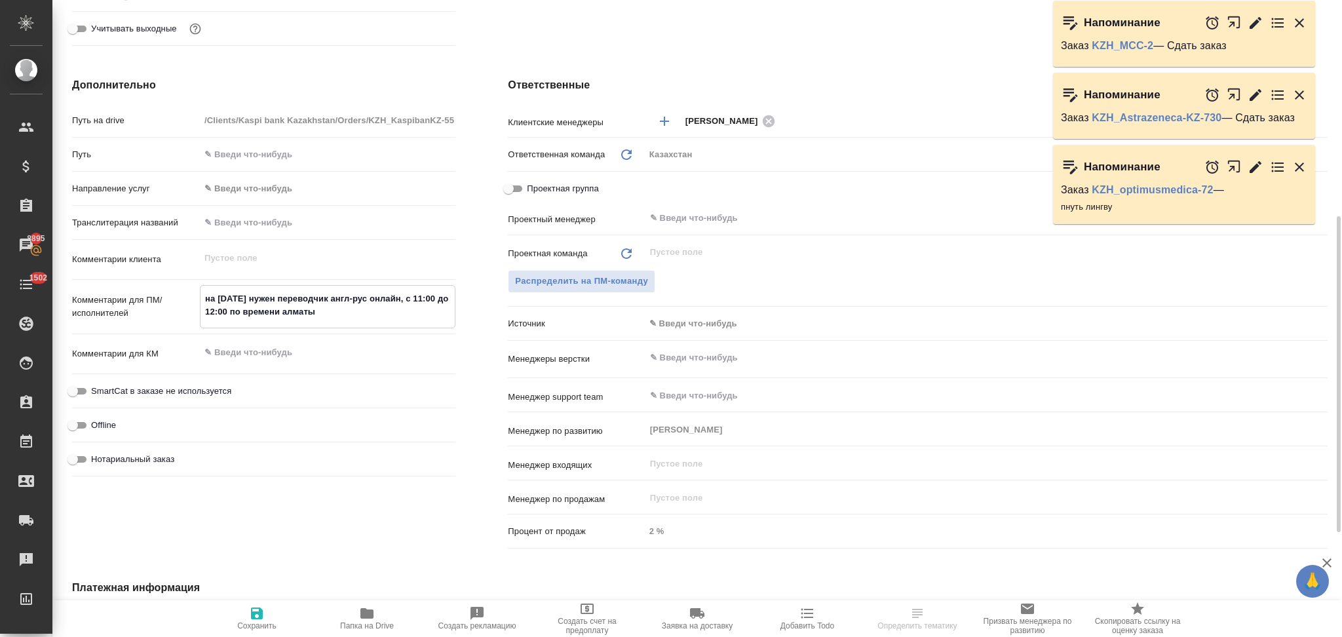
type textarea "x"
type input "АО "Kaspi Bank""
type textarea "x"
type textarea "на завтра 15нужен переводчик англ-рус онлайн, с 11:00 до 12:00 по времени алматы"
type textarea "x"
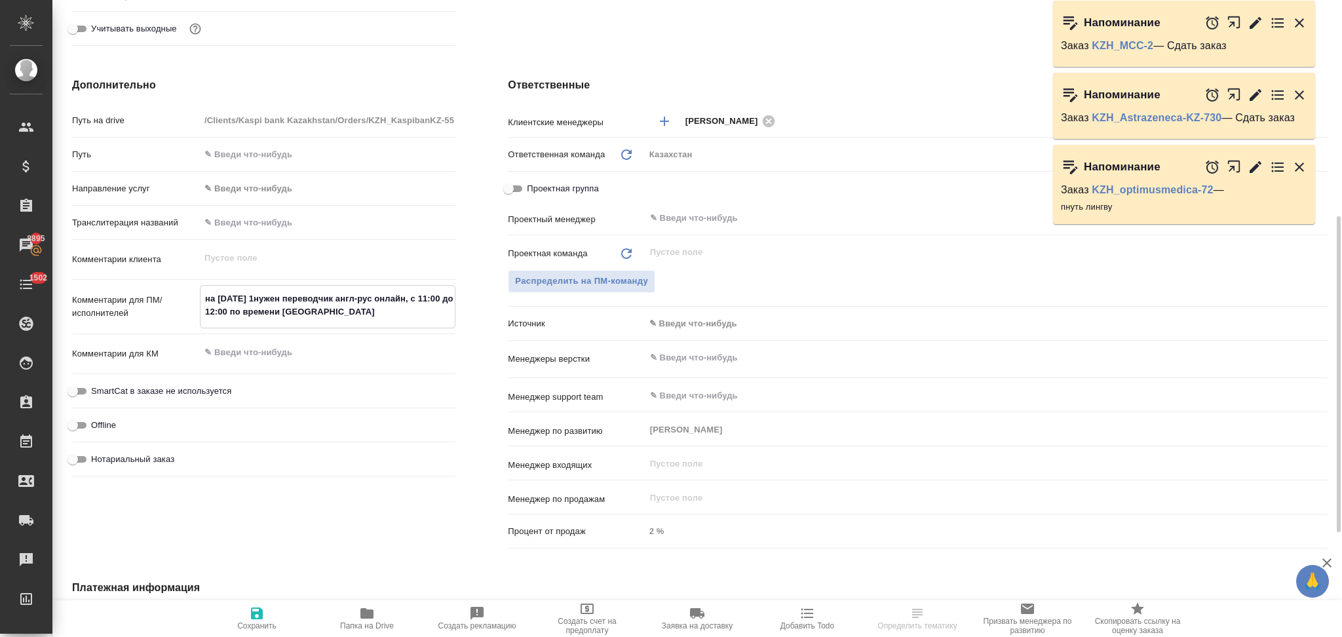
type textarea "x"
type input "АО "Kaspi Bank""
type textarea "x"
type textarea "на завтра 15.нужен переводчик англ-рус онлайн, с 11:00 до 12:00 по времени алма…"
type textarea "x"
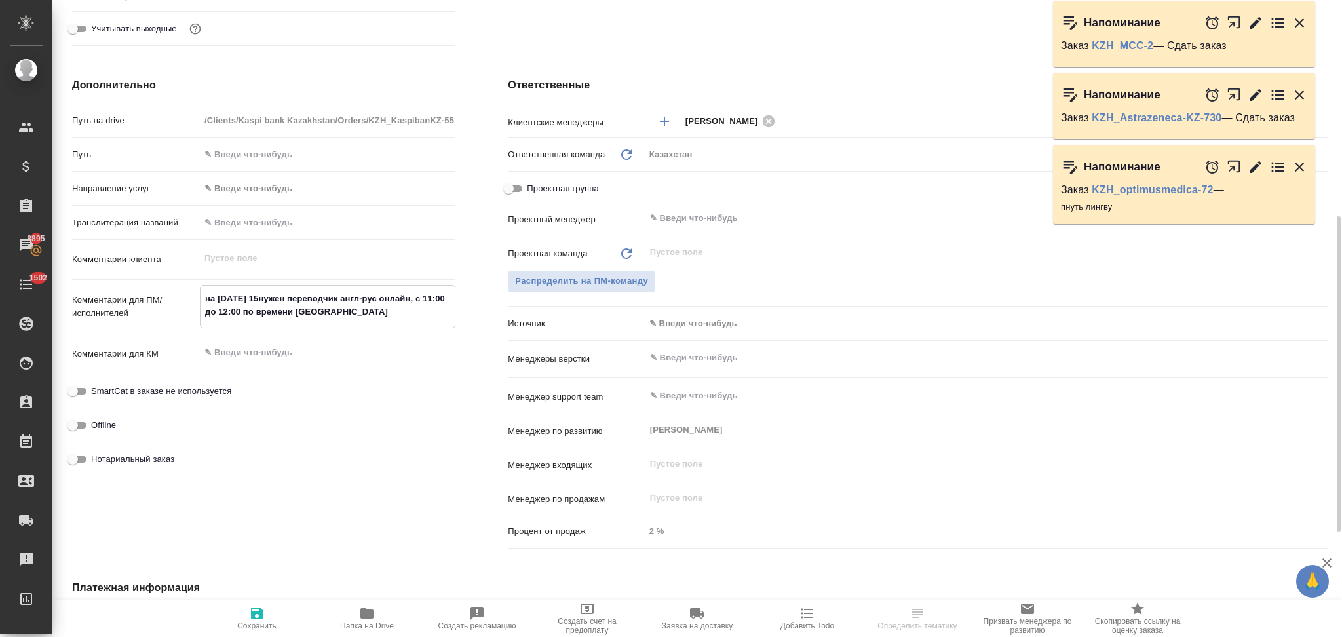
type textarea "x"
type input "АО "Kaspi Bank""
type textarea "x"
type textarea "на завтра 15.1нужен переводчик англ-рус онлайн, с 11:00 до 12:00 по времени алм…"
type textarea "x"
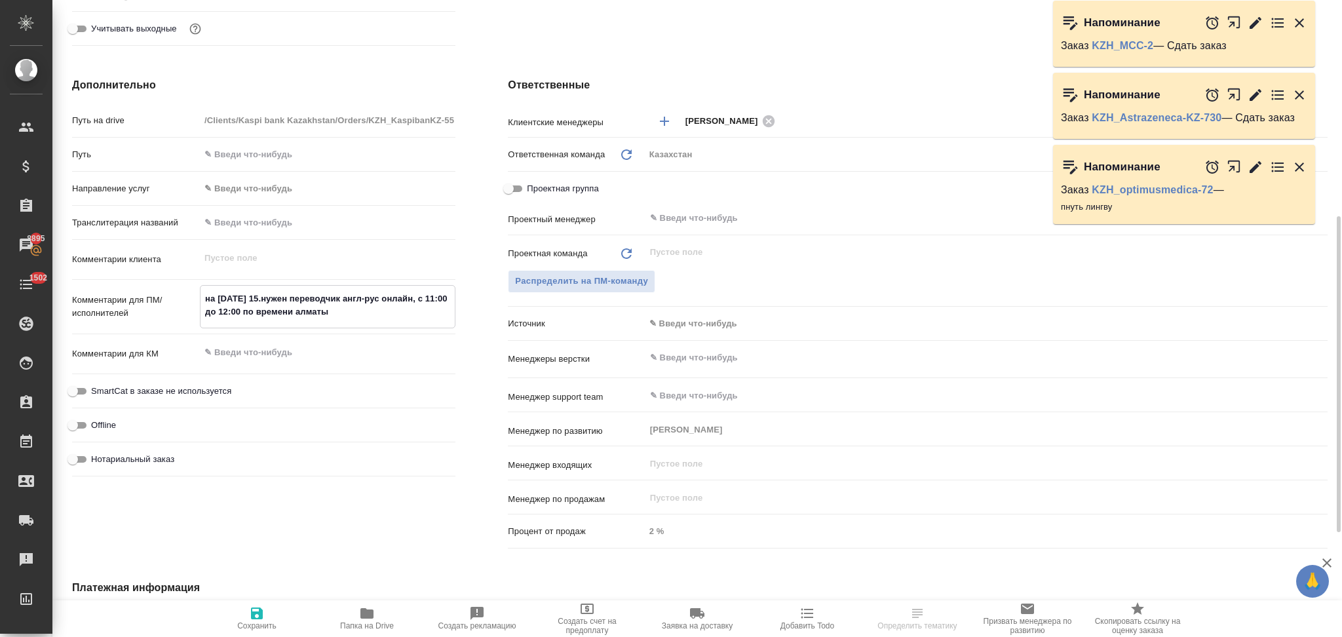
type textarea "x"
type input "АО "Kaspi Bank""
type textarea "x"
type textarea "на завтра 15.10нужен переводчик англ-рус онлайн, с 11:00 до 12:00 по времени ал…"
type textarea "x"
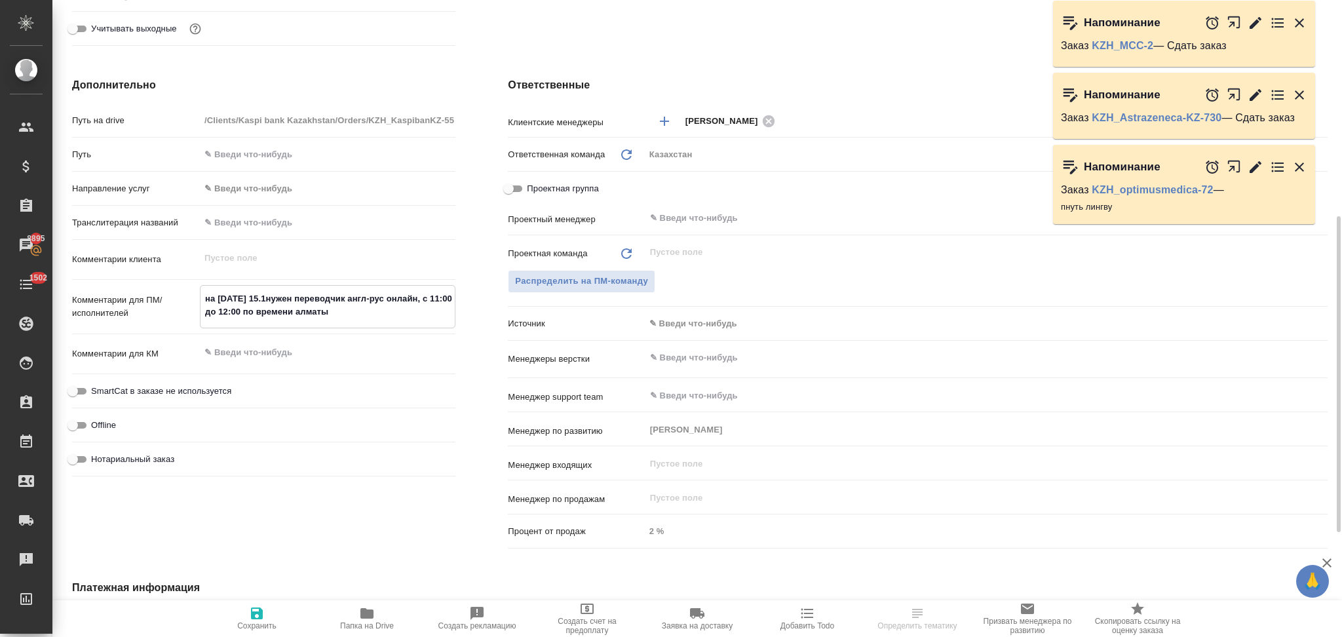
type textarea "x"
type input "АО "Kaspi Bank""
type textarea "x"
type textarea "на завтра 15.10 нужен переводчик англ-рус онлайн, с 11:00 до 12:00 по времени а…"
type textarea "x"
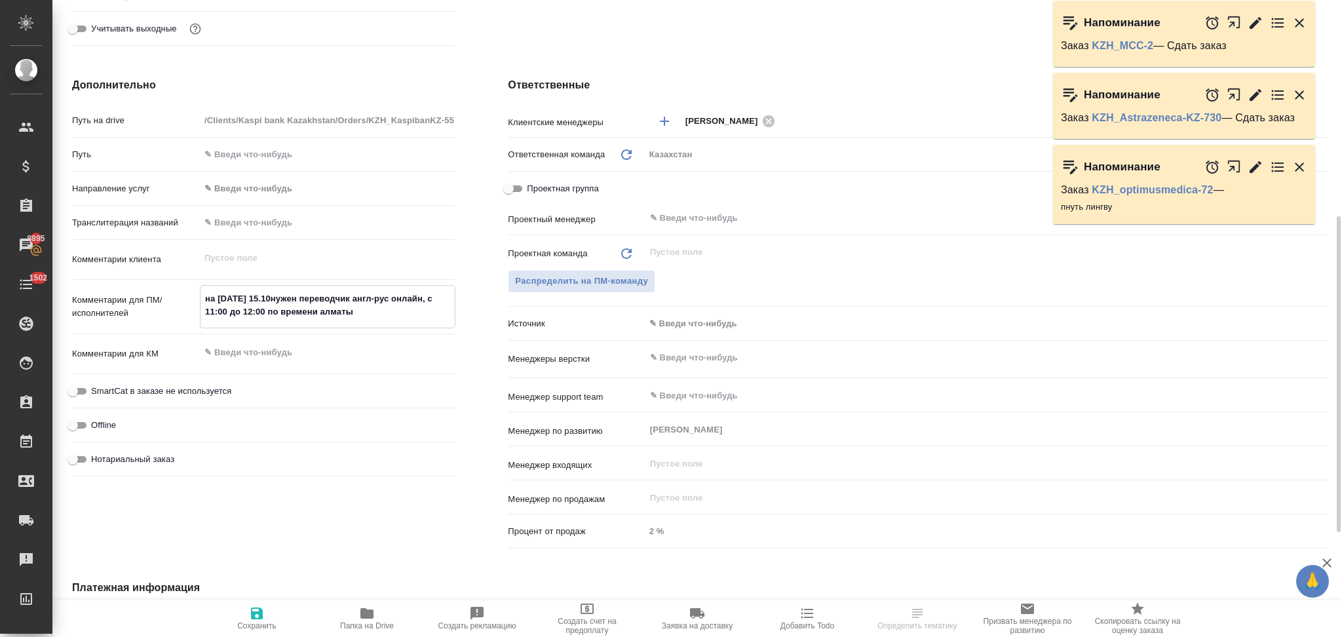
type textarea "x"
type textarea "на завтра 15.10 нужен переводчик англ-рус онлайн, с 11:00 до 12:00 по времени а…"
type textarea "x"
click at [255, 615] on icon "button" at bounding box center [257, 613] width 12 height 12
type input "АО "Kaspi Bank""
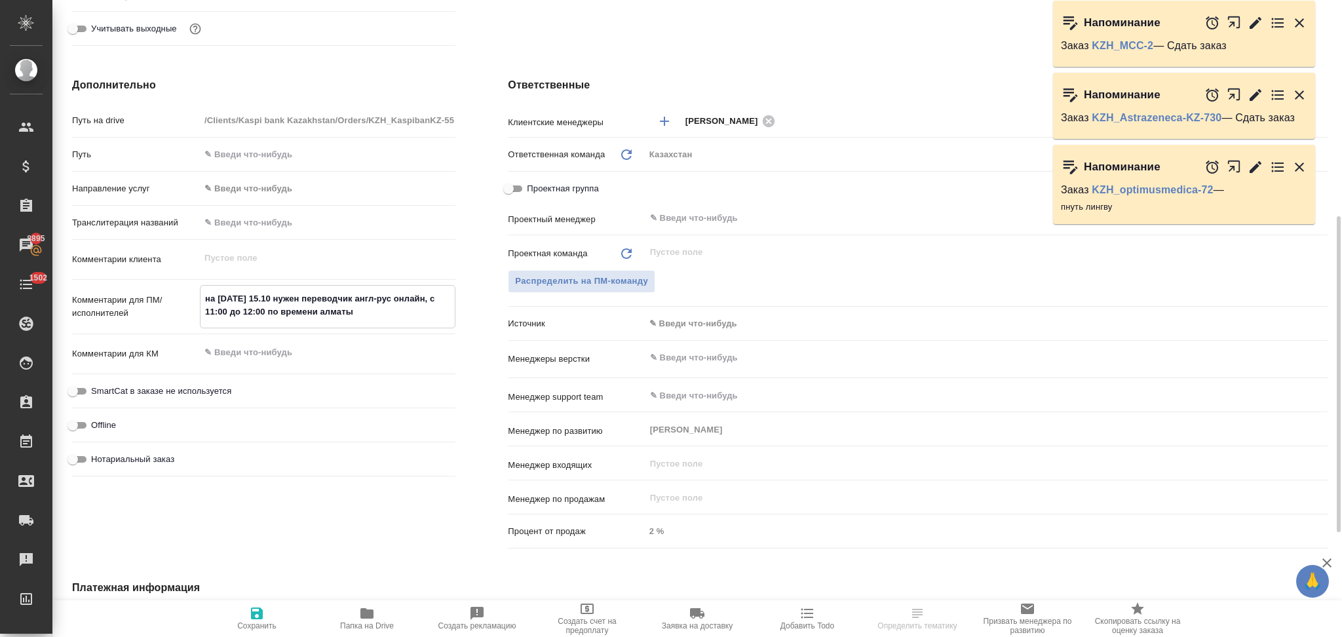
type textarea "x"
type input "АО "Kaspi Bank""
type textarea "x"
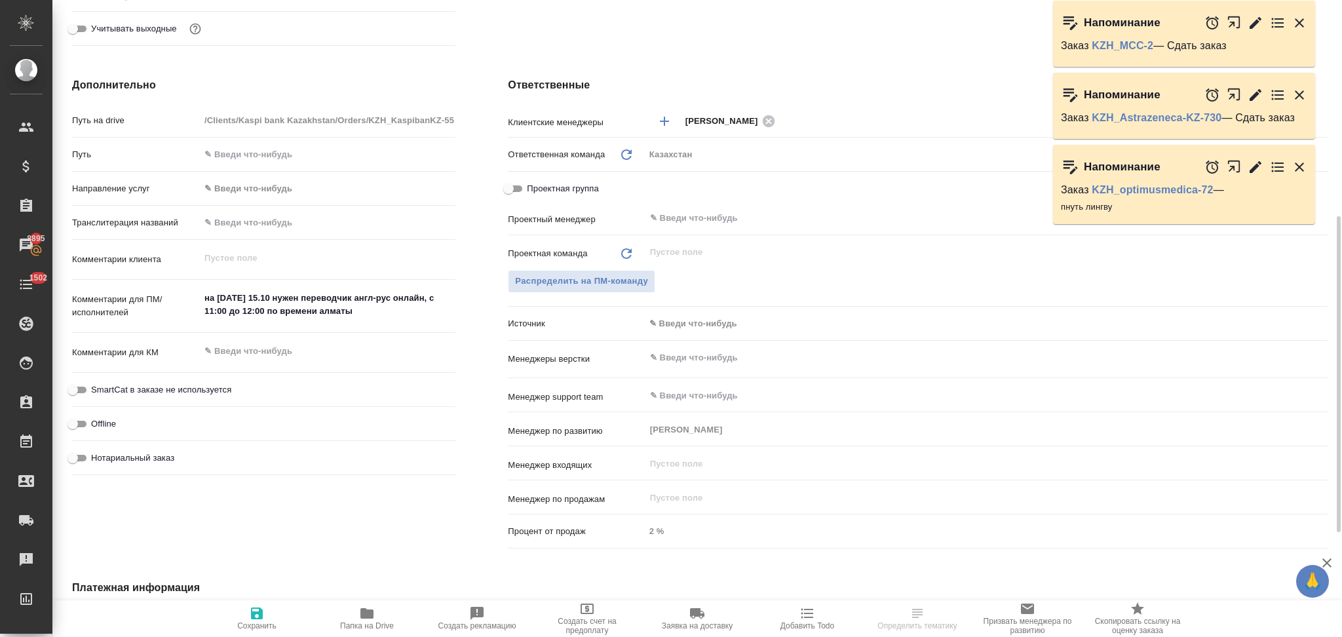
type textarea "x"
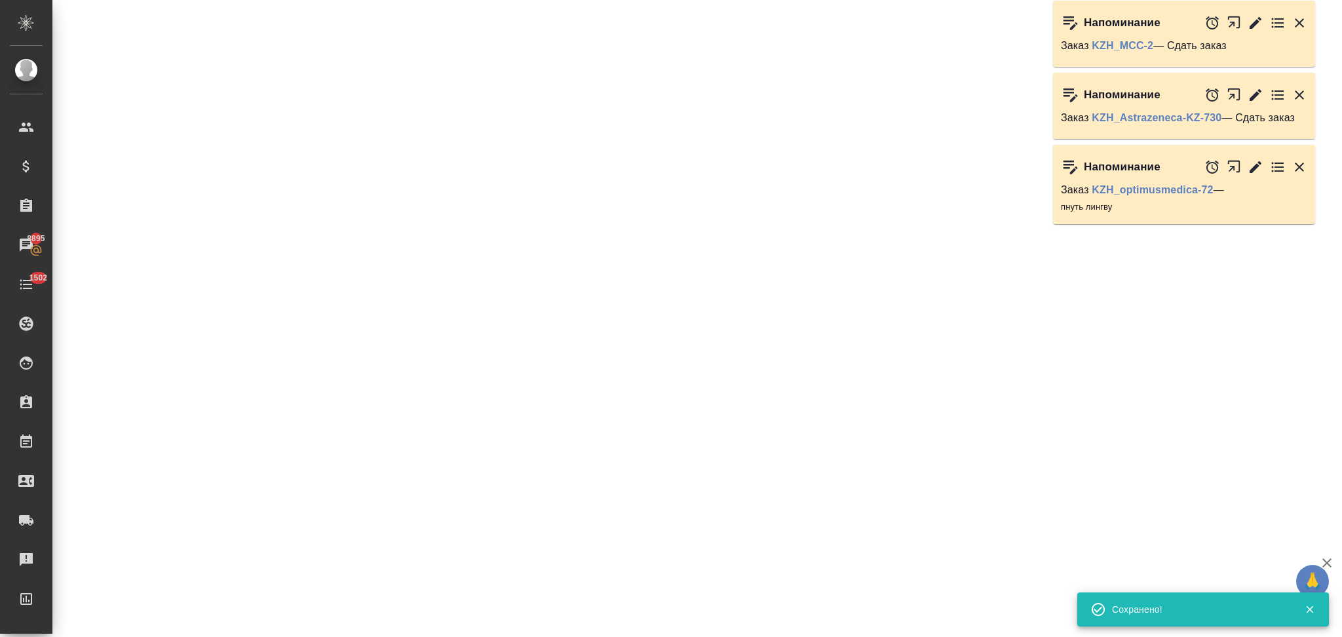
select select "RU"
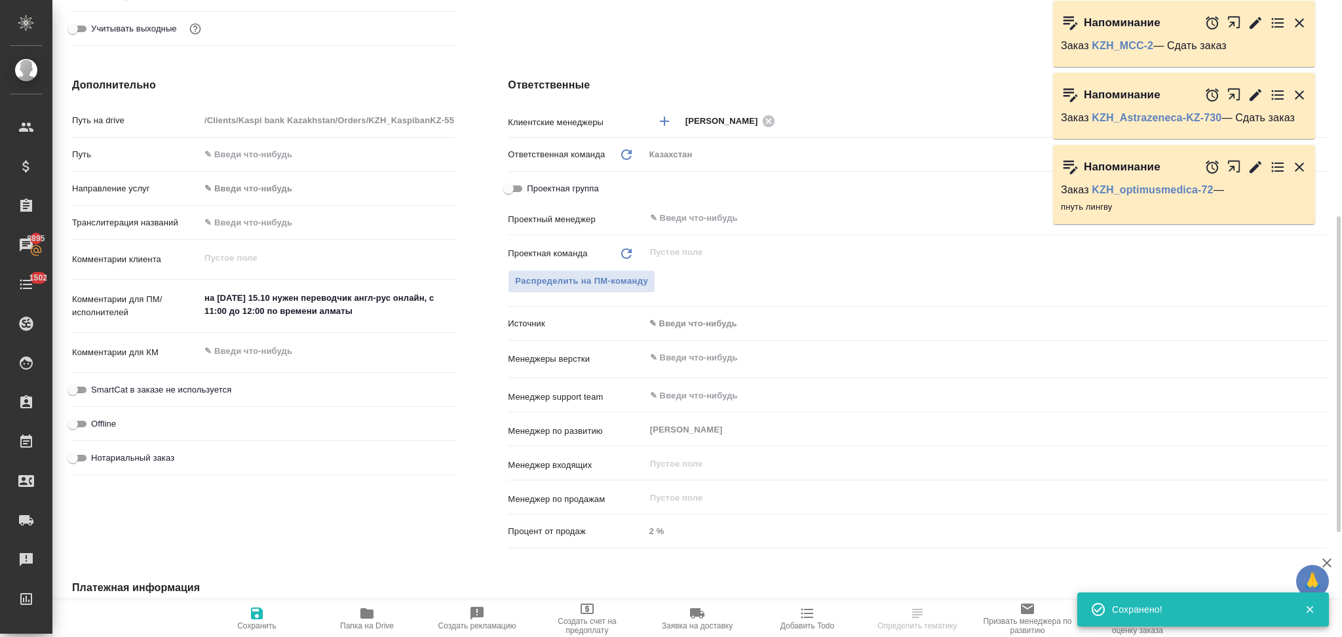
type textarea "x"
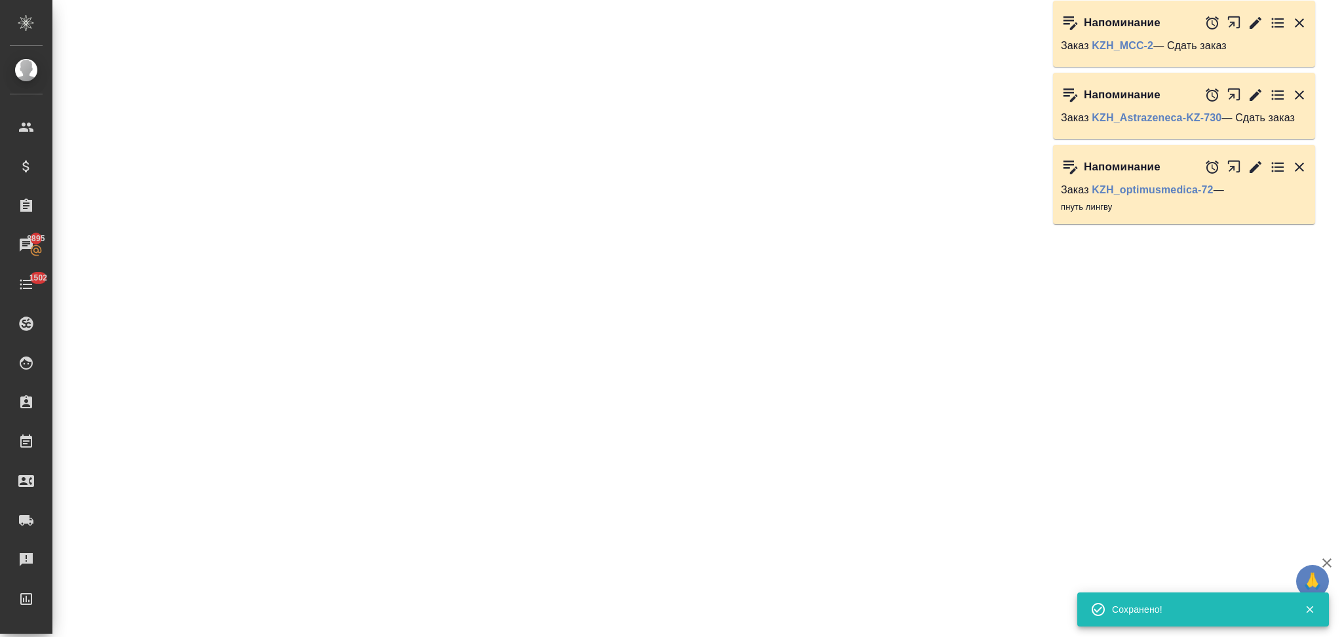
select select "RU"
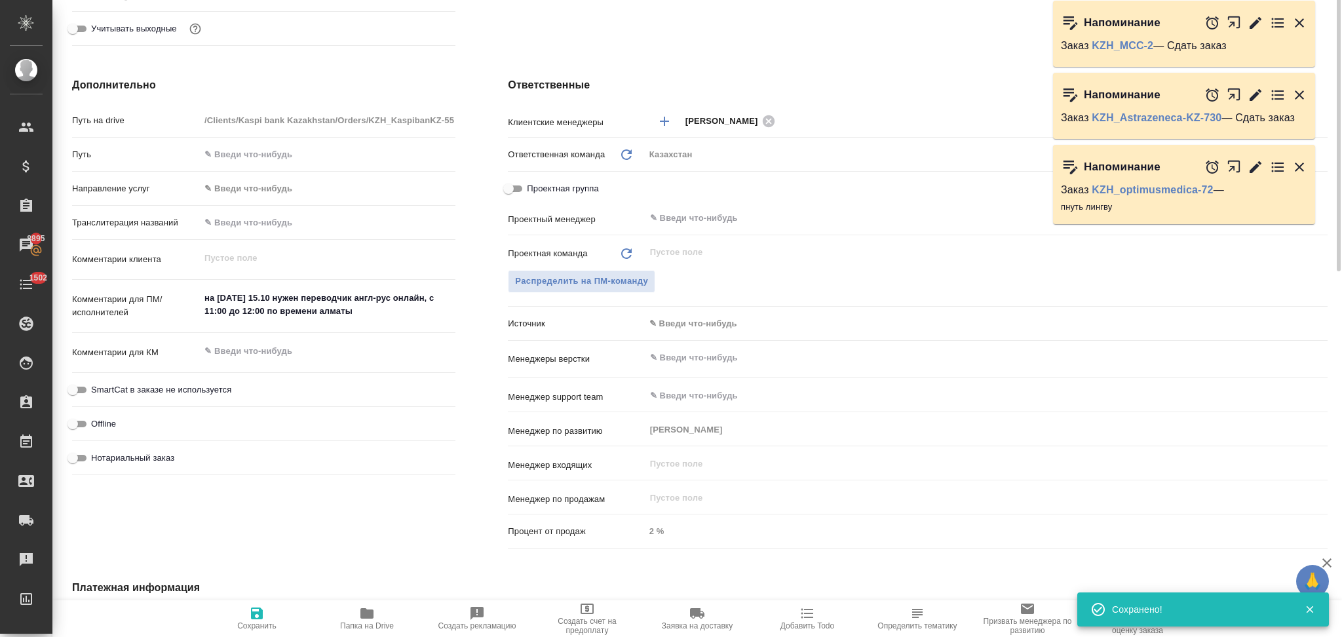
scroll to position [262, 0]
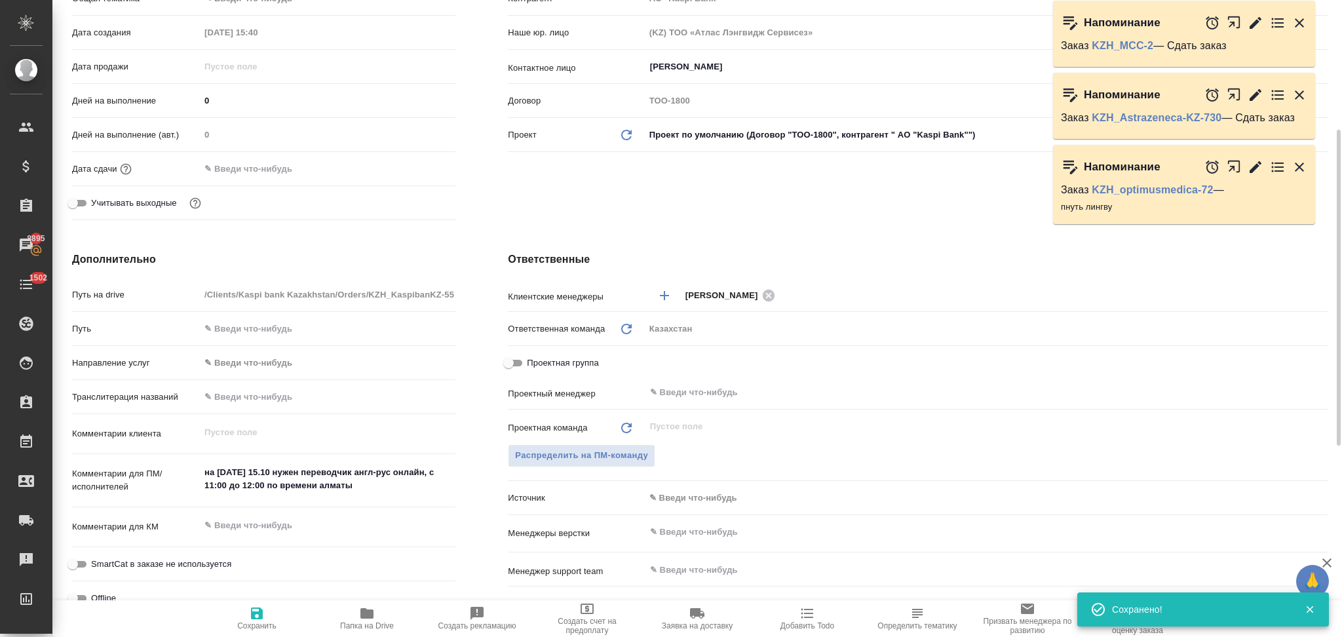
type textarea "x"
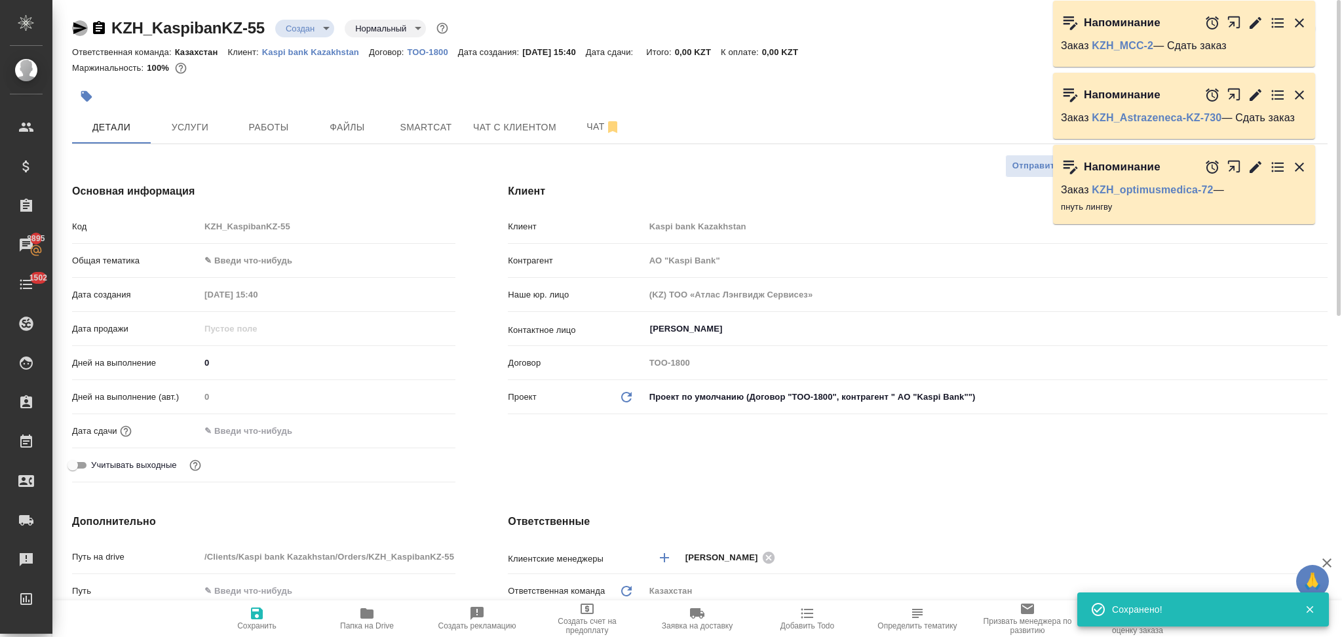
click at [77, 31] on icon "button" at bounding box center [80, 28] width 14 height 12
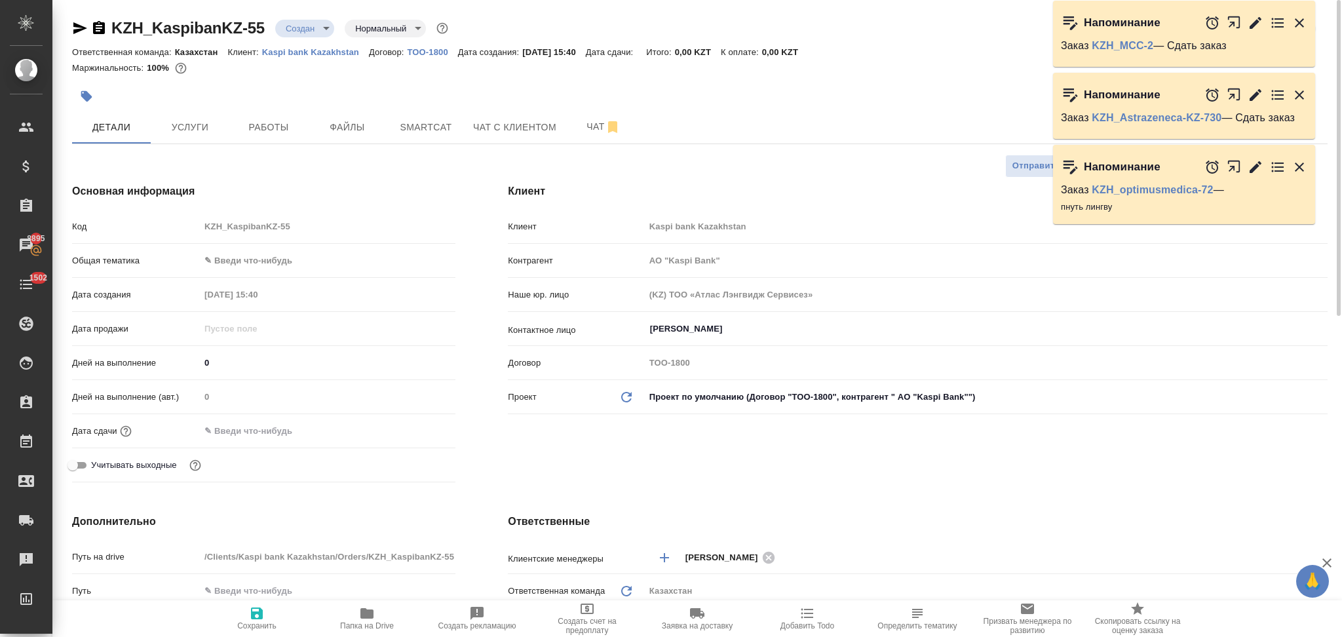
type input "АО "Kaspi Bank""
type textarea "x"
type input "АО "Kaspi Bank""
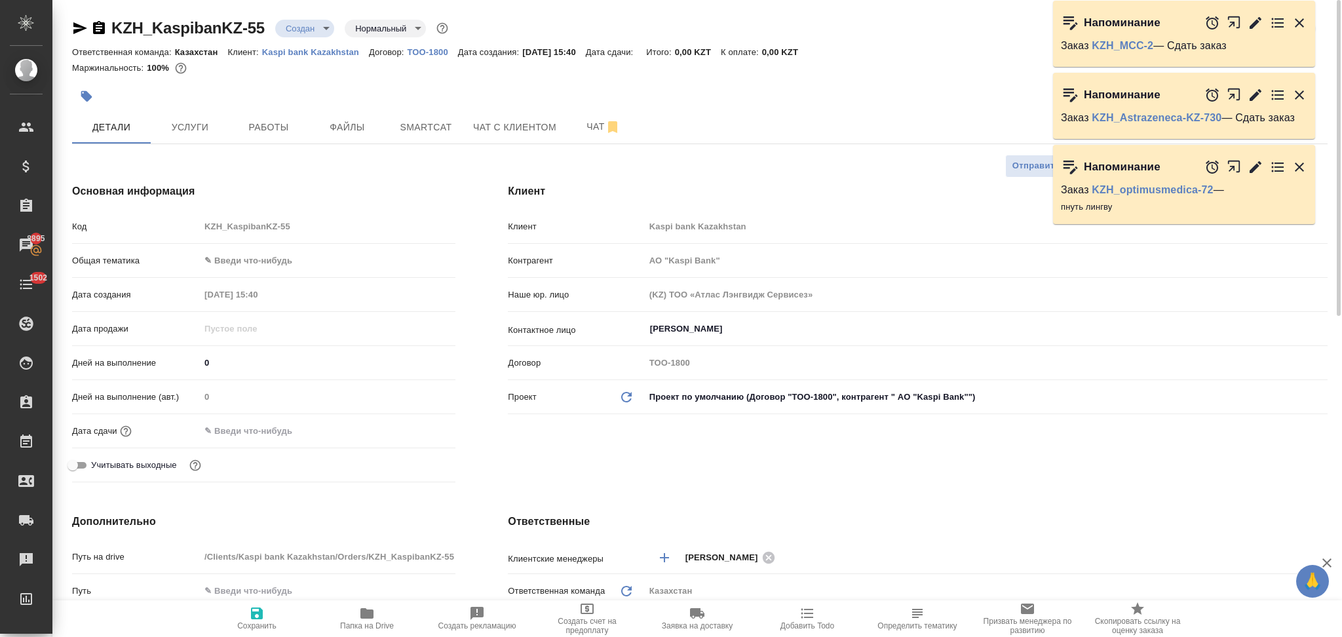
type textarea "x"
click at [197, 121] on span "Услуги" at bounding box center [190, 127] width 63 height 16
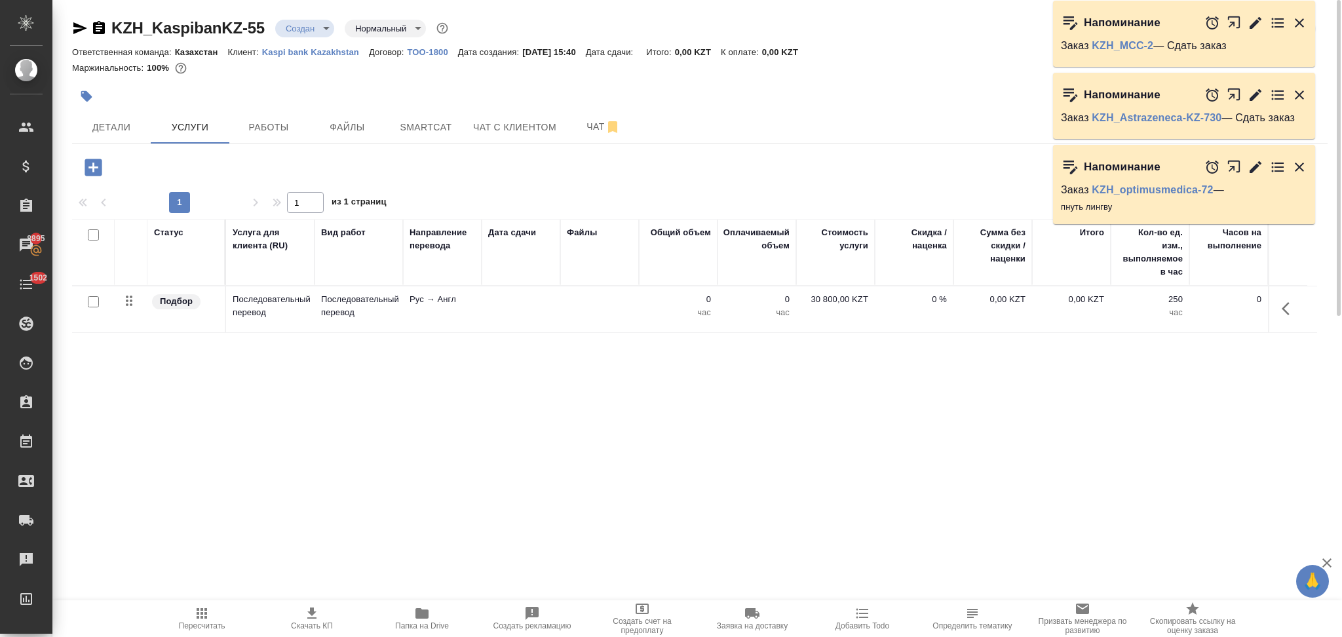
click at [509, 299] on td at bounding box center [521, 309] width 79 height 46
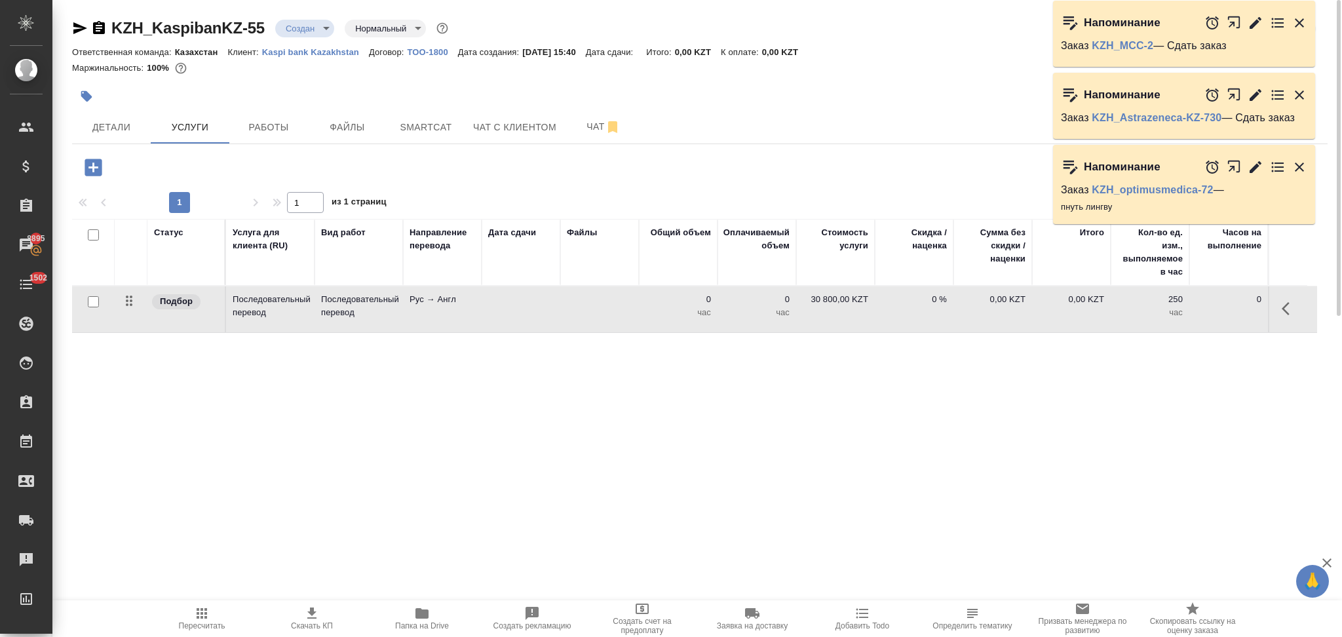
click at [509, 299] on td at bounding box center [521, 309] width 79 height 46
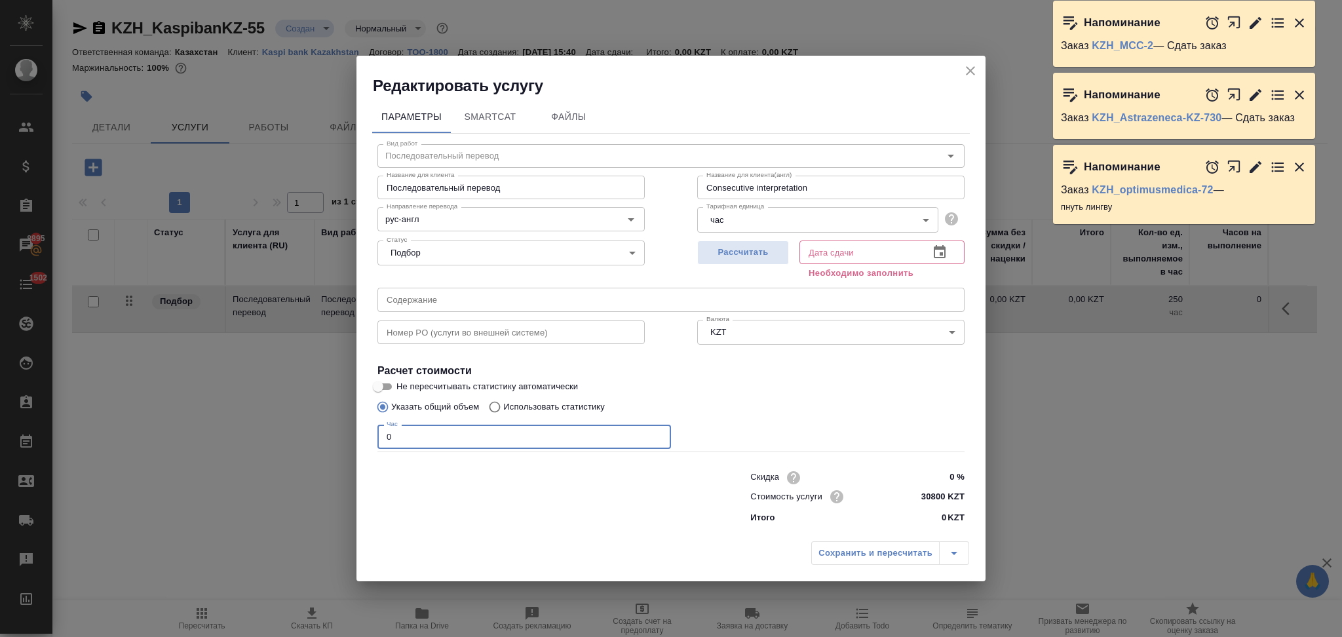
click at [338, 448] on div "Редактировать услугу Параметры SmartCat Файлы Вид работ Последовательный перево…" at bounding box center [671, 318] width 1342 height 637
type input "3"
click at [746, 256] on span "Рассчитать" at bounding box center [742, 252] width 77 height 15
type input "14.10.2025 15:41"
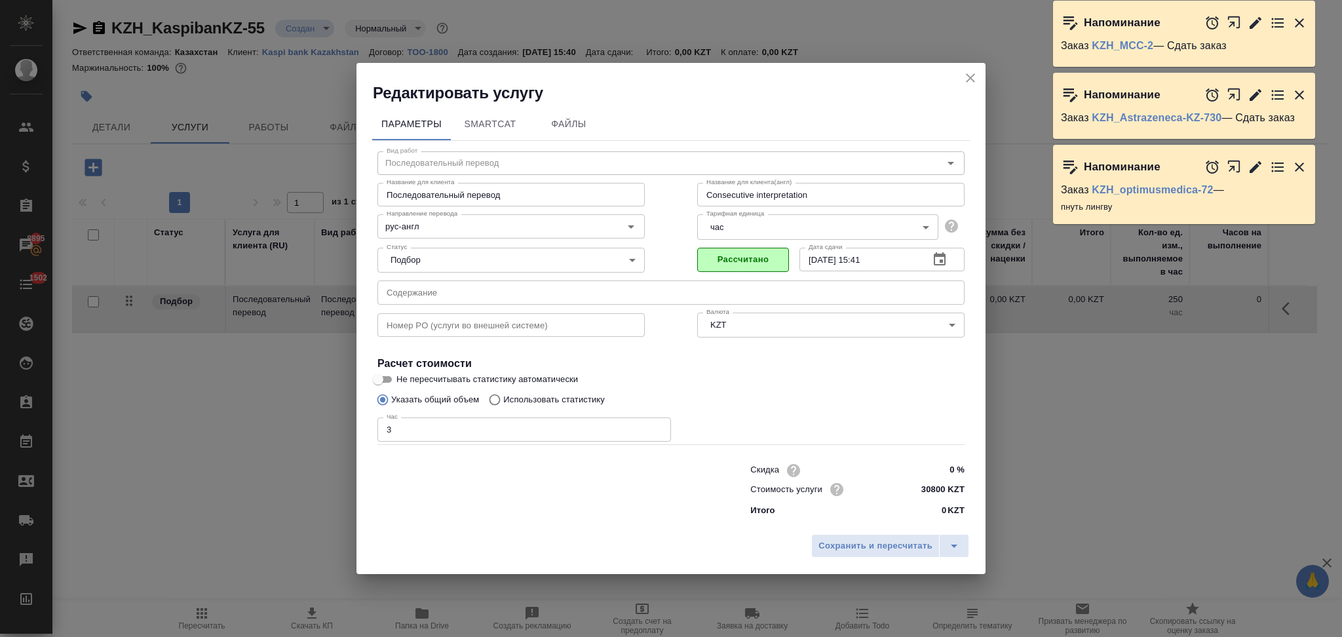
drag, startPoint x: 834, startPoint y: 547, endPoint x: 820, endPoint y: 522, distance: 27.6
click at [834, 548] on span "Сохранить и пересчитать" at bounding box center [876, 546] width 114 height 15
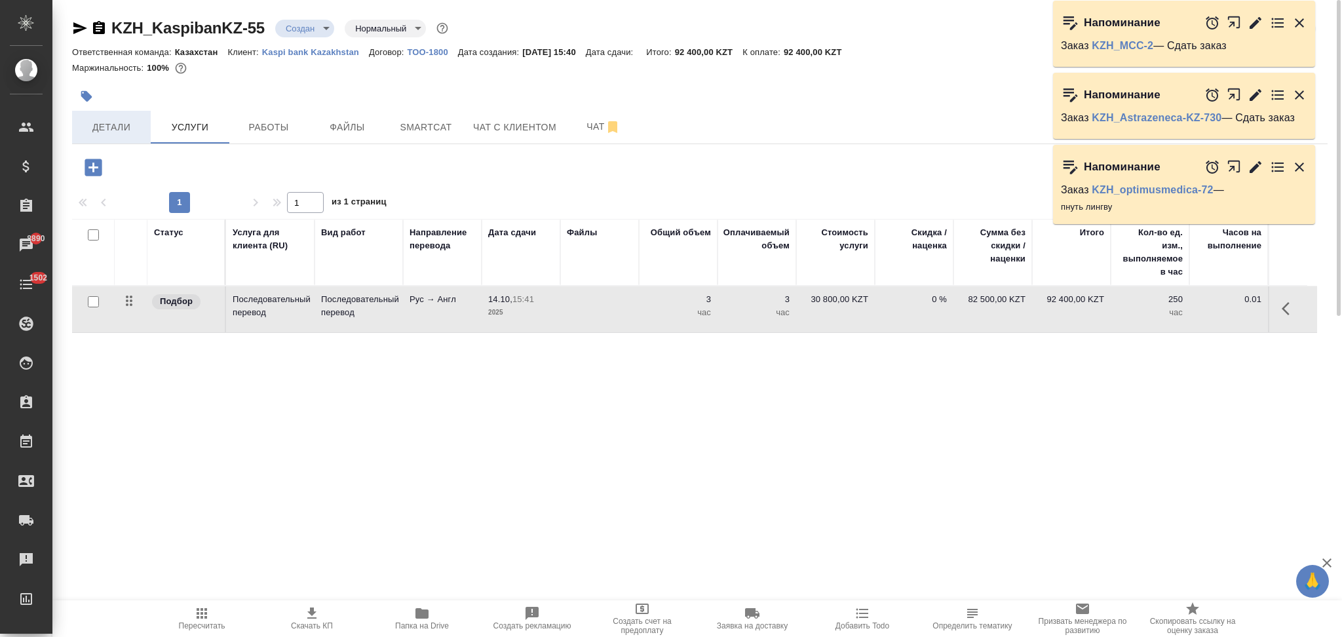
click at [129, 135] on span "Детали" at bounding box center [111, 127] width 63 height 16
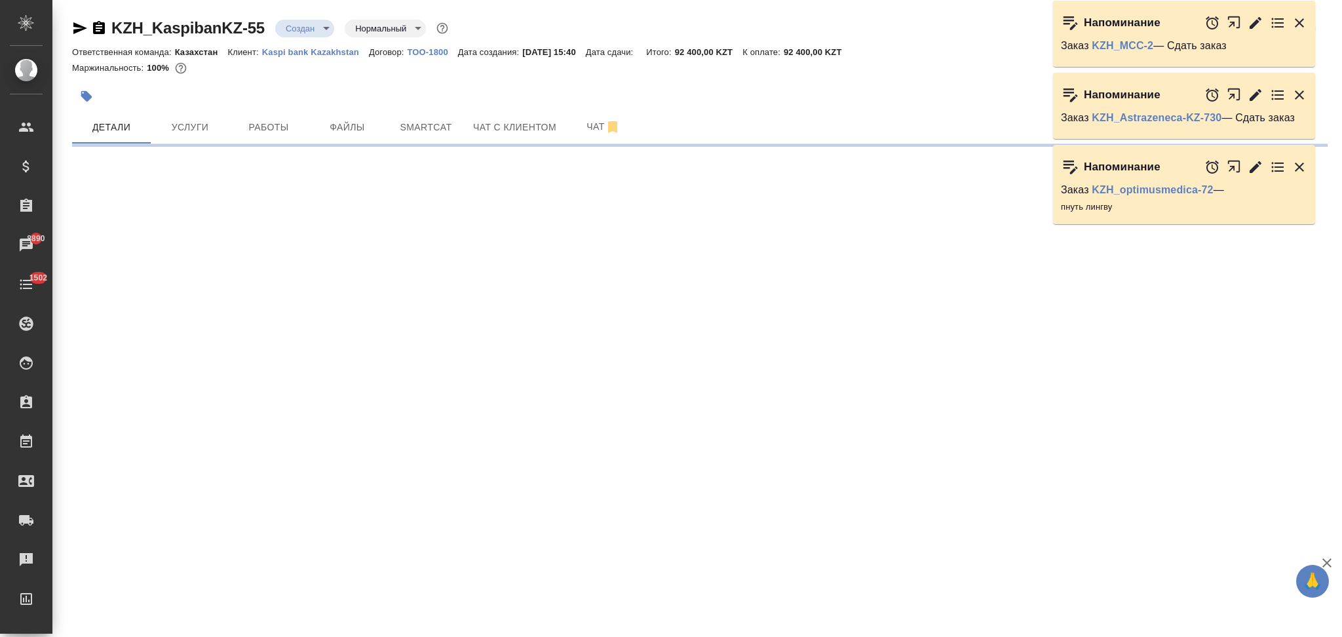
select select "RU"
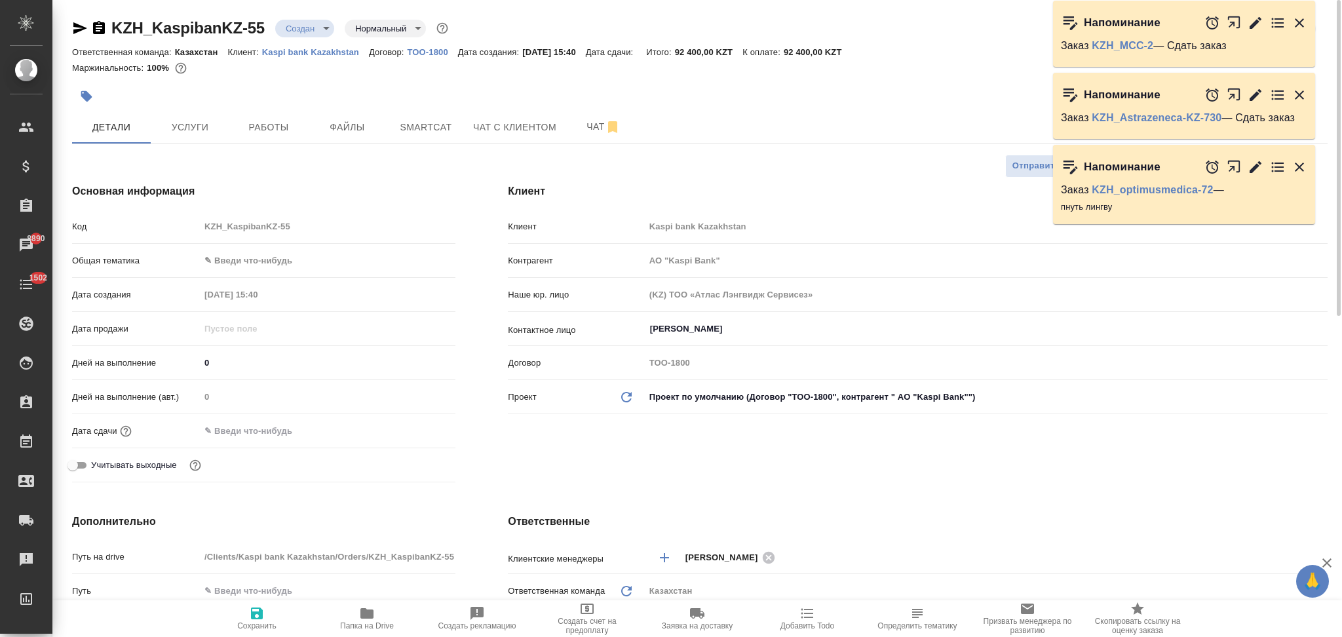
type textarea "x"
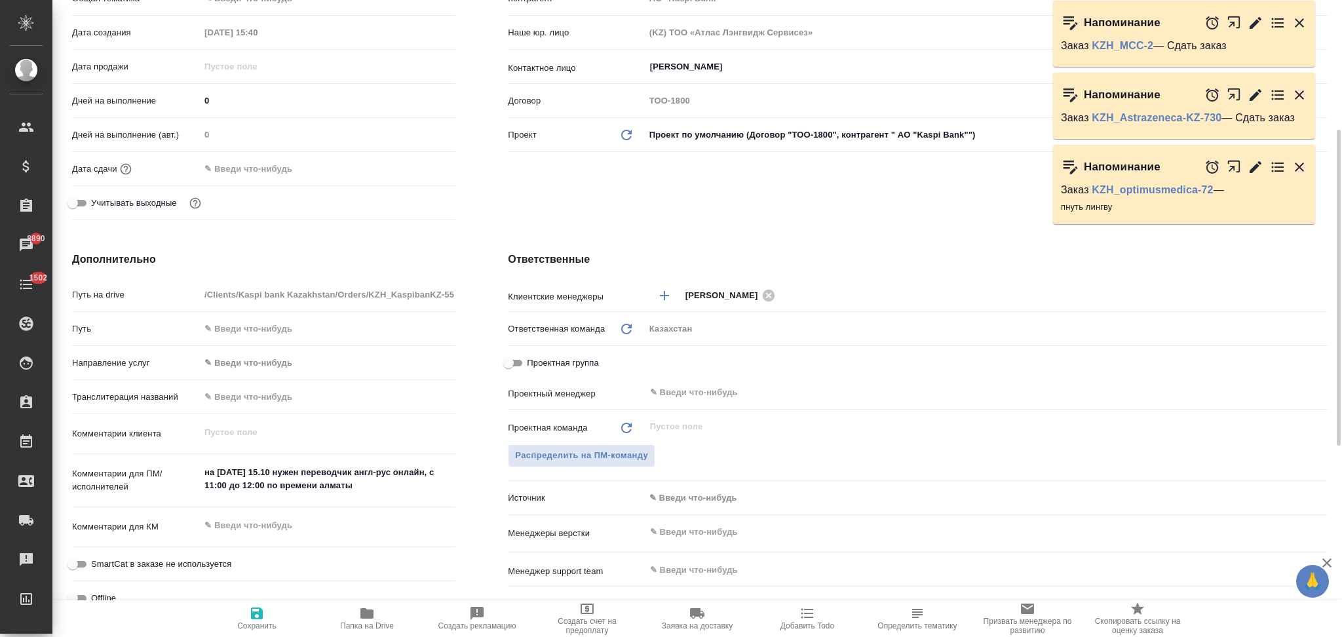
type textarea "x"
click at [383, 484] on textarea "на завтра 15.10 нужен переводчик англ-рус онлайн, с 11:00 до 12:00 по времени а…" at bounding box center [328, 479] width 254 height 35
type input "АО "Kaspi Bank""
type textarea "x"
type textarea "на завтра 15.10 нужен переводчик англ-рус онлайн, с 11:00 до 12:00 по времени а…"
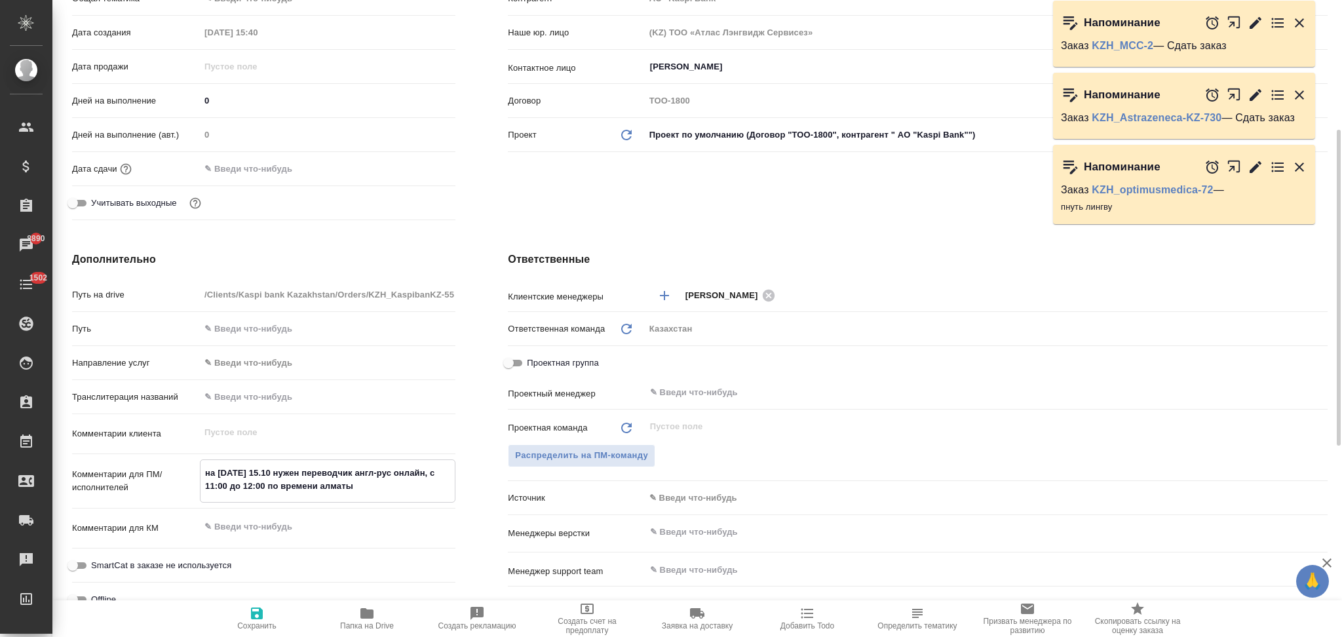
type textarea "x"
type input "АО "Kaspi Bank""
type textarea "x"
type textarea "на завтра 15.10 нужен переводчик англ-рус онлайн, с 11:00 до 12:00 по времени а…"
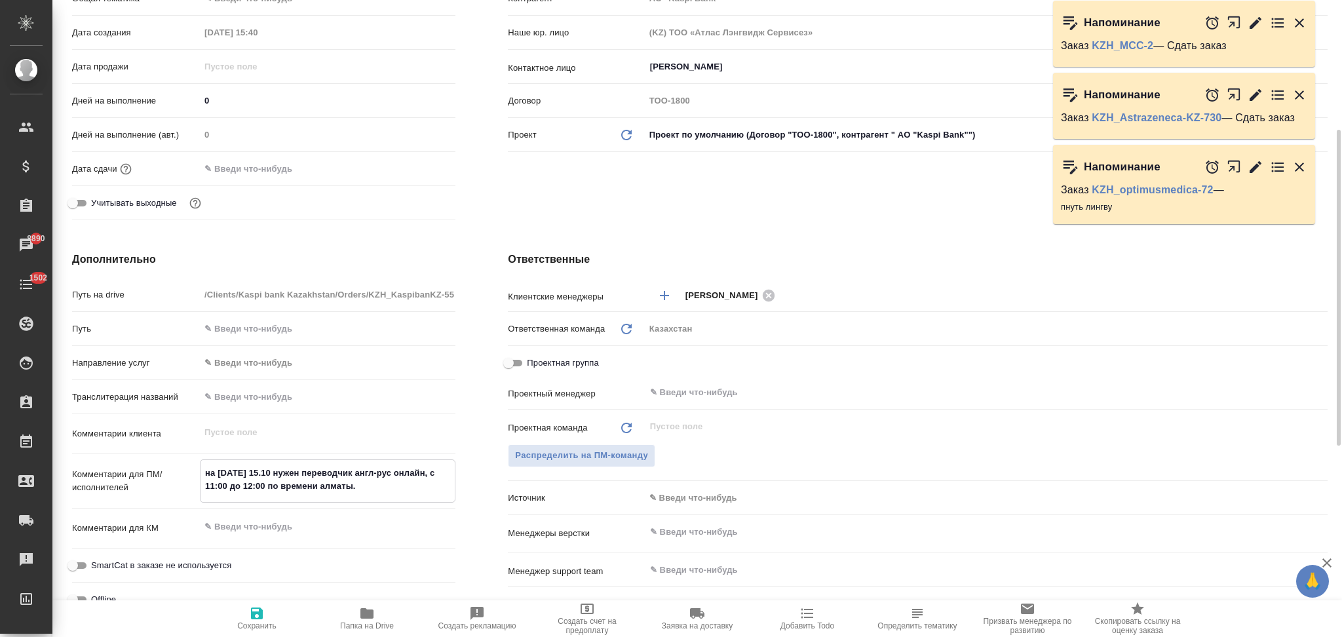
type textarea "x"
type textarea "на завтра 15.10 нужен переводчик англ-рус онлайн, с 11:00 до 12:00 по времени а…"
type input "АО "Kaspi Bank""
type textarea "x"
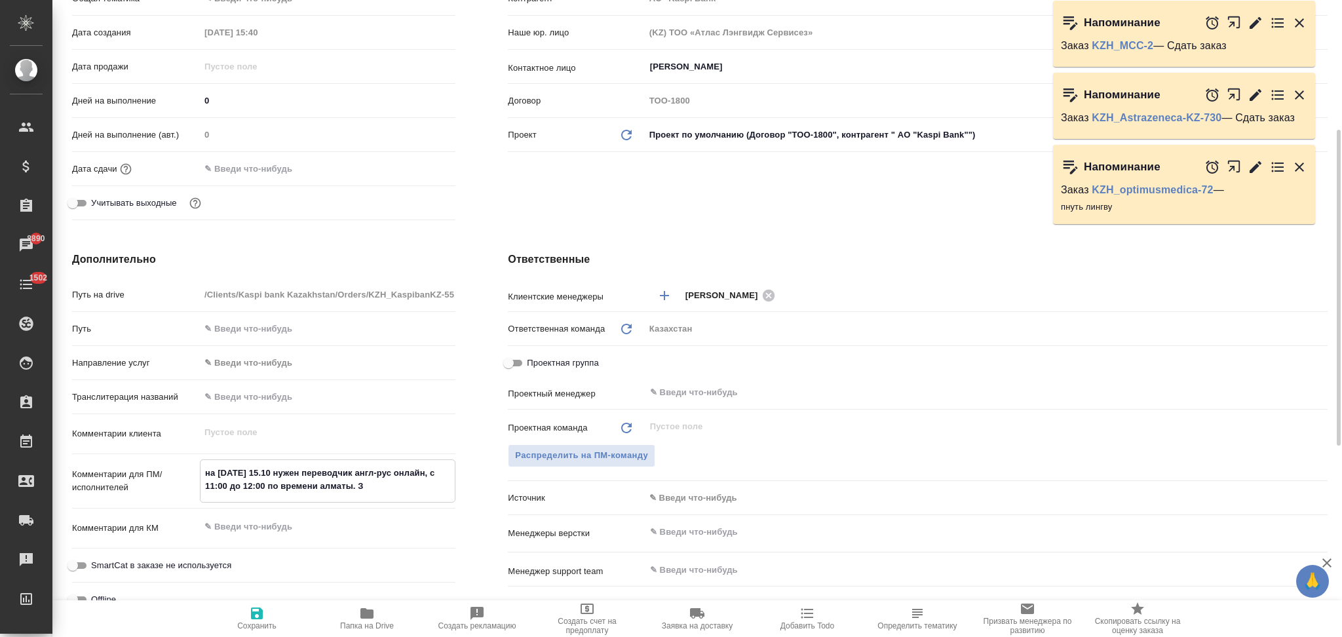
type textarea "x"
type input "АО "Kaspi Bank""
type textarea "x"
type textarea "на завтра 15.10 нужен переводчик англ-рус онлайн, с 11:00 до 12:00 по времени а…"
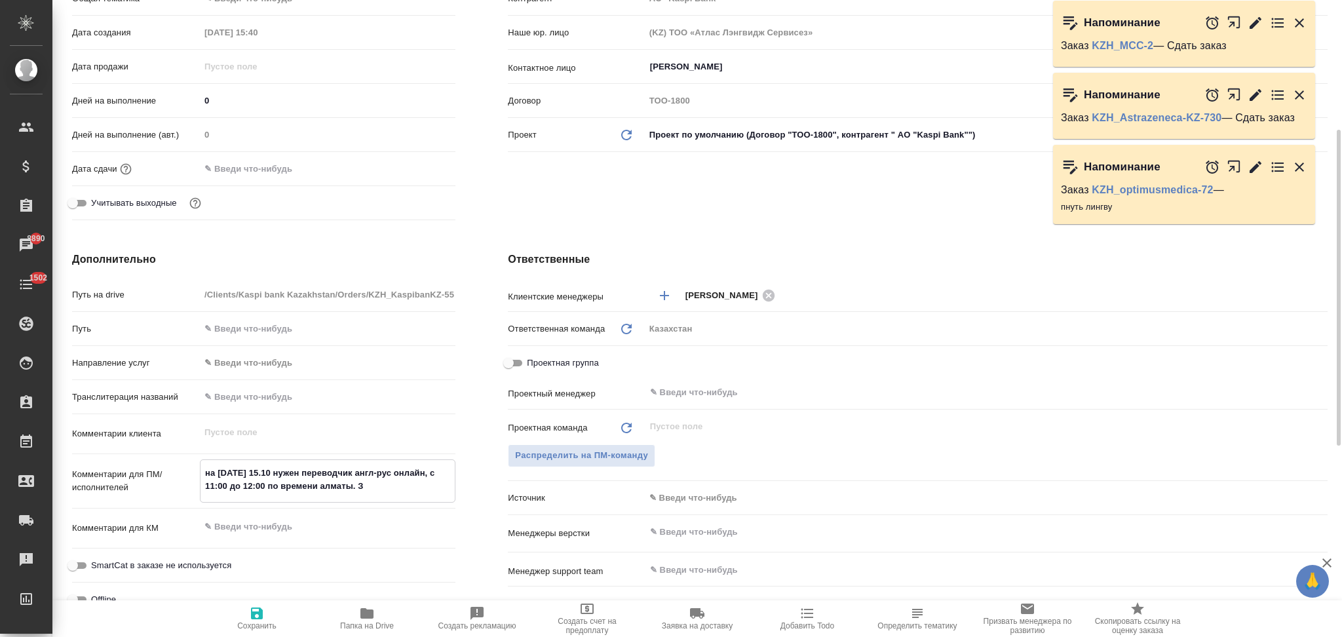
type textarea "x"
type input "АО "Kaspi Bank""
type textarea "x"
type textarea "на завтра 15.10 нужен переводчик англ-рус онлайн, с 11:00 до 12:00 по времени а…"
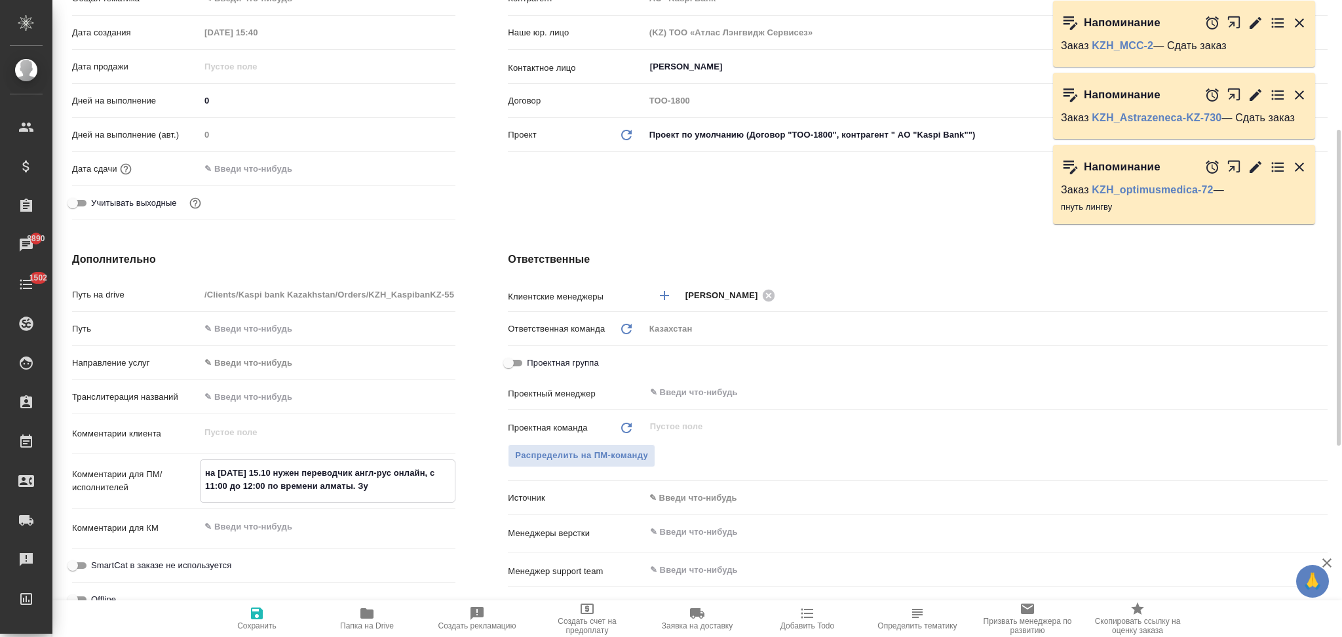
type textarea "x"
type input "АО "Kaspi Bank""
type textarea "x"
type textarea "на завтра 15.10 нужен переводчик англ-рус онлайн, с 11:00 до 12:00 по времени а…"
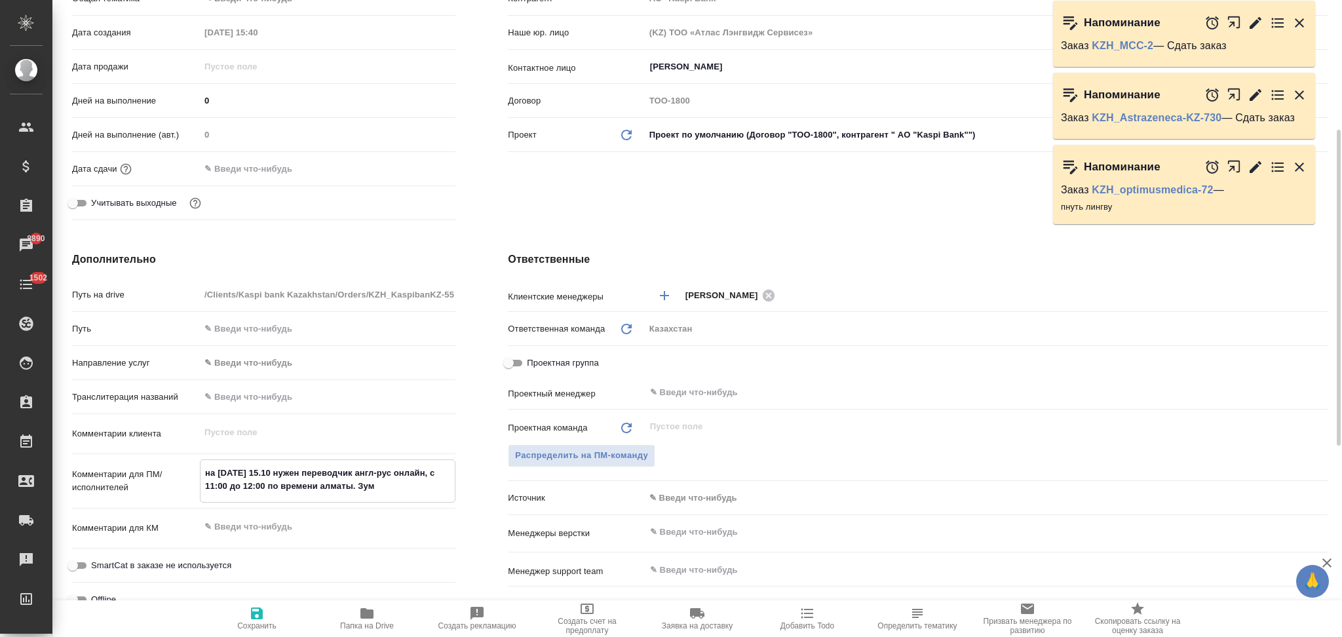
type textarea "x"
type input "АО "Kaspi Bank""
type textarea "x"
type textarea "на завтра 15.10 нужен переводчик англ-рус онлайн, с 11:00 до 12:00 по времени а…"
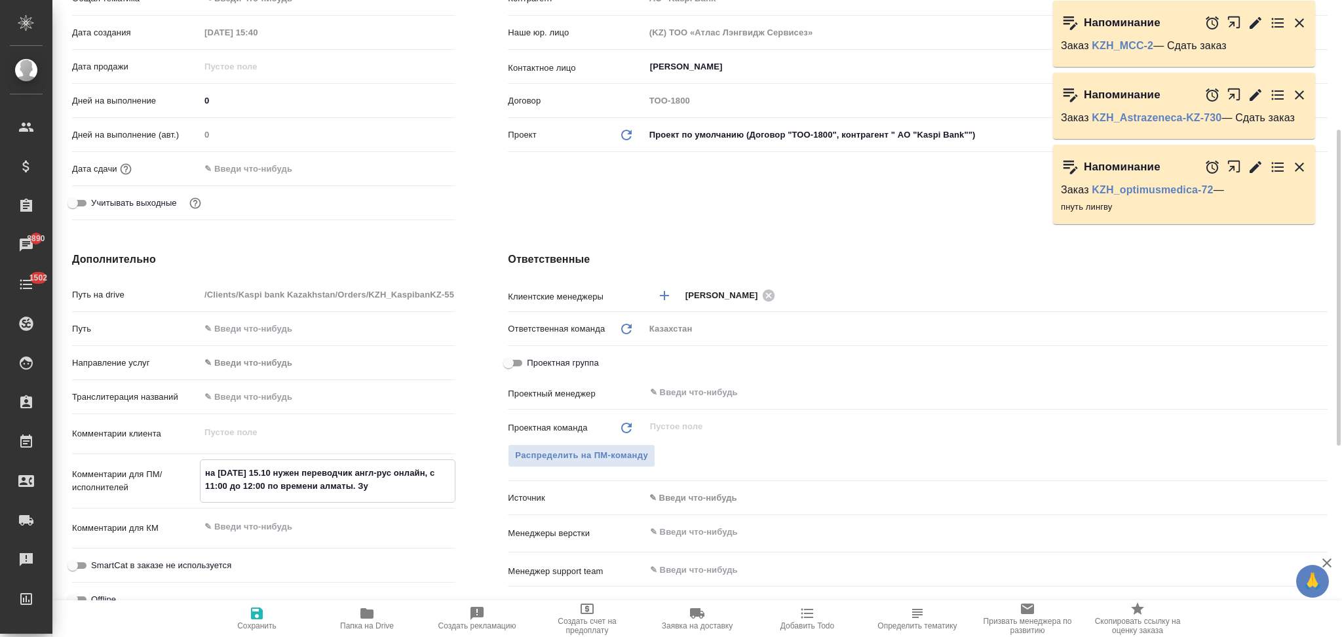
type textarea "x"
type input "АО "Kaspi Bank""
type textarea "x"
type textarea "на завтра 15.10 нужен переводчик англ-рус онлайн, с 11:00 до 12:00 по времени а…"
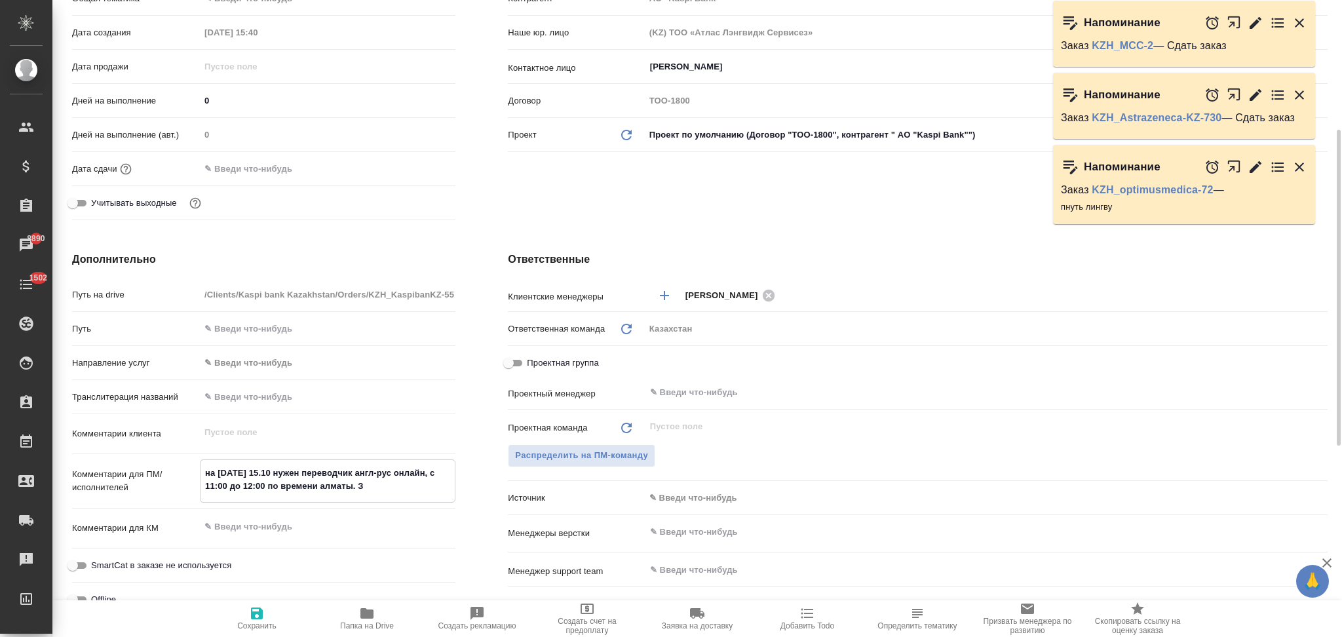
type textarea "x"
type input "АО "Kaspi Bank""
type textarea "x"
type textarea "на завтра 15.10 нужен переводчик англ-рус онлайн, с 11:00 до 12:00 по времени а…"
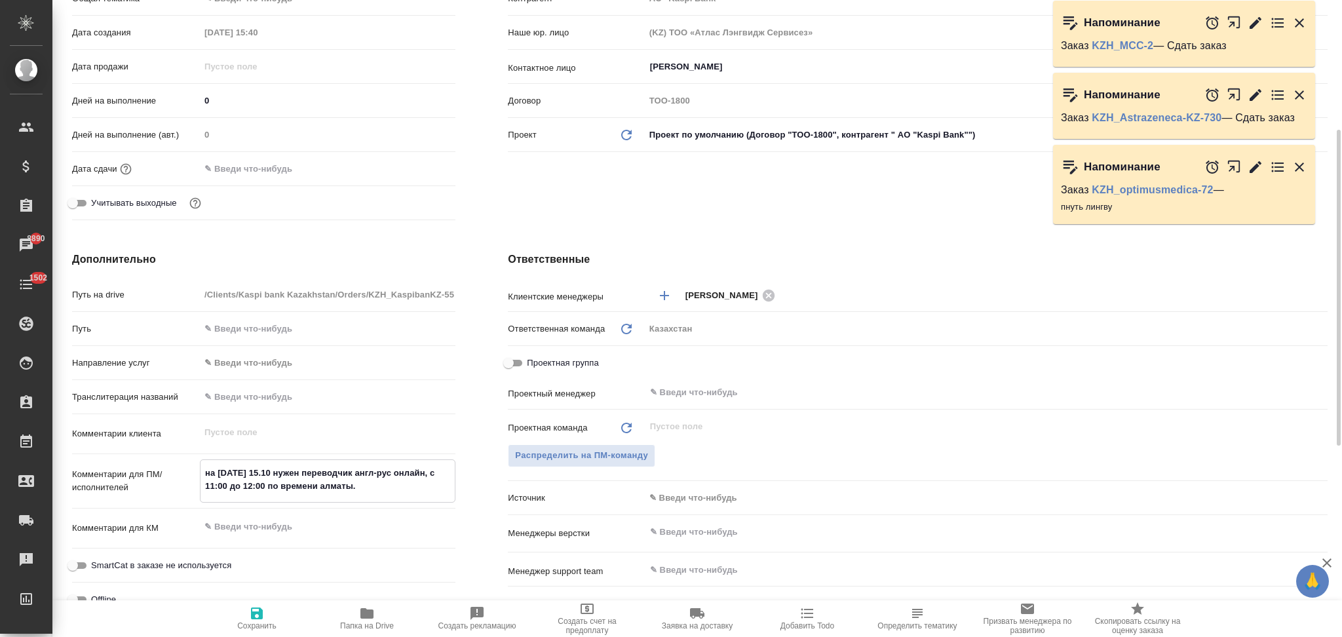
type textarea "x"
type textarea "на завтра 15.10 нужен переводчик англ-рус онлайн, с 11:00 до 12:00 по времени а…"
type input "АО "Kaspi Bank""
type textarea "x"
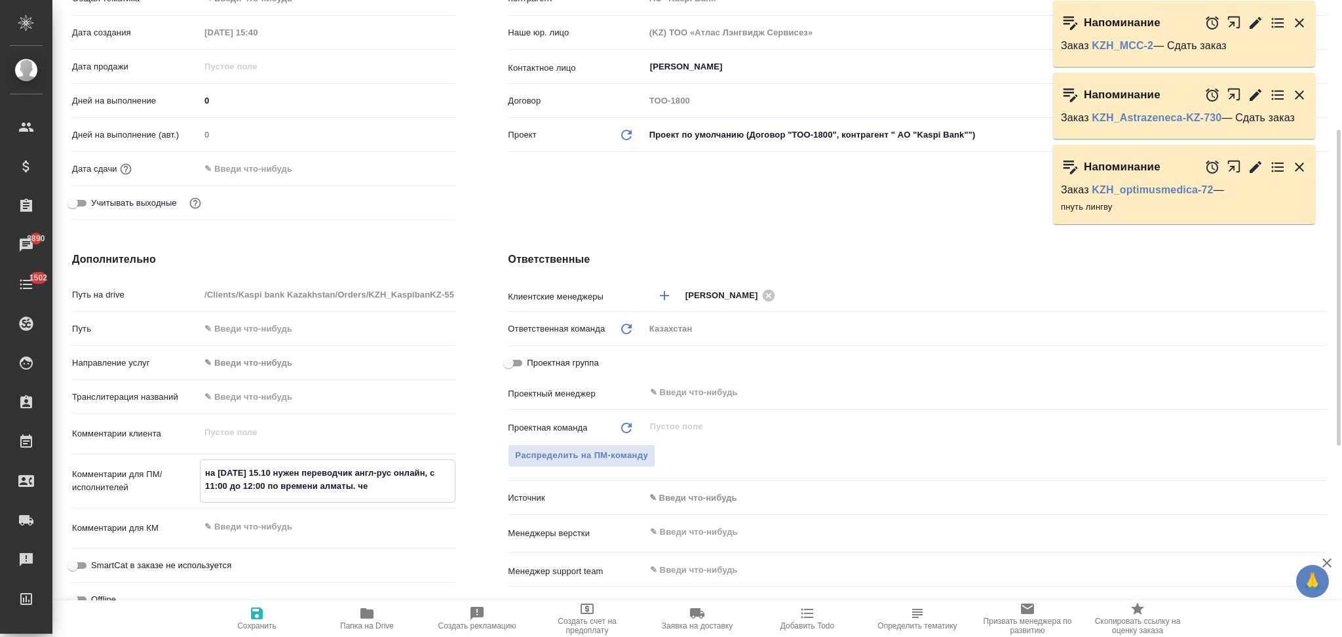
type textarea "x"
type input "АО "Kaspi Bank""
type textarea "x"
type textarea "на завтра 15.10 нужен переводчик англ-рус онлайн, с 11:00 до 12:00 по времени а…"
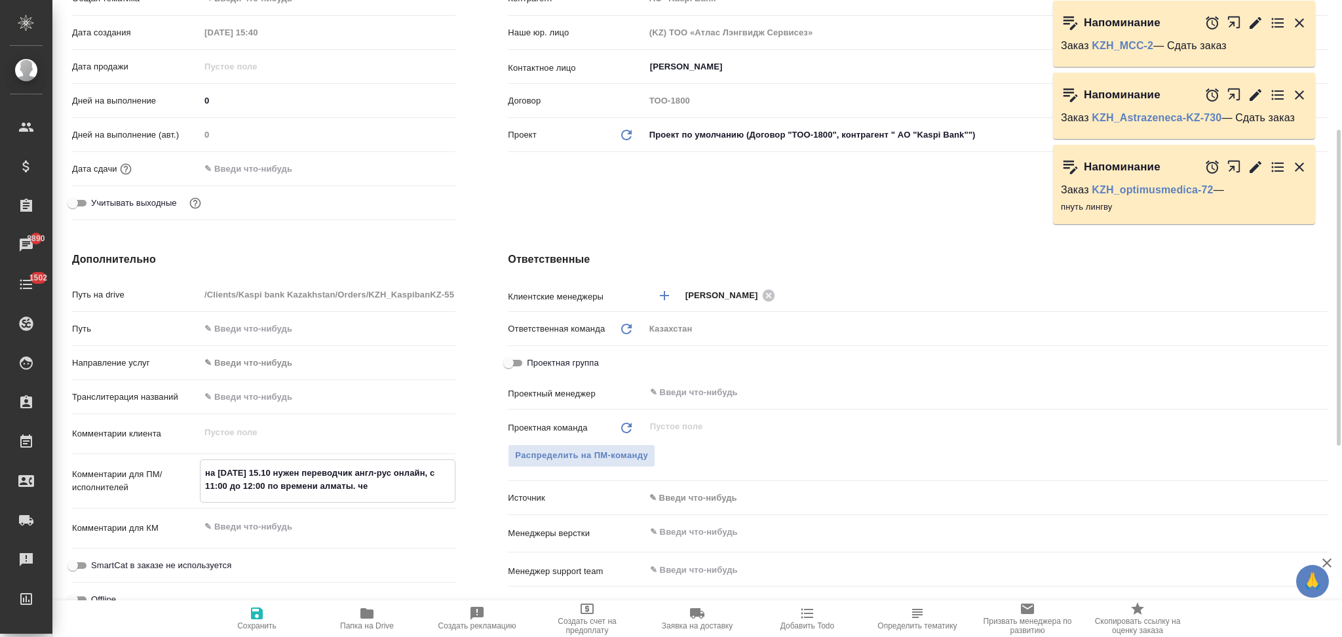
type textarea "x"
type textarea "на завтра 15.10 нужен переводчик англ-рус онлайн, с 11:00 до 12:00 по времени а…"
type input "АО "Kaspi Bank""
type textarea "x"
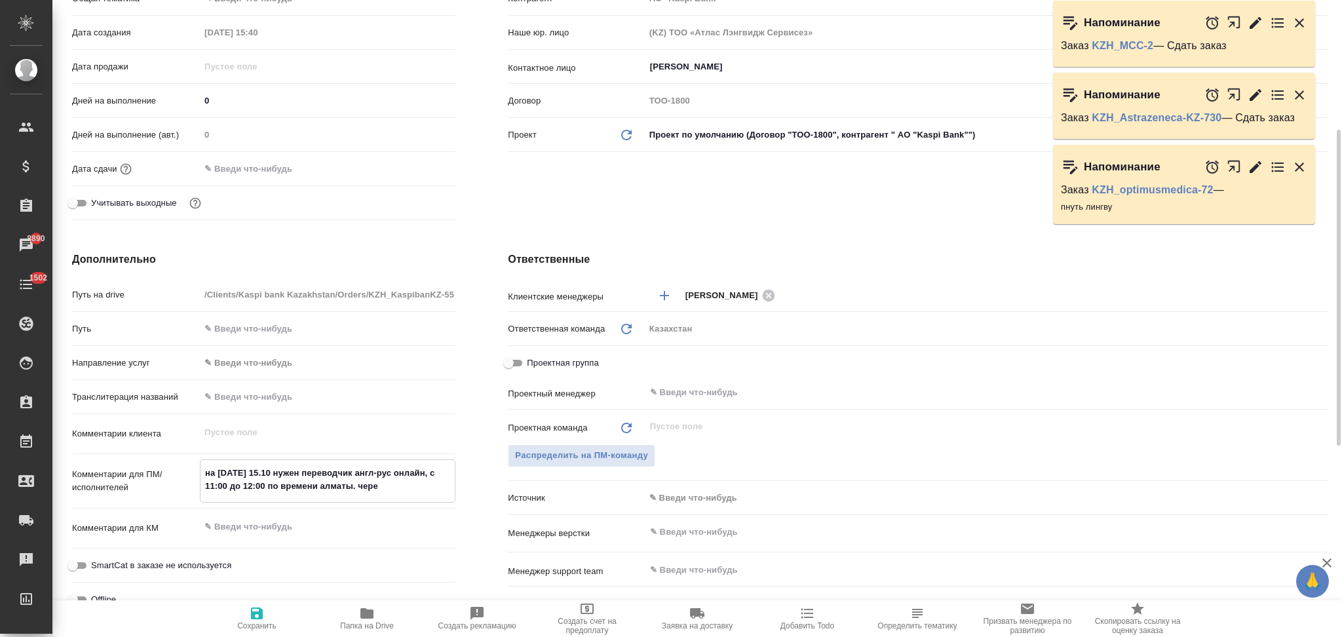
type textarea "x"
type input "АО "Kaspi Bank""
type textarea "x"
type textarea "на завтра 15.10 нужен переводчик англ-рус онлайн, с 11:00 до 12:00 по времени а…"
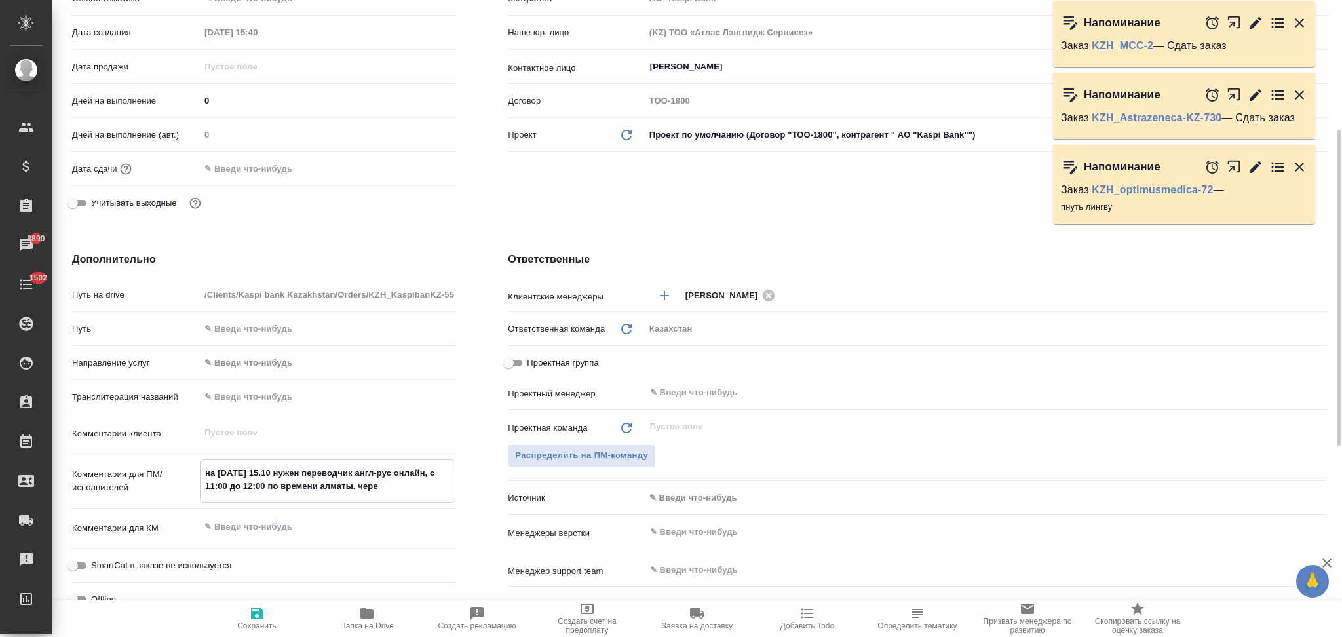
type textarea "x"
type input "АО "Kaspi Bank""
type textarea "x"
type textarea "на завтра 15.10 нужен переводчик англ-рус онлайн, с 11:00 до 12:00 по времени а…"
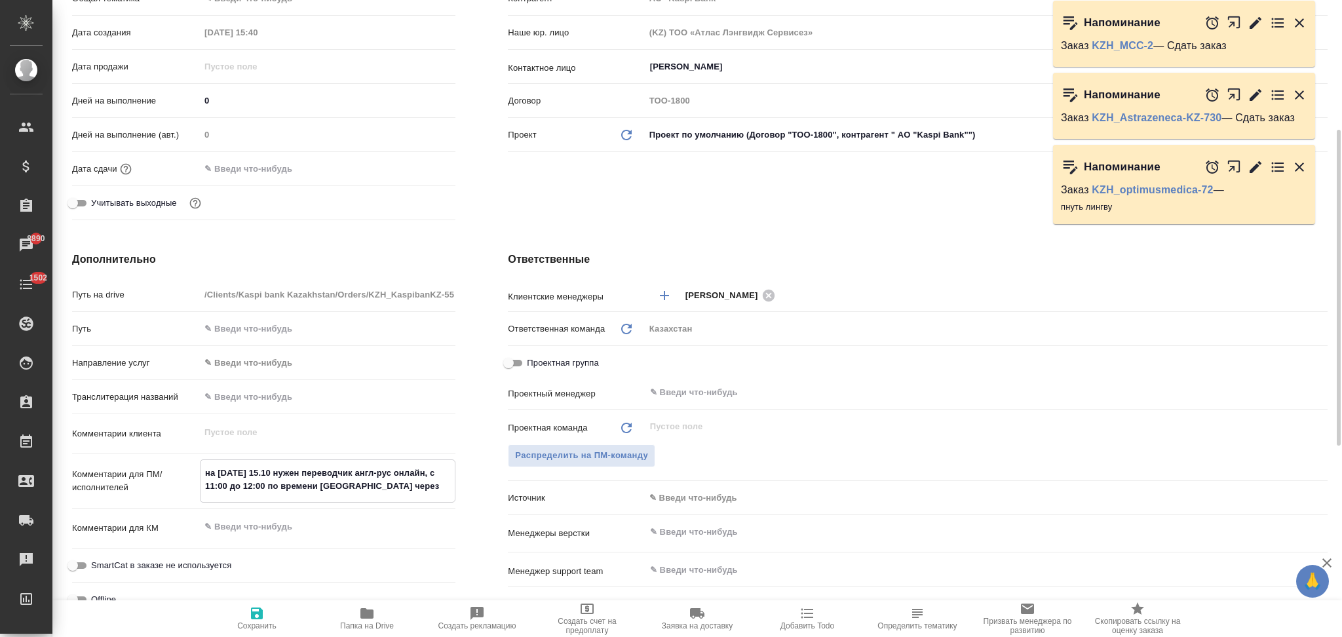
type textarea "x"
type input "АО "Kaspi Bank""
type textarea "x"
type textarea "на завтра 15.10 нужен переводчик англ-рус онлайн, с 11:00 до 12:00 по времени а…"
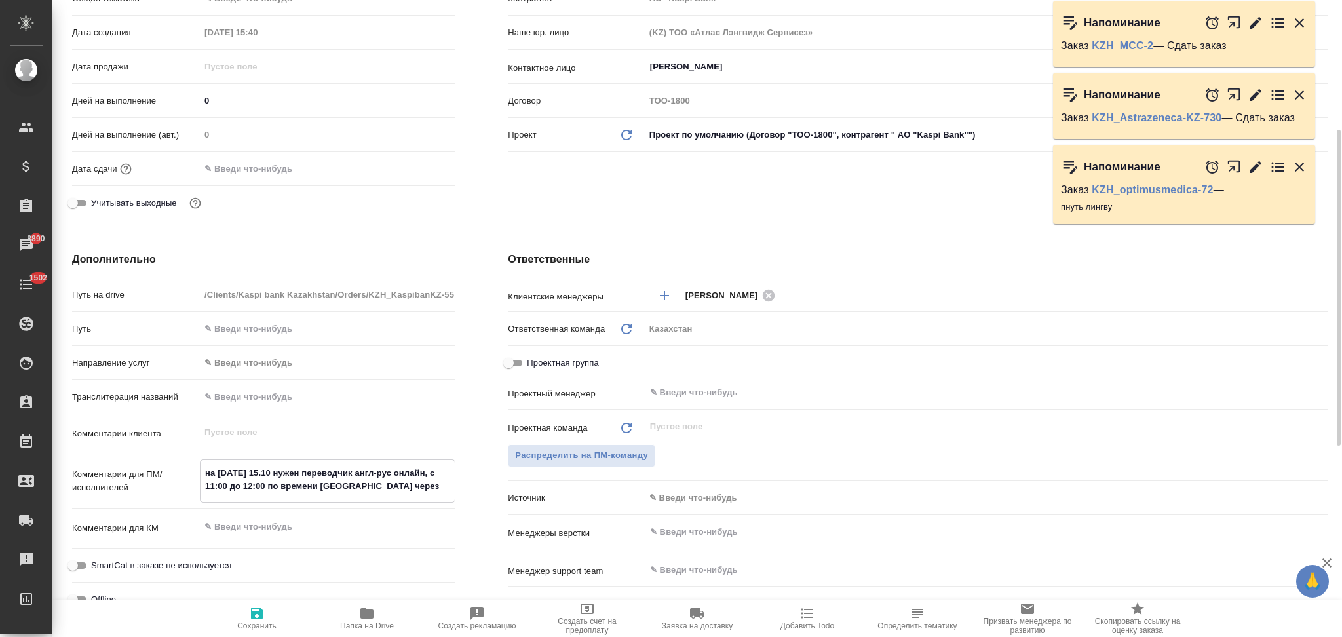
type textarea "x"
type input "АО "Kaspi Bank""
type textarea "x"
type textarea "на завтра 15.10 нужен переводчик англ-рус онлайн, с 11:00 до 12:00 по времени а…"
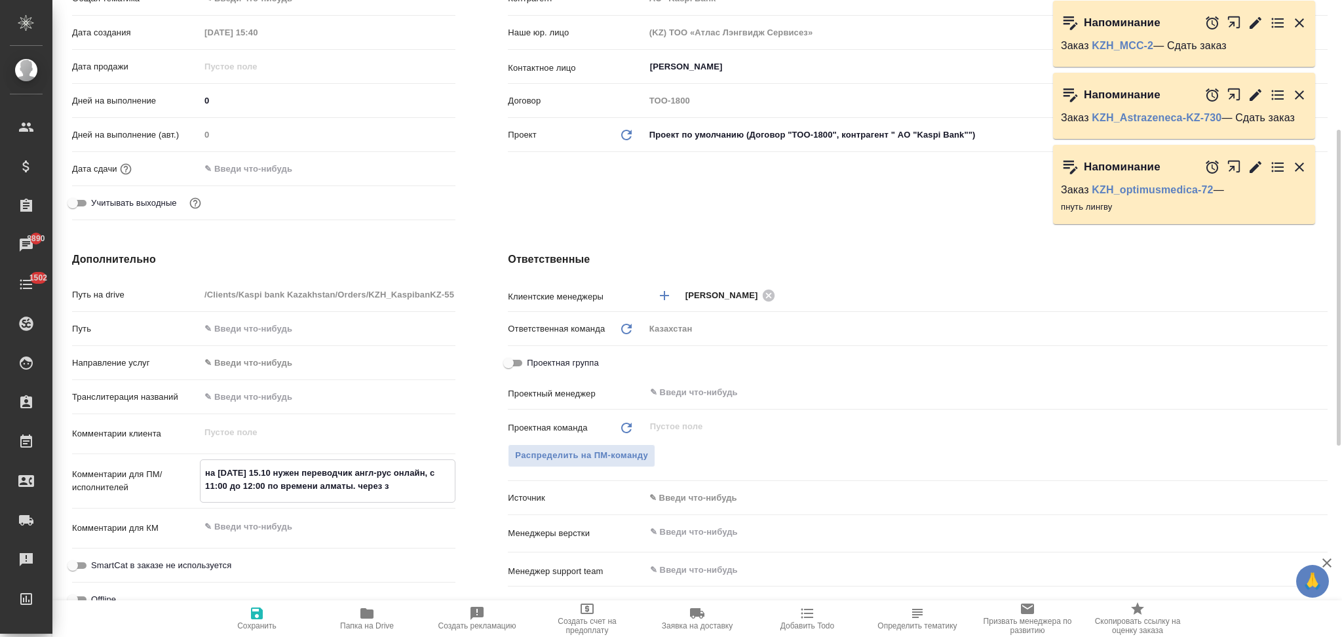
type textarea "x"
type textarea "на завтра 15.10 нужен переводчик англ-рус онлайн, с 11:00 до 12:00 по времени а…"
type input "АО "Kaspi Bank""
type textarea "x"
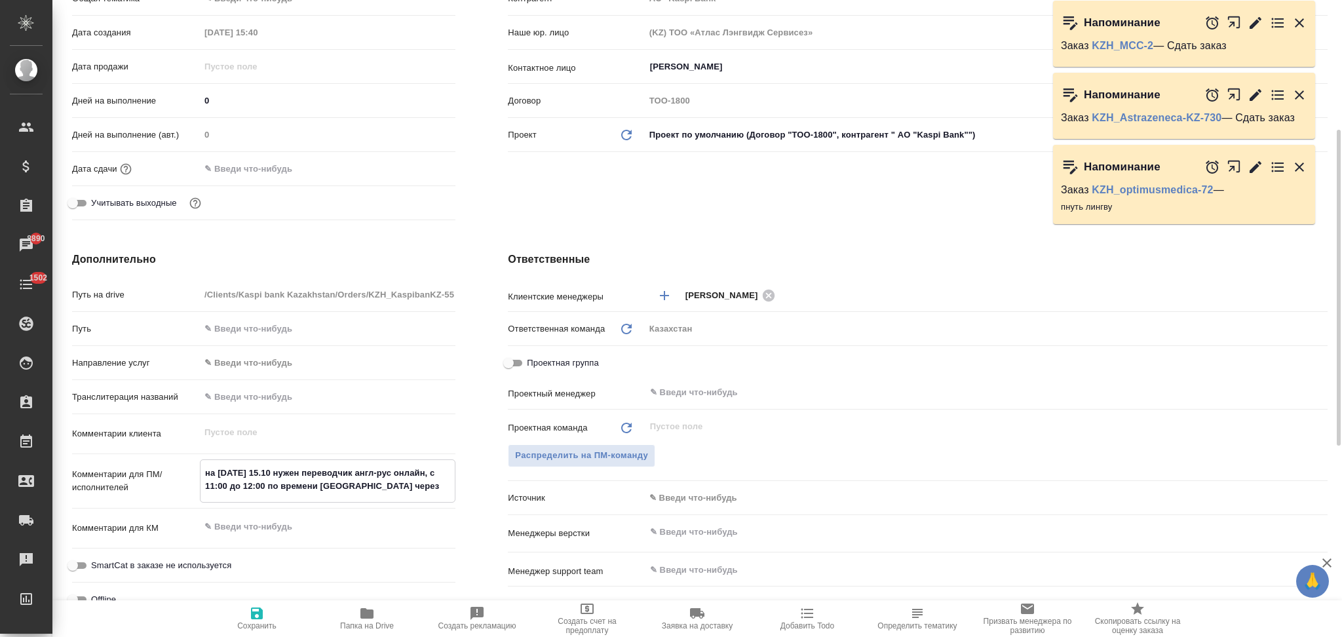
type textarea "x"
type textarea "на завтра 15.10 нужен переводчик англ-рус онлайн, с 11:00 до 12:00 по времени а…"
type textarea "x"
click at [256, 613] on icon "button" at bounding box center [257, 613] width 12 height 12
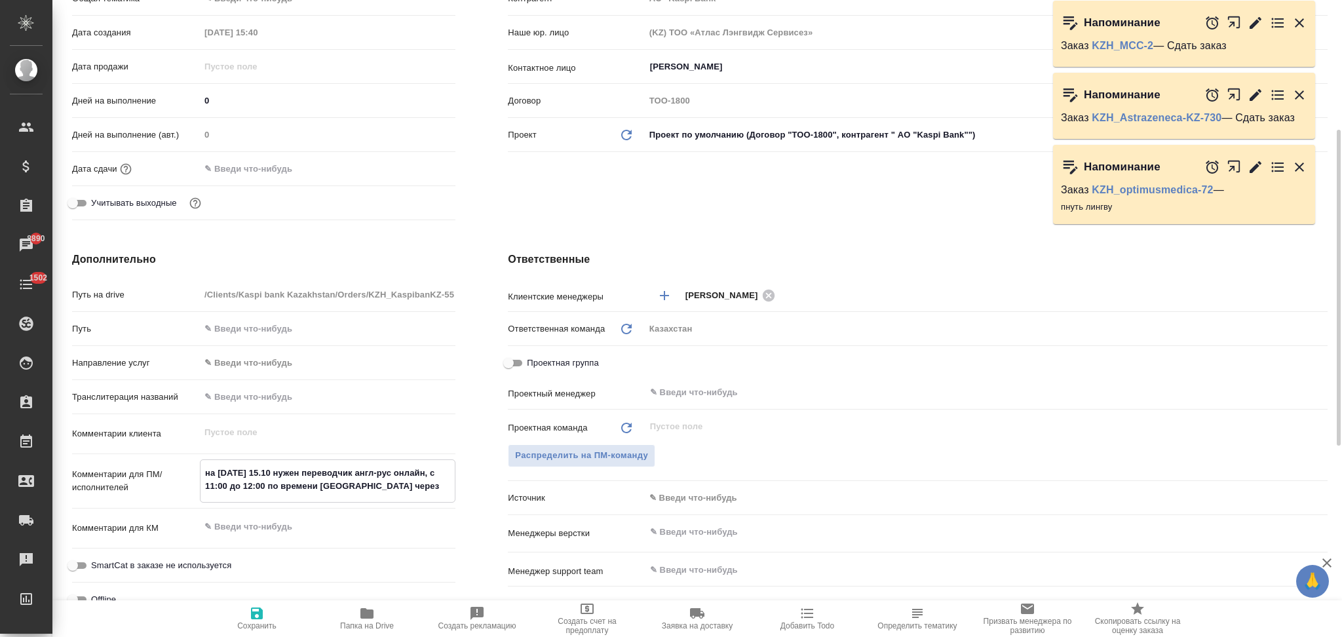
type input "АО "Kaspi Bank""
type textarea "x"
type input "АО "Kaspi Bank""
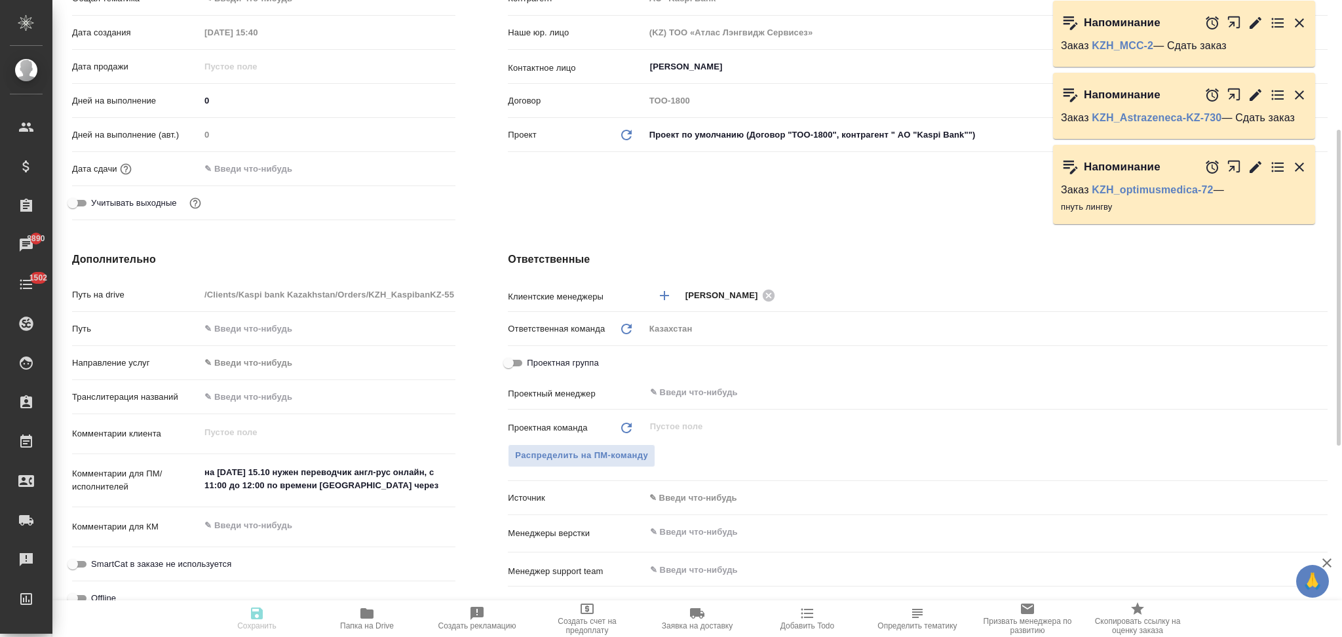
type textarea "x"
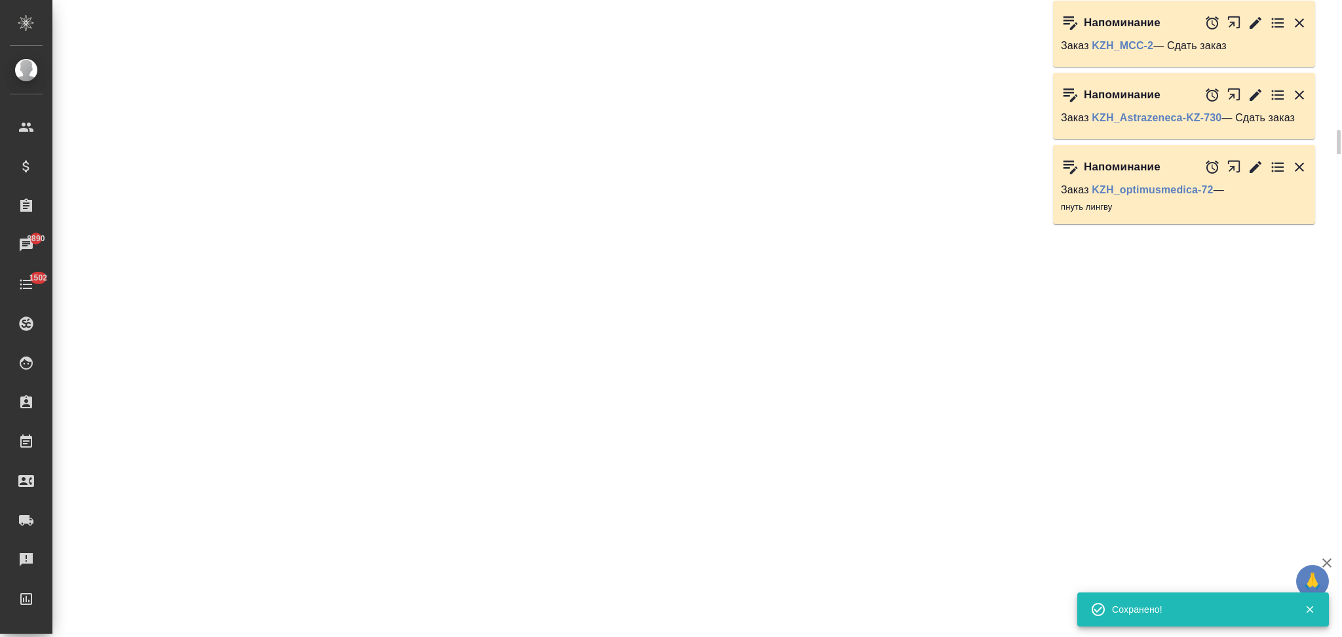
select select "RU"
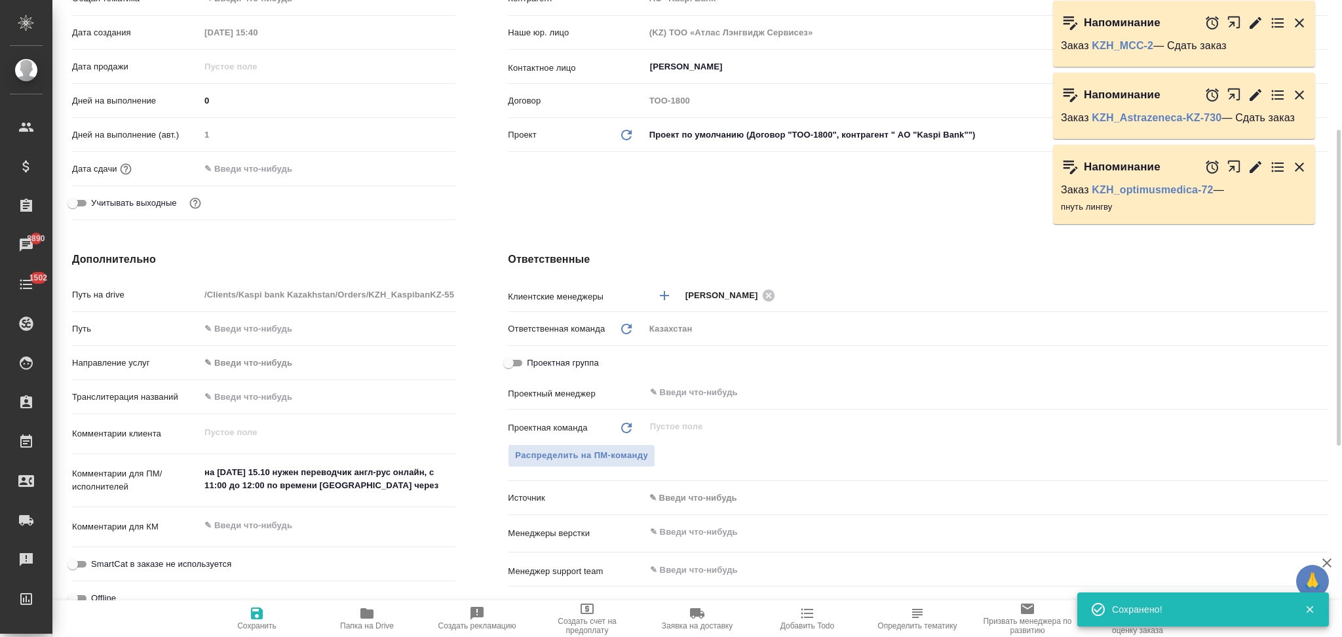
type textarea "x"
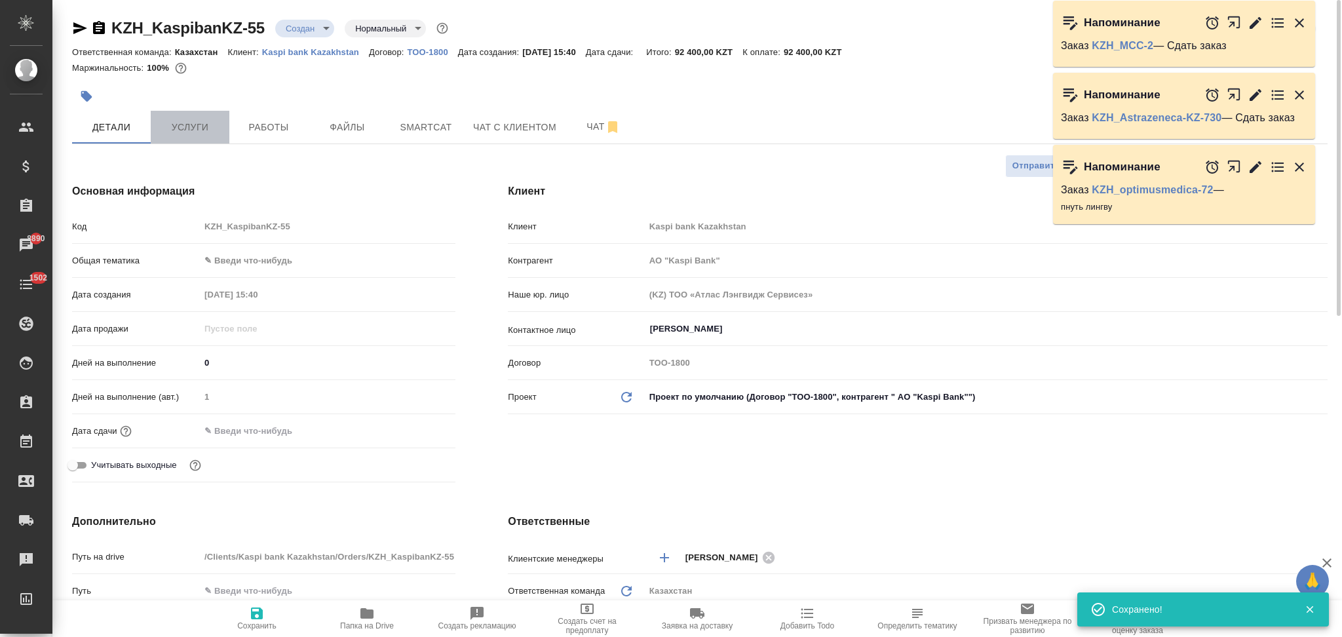
click at [185, 136] on button "Услуги" at bounding box center [190, 127] width 79 height 33
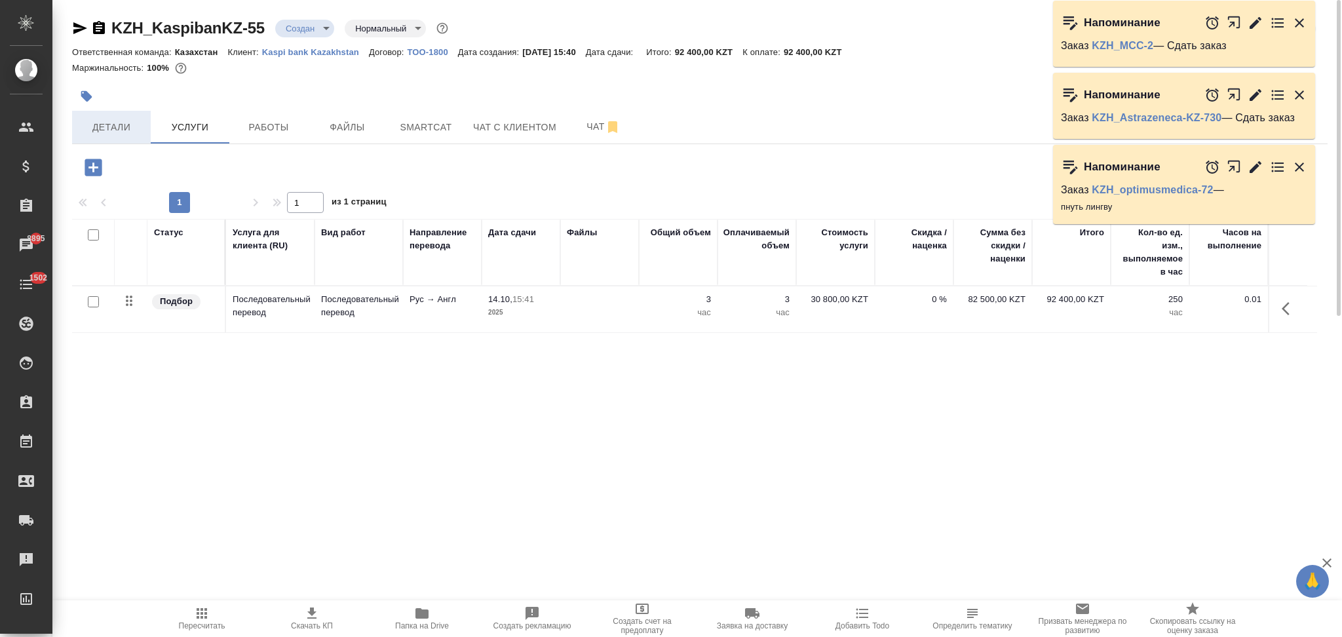
click at [122, 121] on span "Детали" at bounding box center [111, 127] width 63 height 16
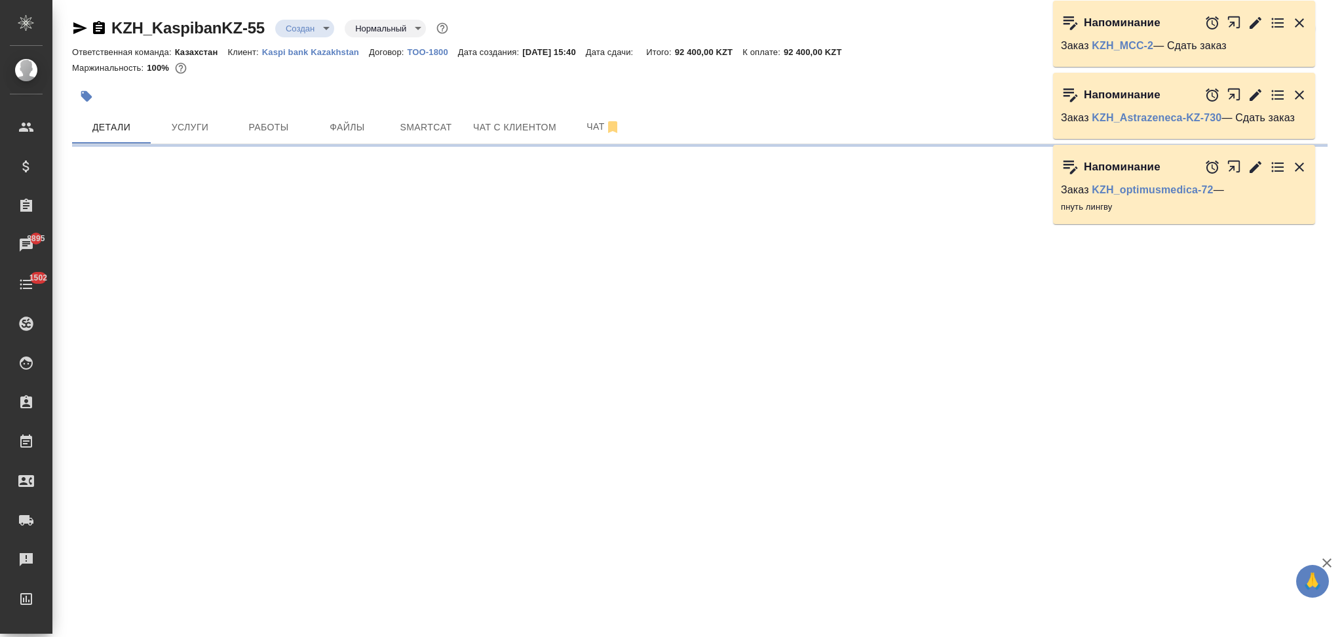
select select "RU"
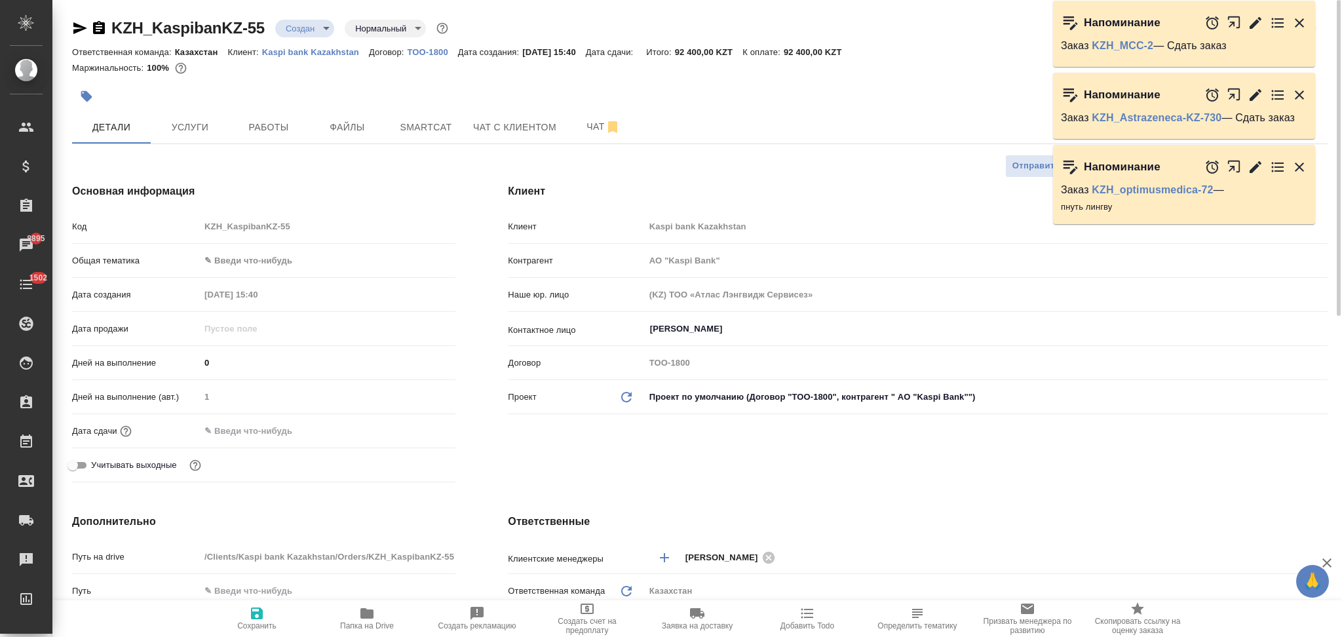
type textarea "x"
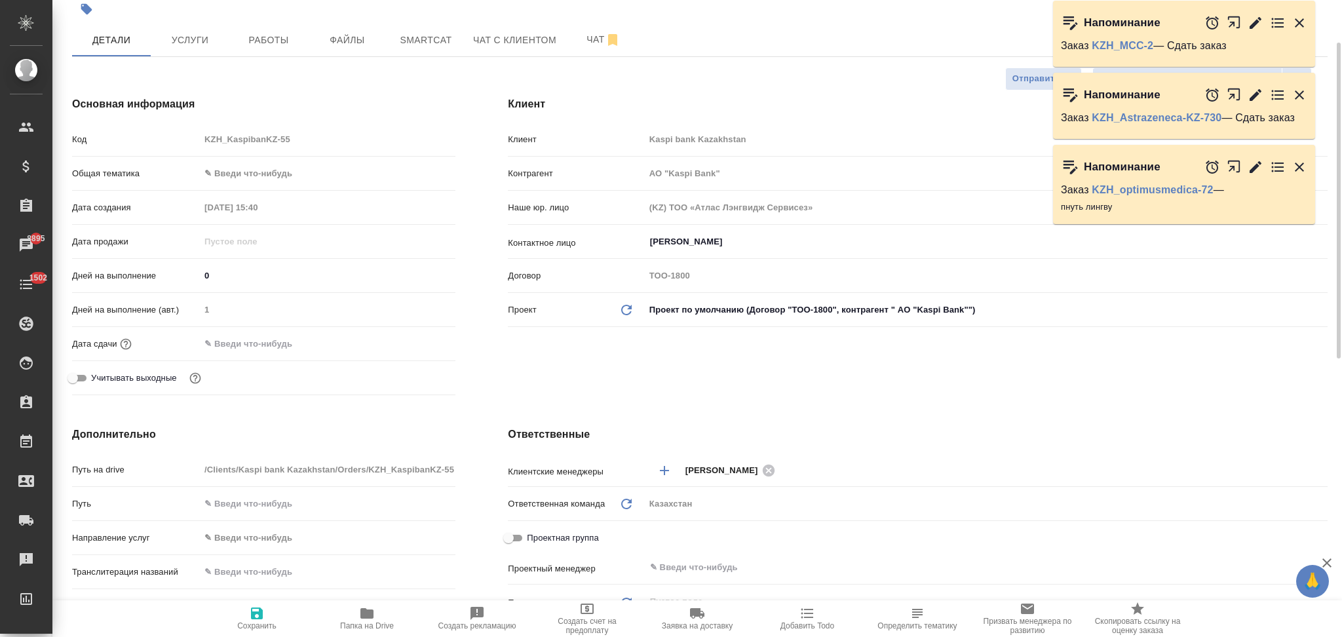
scroll to position [349, 0]
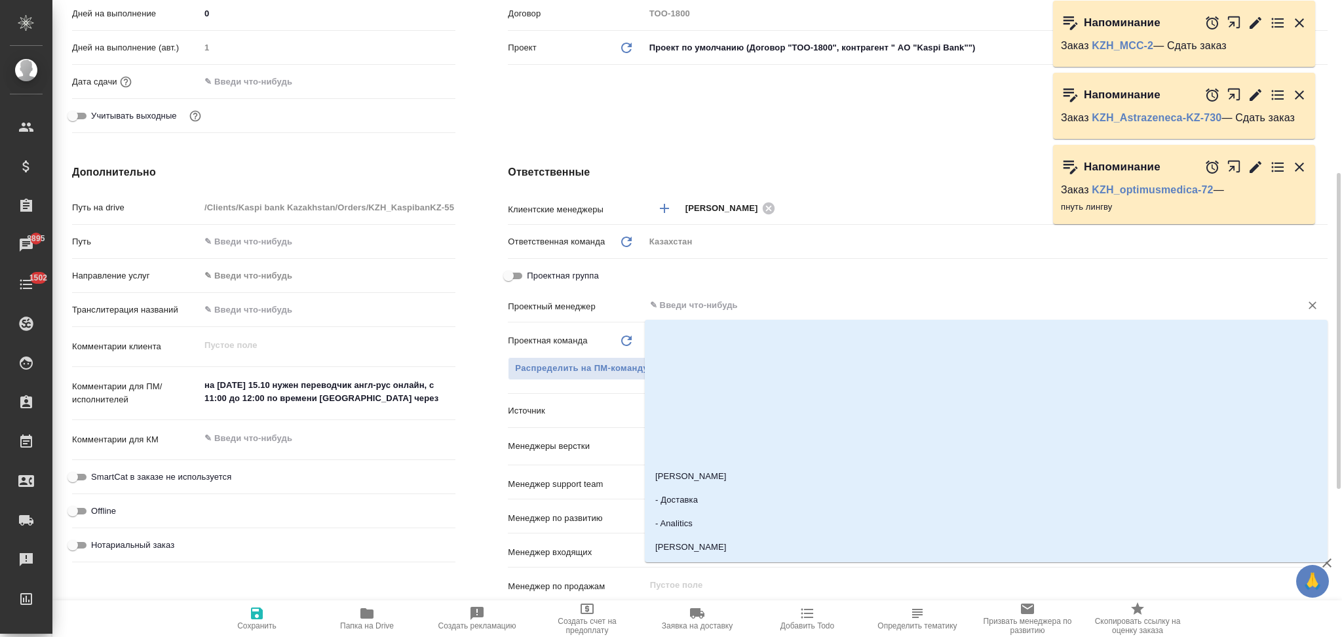
click at [701, 305] on input "text" at bounding box center [964, 306] width 631 height 16
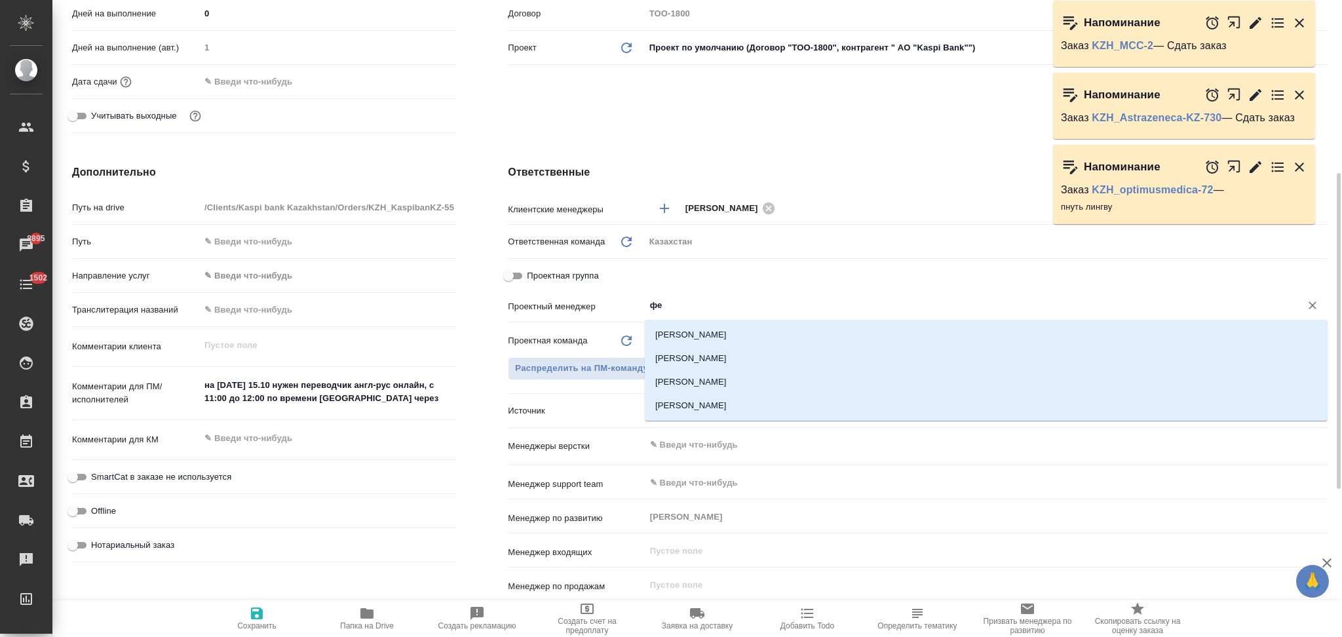
type input "фед"
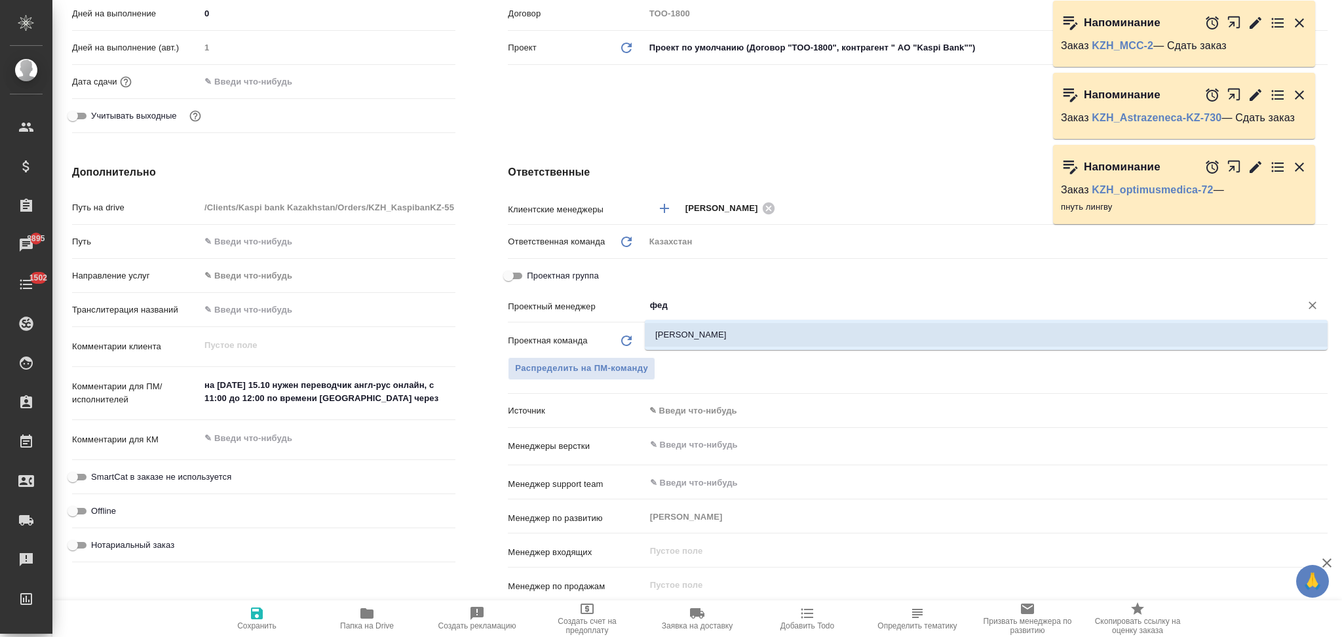
click at [703, 329] on li "Федотова Ирина" at bounding box center [986, 335] width 683 height 24
type input "АО "Kaspi Bank""
type textarea "x"
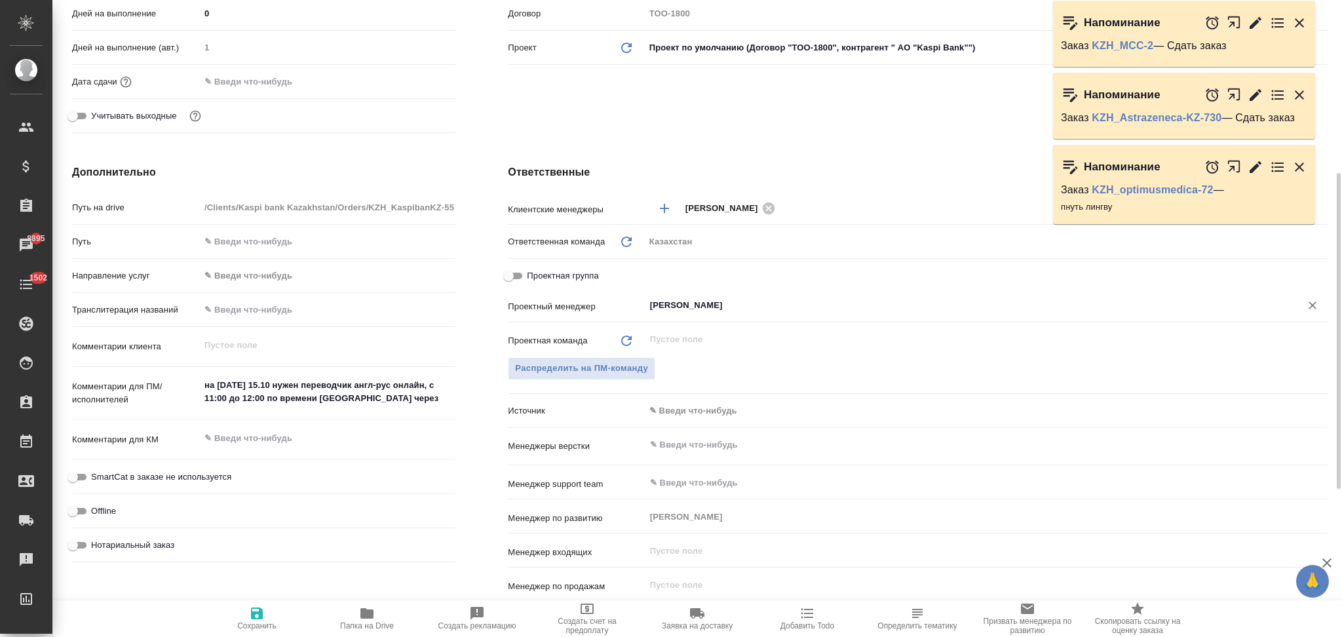
type input "Федотова Ирина"
click at [254, 613] on icon "button" at bounding box center [257, 613] width 12 height 12
type input "АО "Kaspi Bank""
type textarea "x"
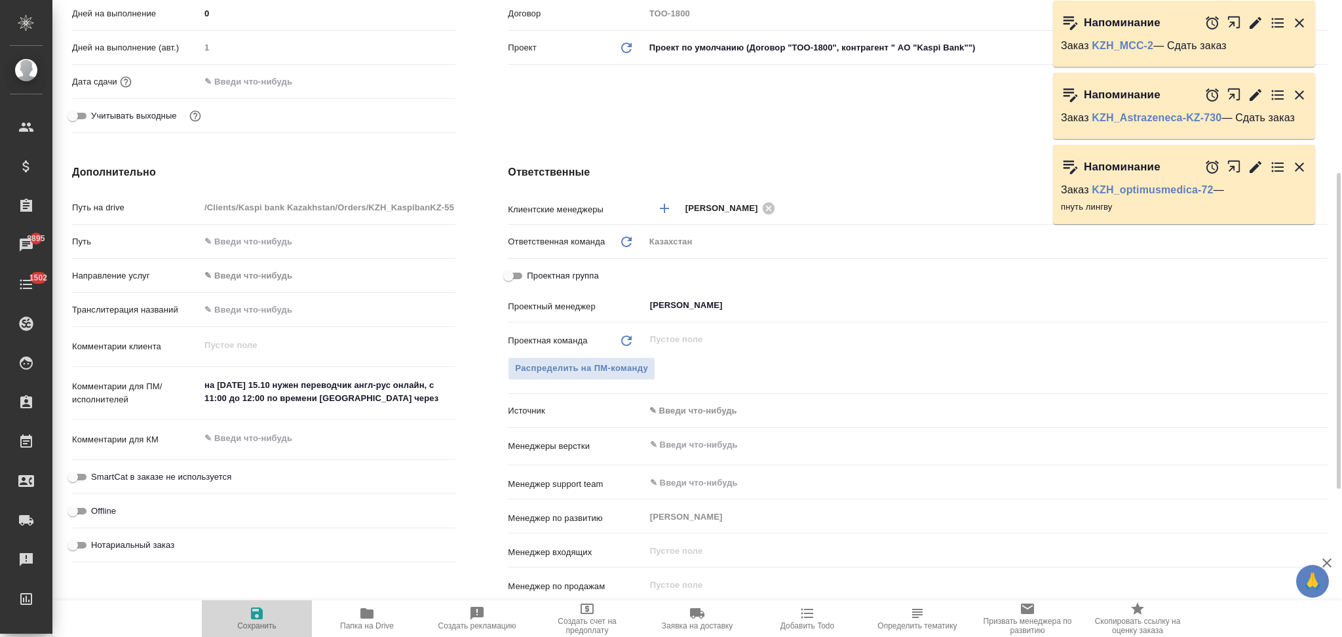
type textarea "x"
type input "АО "Kaspi Bank""
type textarea "x"
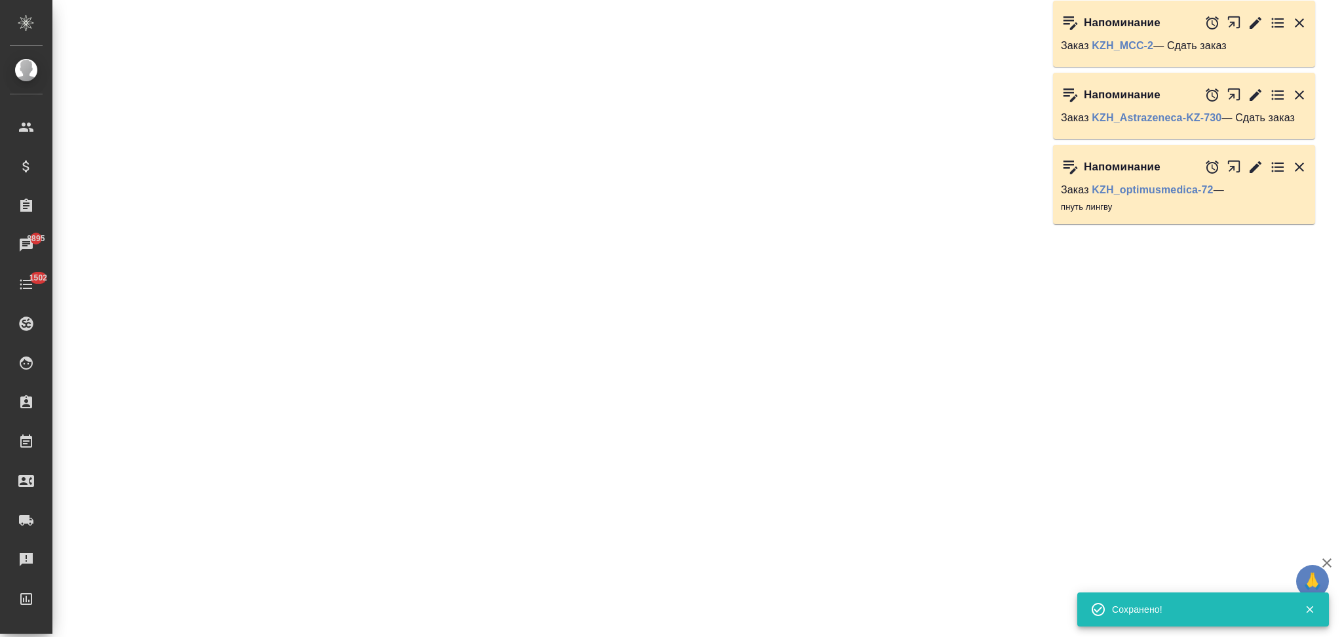
select select "RU"
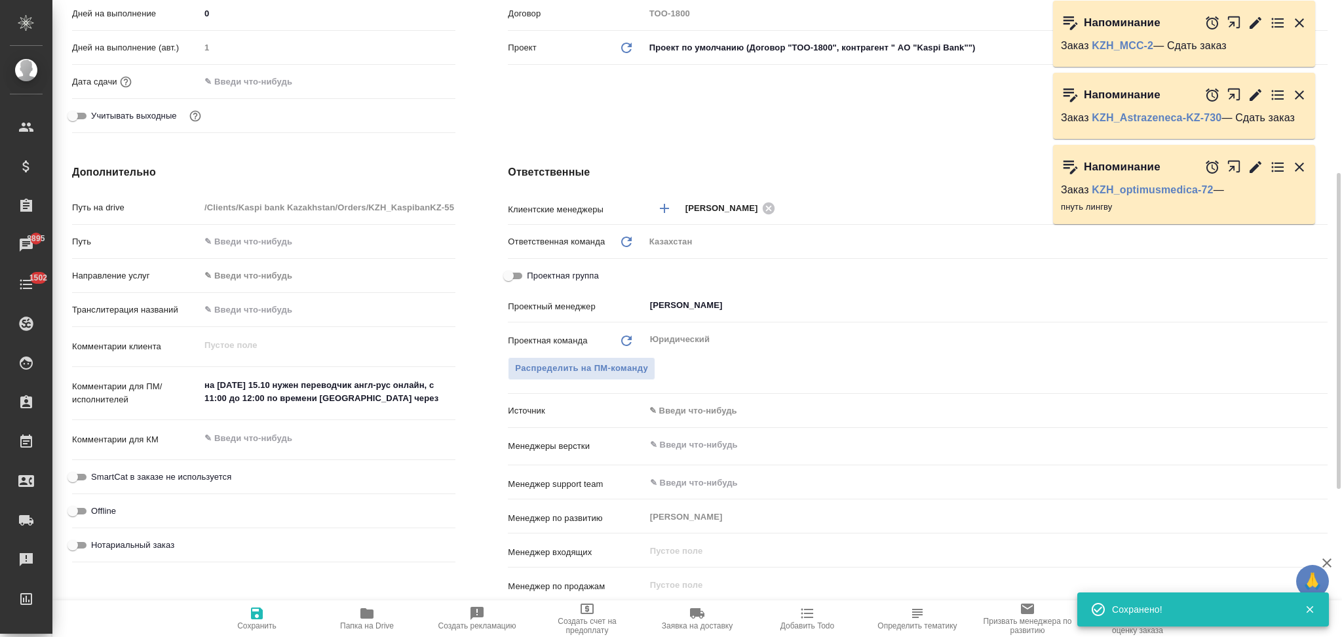
type textarea "x"
click at [419, 396] on textarea "на завтра 15.10 нужен переводчик англ-рус онлайн, с 11:00 до 12:00 по времени а…" at bounding box center [328, 391] width 256 height 35
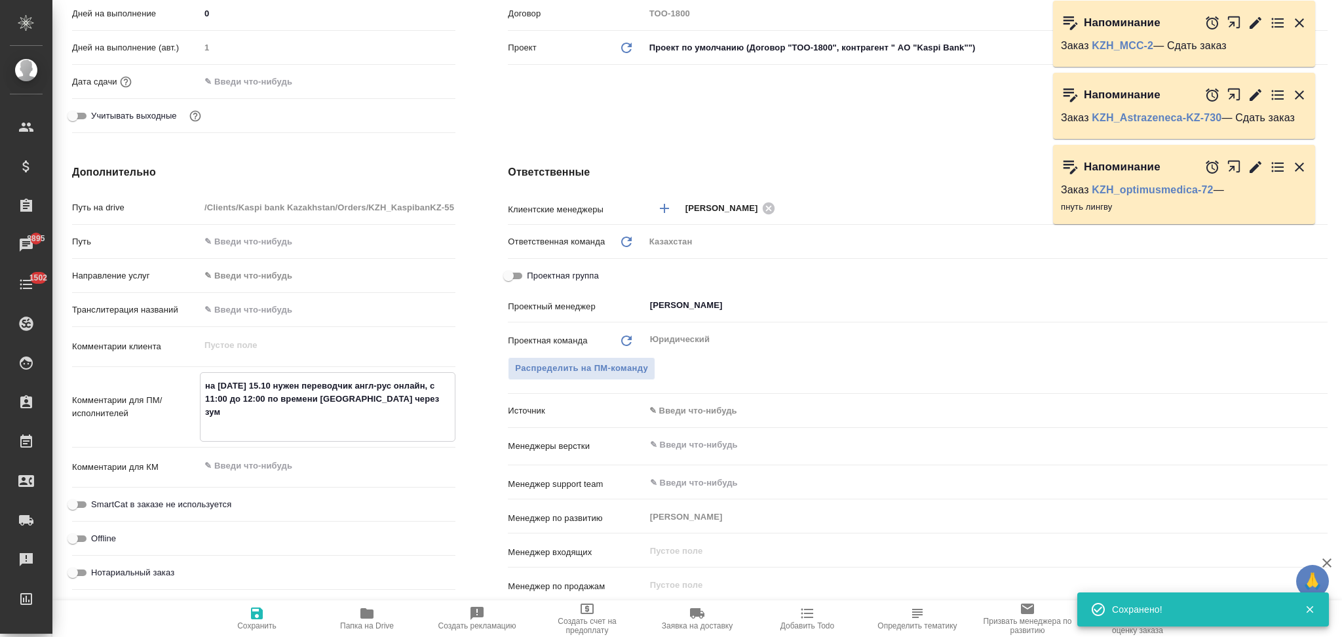
paste textarea "https://kaspi-kz.zoom.us/j/96395338889?pwd=qakVHFQ8iWlOXdKEsqVRyV5sUsSeIJ.1"
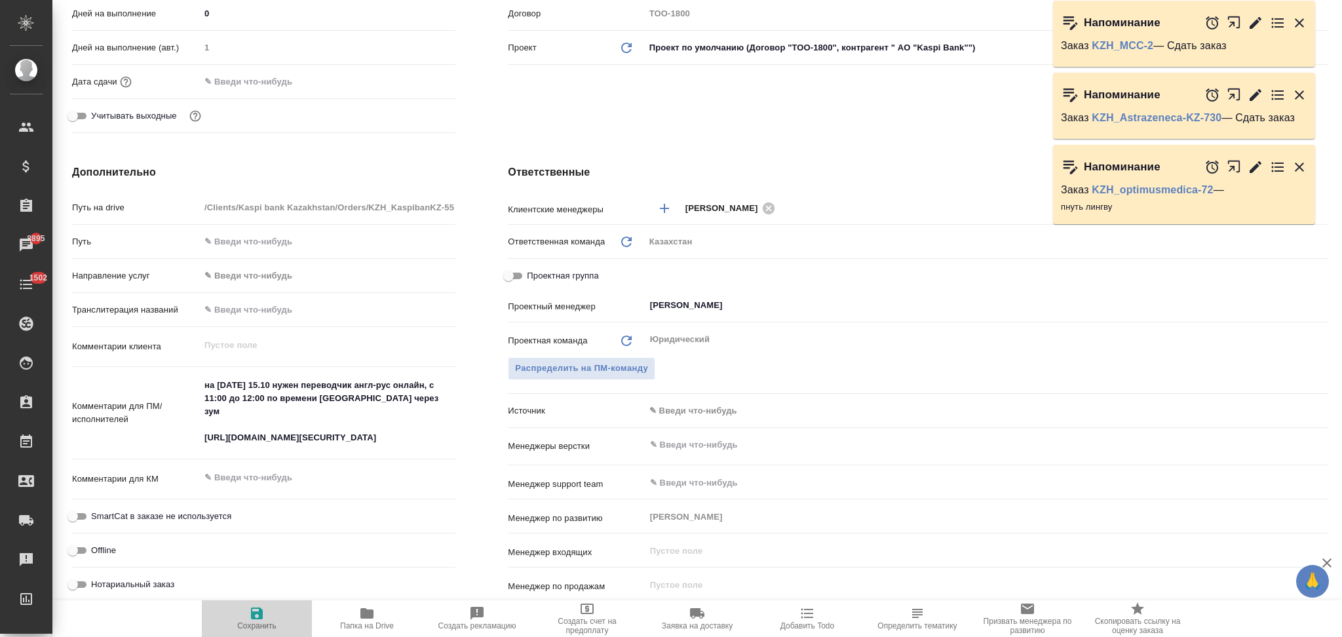
click at [256, 610] on icon "button" at bounding box center [257, 614] width 16 height 16
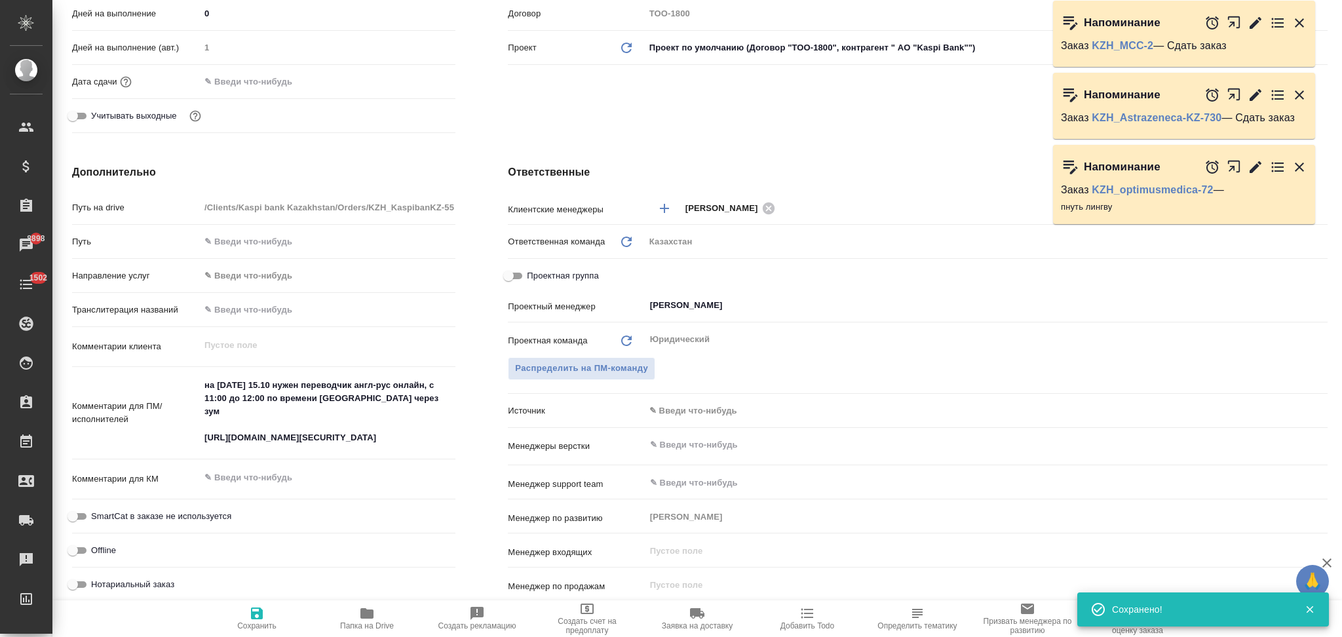
scroll to position [0, 0]
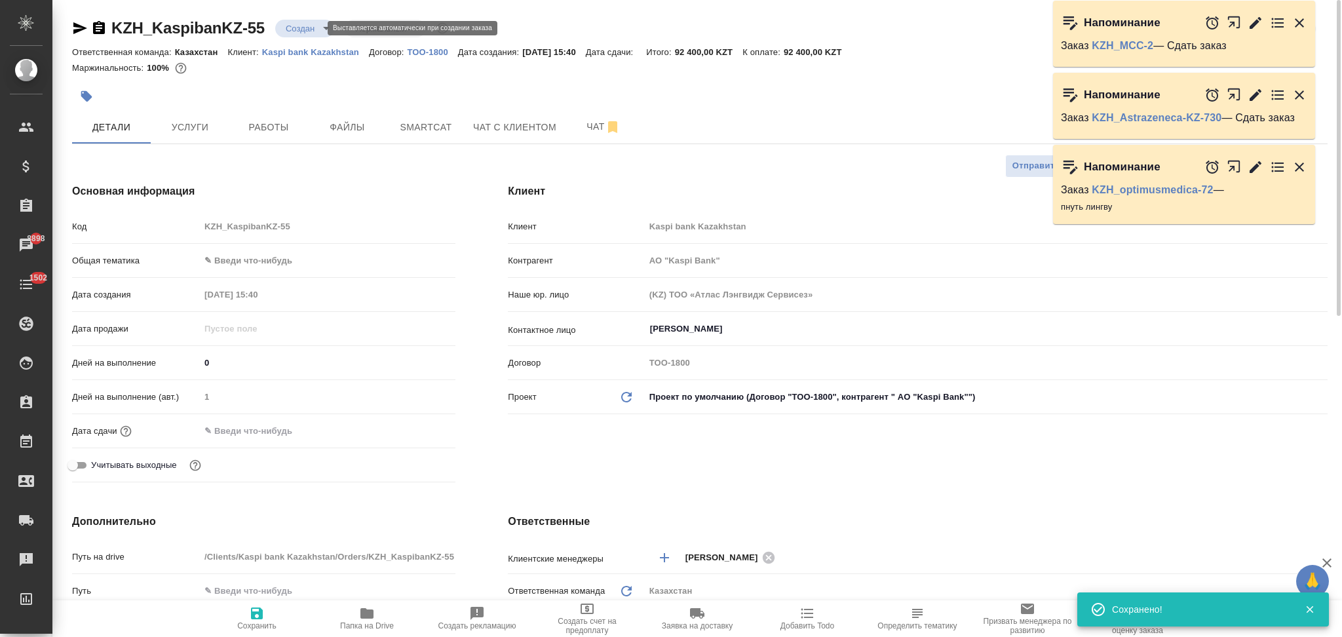
click at [290, 27] on body "🙏 .cls-1 fill:#fff; AWATERA Aslanukova Sati Клиенты Спецификации Заказы 8898 Ча…" at bounding box center [671, 318] width 1342 height 637
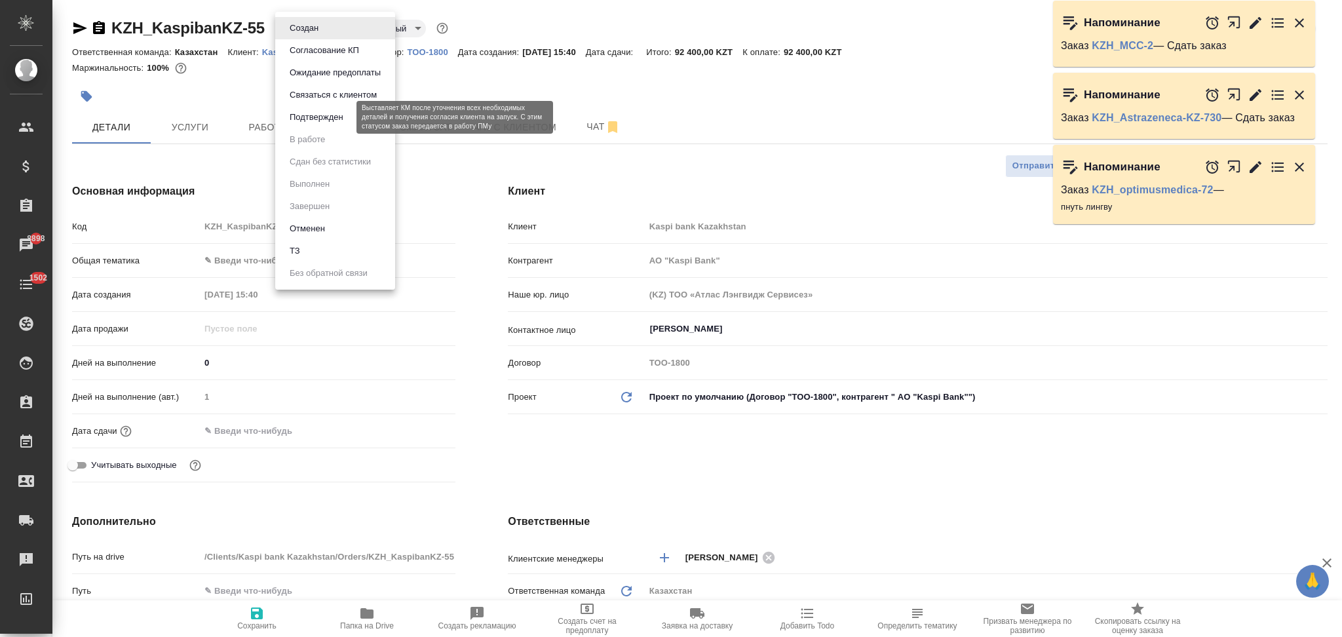
click at [302, 115] on button "Подтвержден" at bounding box center [317, 117] width 62 height 14
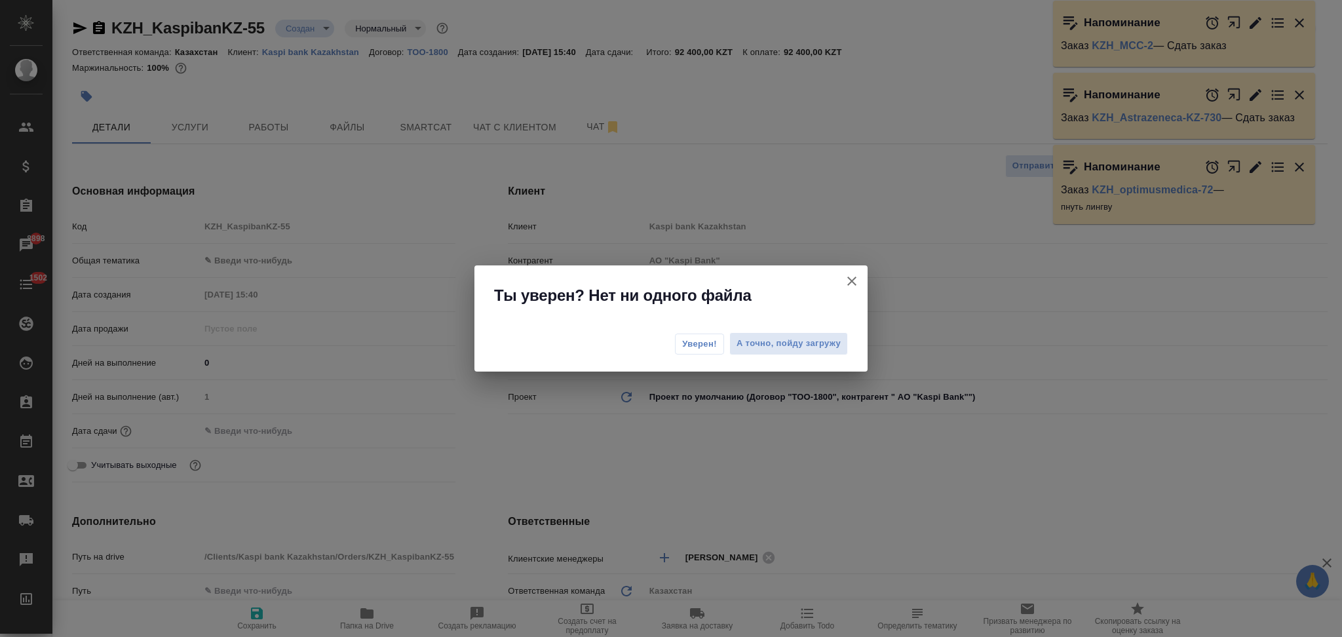
click at [687, 340] on span "Уверен!" at bounding box center [699, 343] width 35 height 13
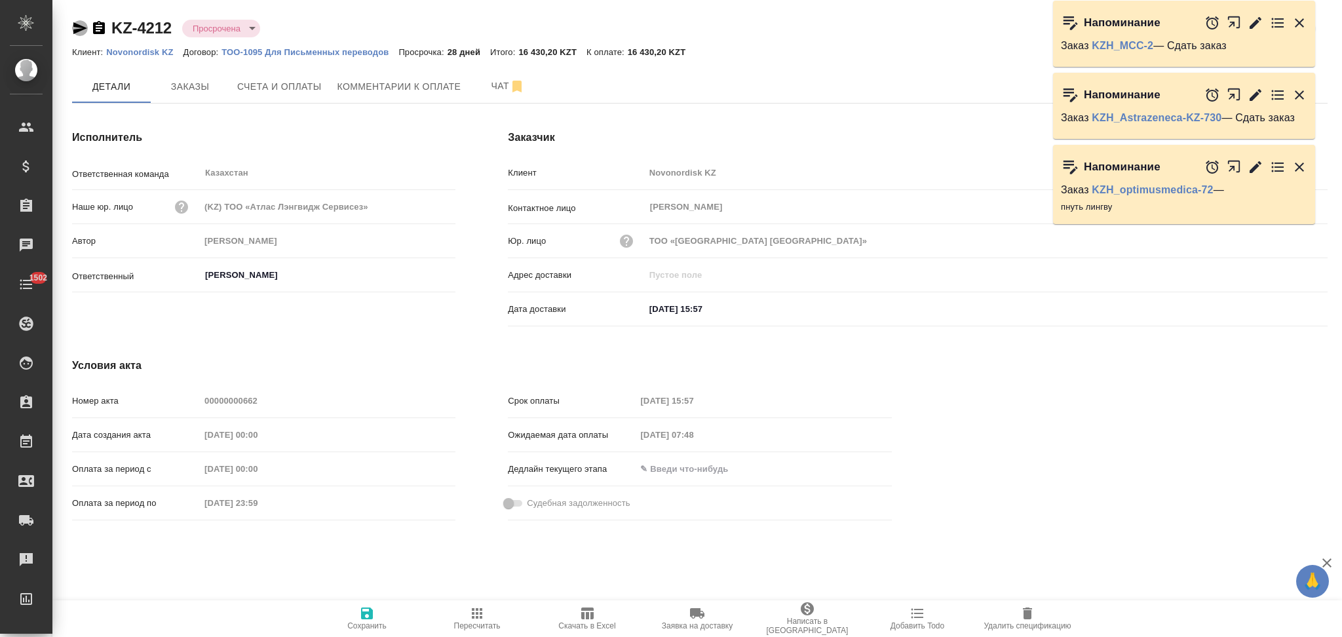
click at [79, 28] on icon "button" at bounding box center [80, 28] width 16 height 16
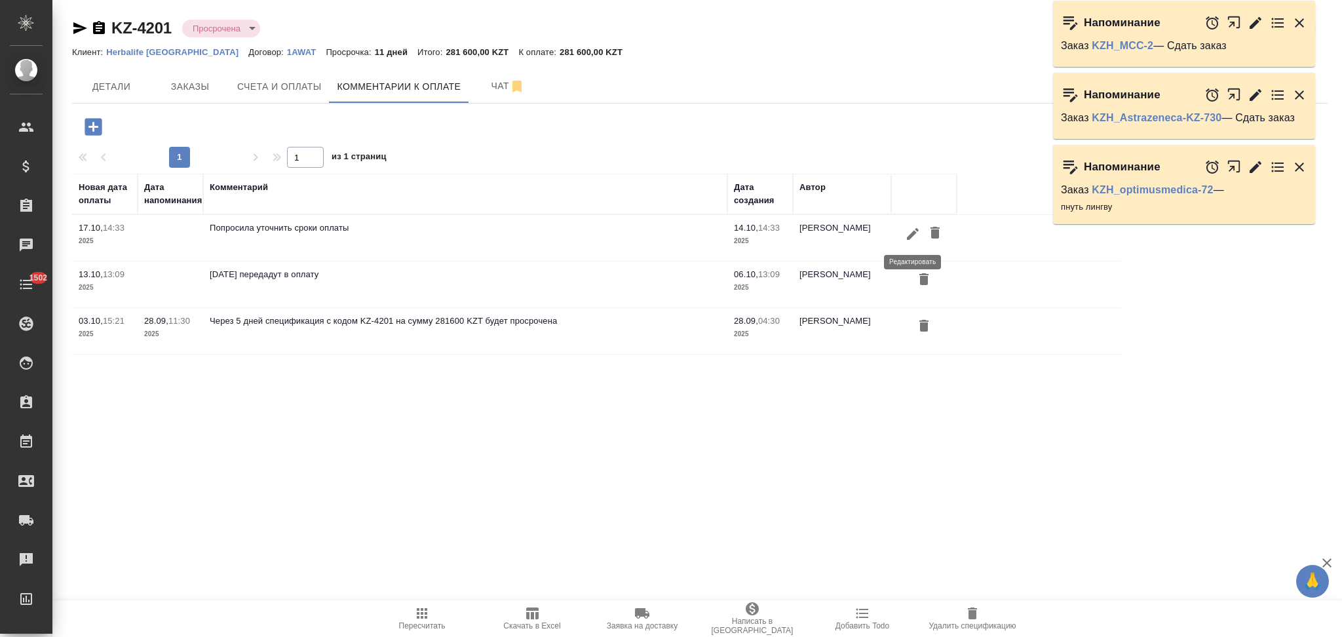
click at [915, 232] on icon "button" at bounding box center [913, 233] width 12 height 12
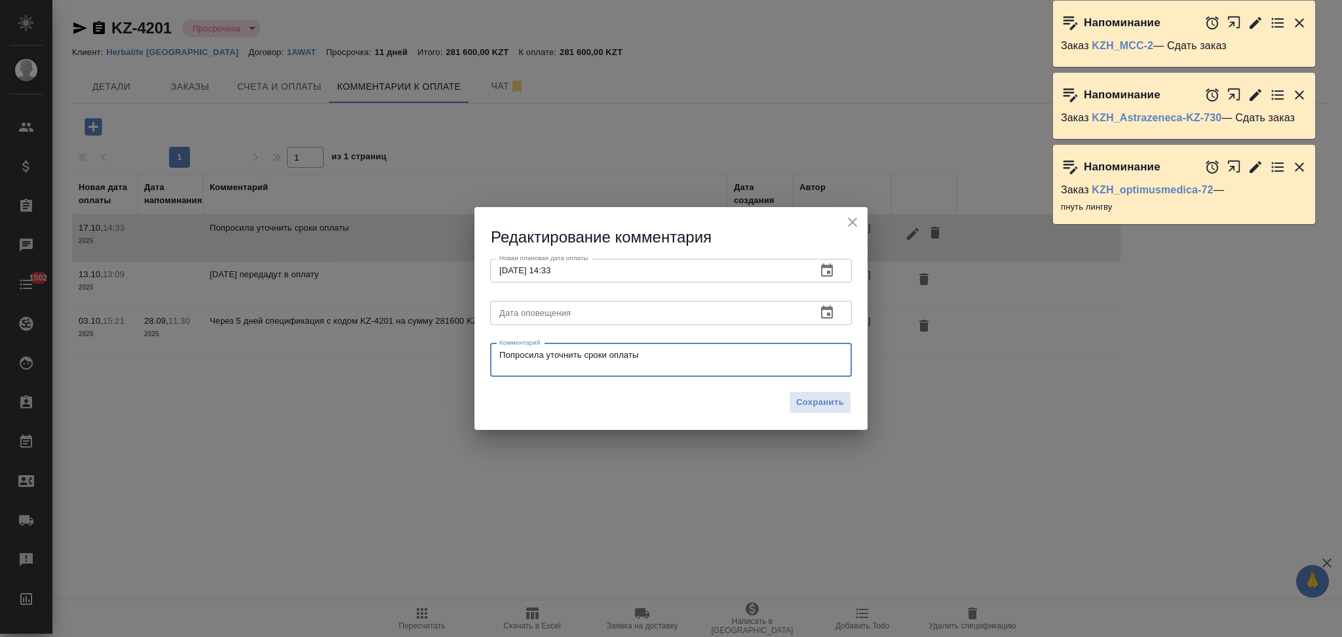
drag, startPoint x: 658, startPoint y: 356, endPoint x: 483, endPoint y: 362, distance: 175.1
click at [483, 362] on div "Новая плановая дата оплаты [DATE] 14:33 Новая плановая дата оплаты Дата оповеще…" at bounding box center [670, 316] width 393 height 136
paste textarea "[PERSON_NAME] сейчас в командировке, будет только в [DATE]. Сказала что по прие…"
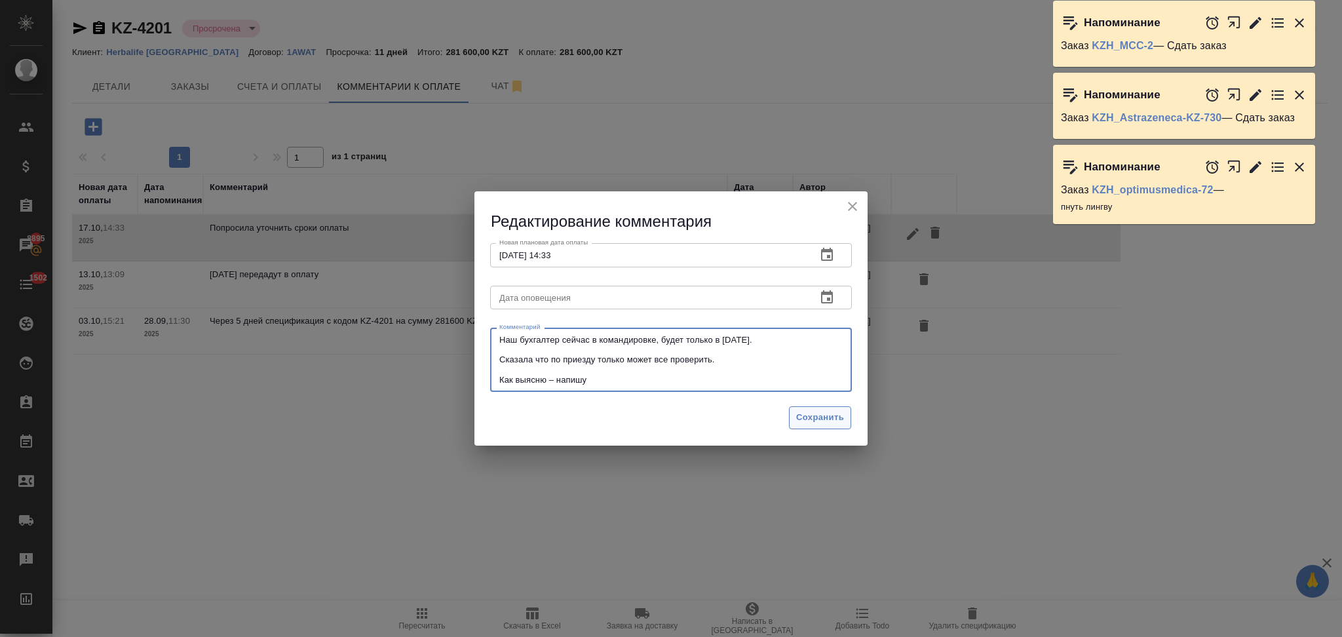
type textarea "Наш бухгалтер сейчас в командировке, будет только в [DATE]. Сказала что по прие…"
click at [807, 421] on span "Сохранить" at bounding box center [820, 417] width 48 height 15
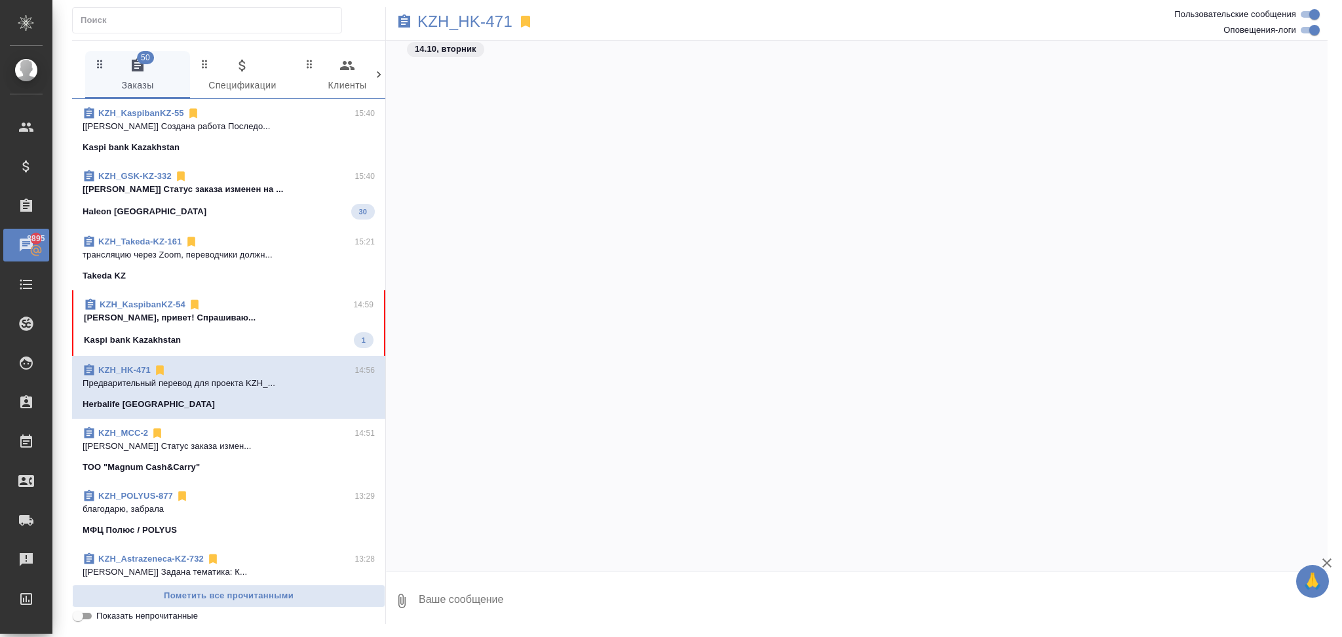
scroll to position [10691, 0]
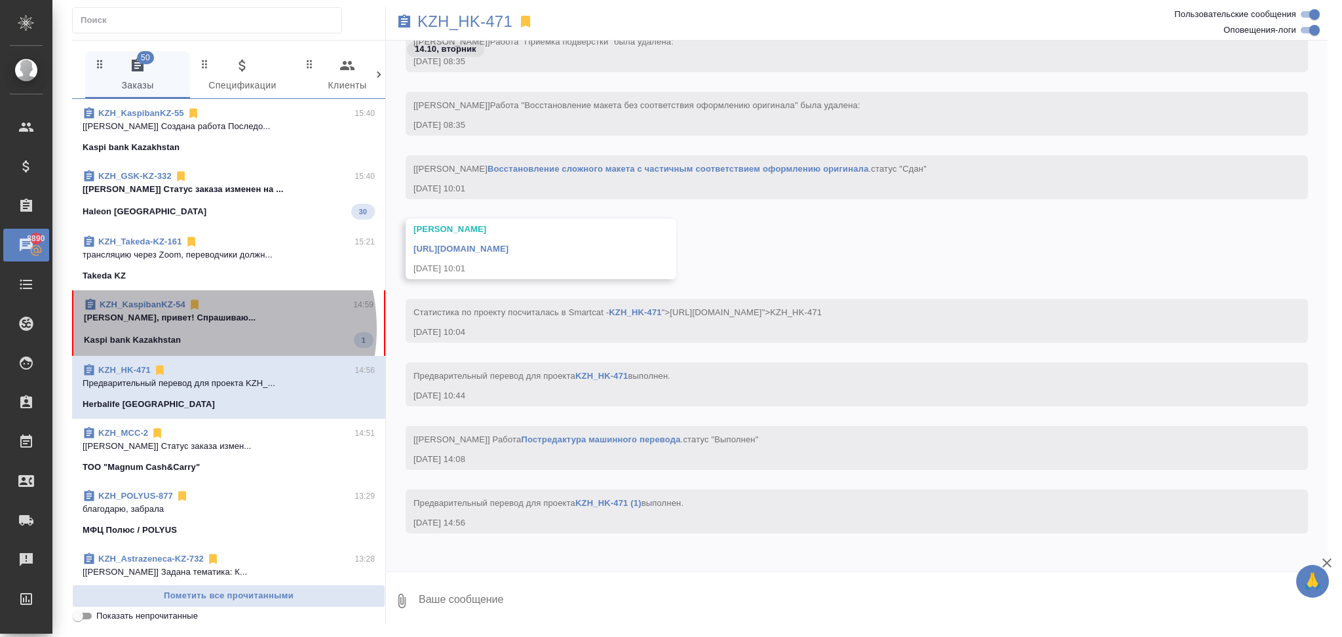
click at [199, 328] on span "KZH_KaspibanKZ-54 14:59 [PERSON_NAME], привет! Спрашиваю... Kaspi bank Kazakhst…" at bounding box center [229, 323] width 290 height 50
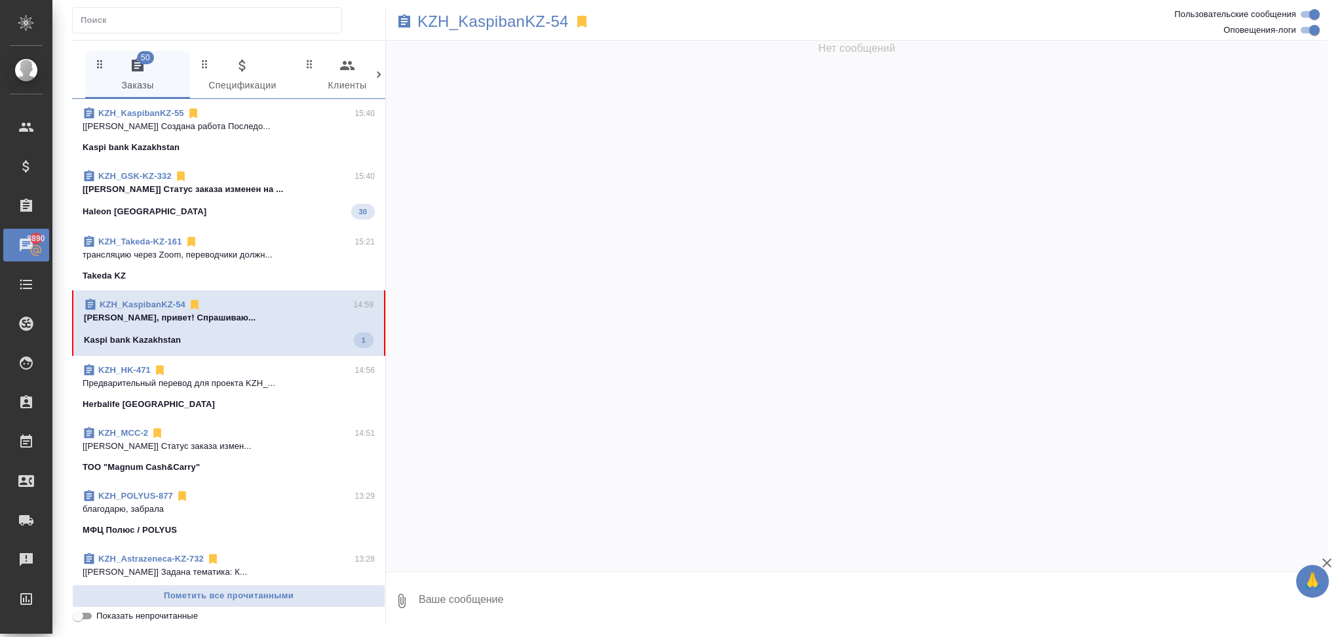
scroll to position [0, 0]
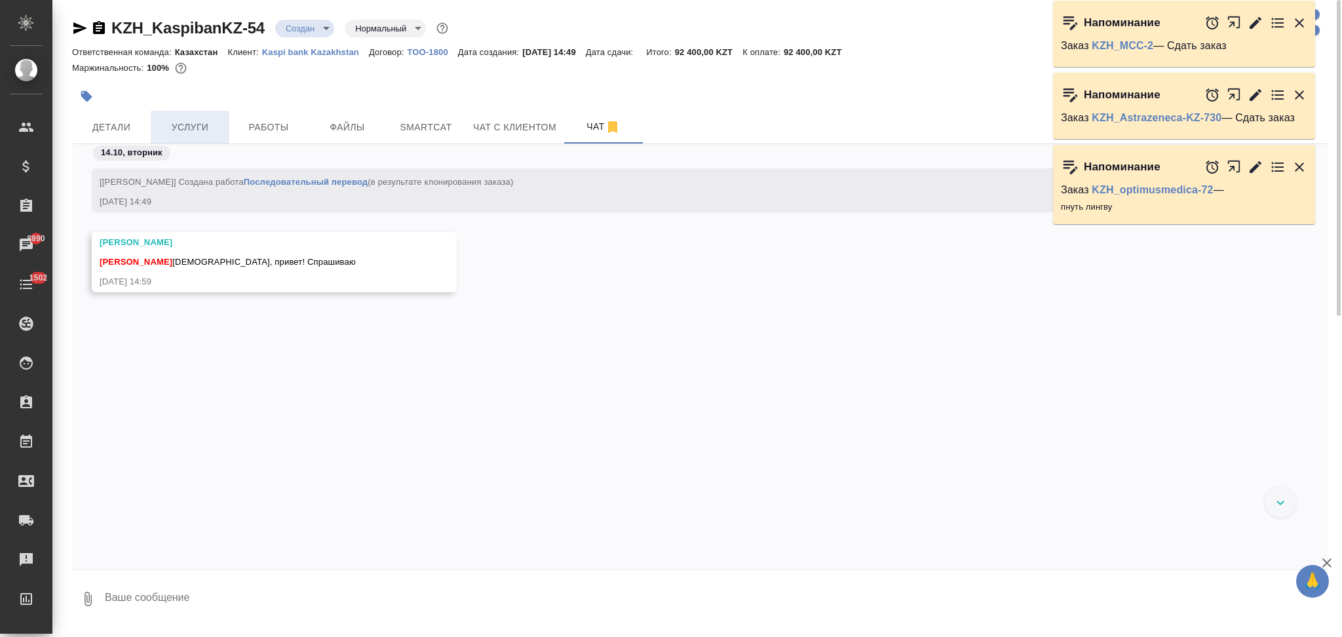
click at [191, 121] on span "Услуги" at bounding box center [190, 127] width 63 height 16
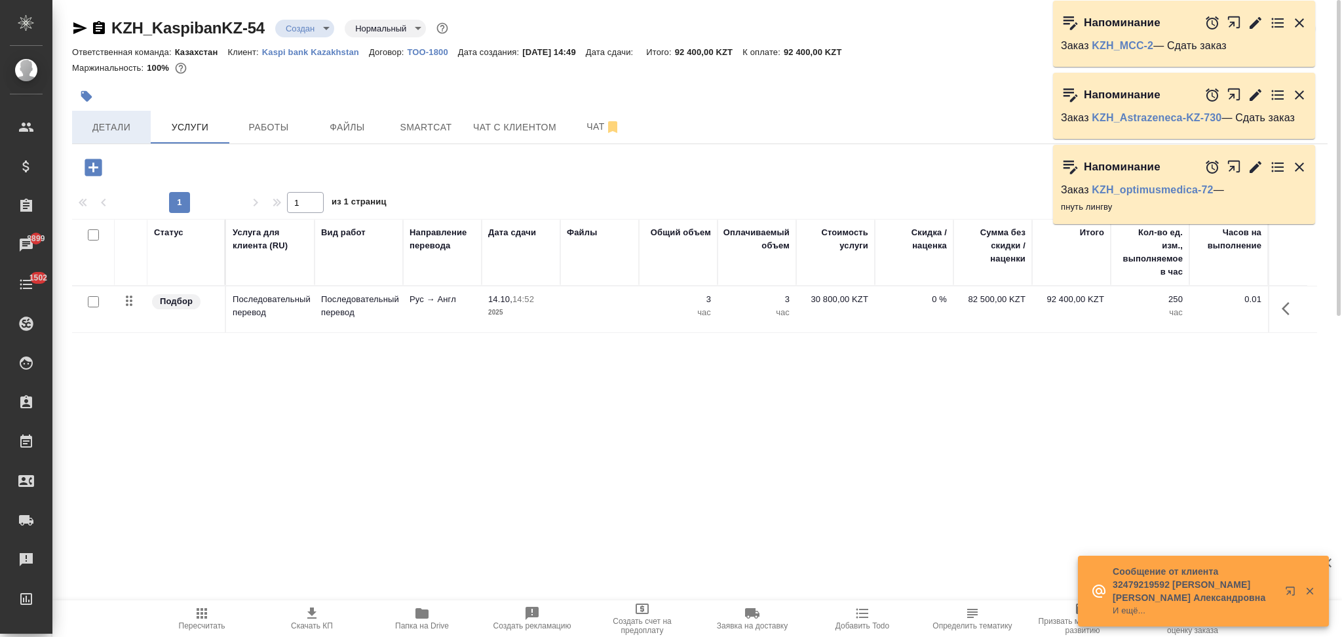
click at [126, 134] on span "Детали" at bounding box center [111, 127] width 63 height 16
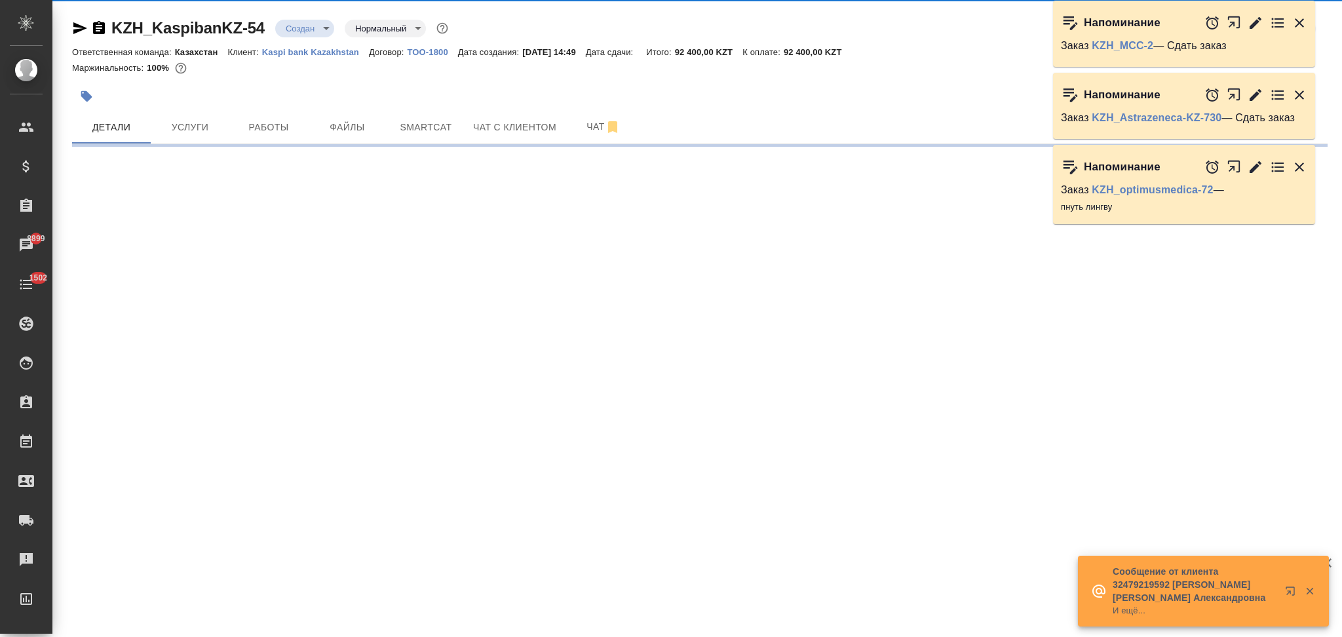
select select "RU"
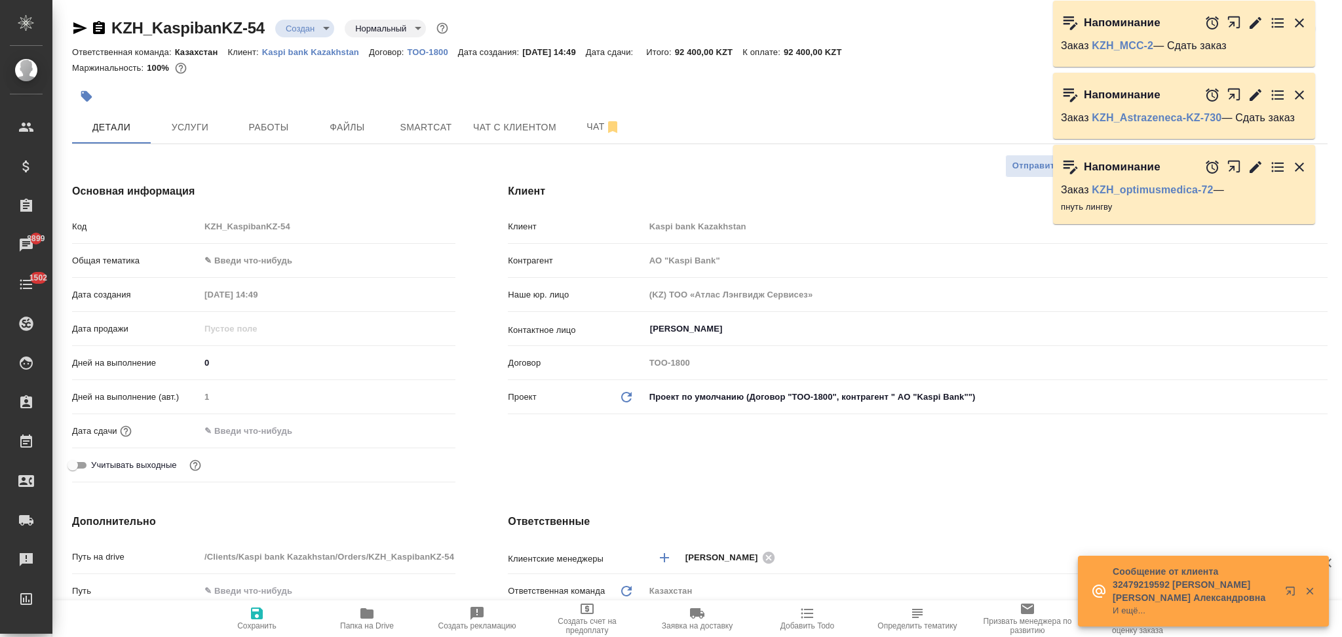
type textarea "x"
type input "АО "Kaspi Bank""
type textarea "x"
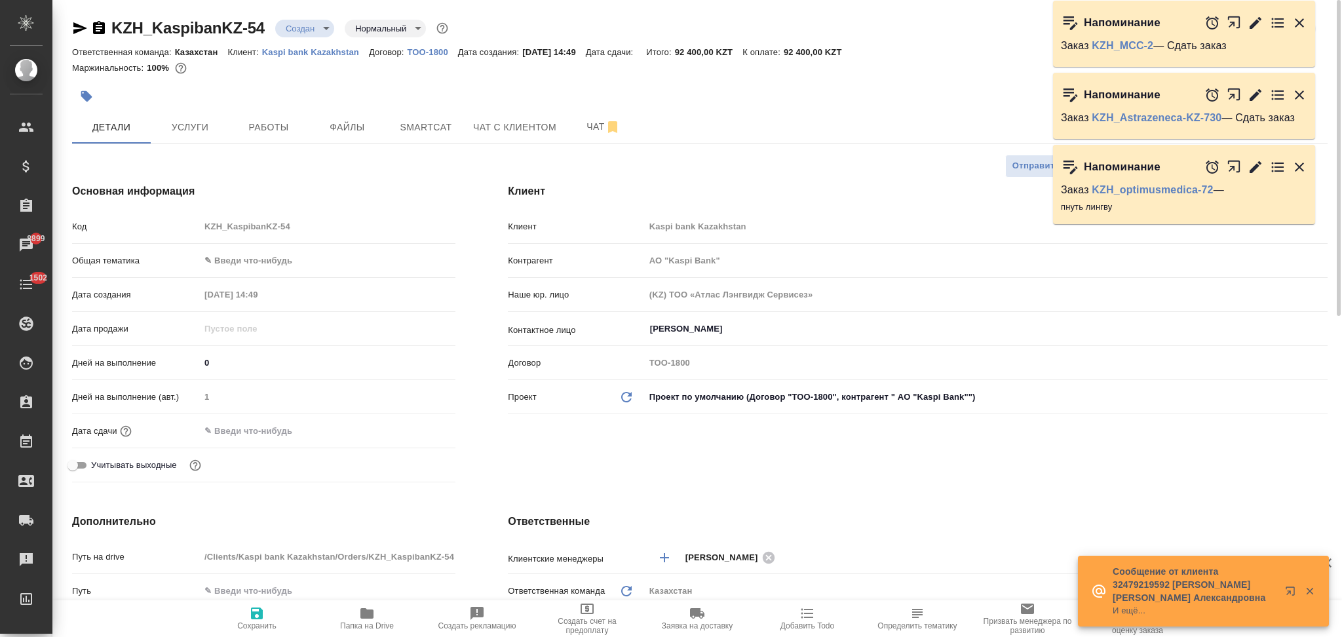
type textarea "x"
type input "АО "Kaspi Bank""
type textarea "x"
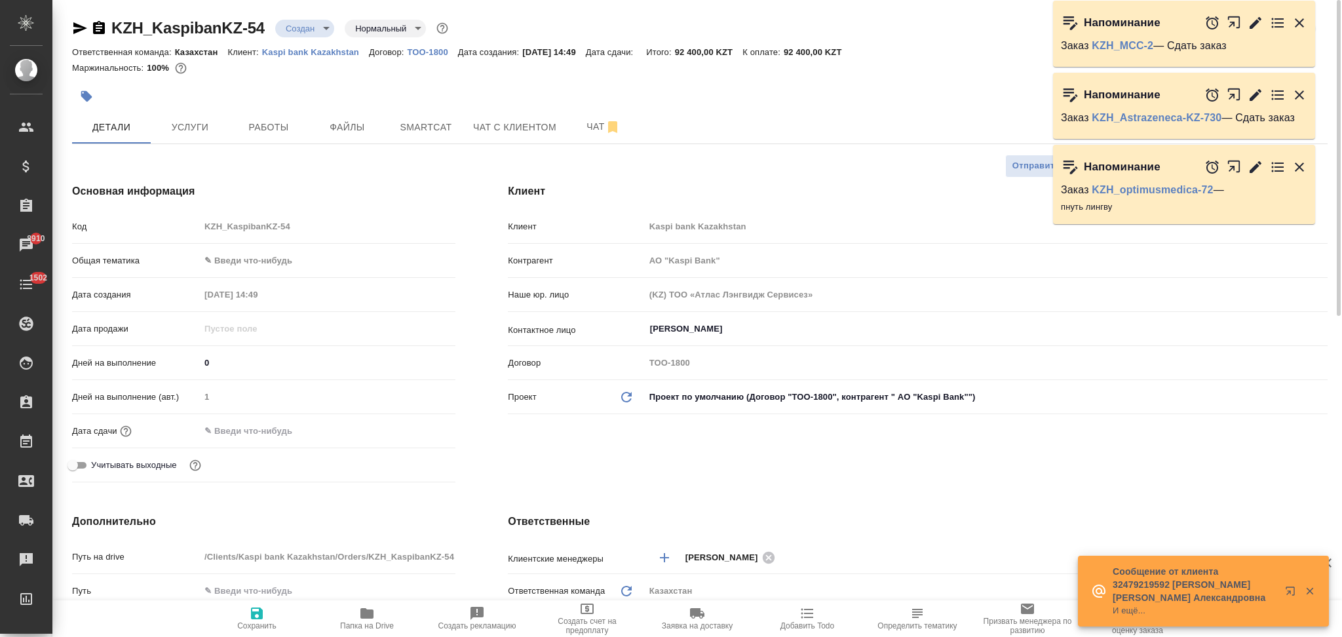
type textarea "x"
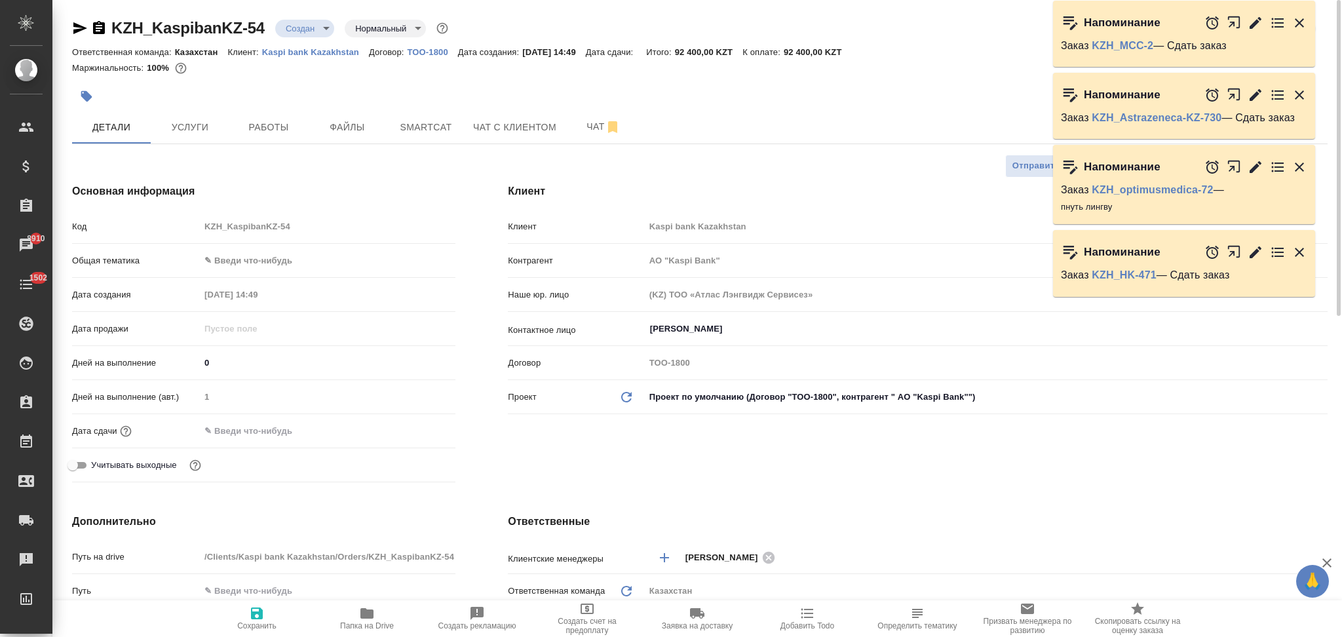
type input "АО "Kaspi Bank""
type textarea "x"
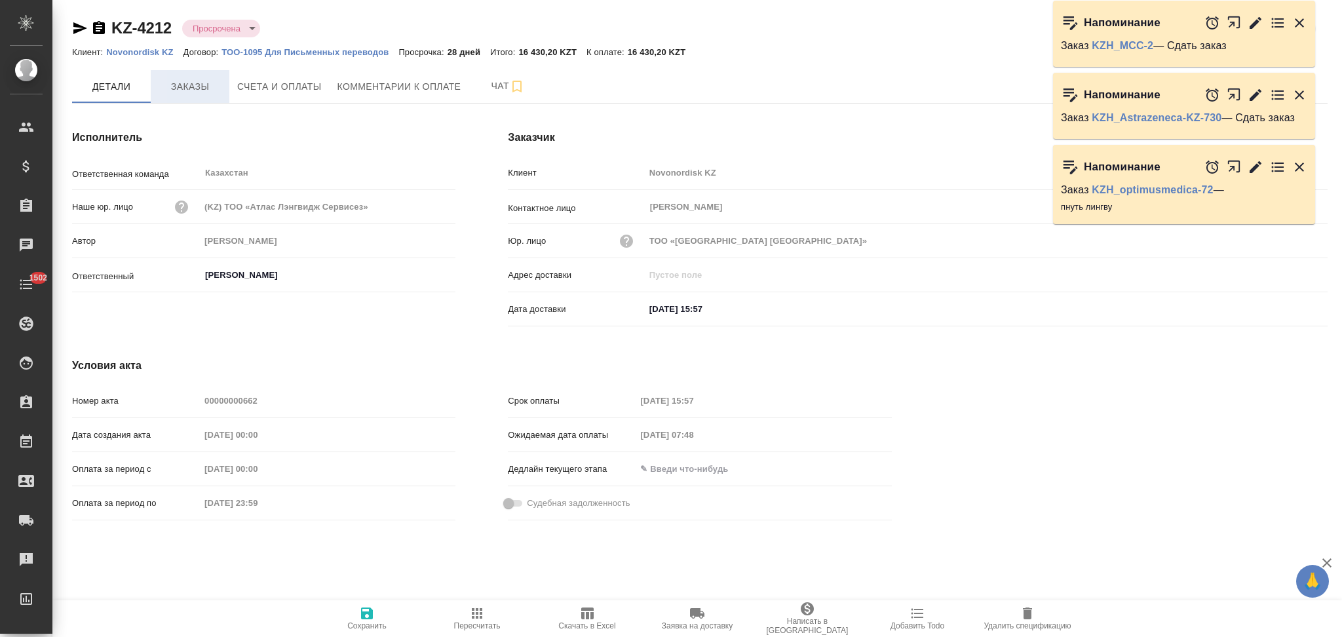
click at [202, 83] on span "Заказы" at bounding box center [190, 87] width 63 height 16
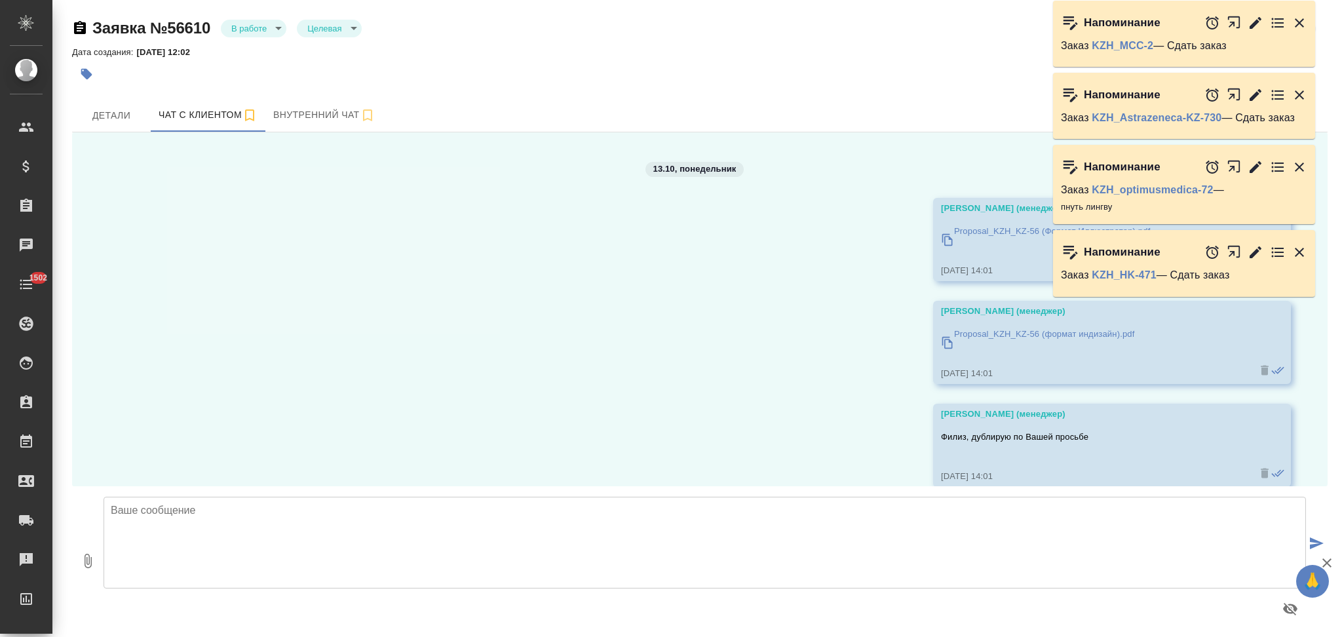
scroll to position [4677, 0]
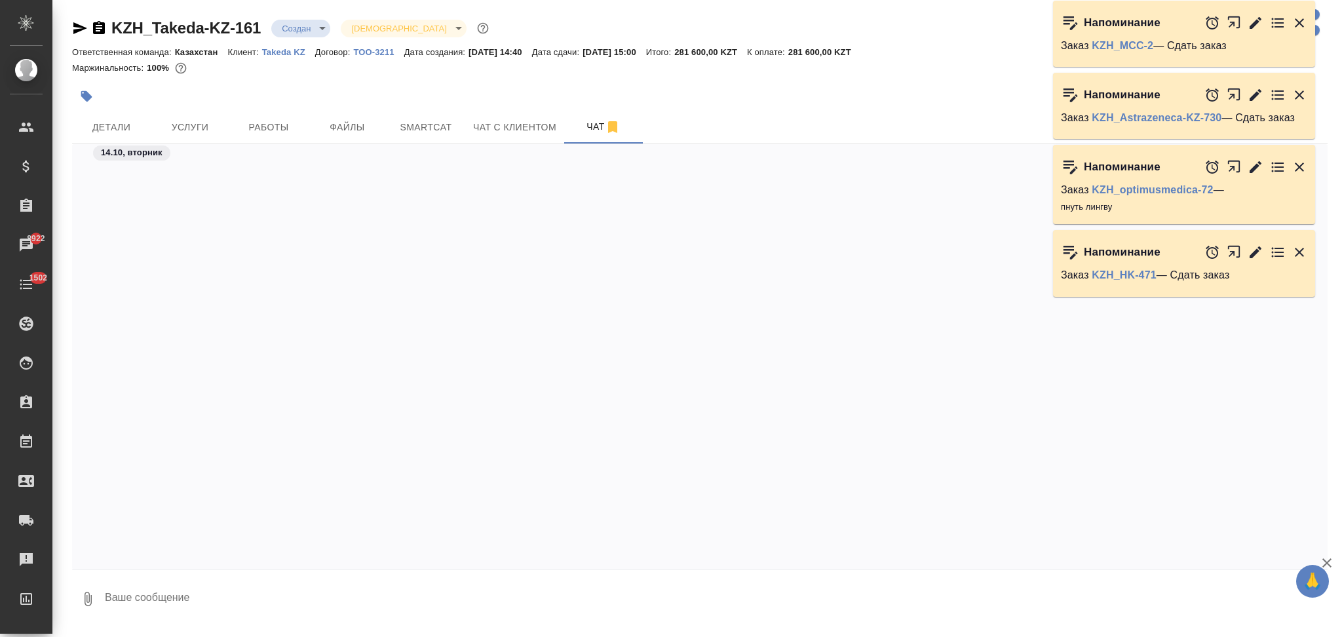
scroll to position [1397, 0]
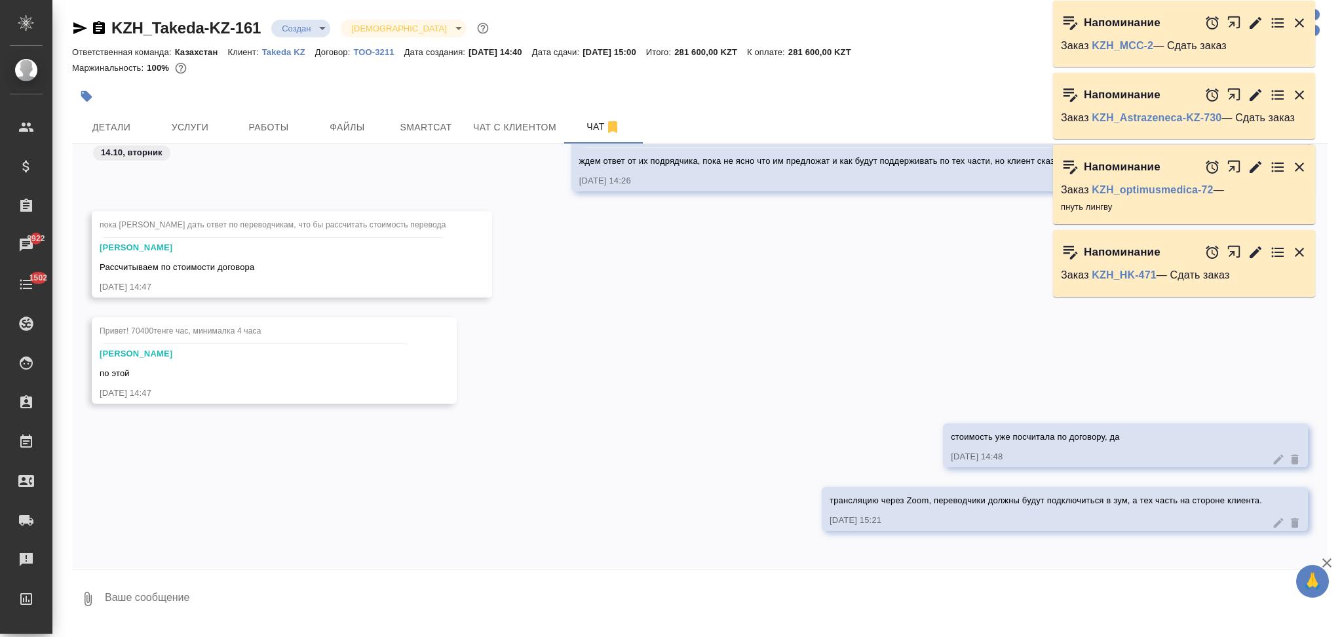
click at [1296, 25] on icon "button" at bounding box center [1299, 22] width 9 height 9
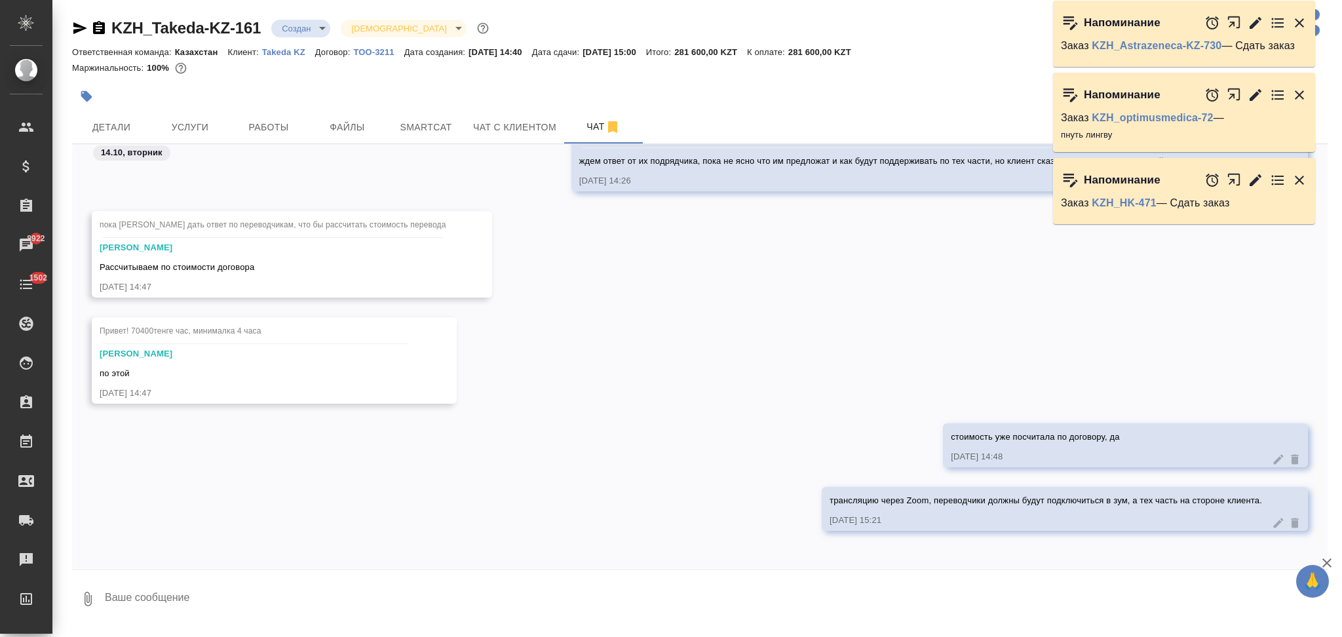
click at [1234, 23] on icon "button" at bounding box center [1234, 22] width 12 height 12
click at [1301, 22] on icon "button" at bounding box center [1299, 22] width 9 height 9
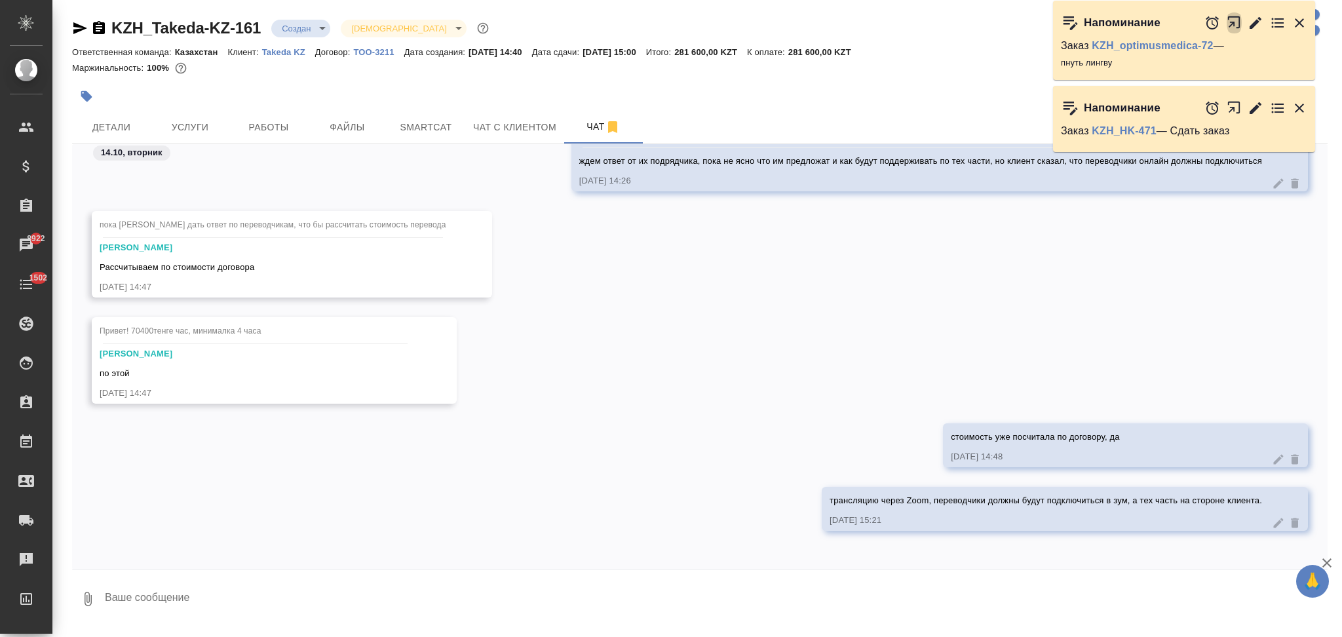
click at [1235, 21] on icon "button" at bounding box center [1238, 26] width 22 height 22
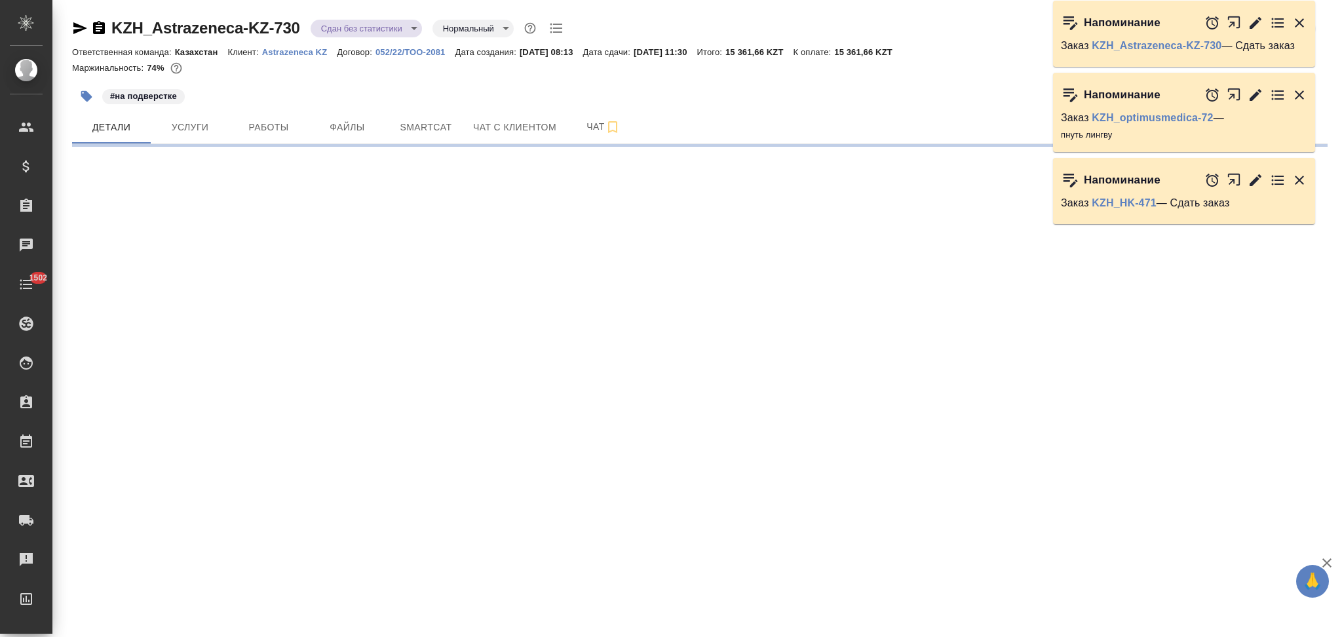
select select "RU"
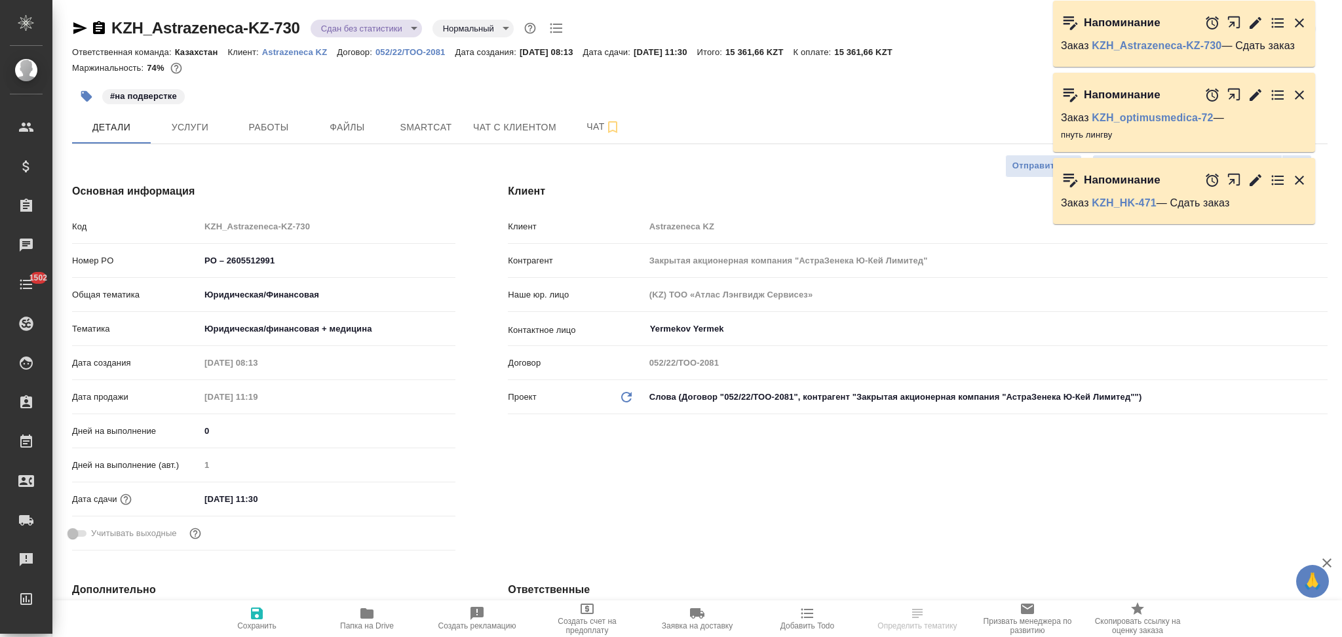
type textarea "x"
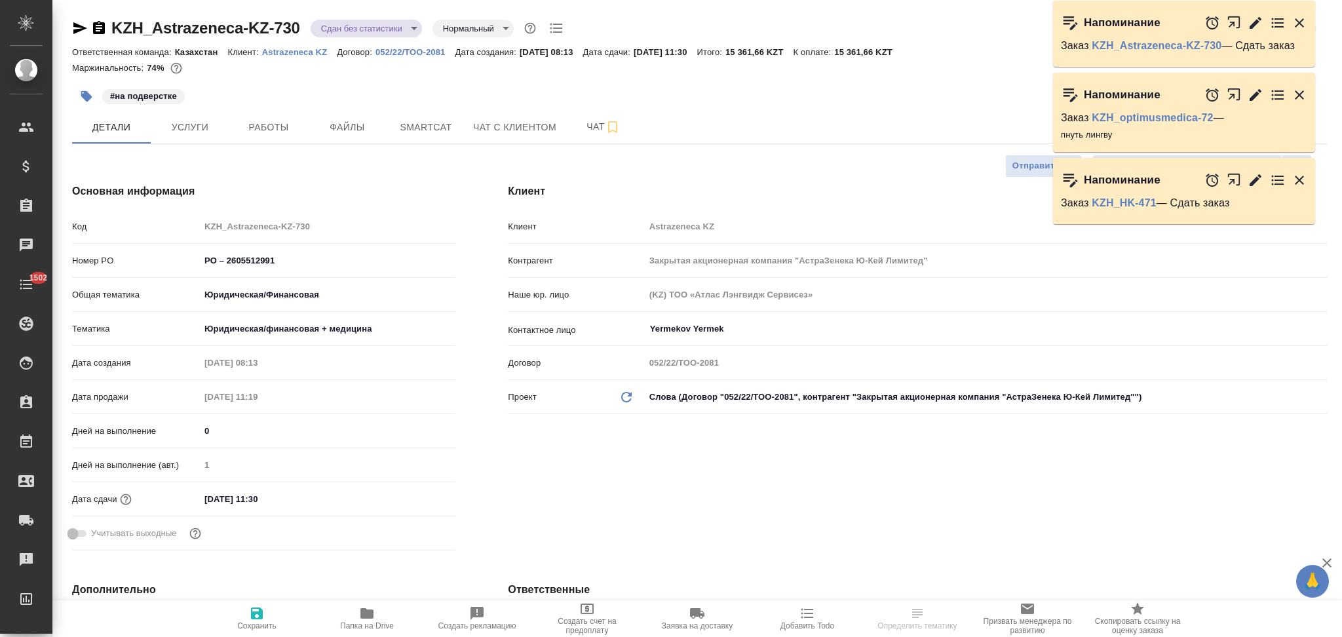
type textarea "x"
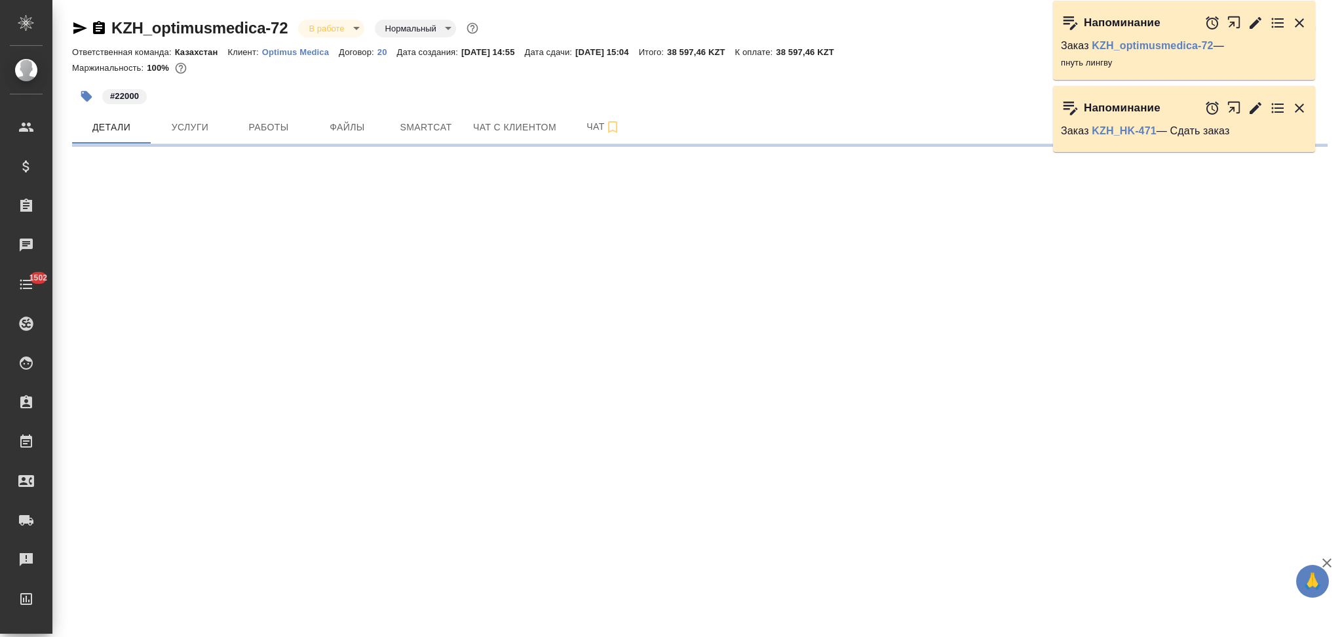
select select "RU"
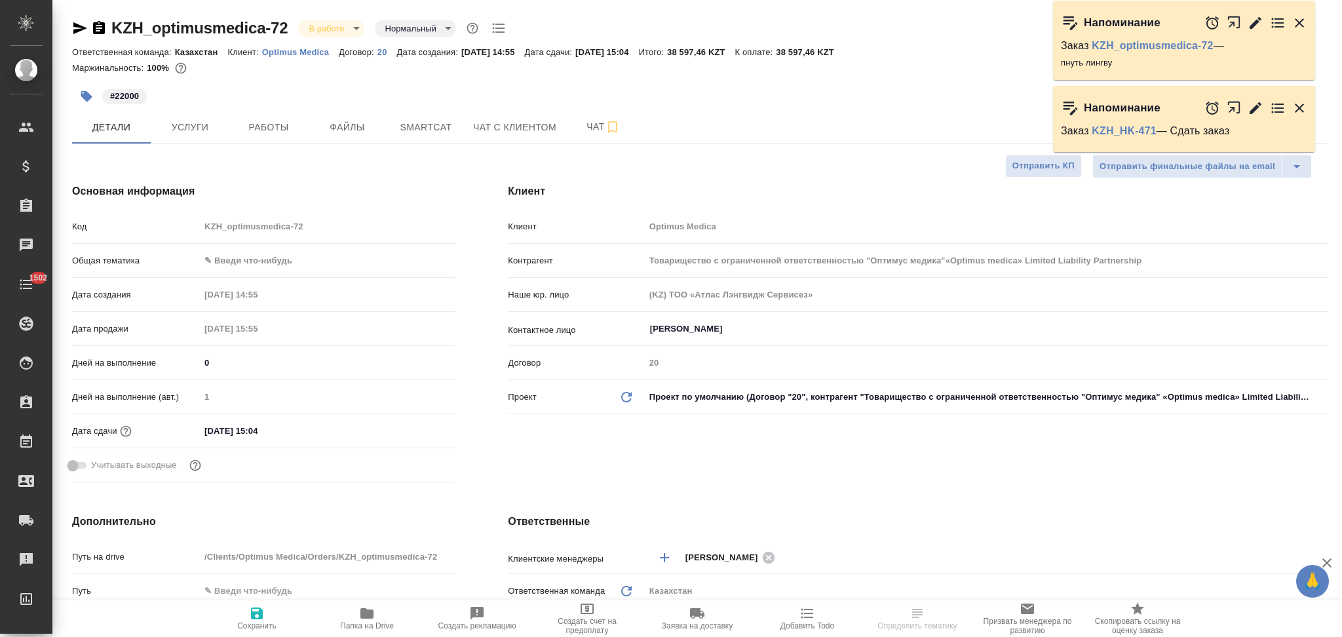
type textarea "x"
type input "Товарищество с ограниченной ответственностью "Оптимус медика"«Optimus medica» L…"
type textarea "x"
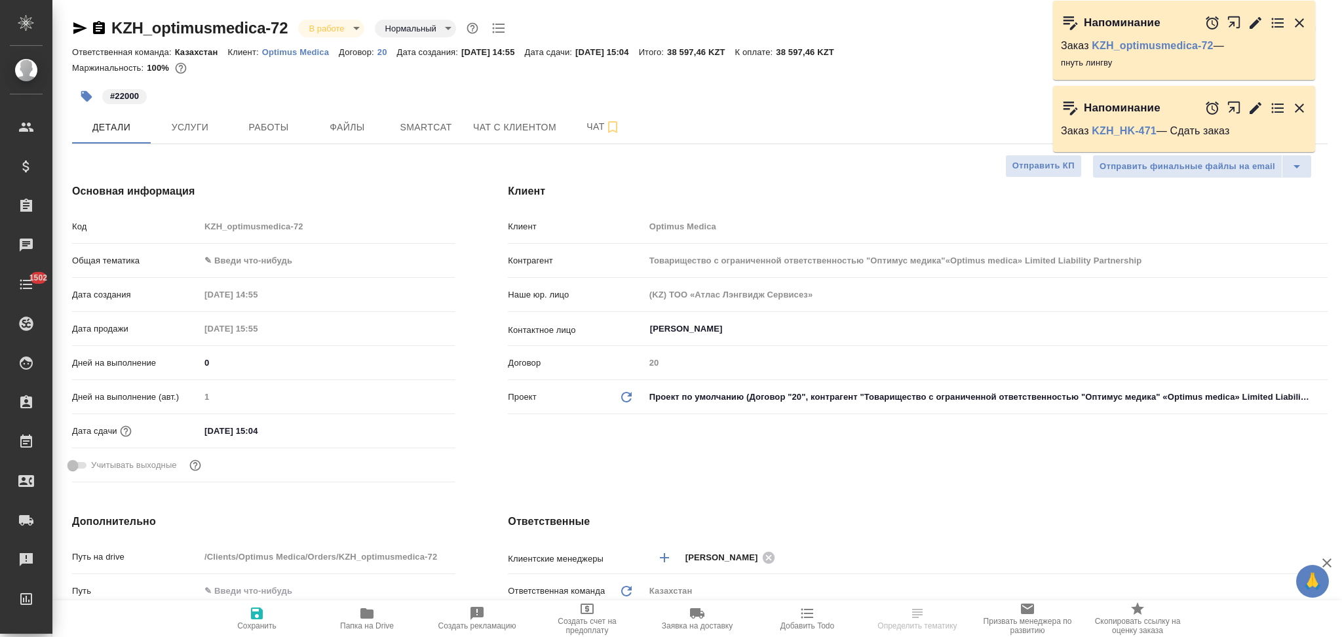
type textarea "x"
type input "Товарищество с ограниченной ответственностью "Оптимус медика"«Optimus medica» L…"
type textarea "x"
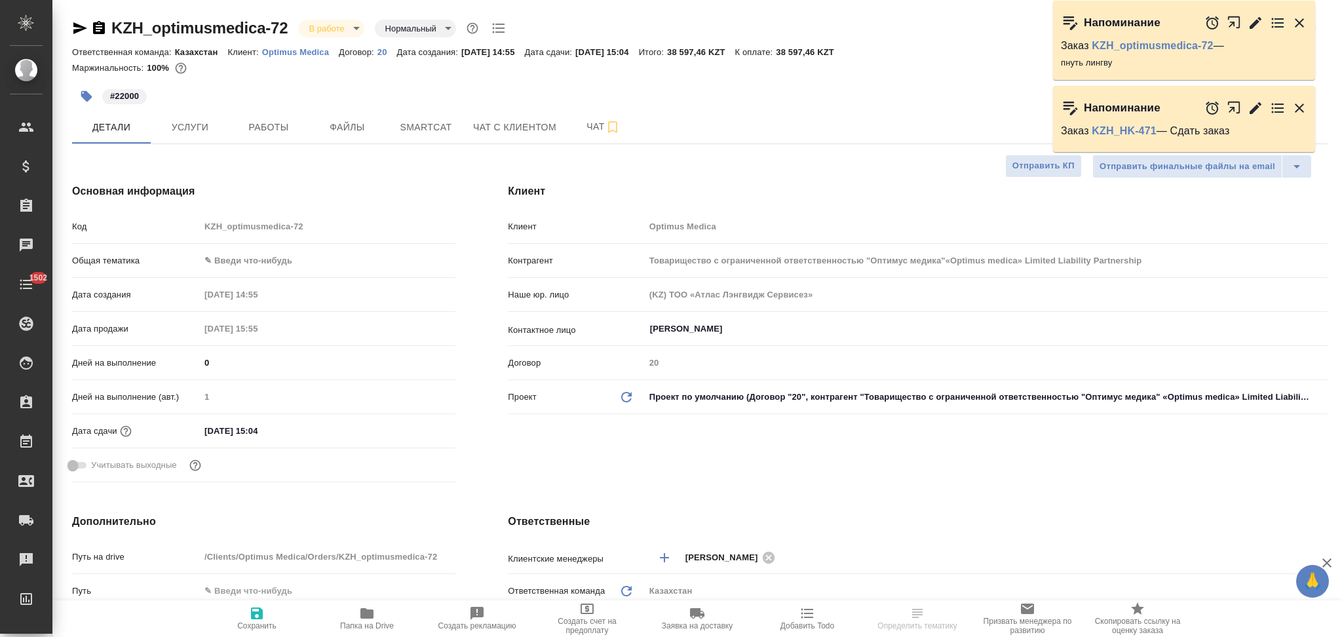
type textarea "x"
click at [98, 30] on icon "button" at bounding box center [99, 28] width 16 height 16
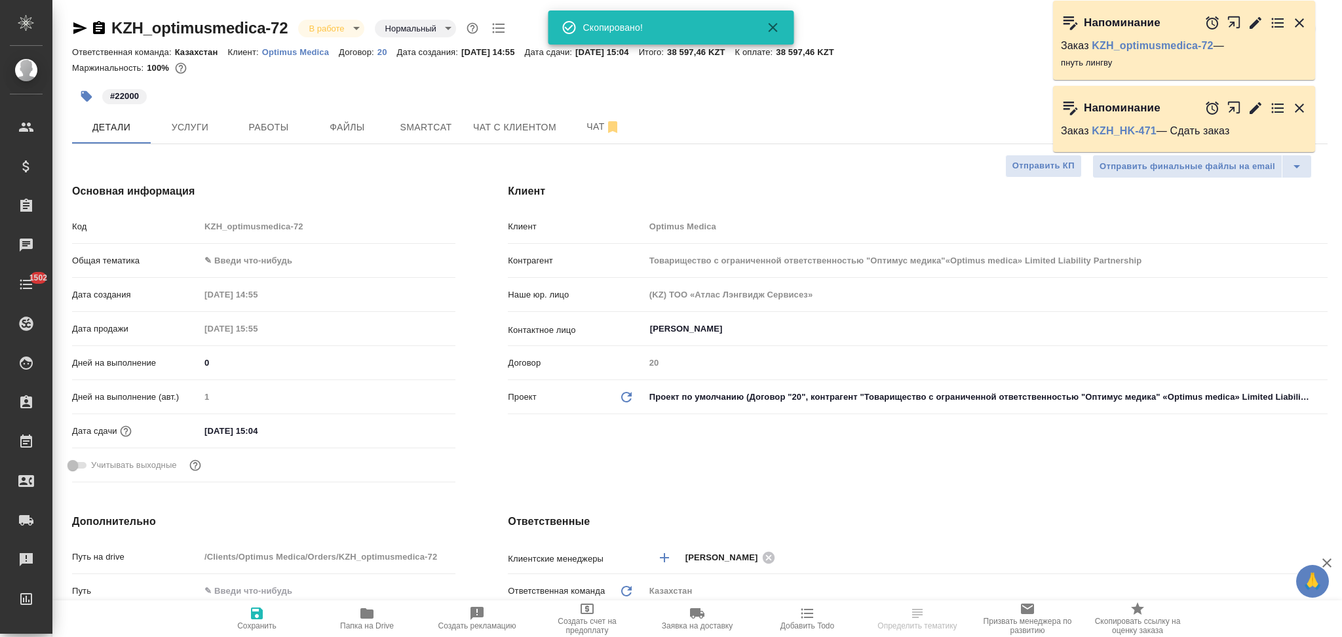
type input "Товарищество с ограниченной ответственностью "Оптимус медика"«Optimus medica» L…"
type textarea "x"
select select "RU"
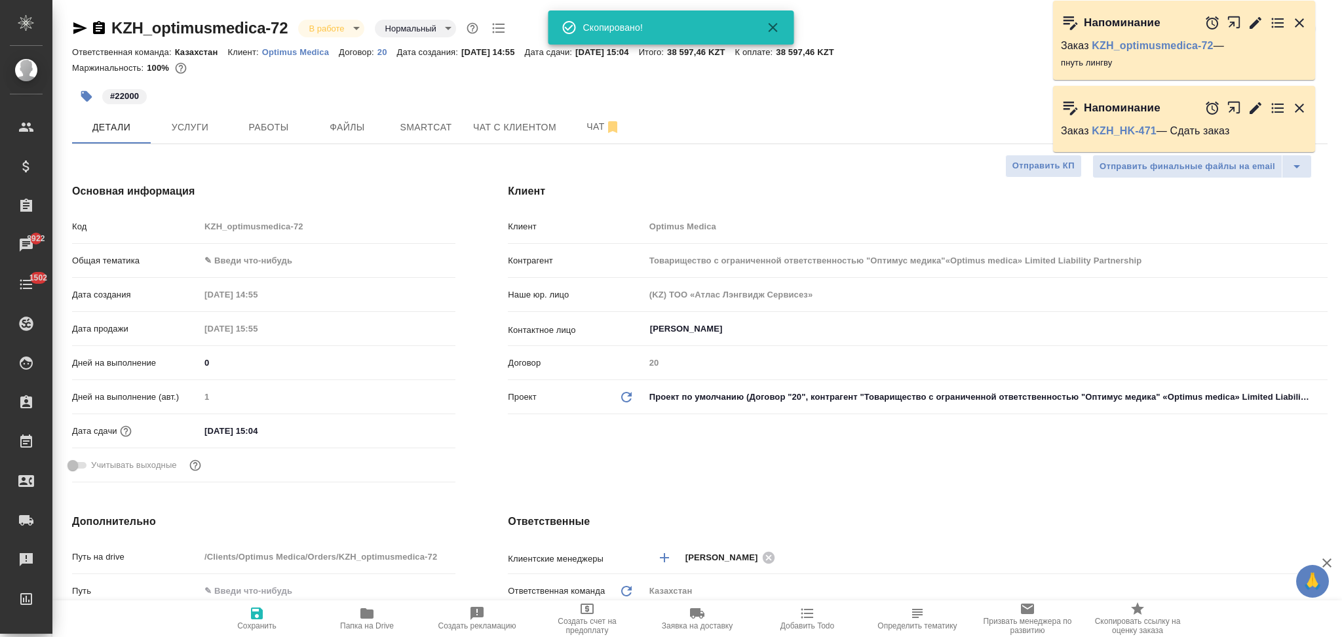
type textarea "x"
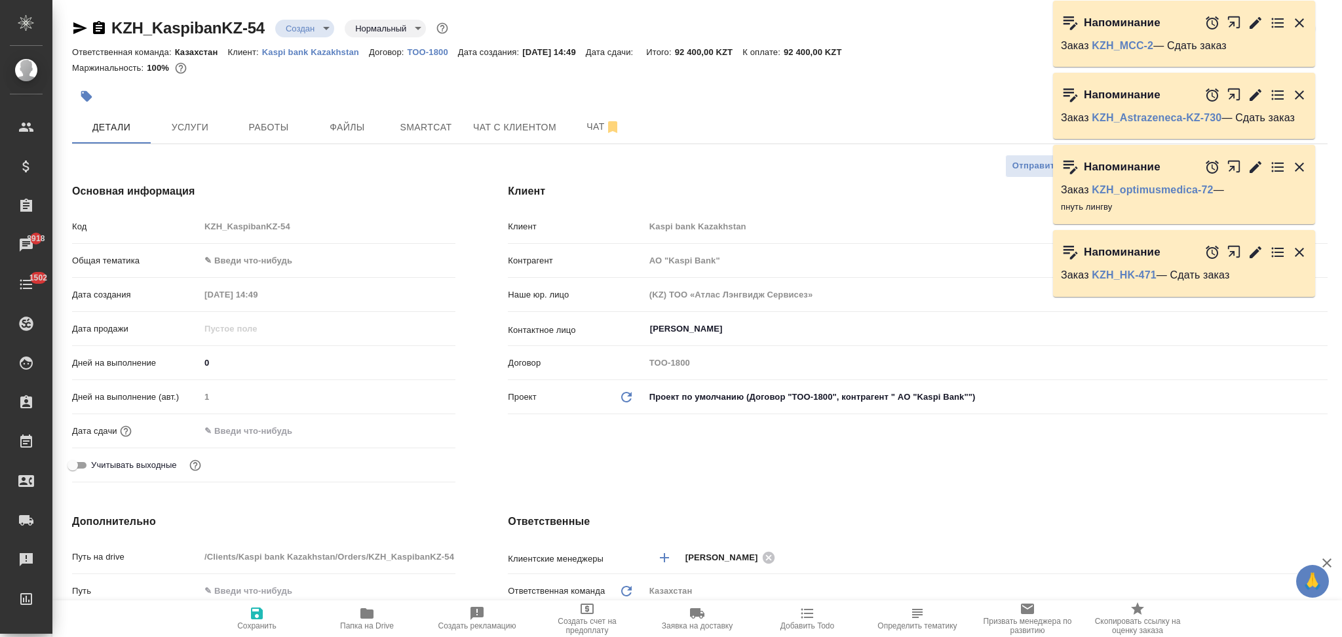
select select "RU"
type input "АО "Kaspi Bank""
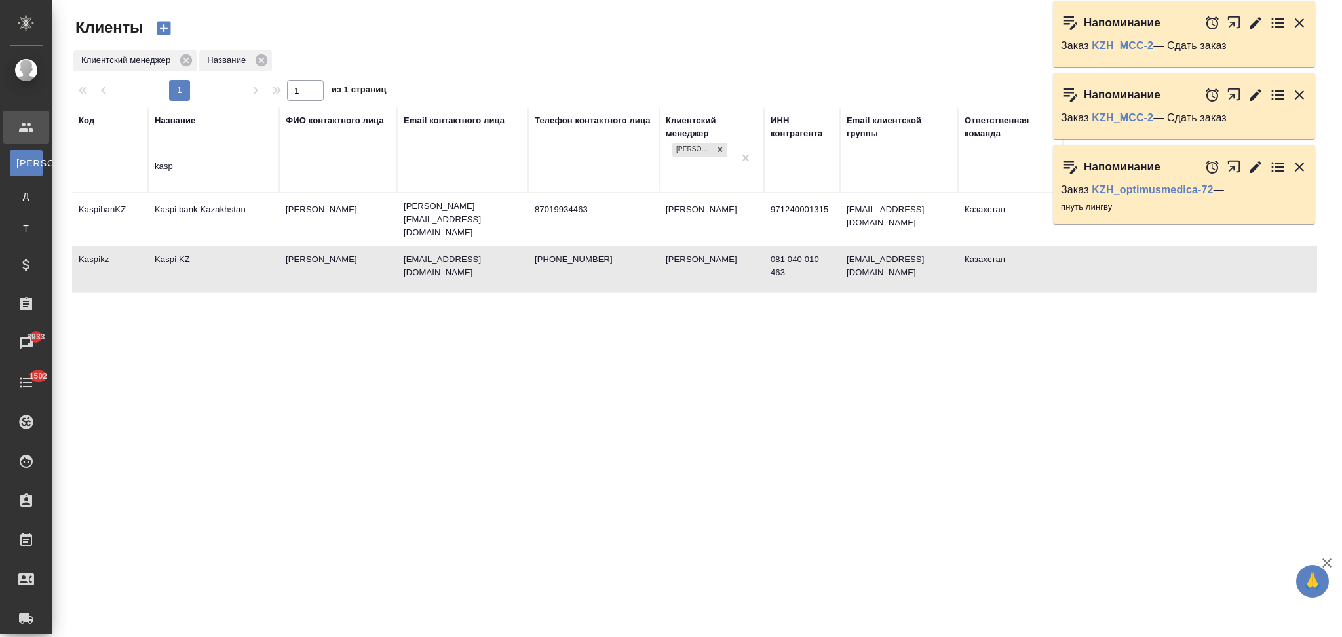
select select "RU"
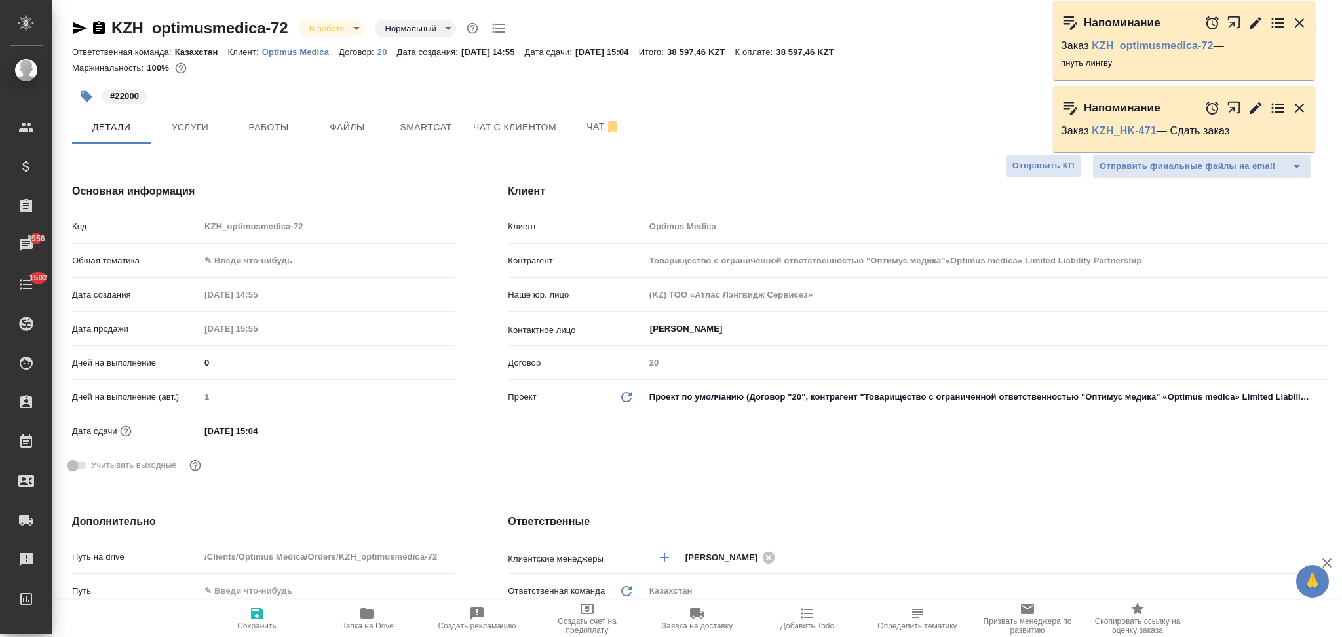
select select "RU"
type input "Товарищество с ограниченной ответственностью "Оптимус медика"«Optimus medica» L…"
